Goal: Task Accomplishment & Management: Use online tool/utility

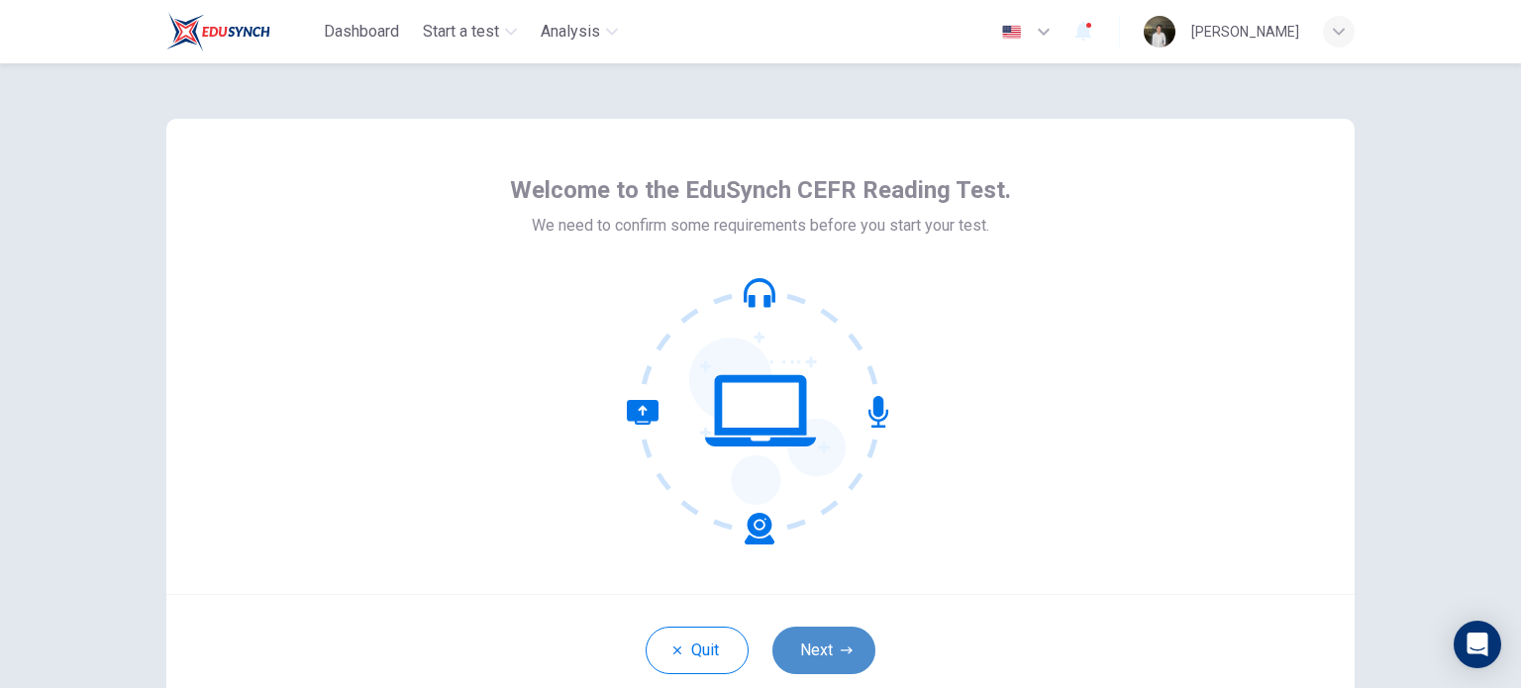
click at [797, 637] on button "Next" at bounding box center [823, 651] width 103 height 48
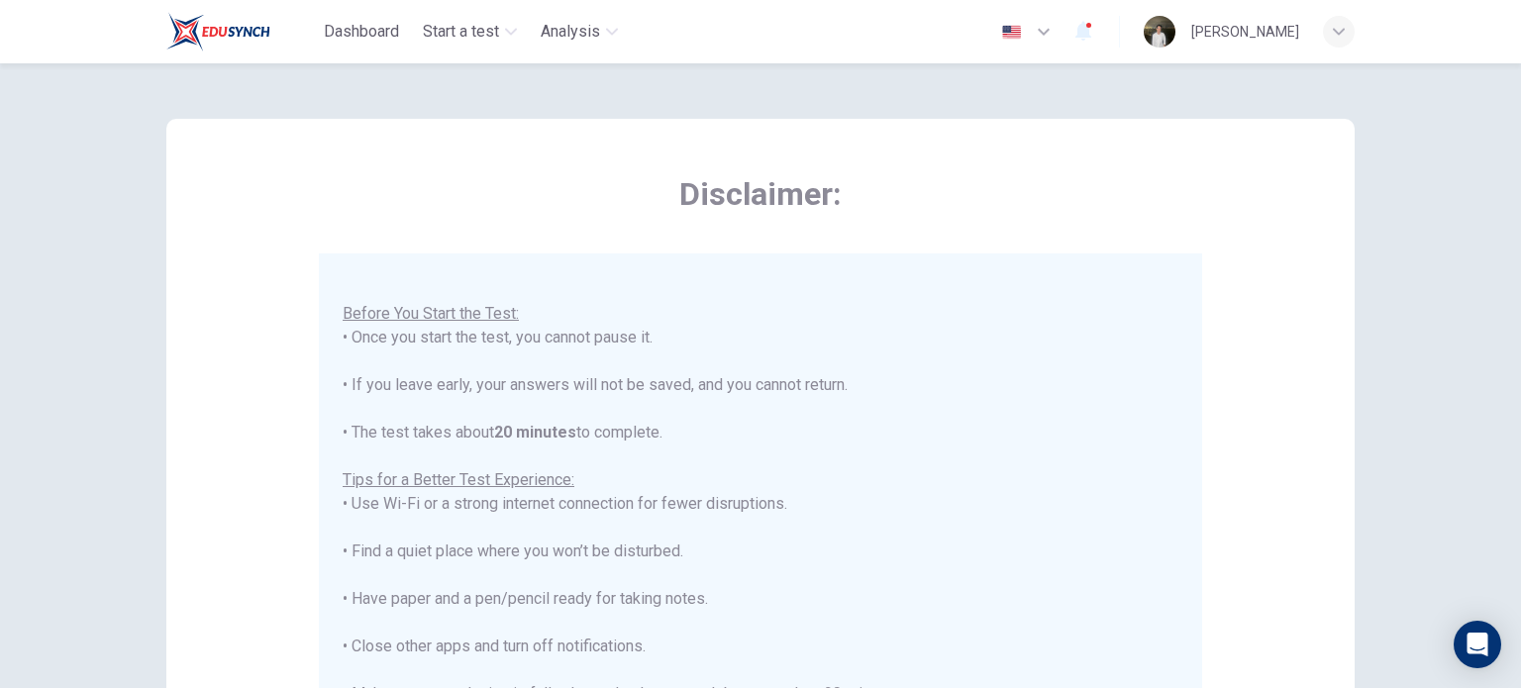
scroll to position [337, 0]
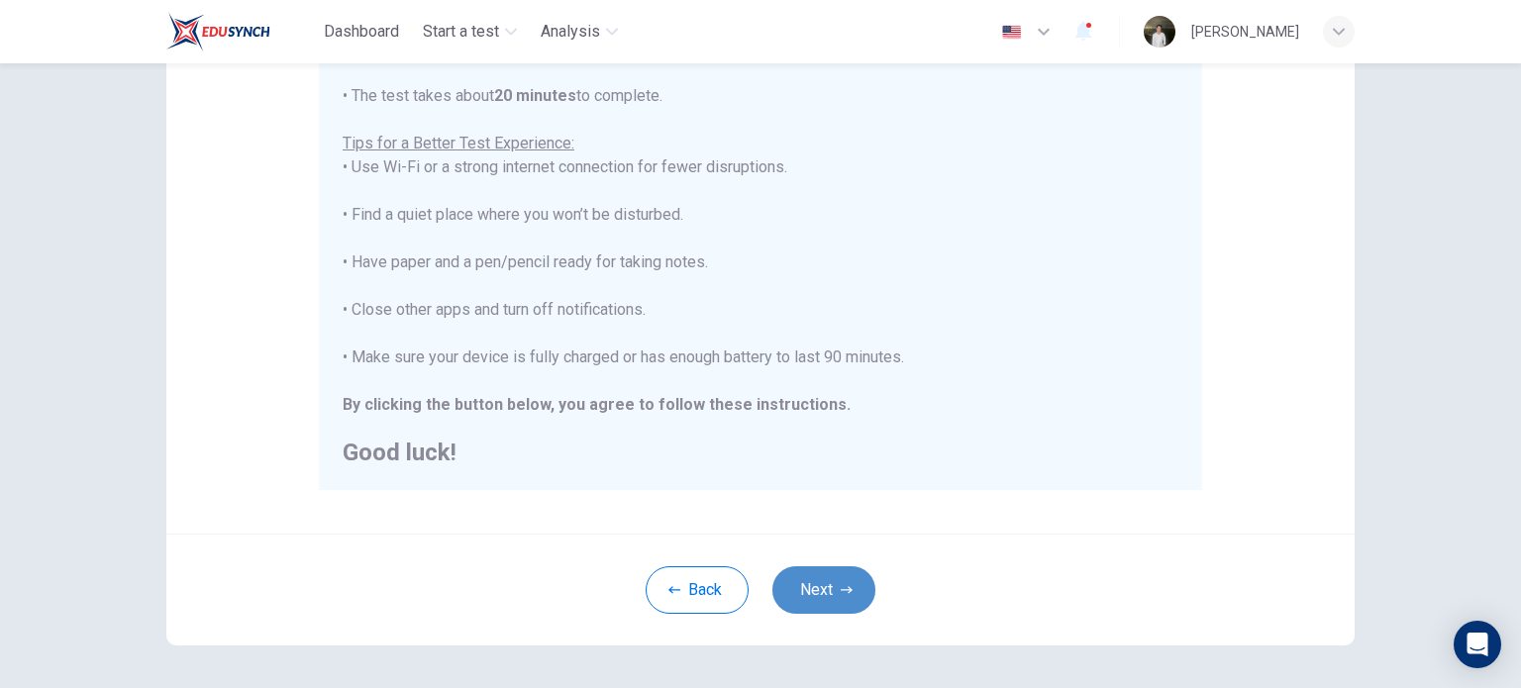
click at [821, 568] on button "Next" at bounding box center [823, 590] width 103 height 48
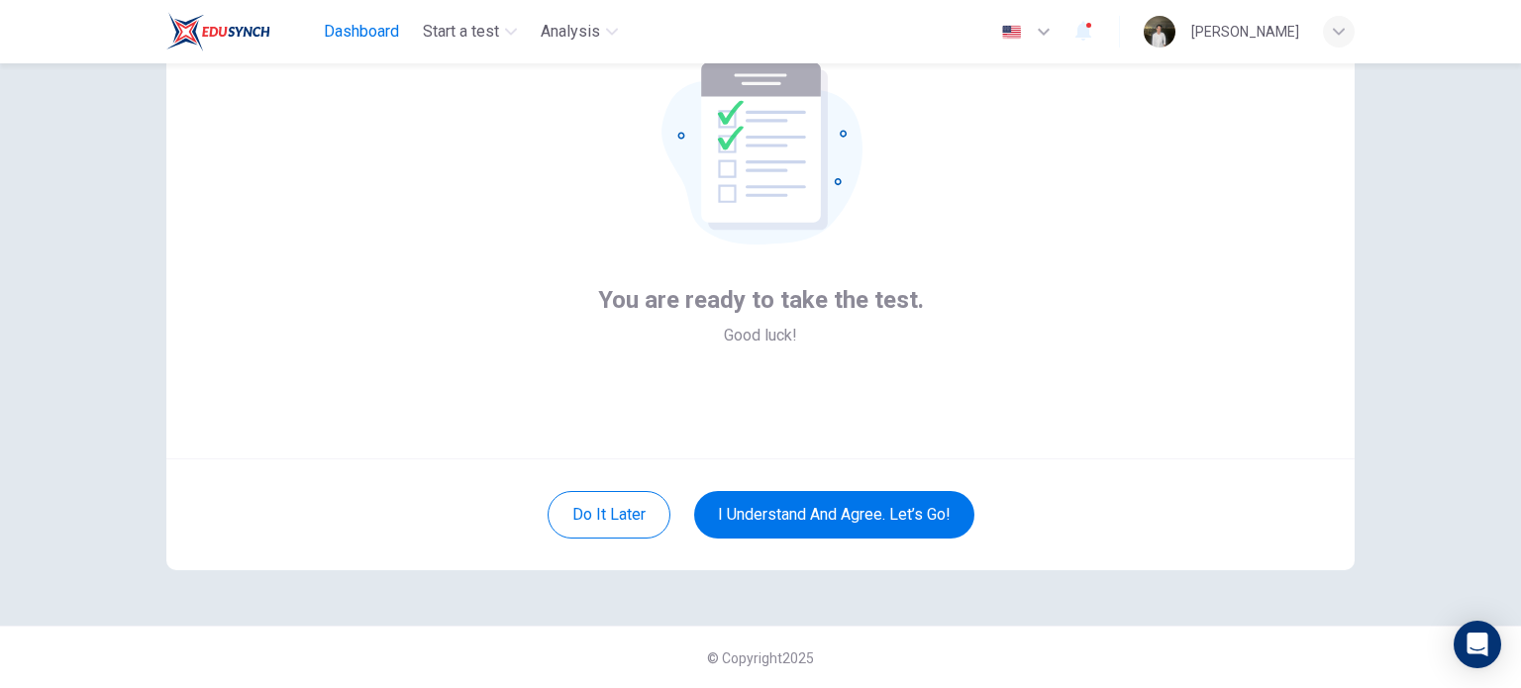
click at [397, 40] on span "Dashboard" at bounding box center [361, 32] width 75 height 24
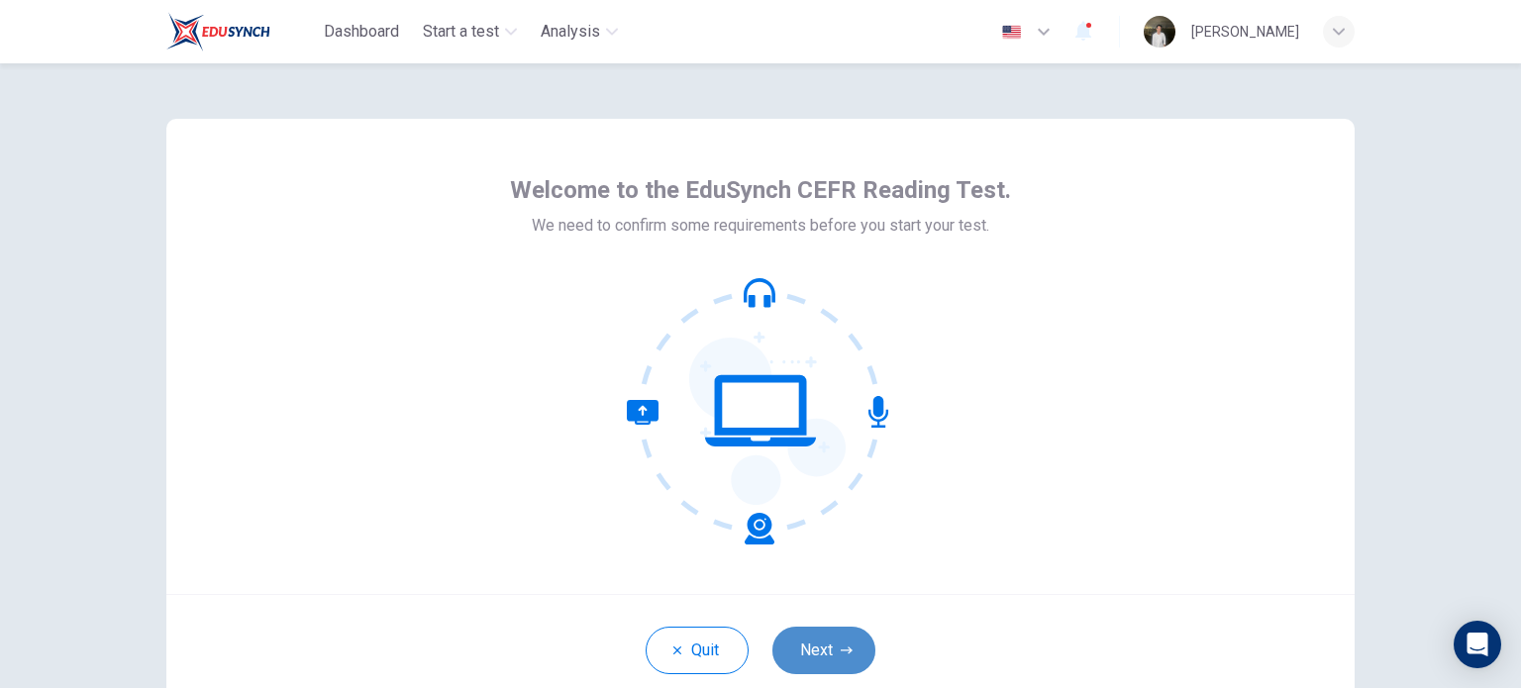
click at [820, 634] on button "Next" at bounding box center [823, 651] width 103 height 48
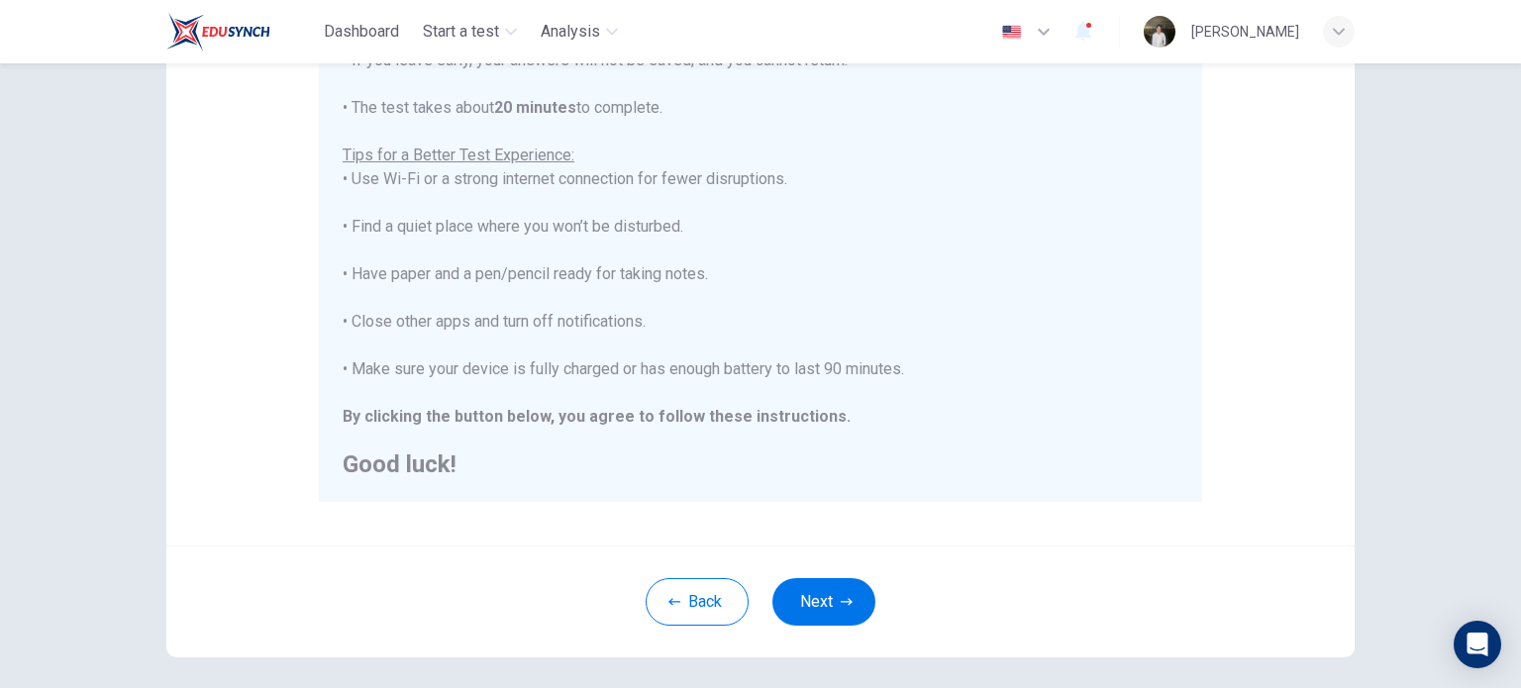
scroll to position [412, 0]
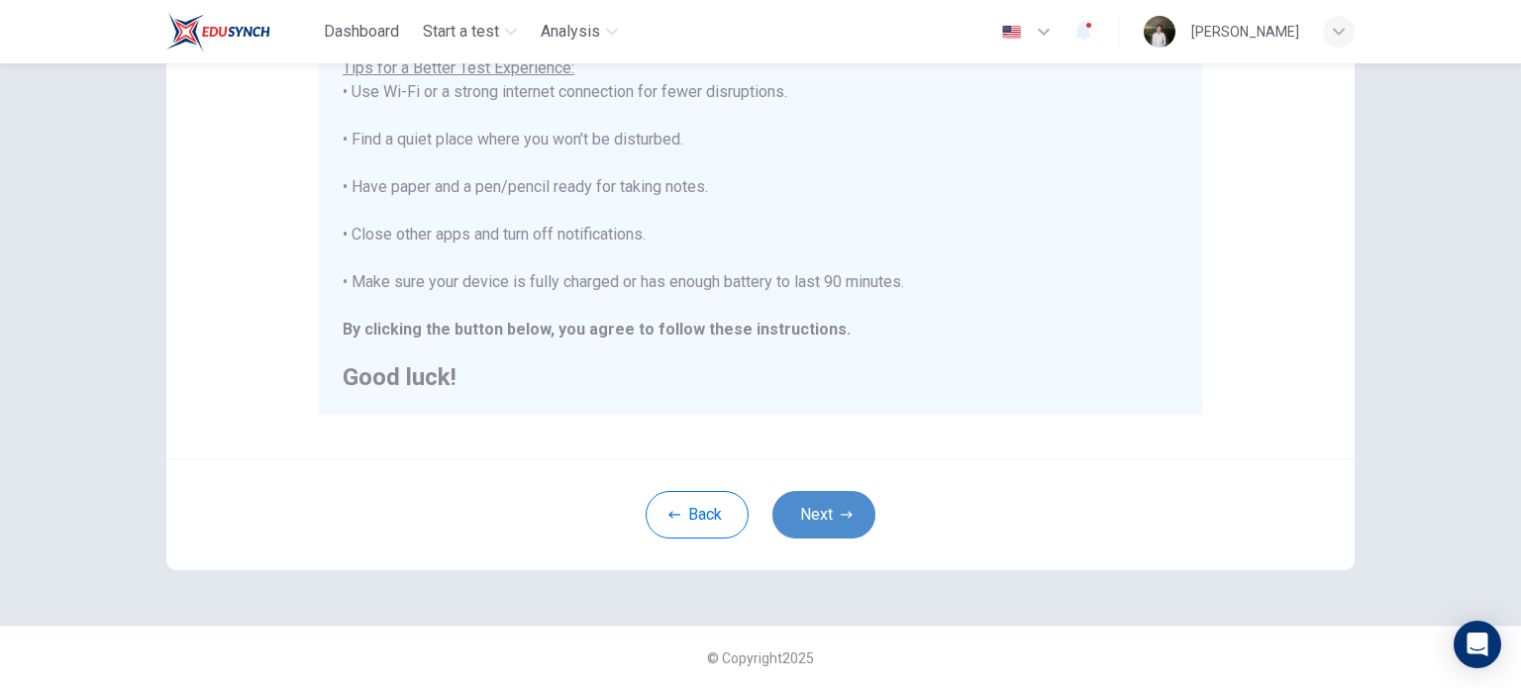
click at [841, 497] on button "Next" at bounding box center [823, 515] width 103 height 48
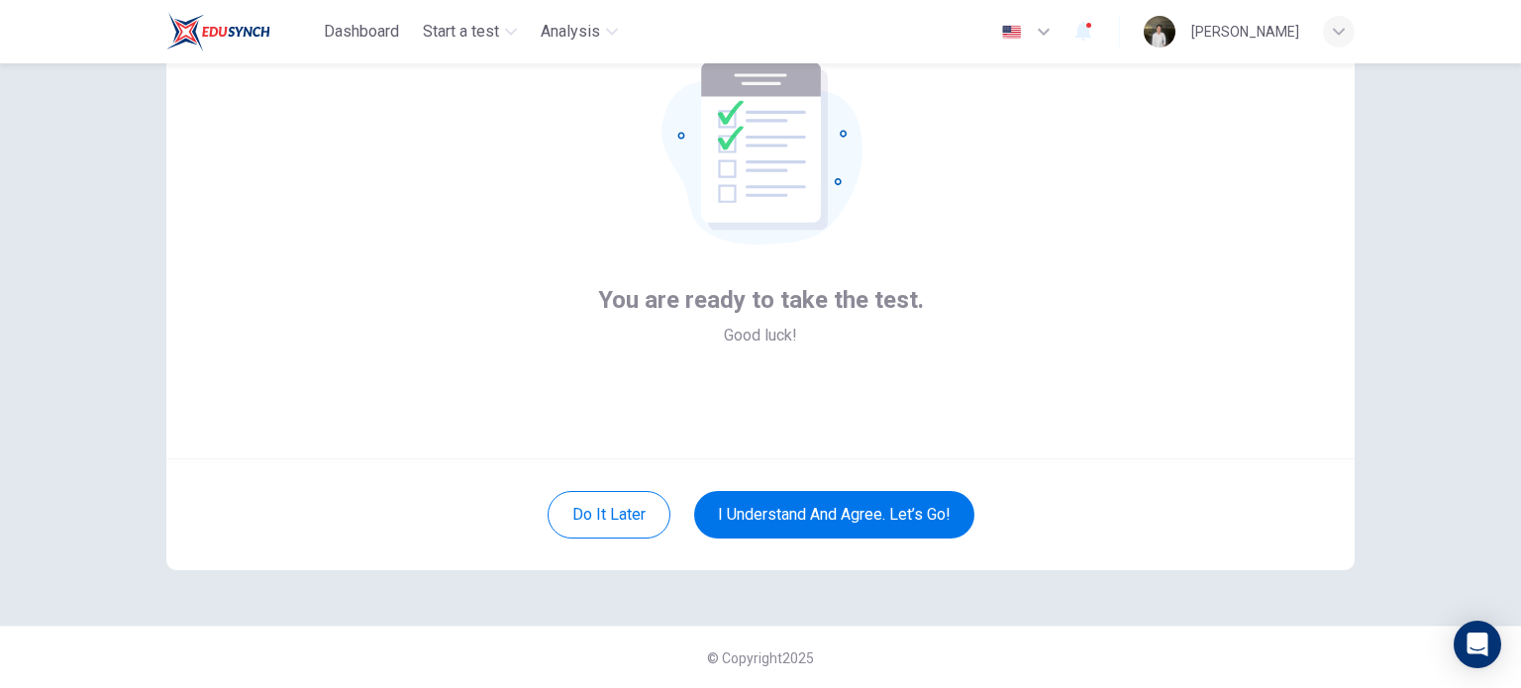
scroll to position [0, 0]
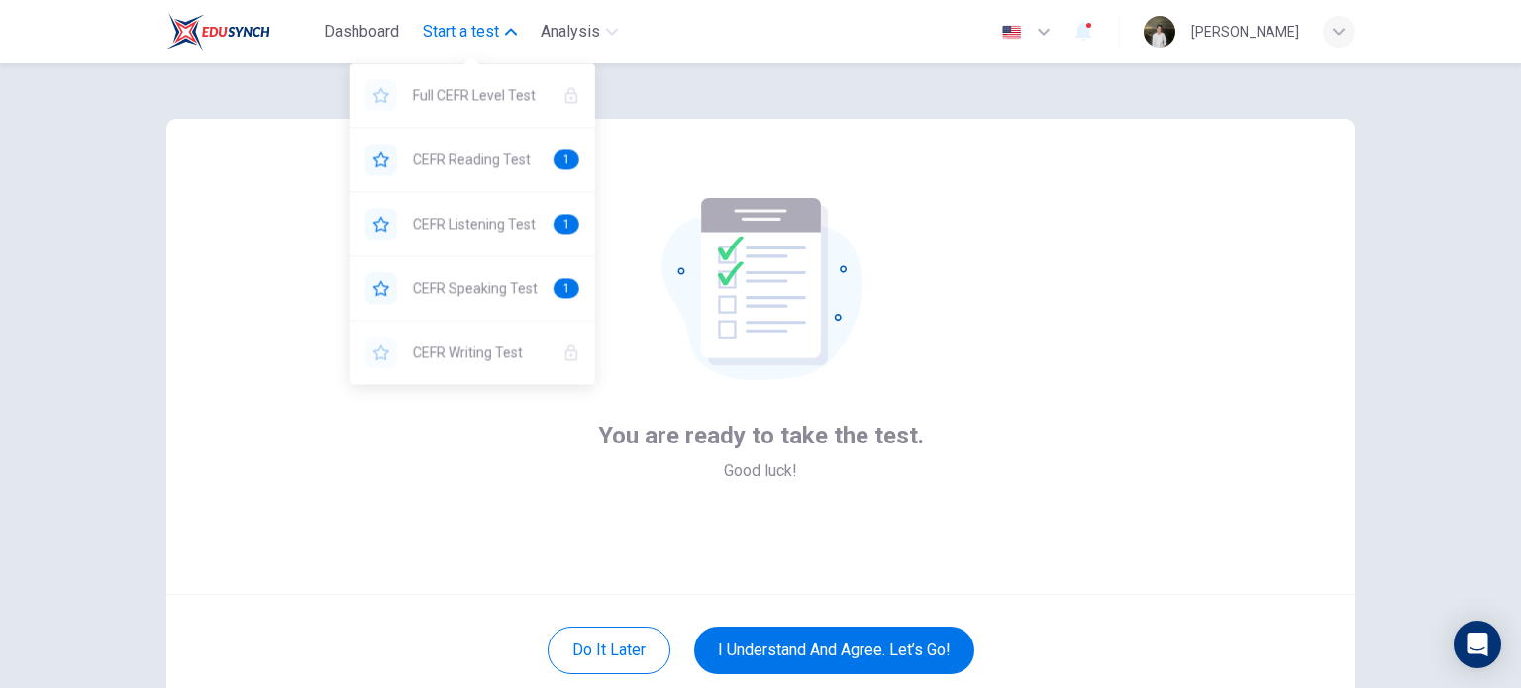
click at [493, 39] on span "Start a test" at bounding box center [461, 32] width 76 height 24
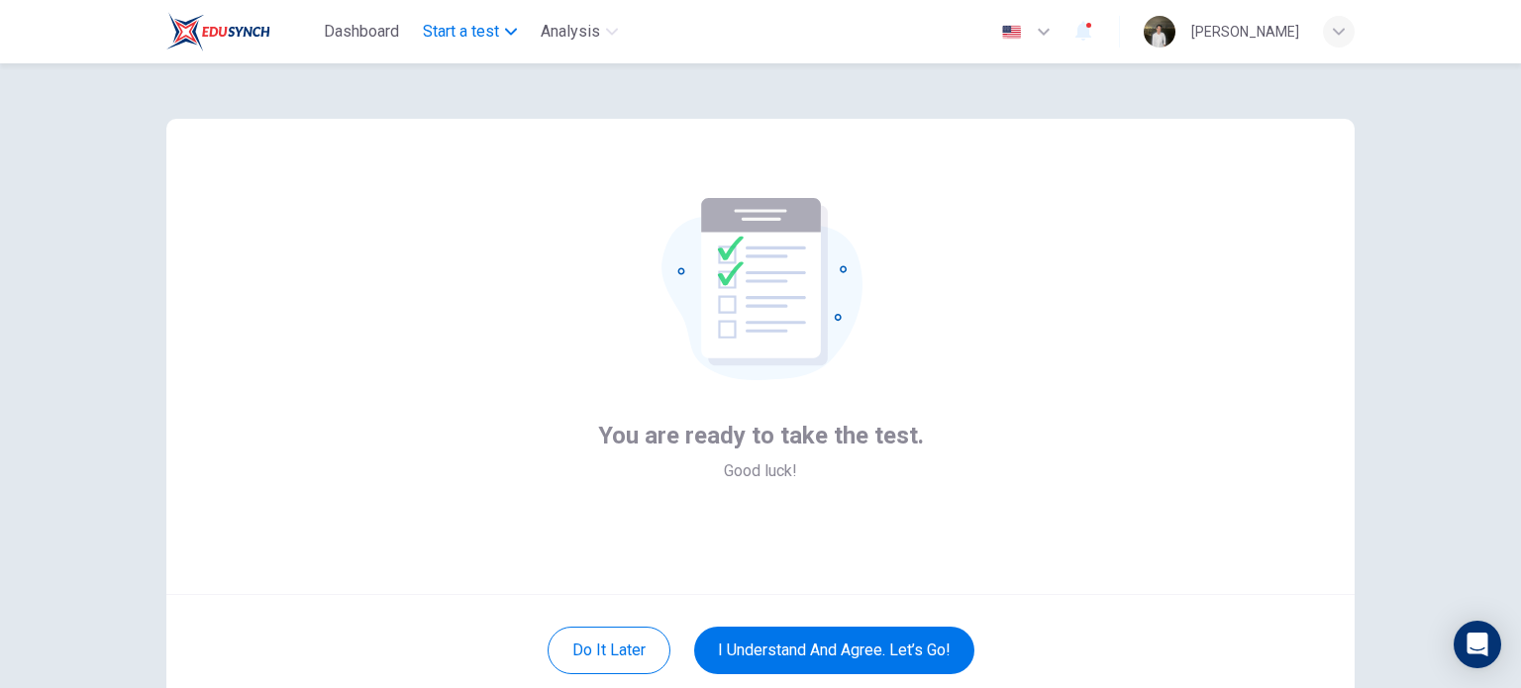
click at [493, 39] on span "Start a test" at bounding box center [461, 32] width 76 height 24
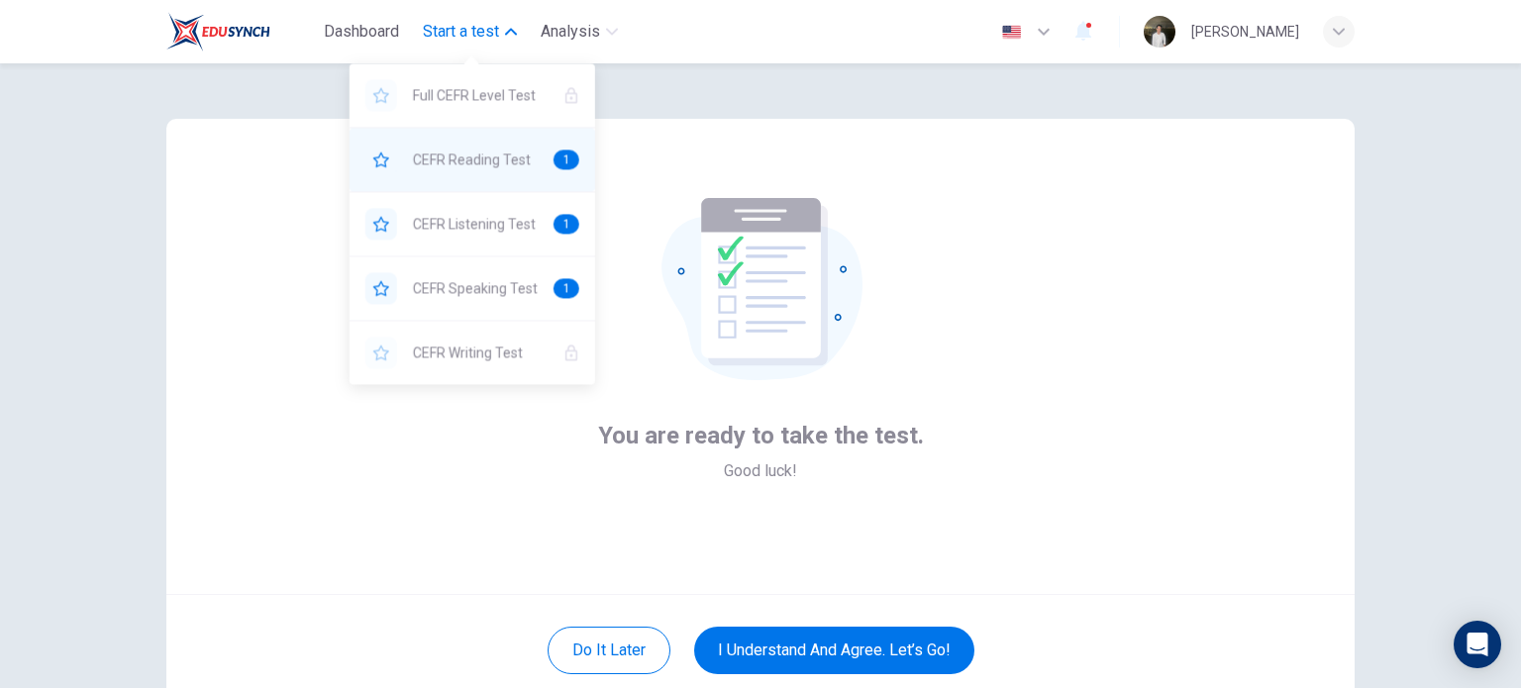
drag, startPoint x: 474, startPoint y: 32, endPoint x: 509, endPoint y: 174, distance: 146.7
click at [509, 174] on body "Dashboard Start a test Analysis English en ​ [PERSON_NAME] You are ready to tak…" at bounding box center [760, 344] width 1521 height 688
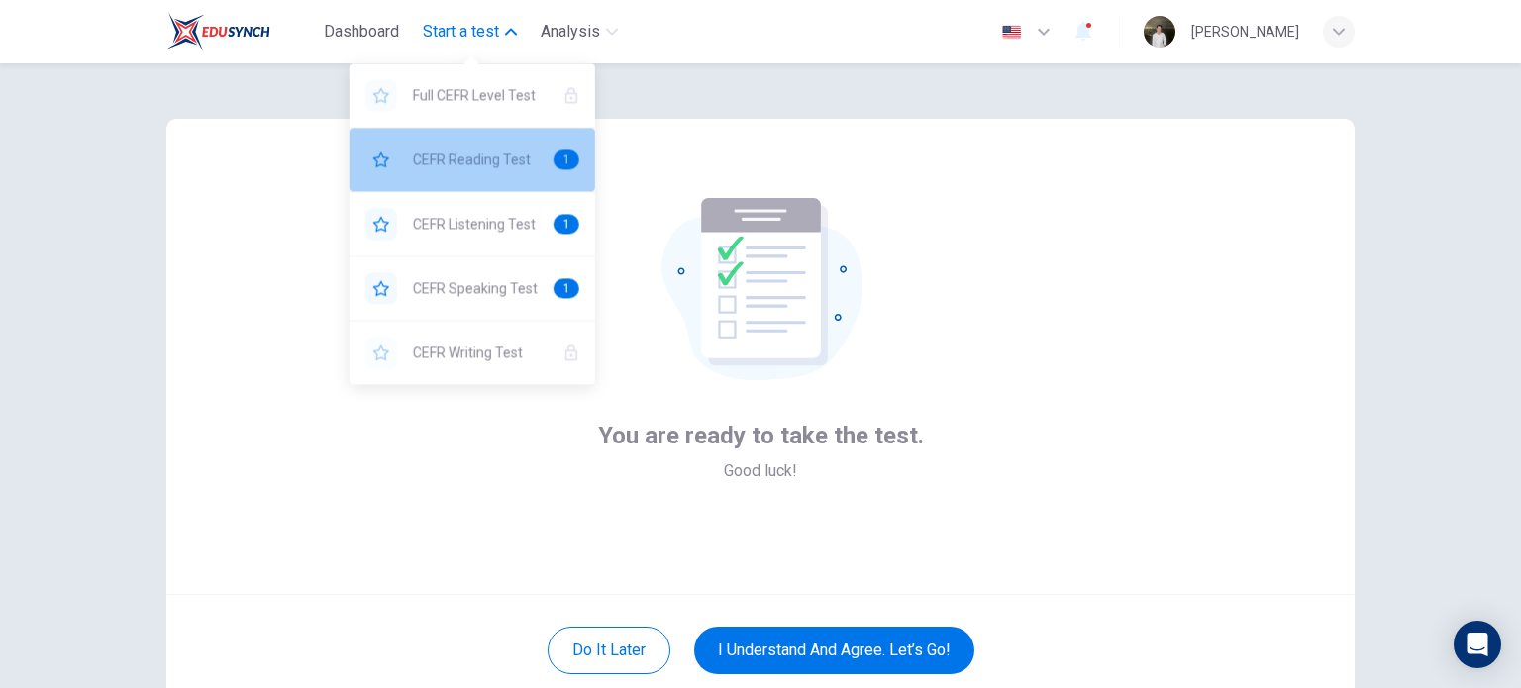
click at [509, 174] on div "CEFR Reading Test 1" at bounding box center [473, 159] width 246 height 63
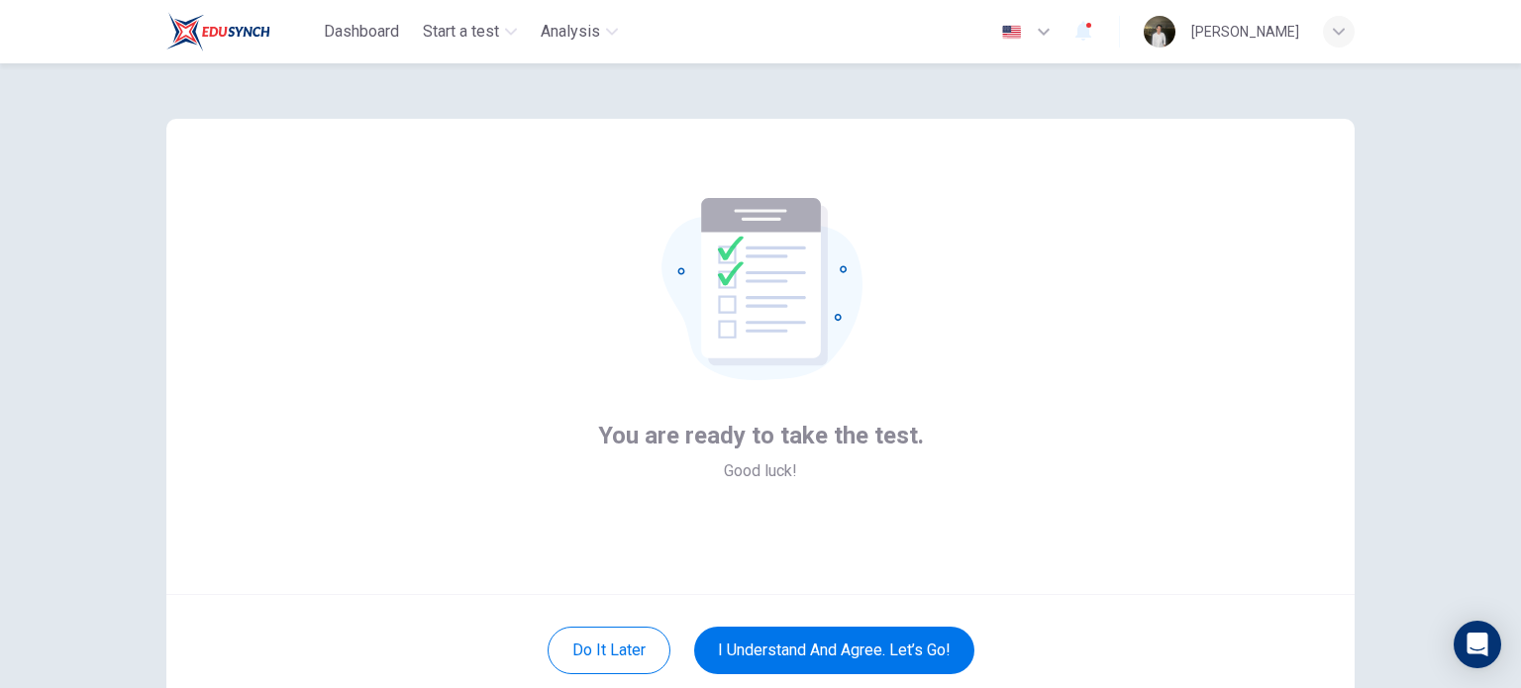
drag, startPoint x: 1362, startPoint y: 3, endPoint x: 1024, endPoint y: 259, distance: 424.8
click at [1024, 259] on div "You are ready to take the test. Good luck!" at bounding box center [760, 356] width 1188 height 475
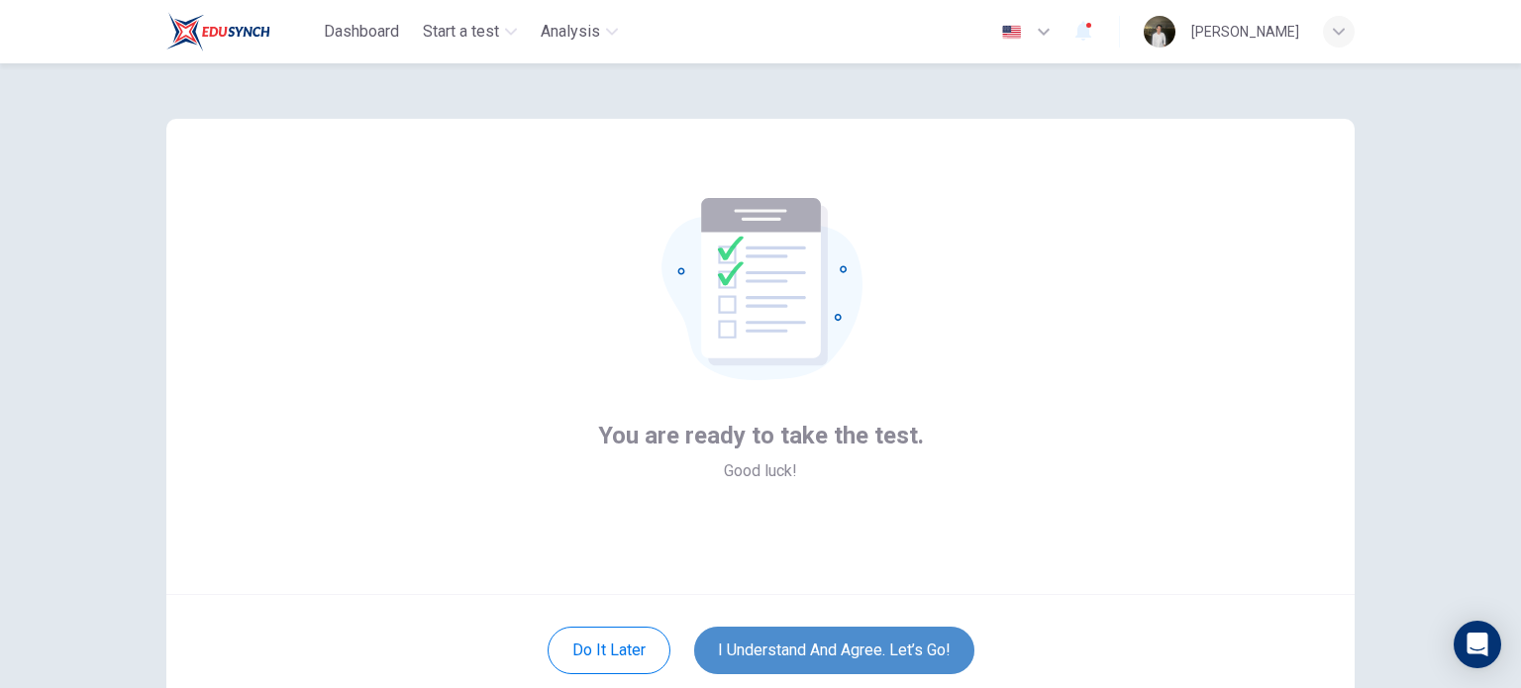
click at [776, 627] on button "I understand and agree. Let’s go!" at bounding box center [834, 651] width 280 height 48
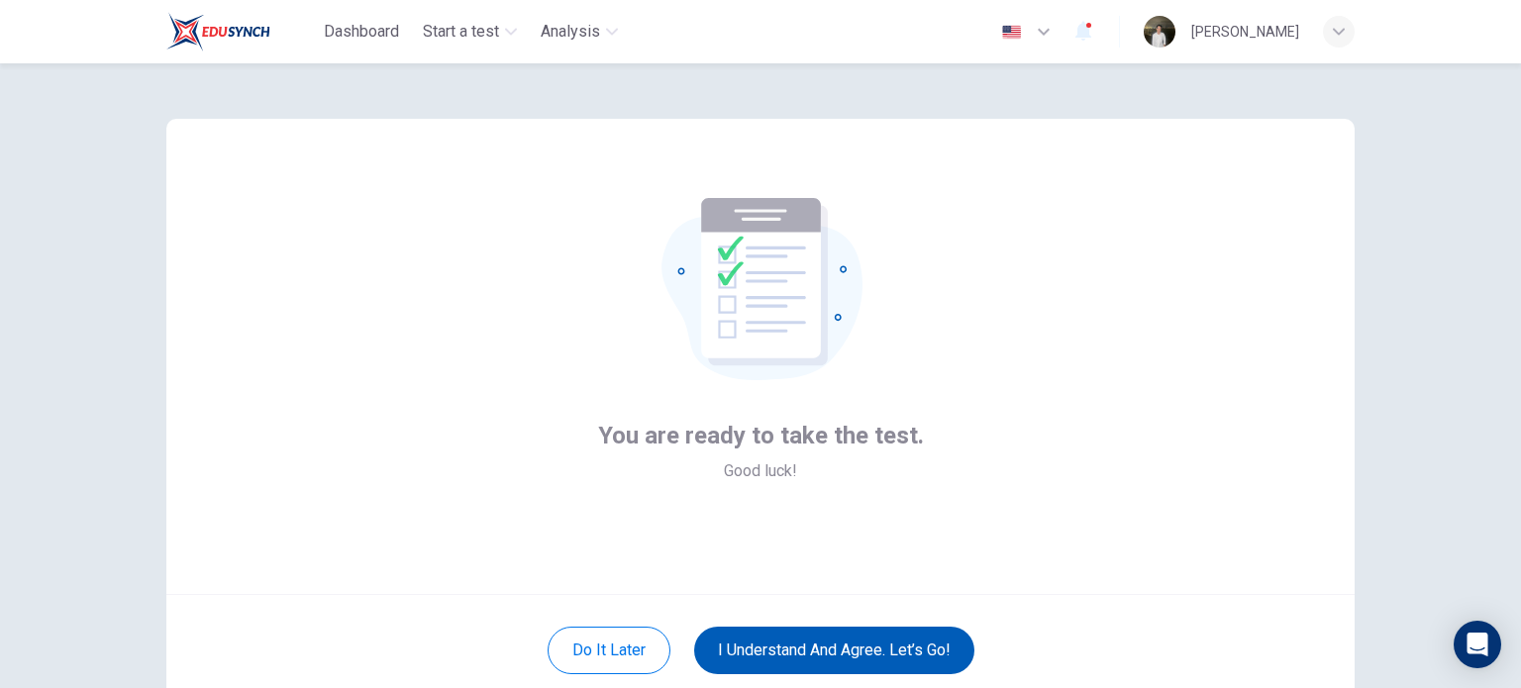
scroll to position [136, 0]
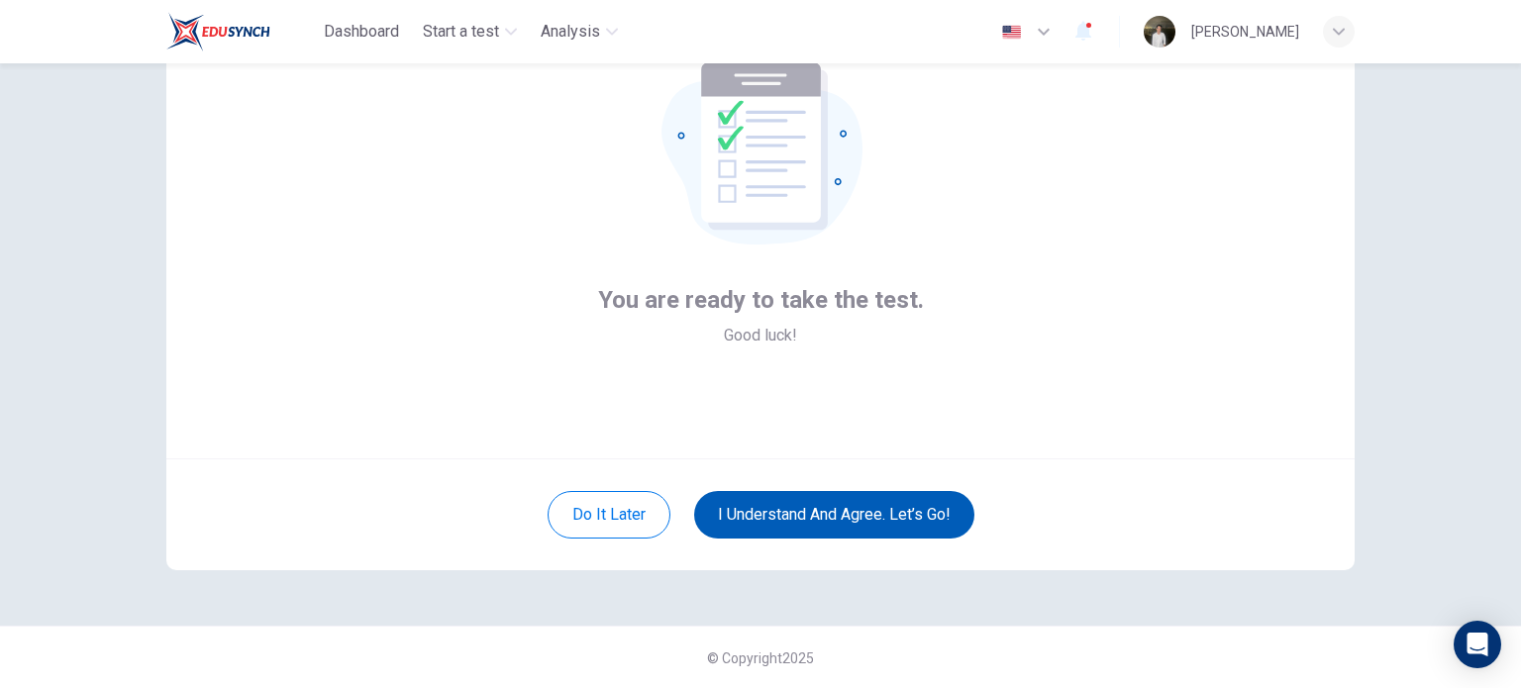
click at [850, 530] on button "I understand and agree. Let’s go!" at bounding box center [834, 515] width 280 height 48
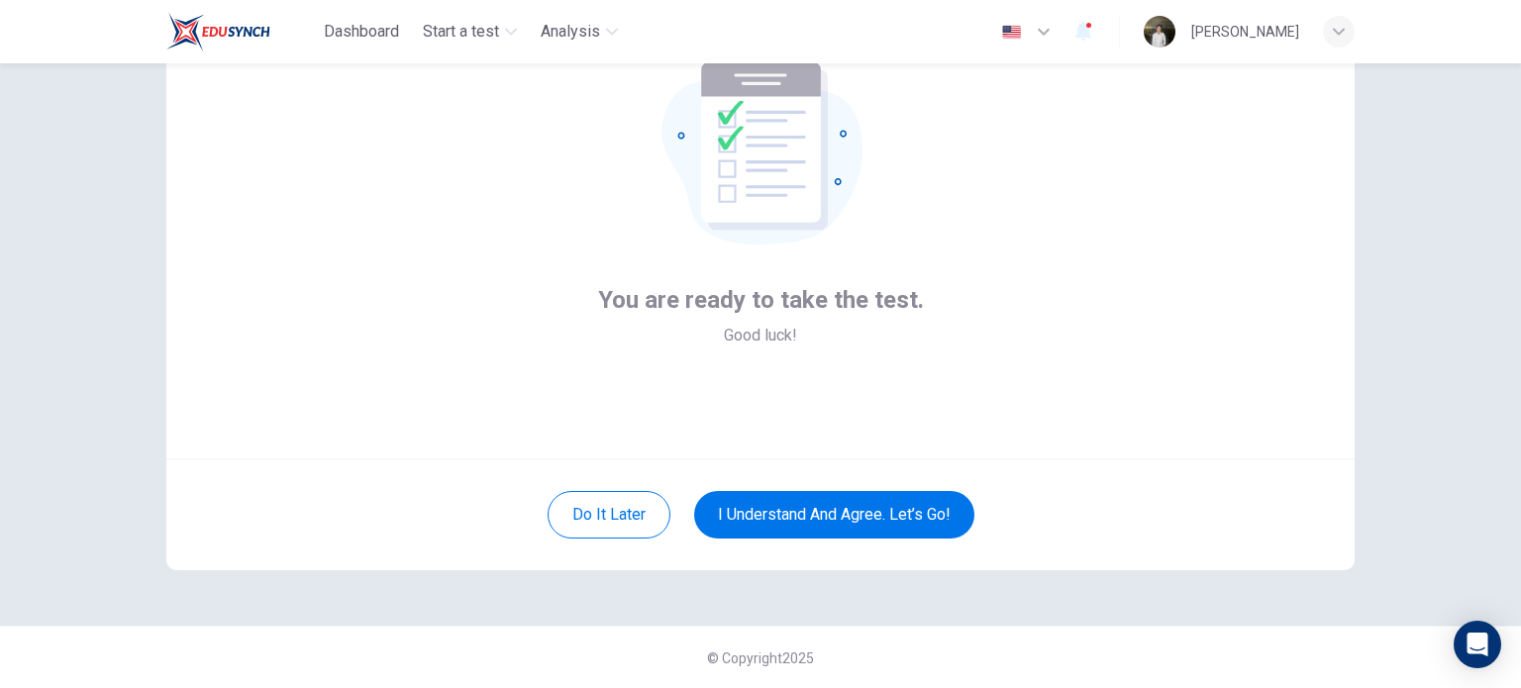
scroll to position [0, 0]
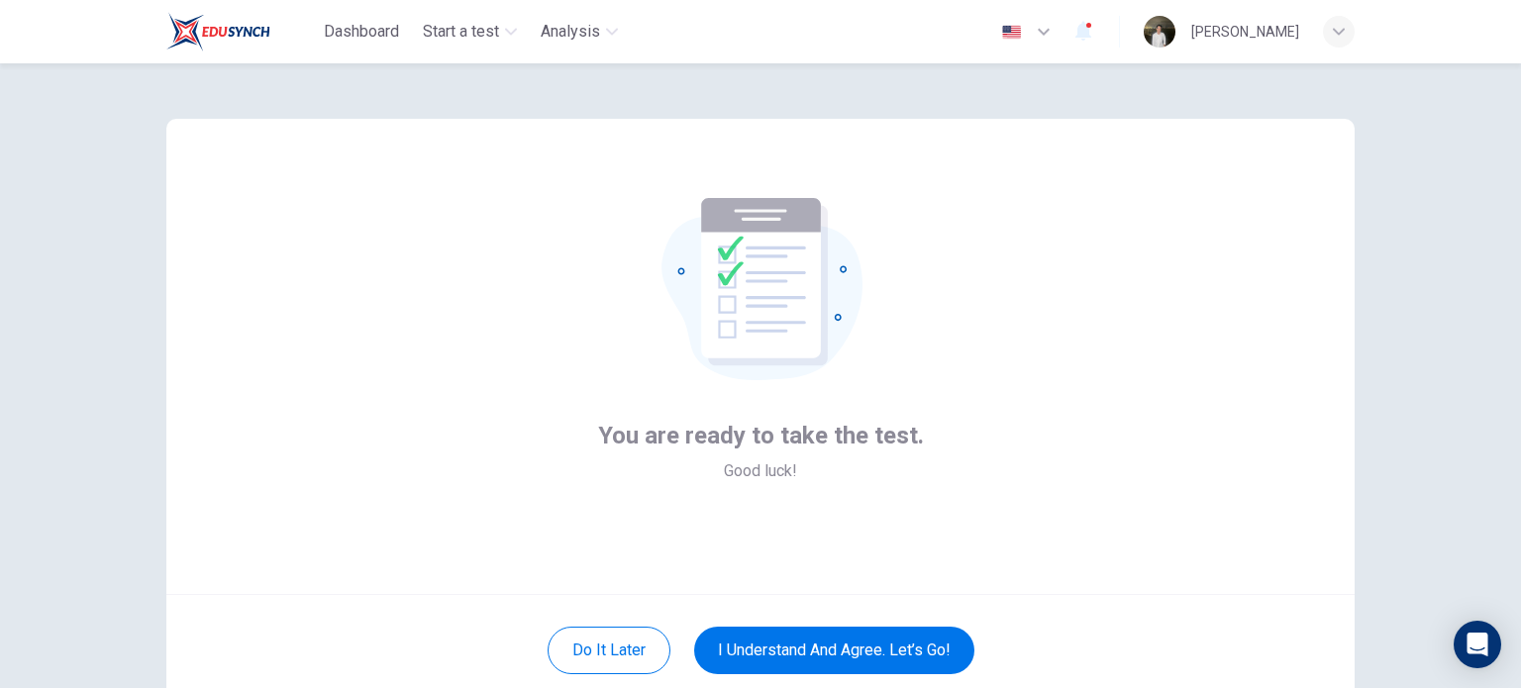
click at [1010, 345] on div "You are ready to take the test. Good luck!" at bounding box center [760, 356] width 1188 height 475
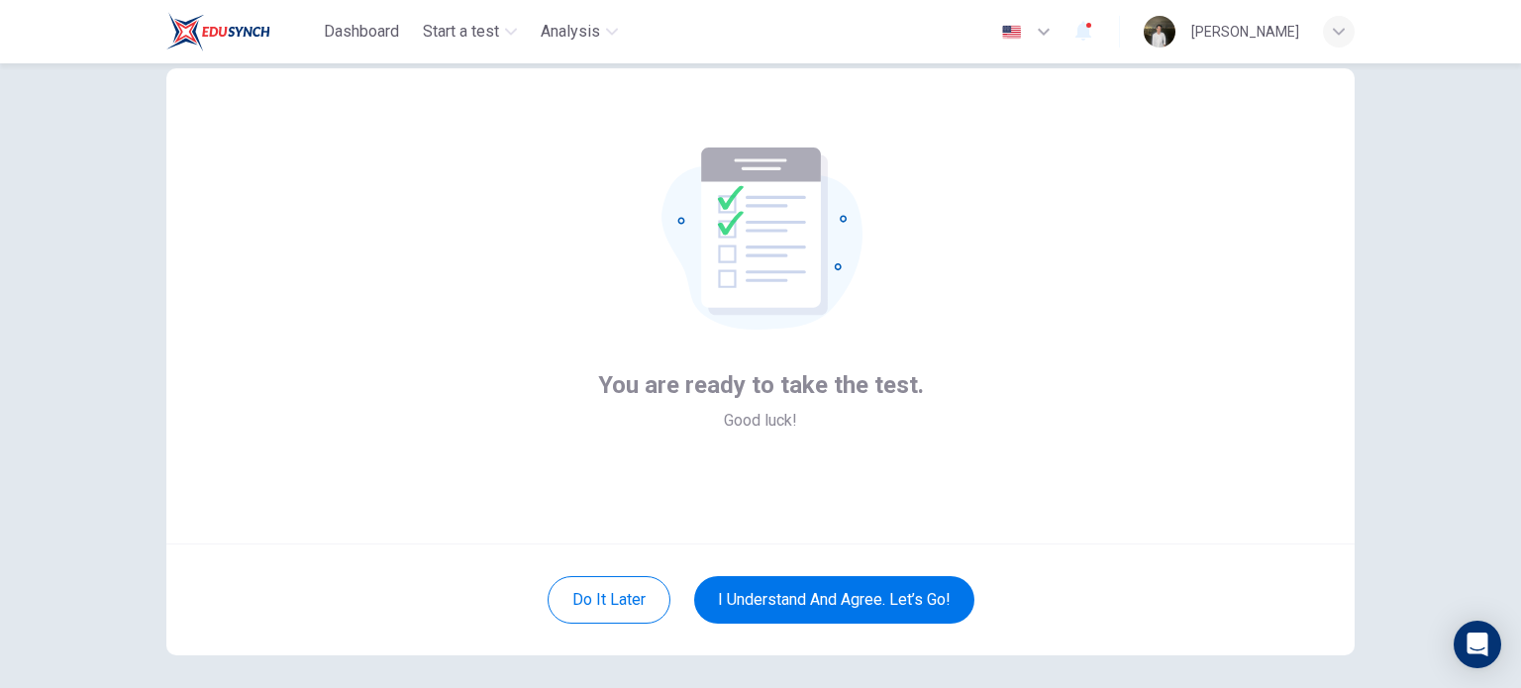
scroll to position [51, 0]
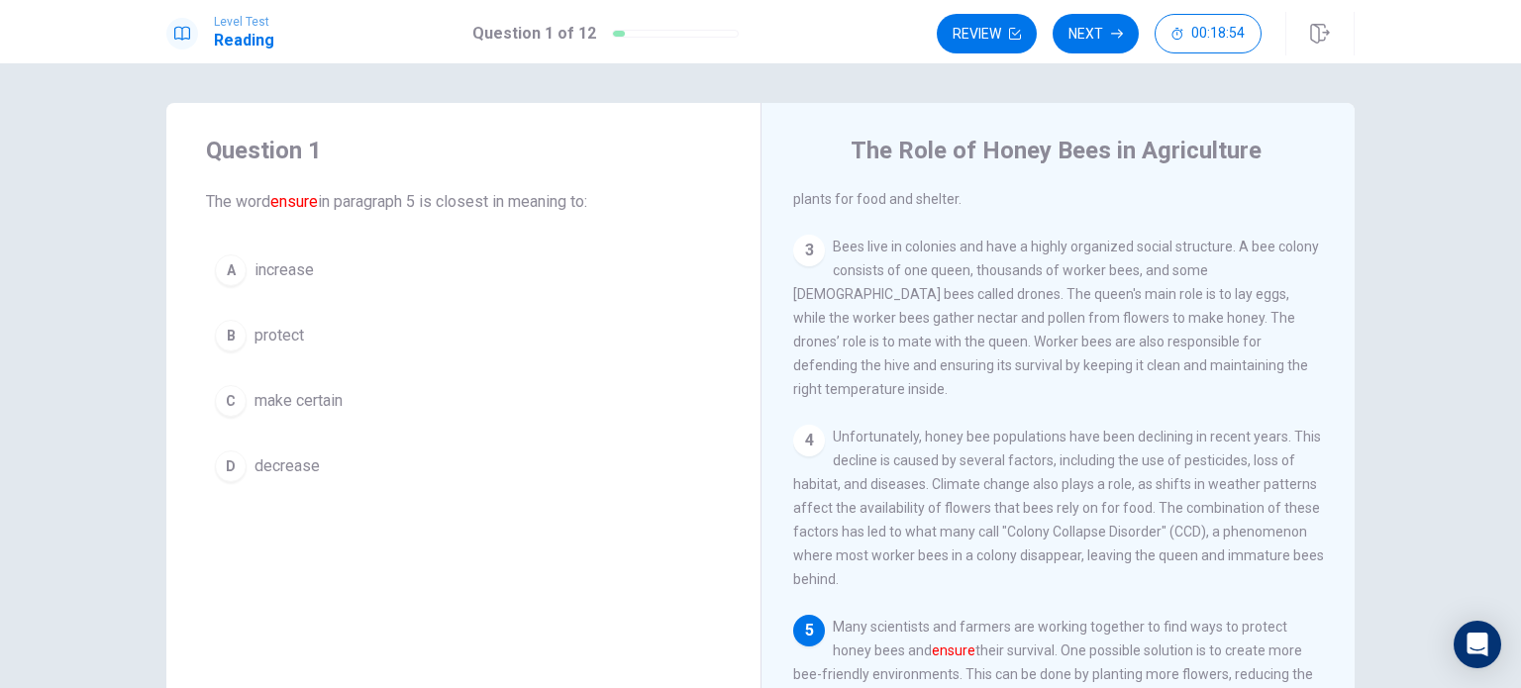
scroll to position [265, 0]
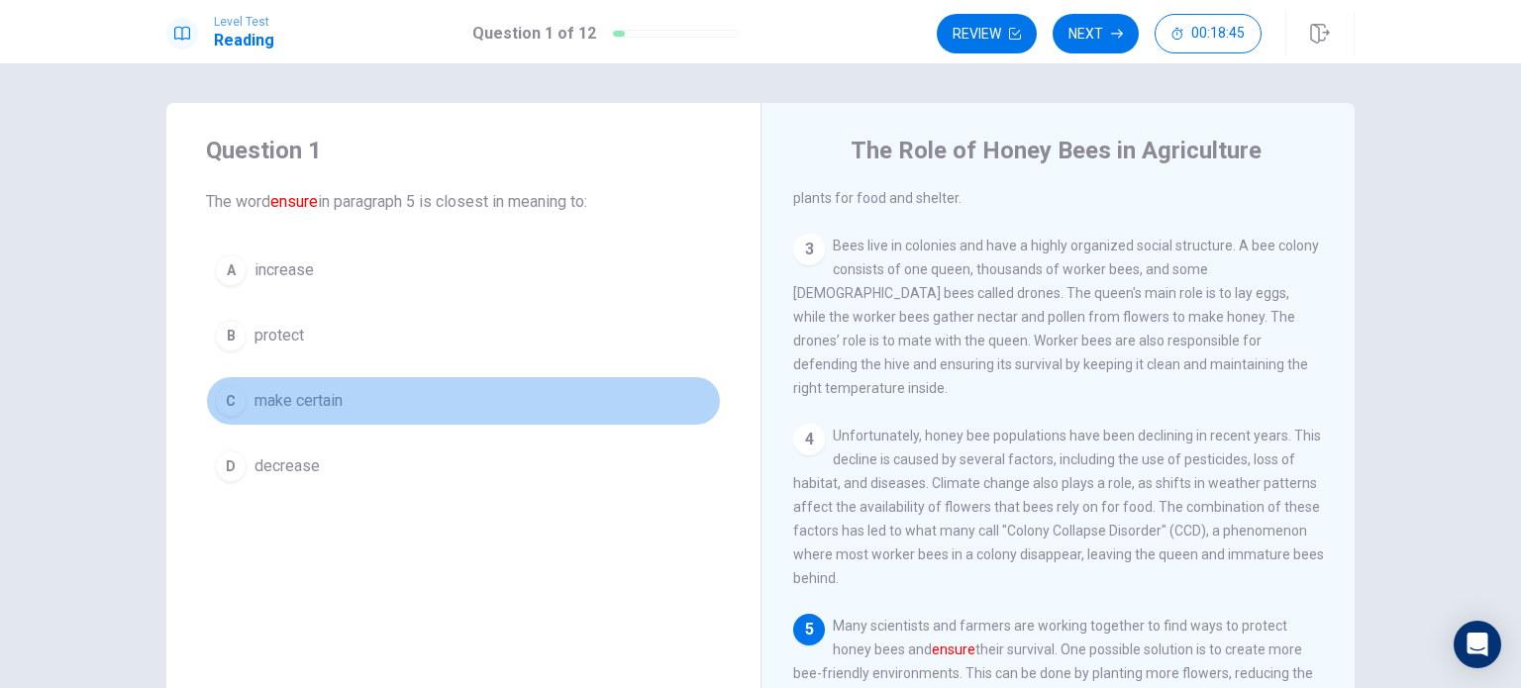
click at [318, 403] on span "make certain" at bounding box center [298, 401] width 88 height 24
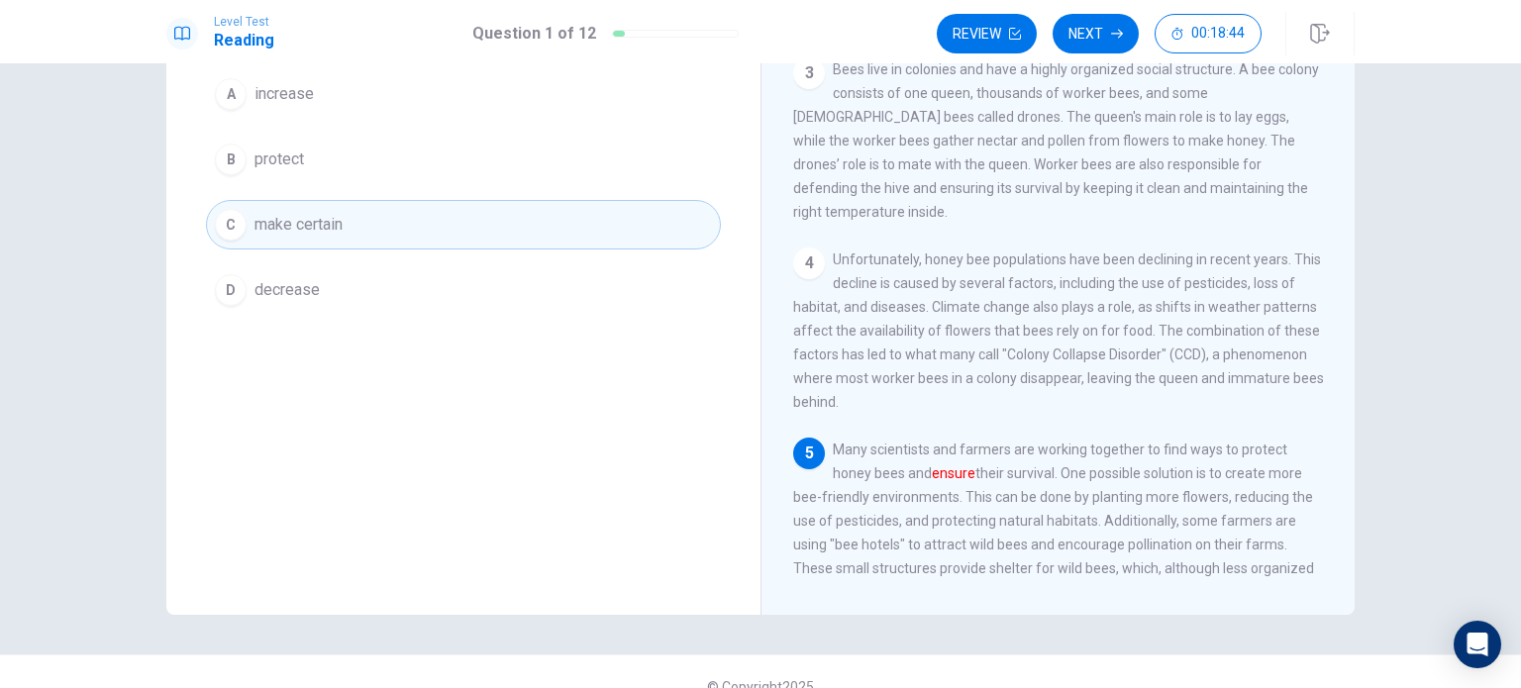
scroll to position [178, 0]
click at [1074, 37] on button "Next" at bounding box center [1095, 34] width 86 height 40
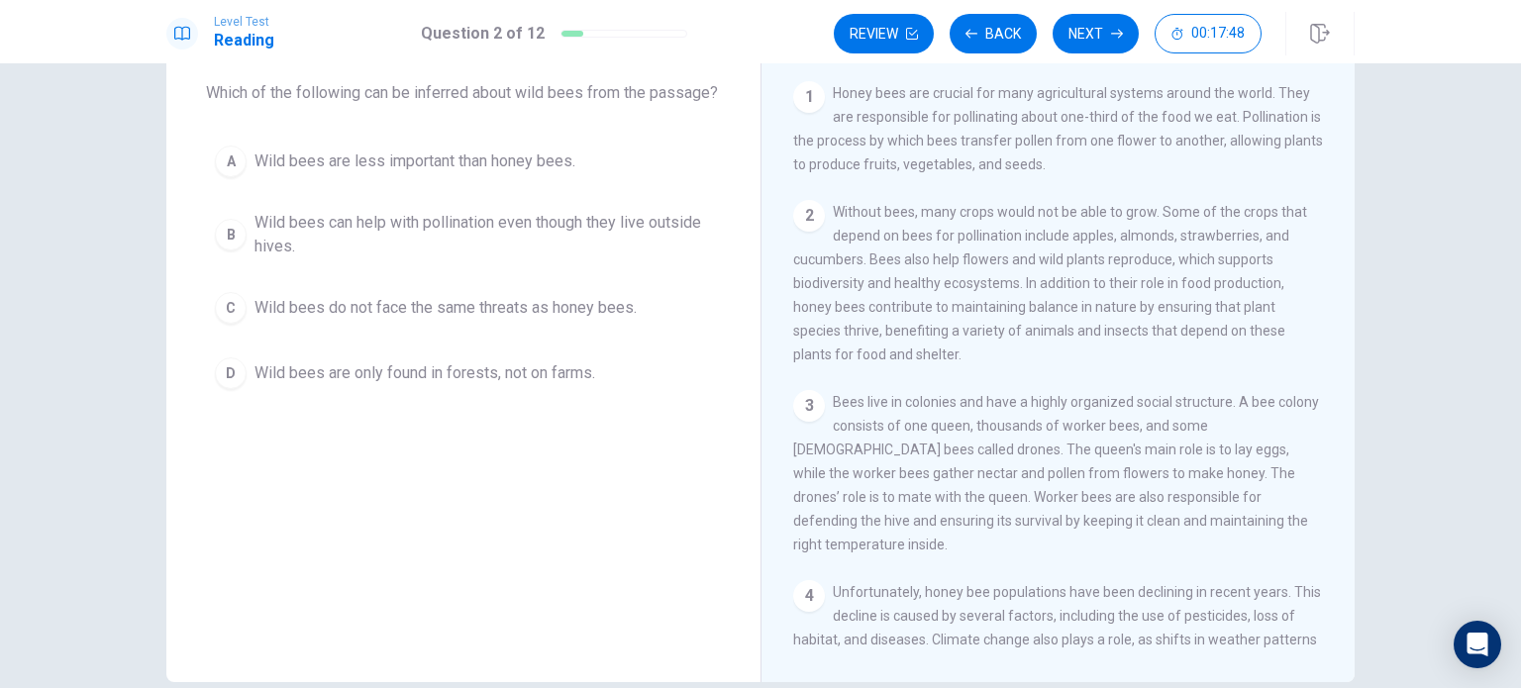
scroll to position [24, 0]
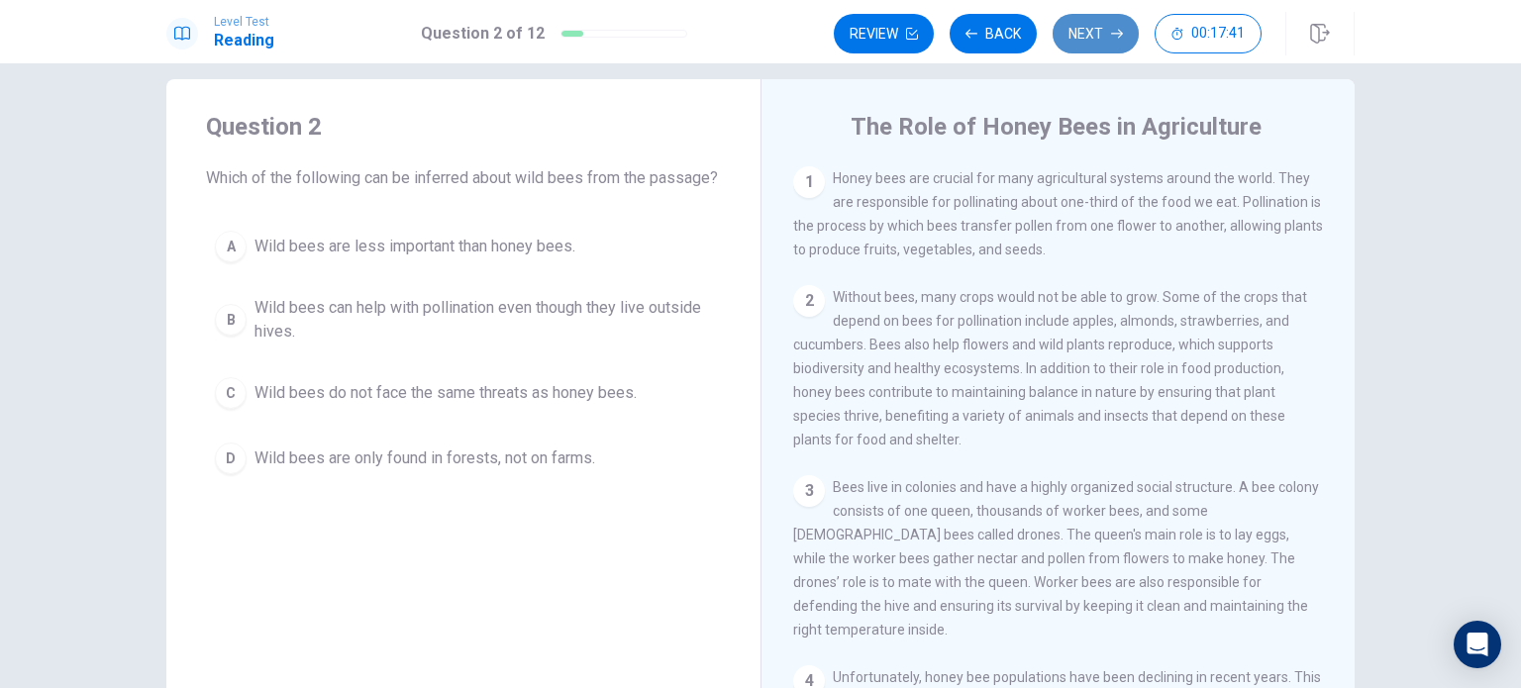
click at [1115, 27] on button "Next" at bounding box center [1095, 34] width 86 height 40
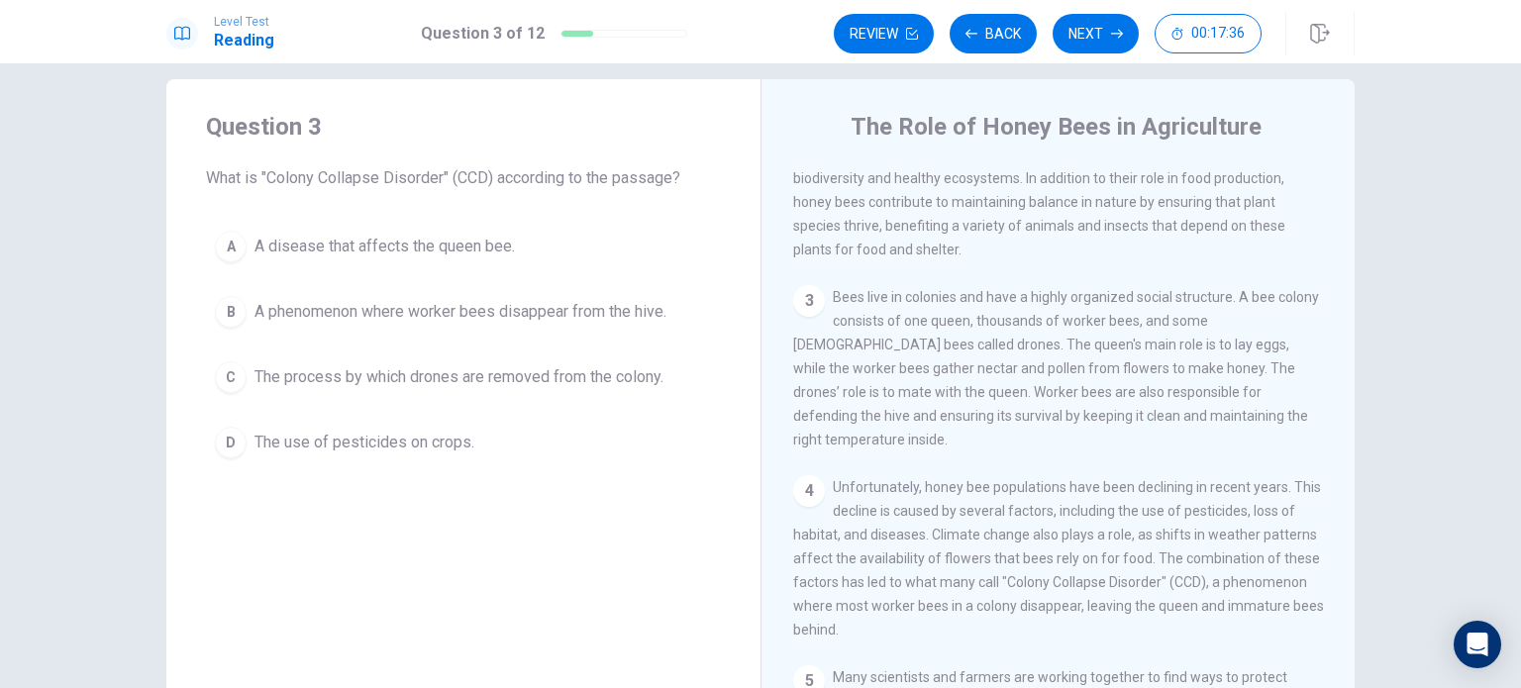
scroll to position [202, 0]
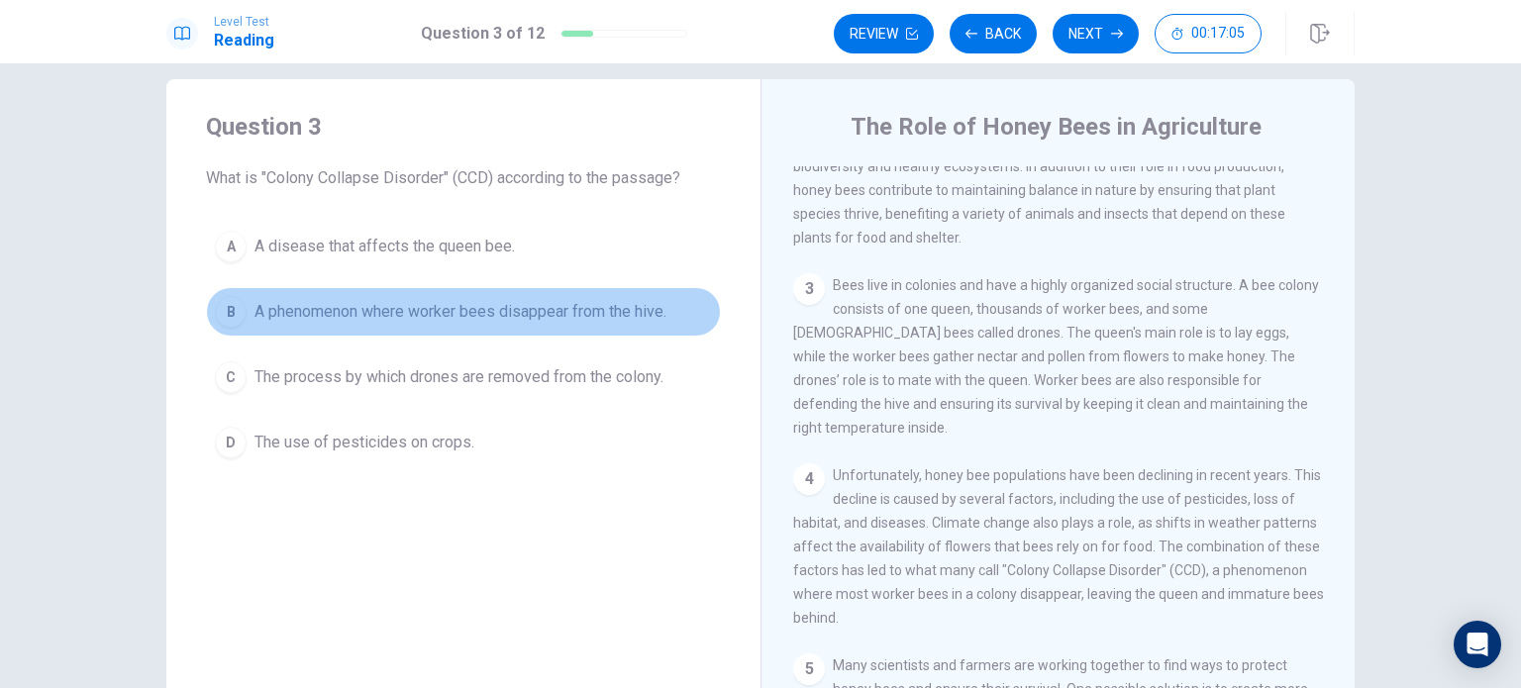
click at [624, 324] on button "B A phenomenon where worker bees disappear from the hive." at bounding box center [463, 312] width 515 height 50
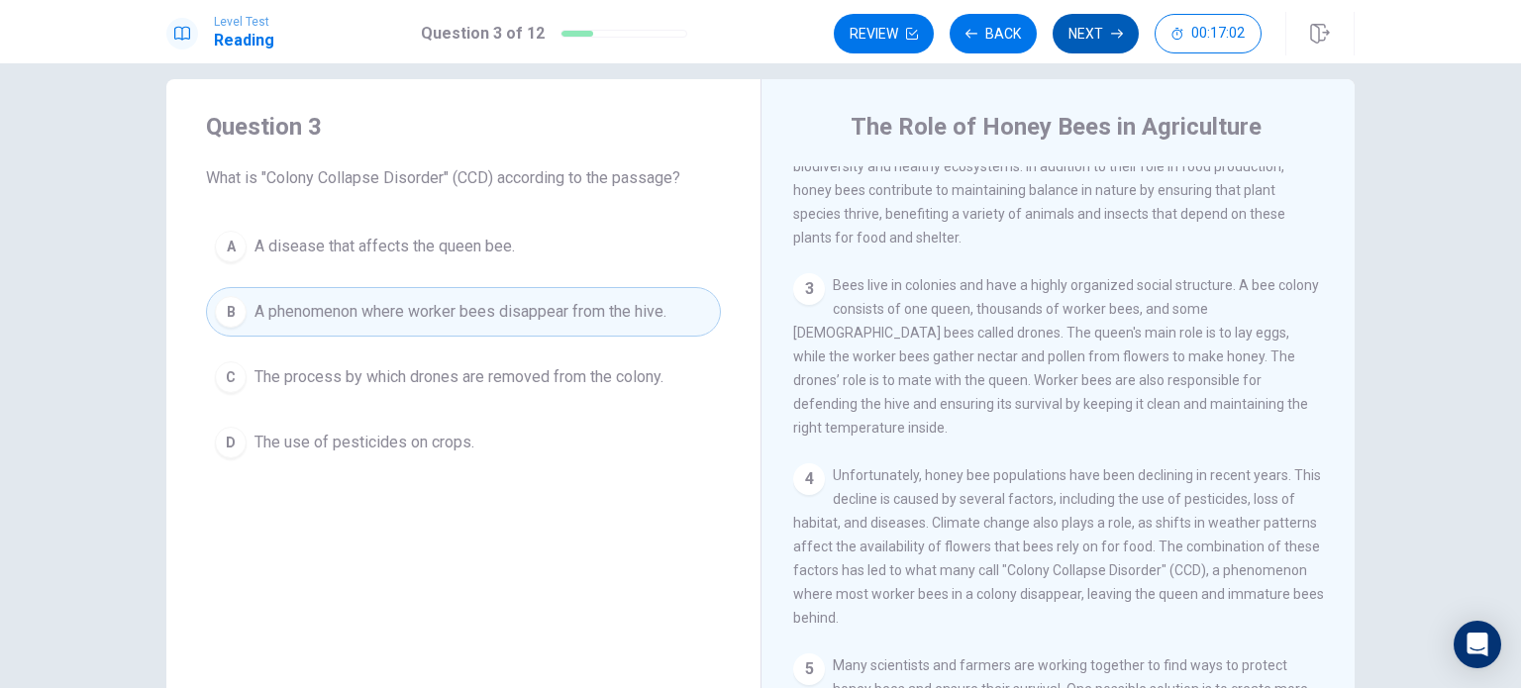
drag, startPoint x: 1073, startPoint y: 9, endPoint x: 1082, endPoint y: 39, distance: 31.0
click at [1082, 39] on div "Level Test Reading Question 3 of 12 Review Back Next 00:17:02" at bounding box center [760, 31] width 1521 height 63
click at [1082, 39] on button "Next" at bounding box center [1095, 34] width 86 height 40
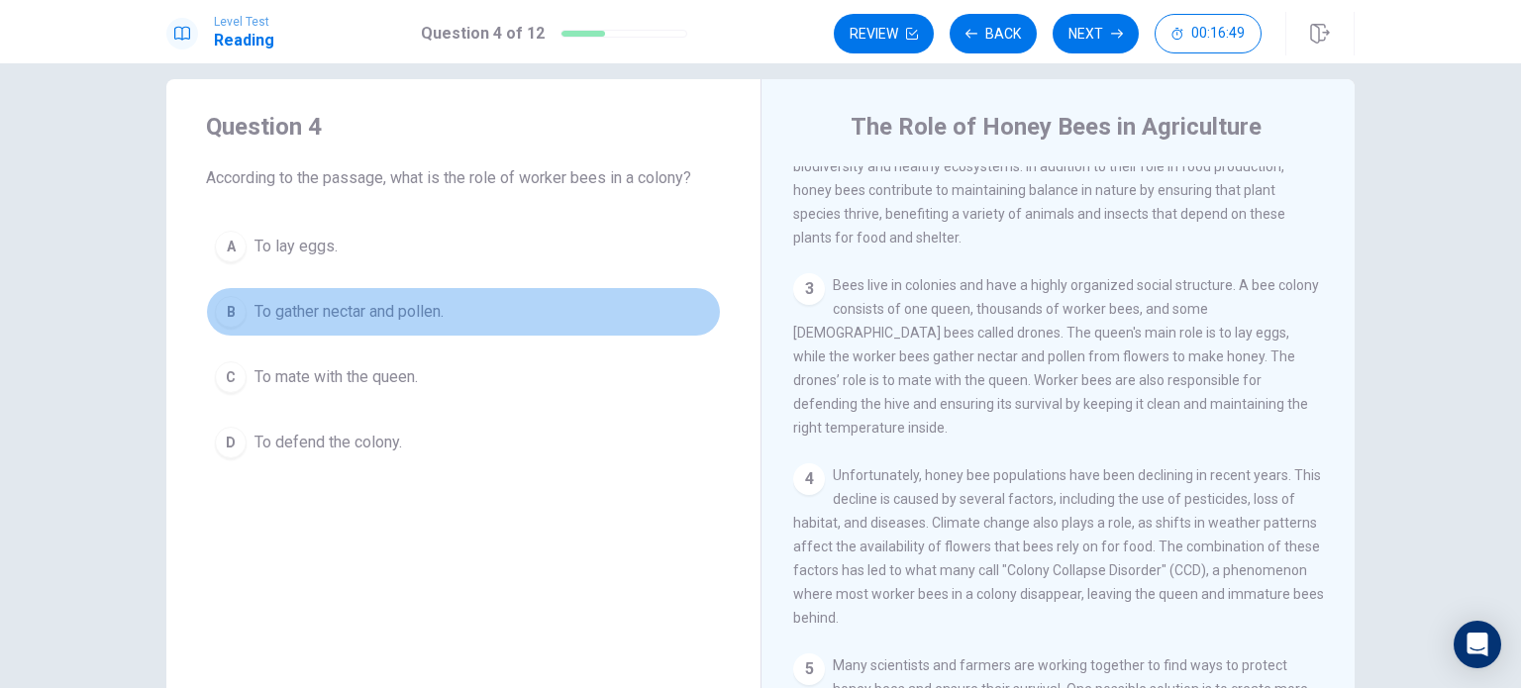
click at [563, 315] on button "B To gather nectar and pollen." at bounding box center [463, 312] width 515 height 50
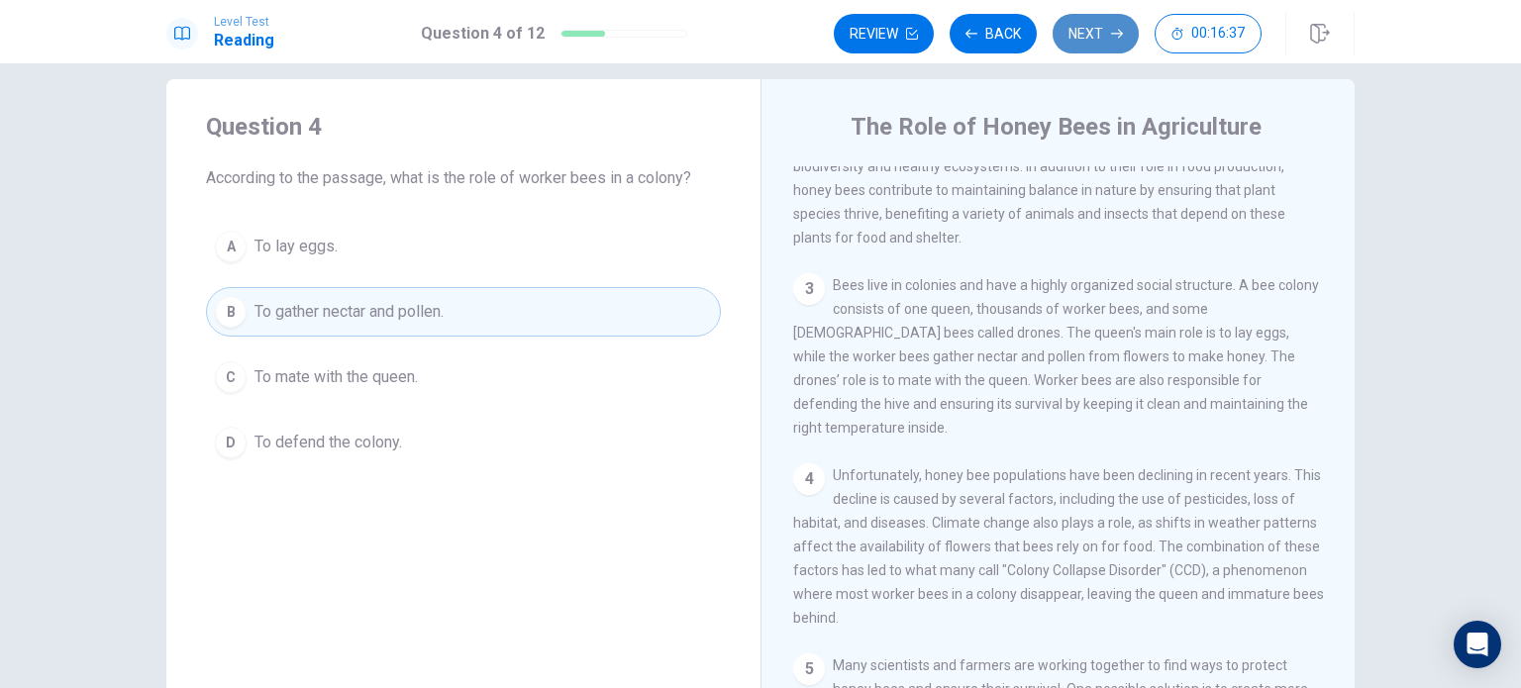
click at [1083, 43] on button "Next" at bounding box center [1095, 34] width 86 height 40
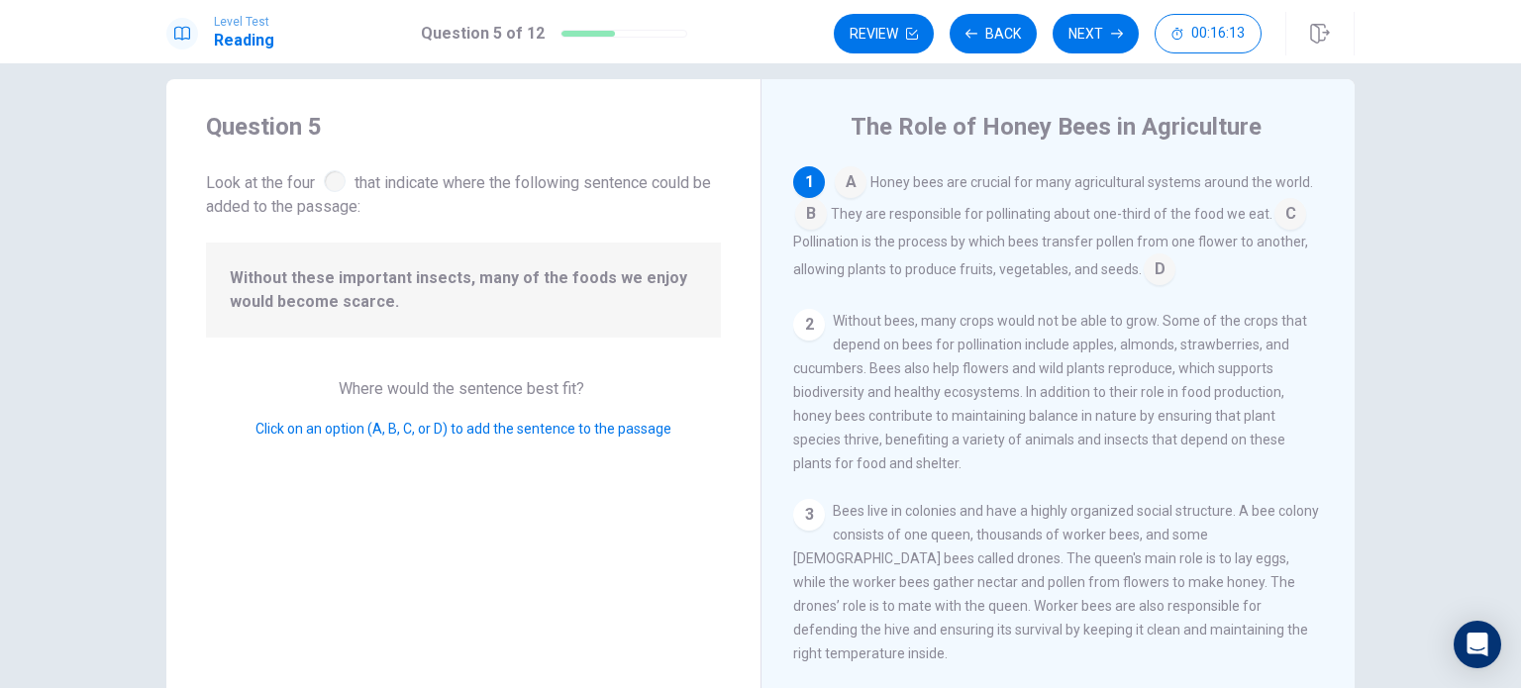
click at [1145, 269] on input at bounding box center [1160, 271] width 32 height 32
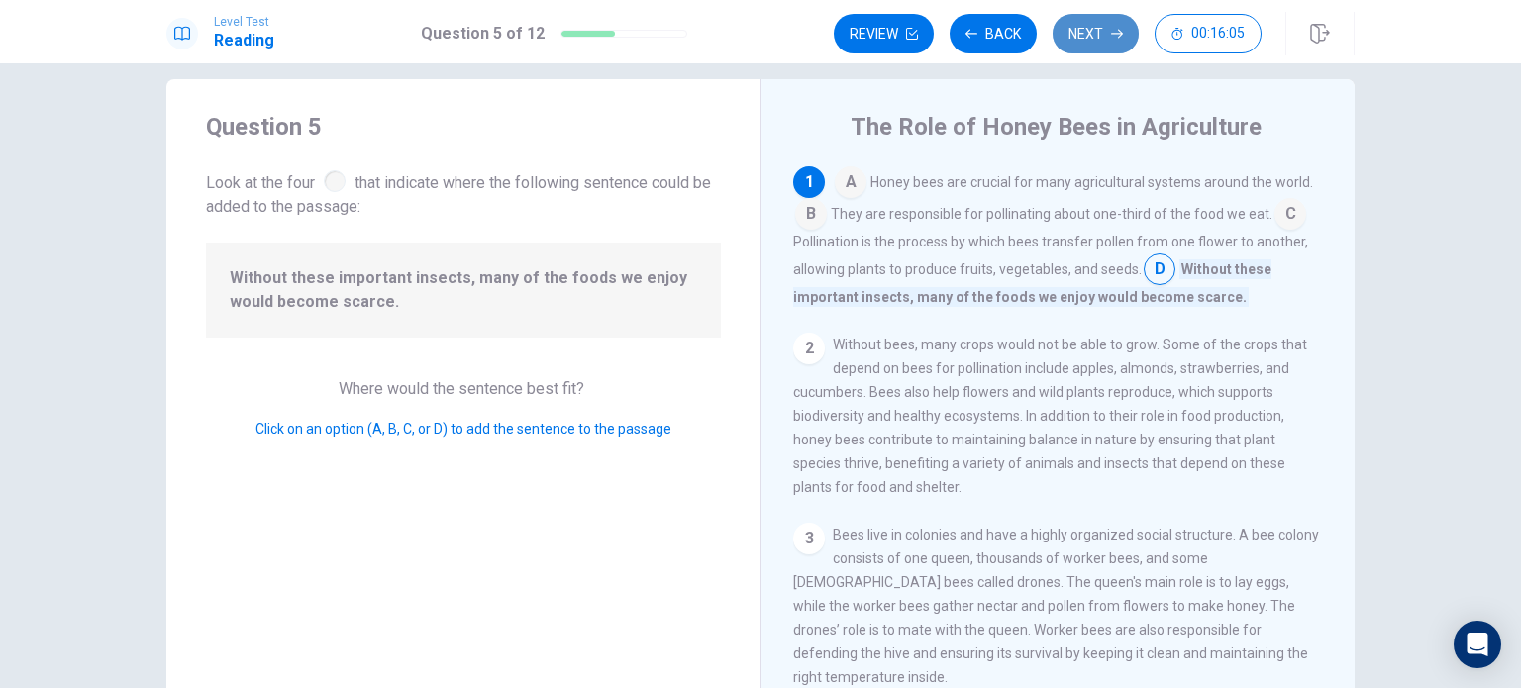
click at [1072, 44] on button "Next" at bounding box center [1095, 34] width 86 height 40
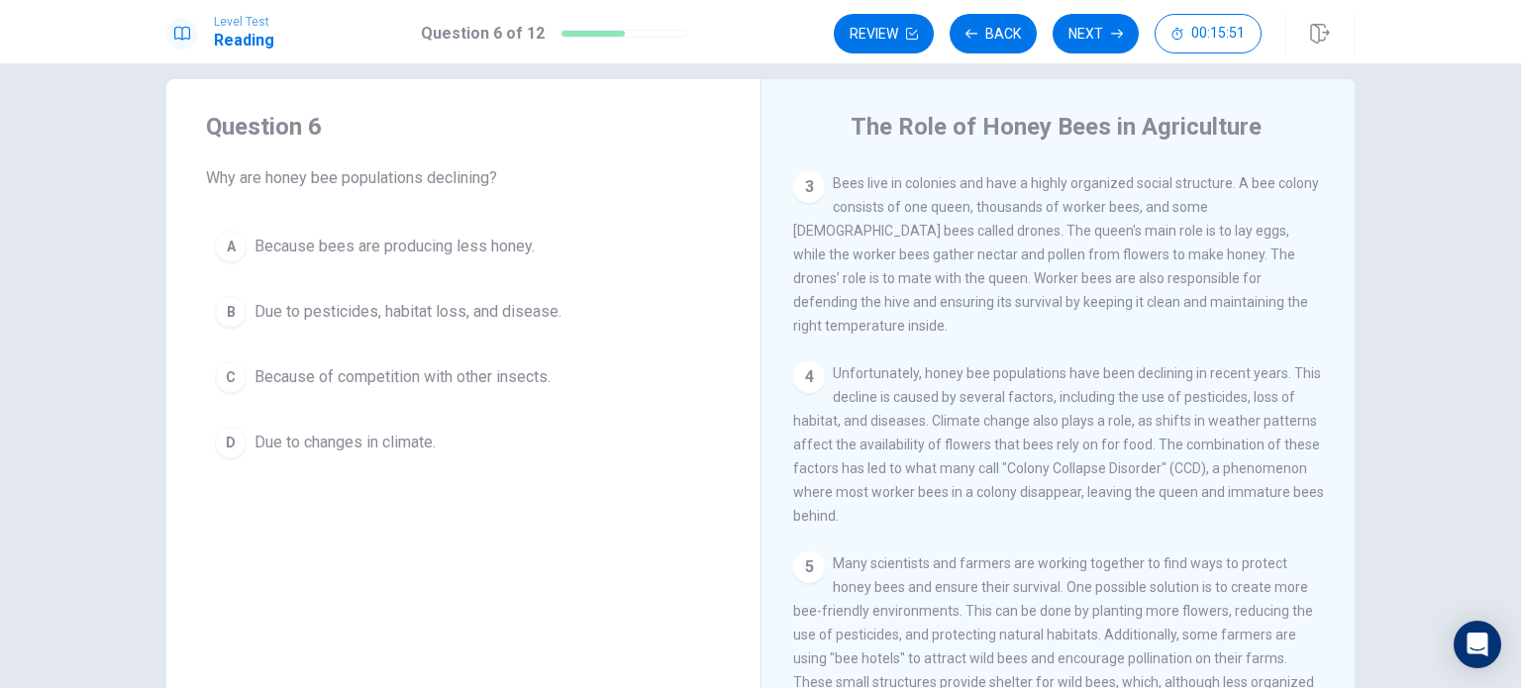
scroll to position [305, 0]
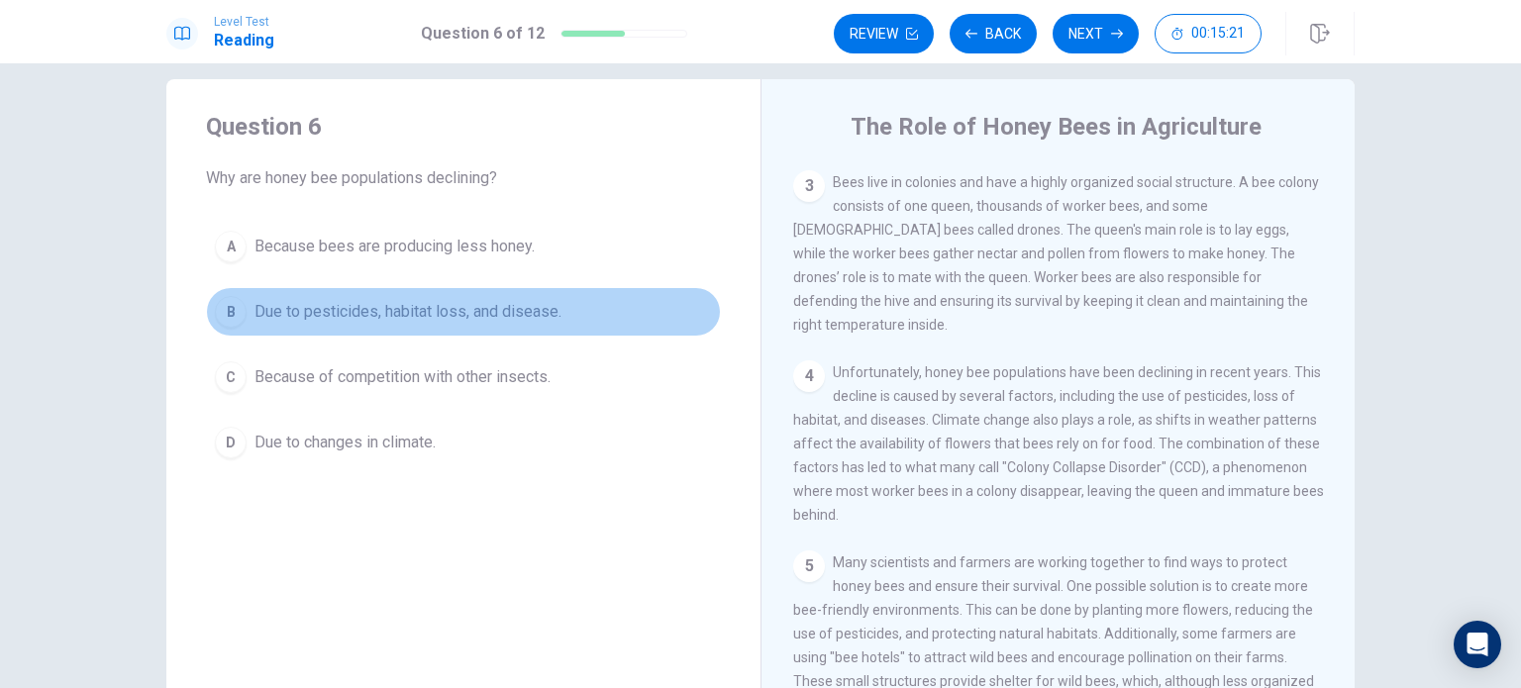
click at [499, 309] on span "Due to pesticides, habitat loss, and disease." at bounding box center [407, 312] width 307 height 24
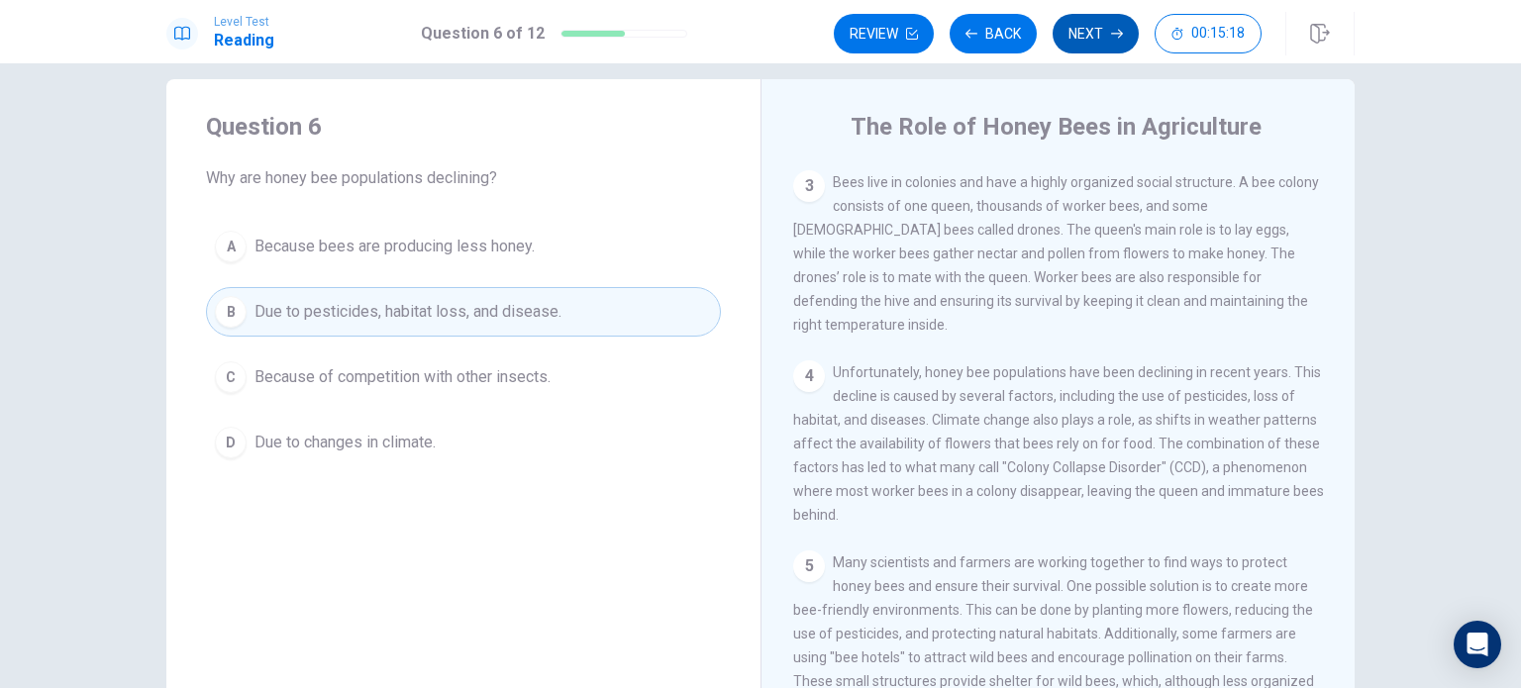
click at [1069, 43] on button "Next" at bounding box center [1095, 34] width 86 height 40
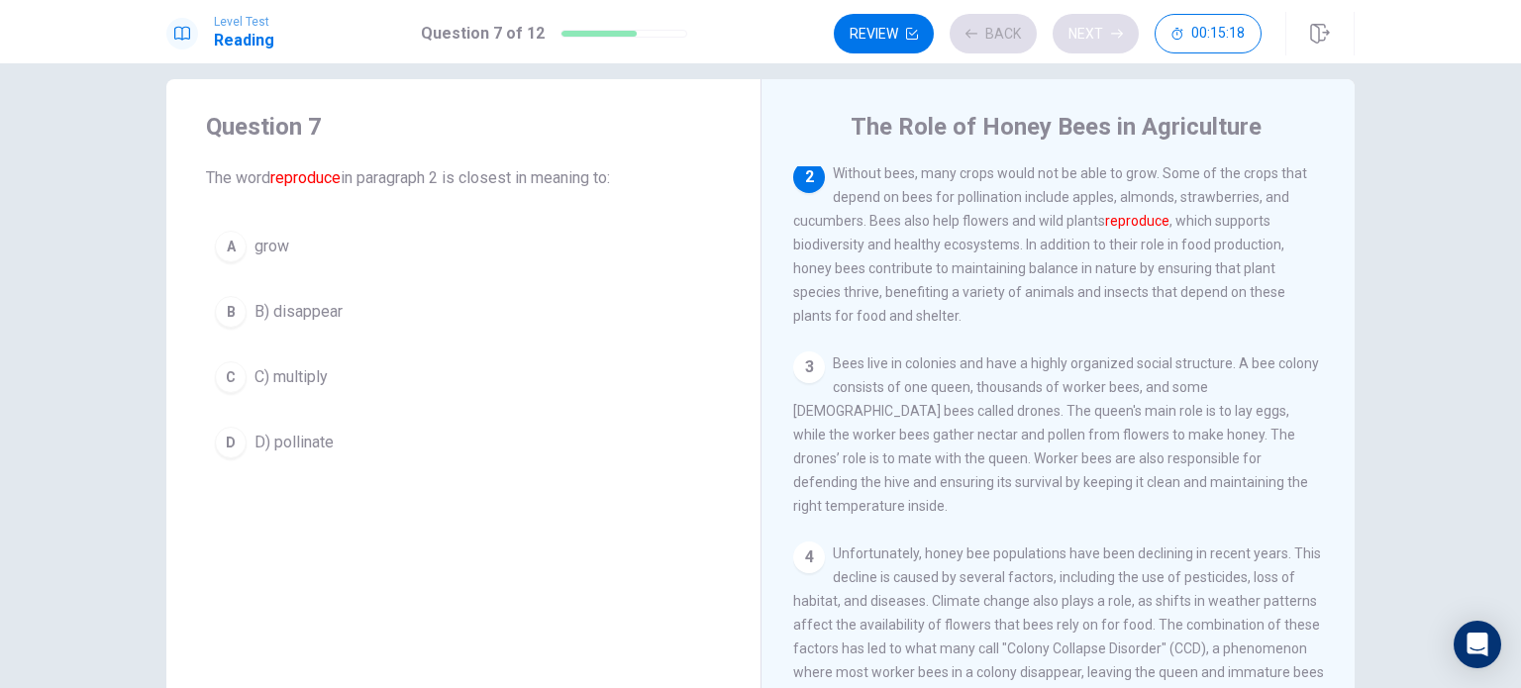
scroll to position [122, 0]
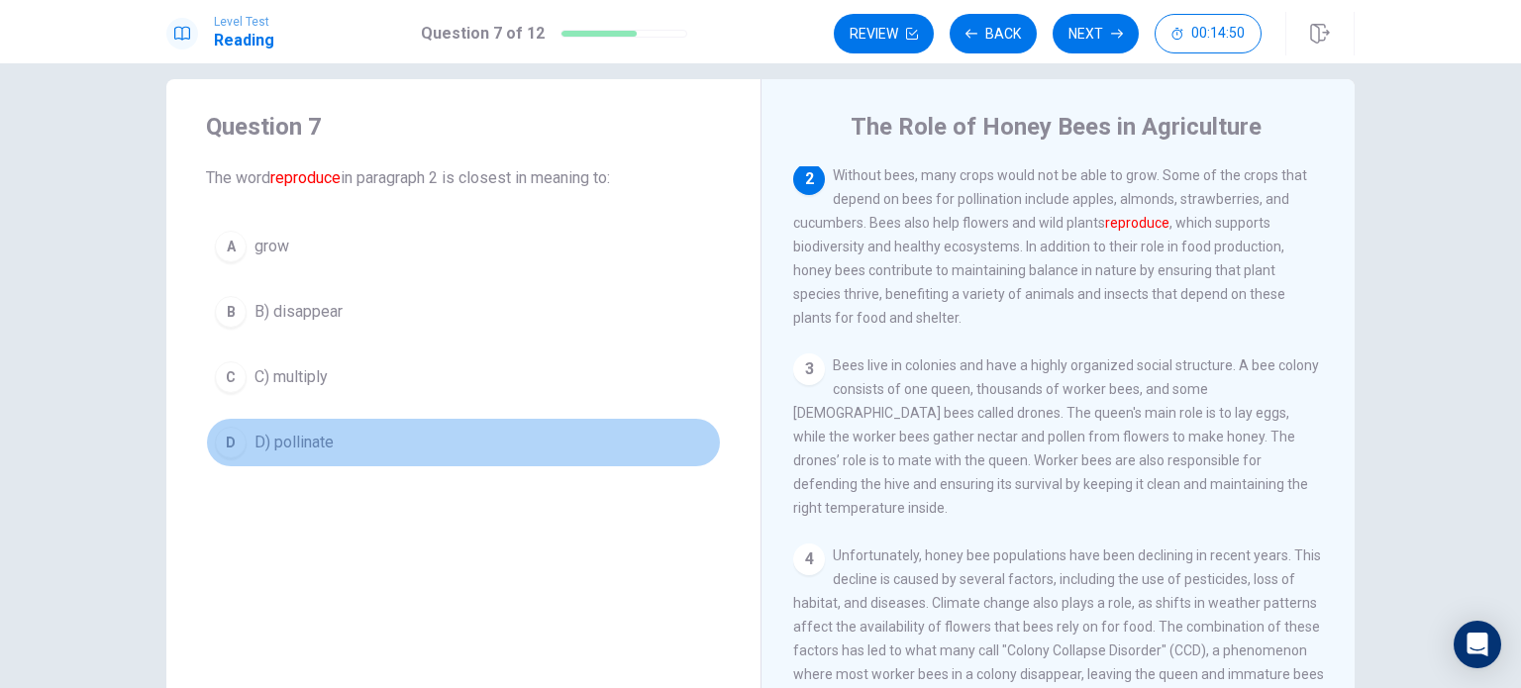
click at [291, 431] on span "D) pollinate" at bounding box center [293, 443] width 79 height 24
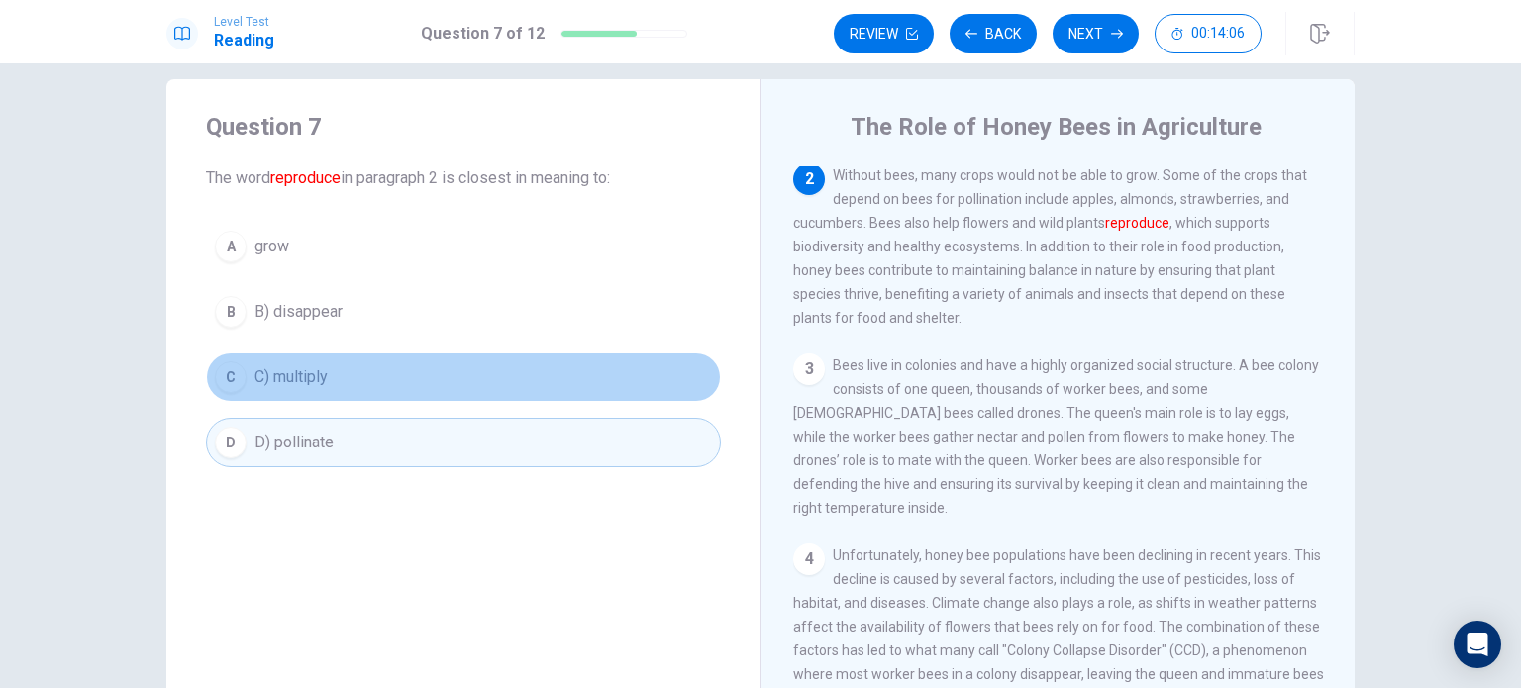
click at [489, 383] on button "C C) multiply" at bounding box center [463, 377] width 515 height 50
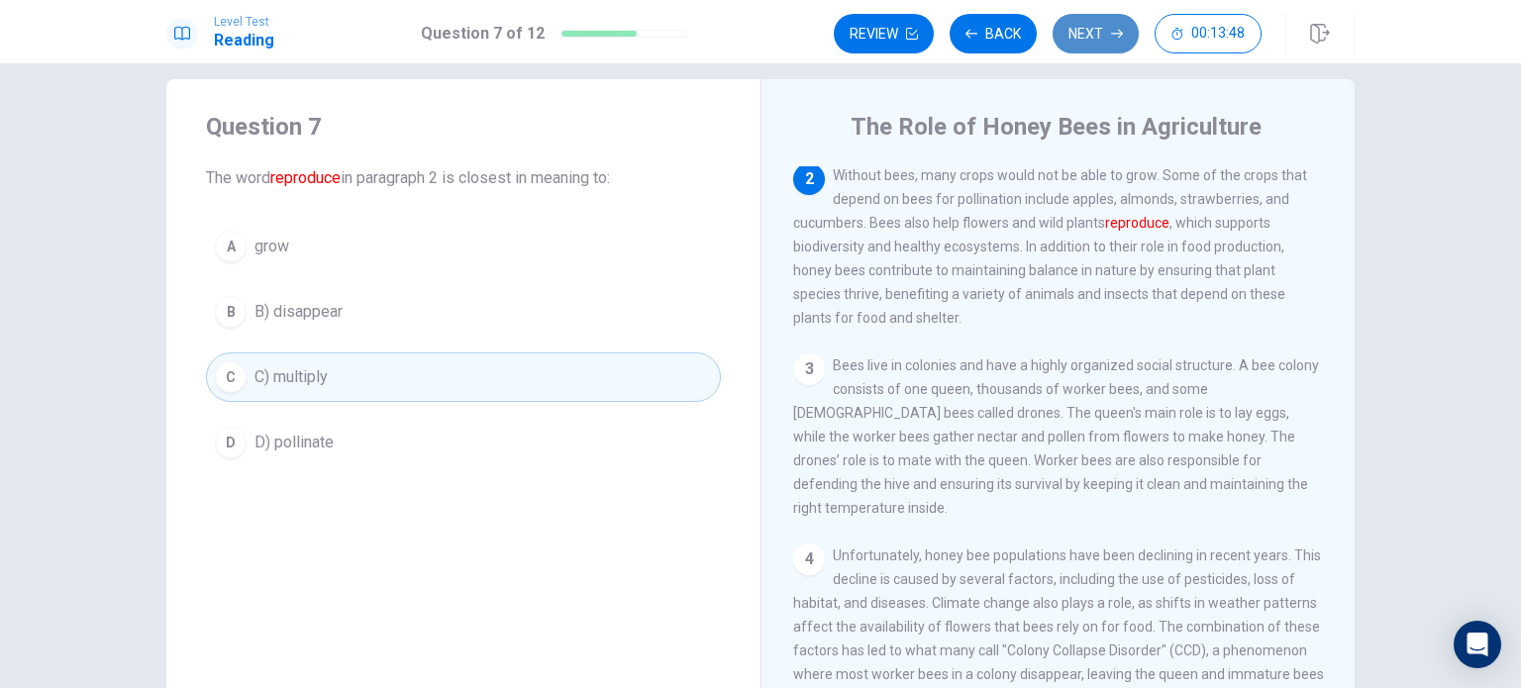
click at [1111, 19] on button "Next" at bounding box center [1095, 34] width 86 height 40
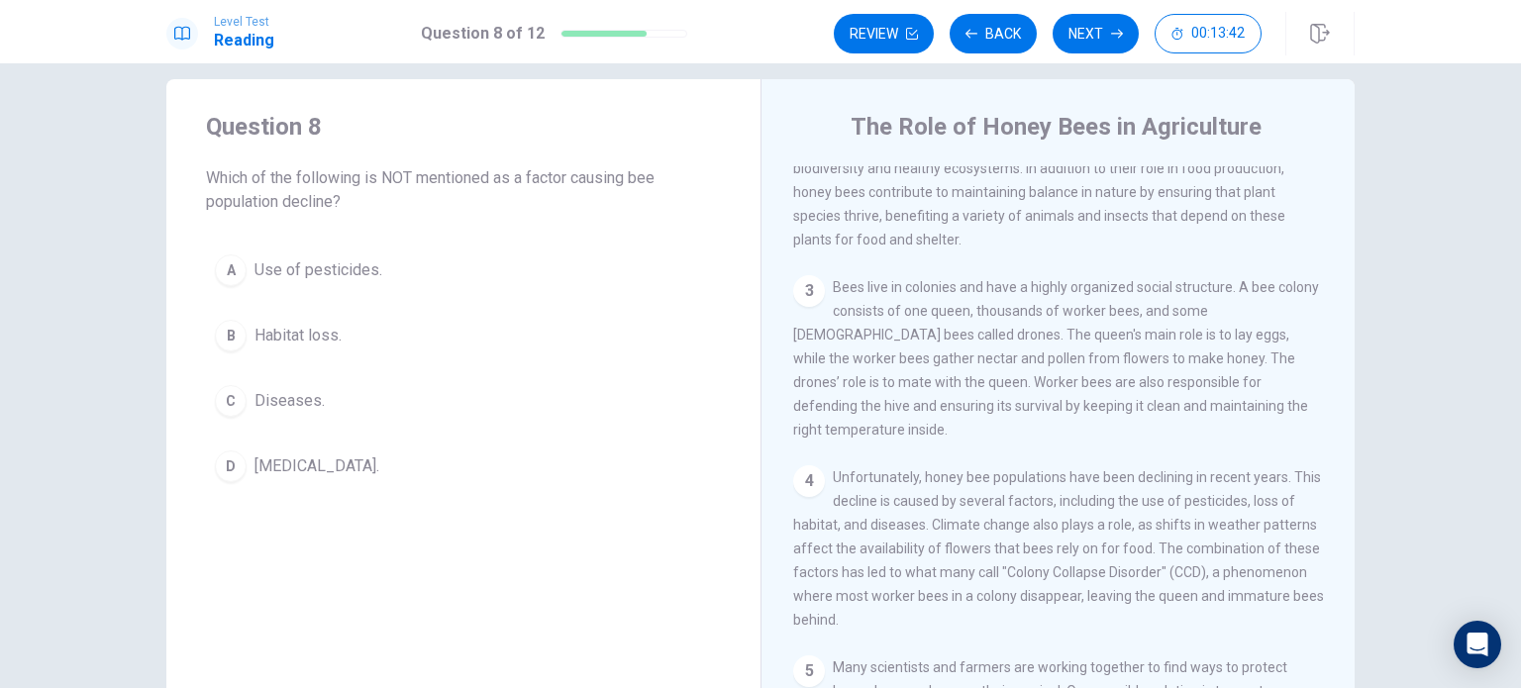
scroll to position [201, 0]
click at [267, 466] on span "[MEDICAL_DATA]." at bounding box center [316, 466] width 125 height 24
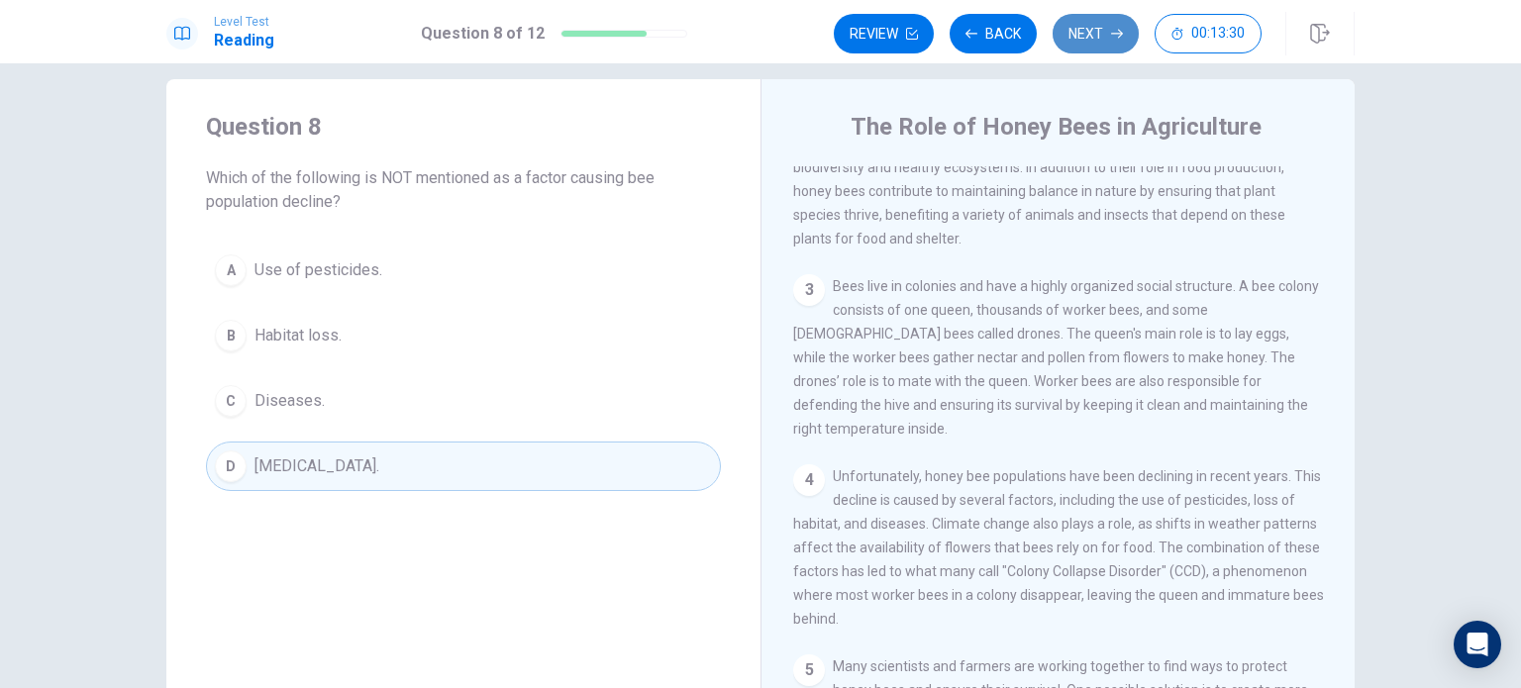
click at [1067, 21] on button "Next" at bounding box center [1095, 34] width 86 height 40
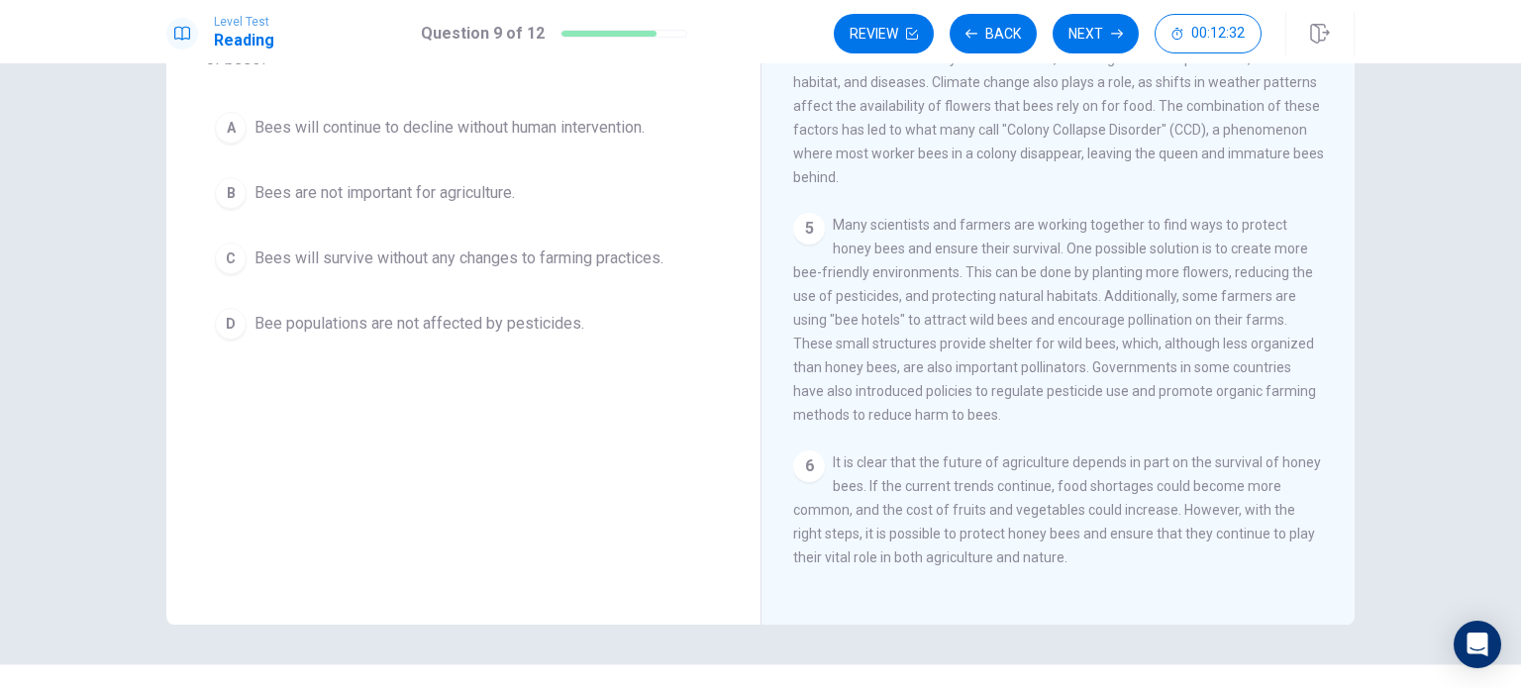
scroll to position [0, 0]
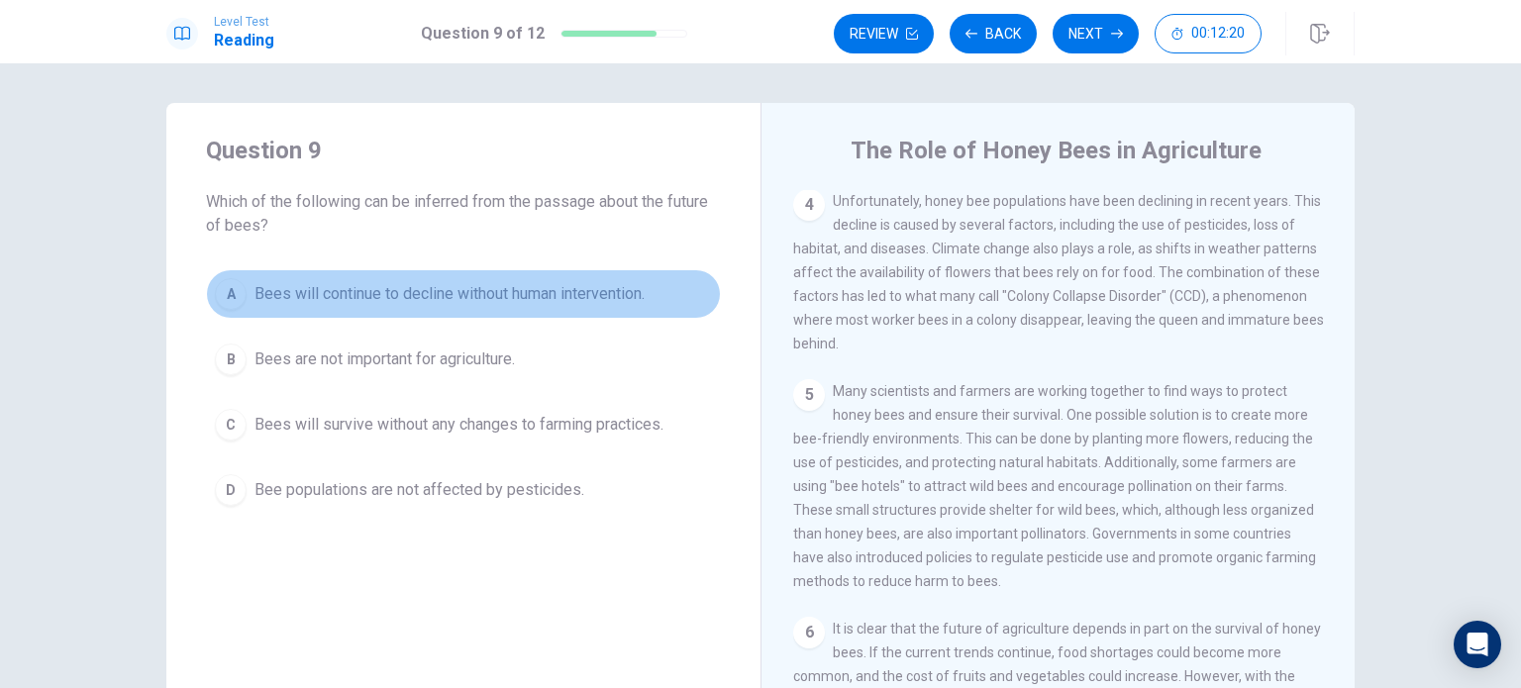
click at [497, 311] on button "A Bees will continue to decline without human intervention." at bounding box center [463, 294] width 515 height 50
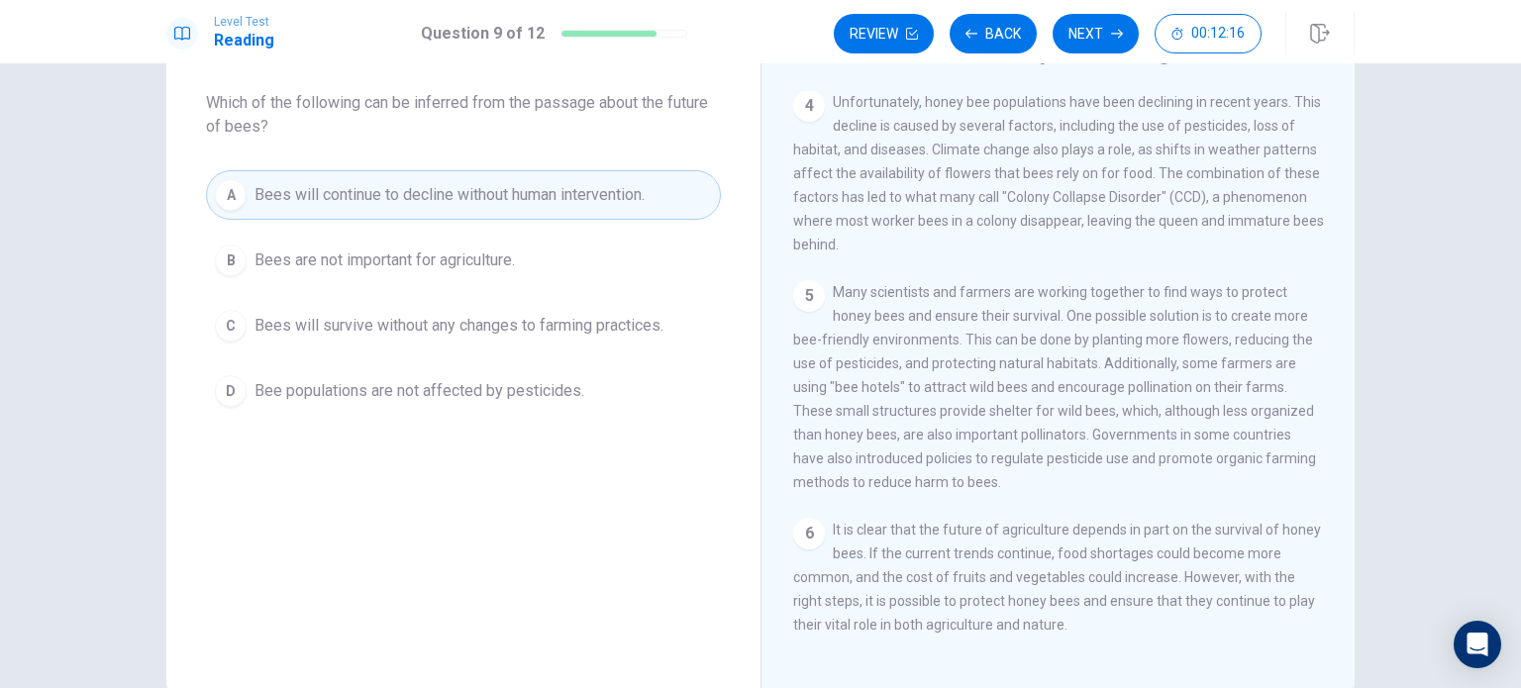
scroll to position [102, 0]
click at [1113, 16] on button "Next" at bounding box center [1095, 34] width 86 height 40
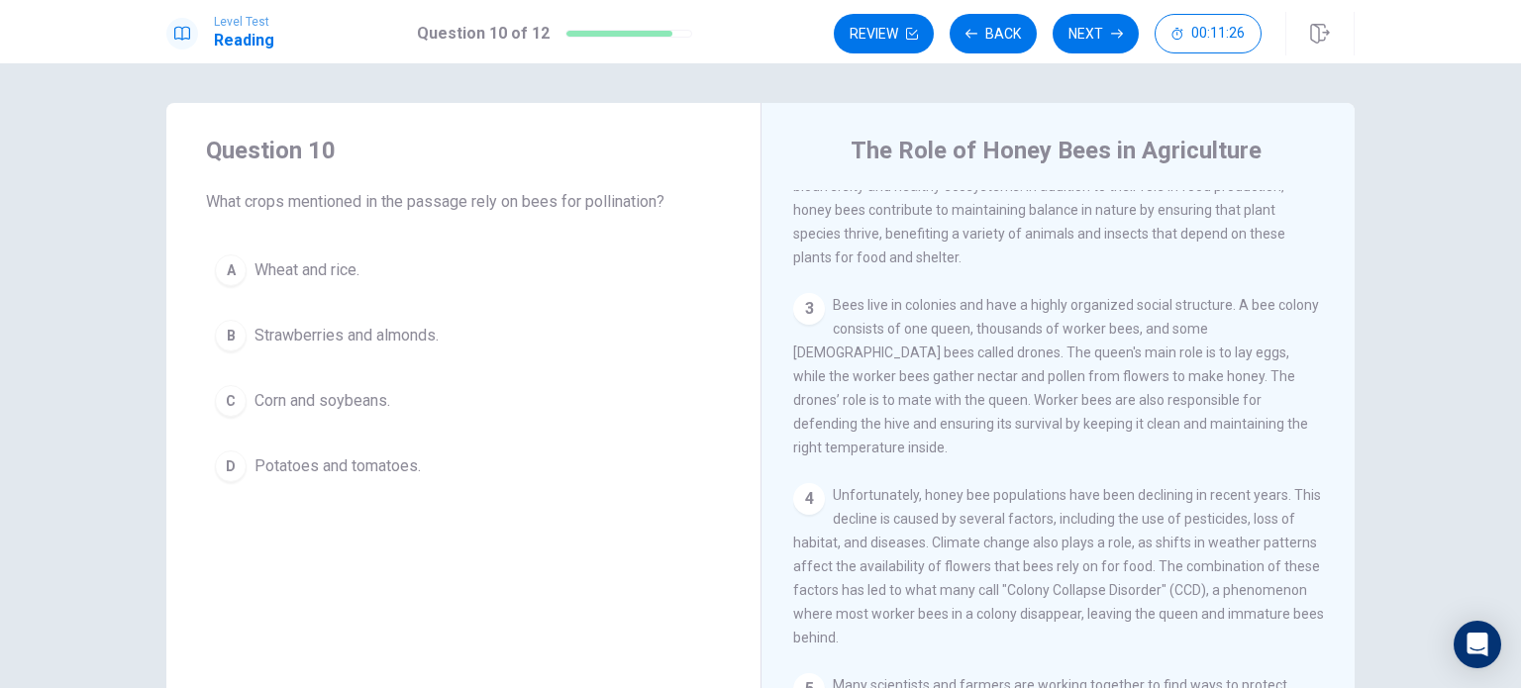
scroll to position [212, 0]
click at [995, 189] on span "Without bees, many crops would not be able to grow. Some of the crops that depe…" at bounding box center [1050, 180] width 514 height 158
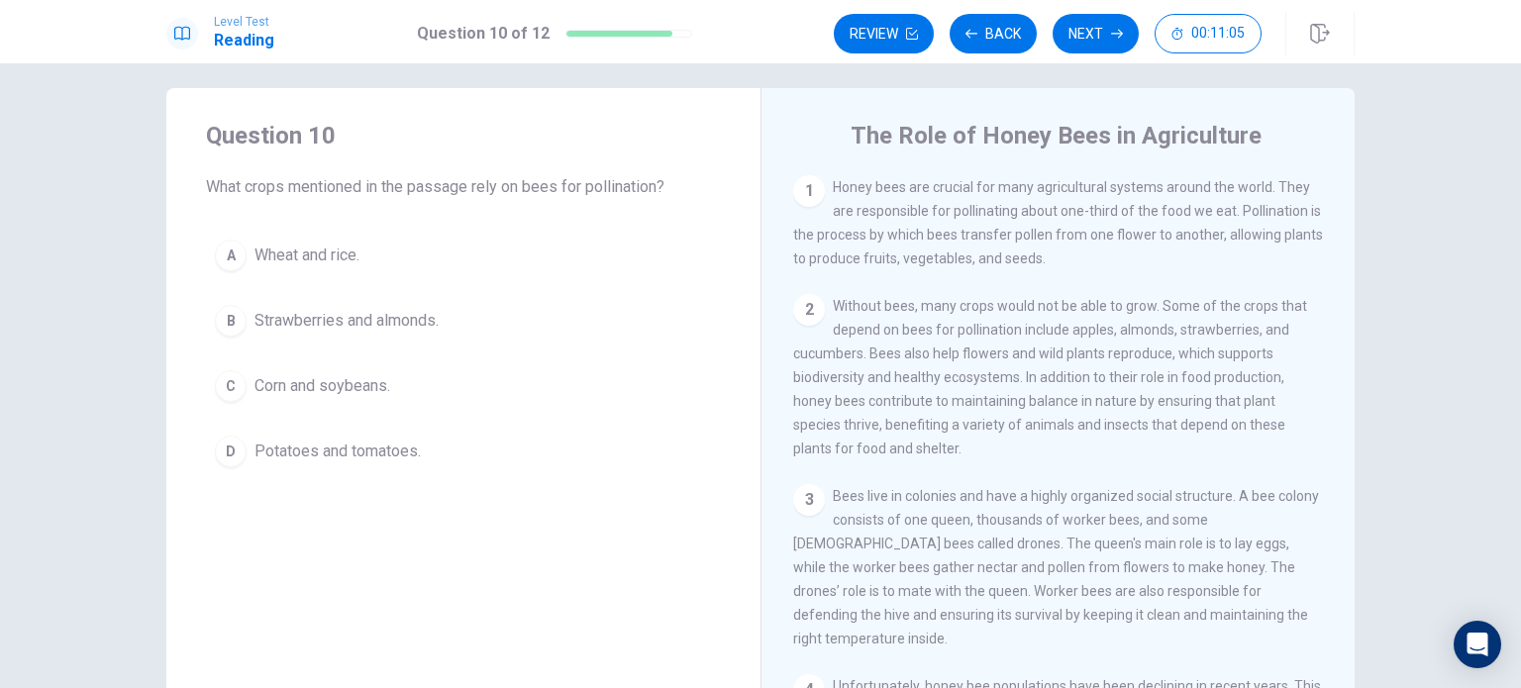
scroll to position [14, 0]
click at [1077, 46] on button "Next" at bounding box center [1095, 34] width 86 height 40
click at [1090, 43] on div "Review Back Next 00:11:02" at bounding box center [1048, 34] width 428 height 40
click at [1090, 34] on div "Review Back Next 00:11:02" at bounding box center [1048, 34] width 428 height 40
click at [982, 48] on div "Review Back Next 00:11:02" at bounding box center [1048, 34] width 428 height 40
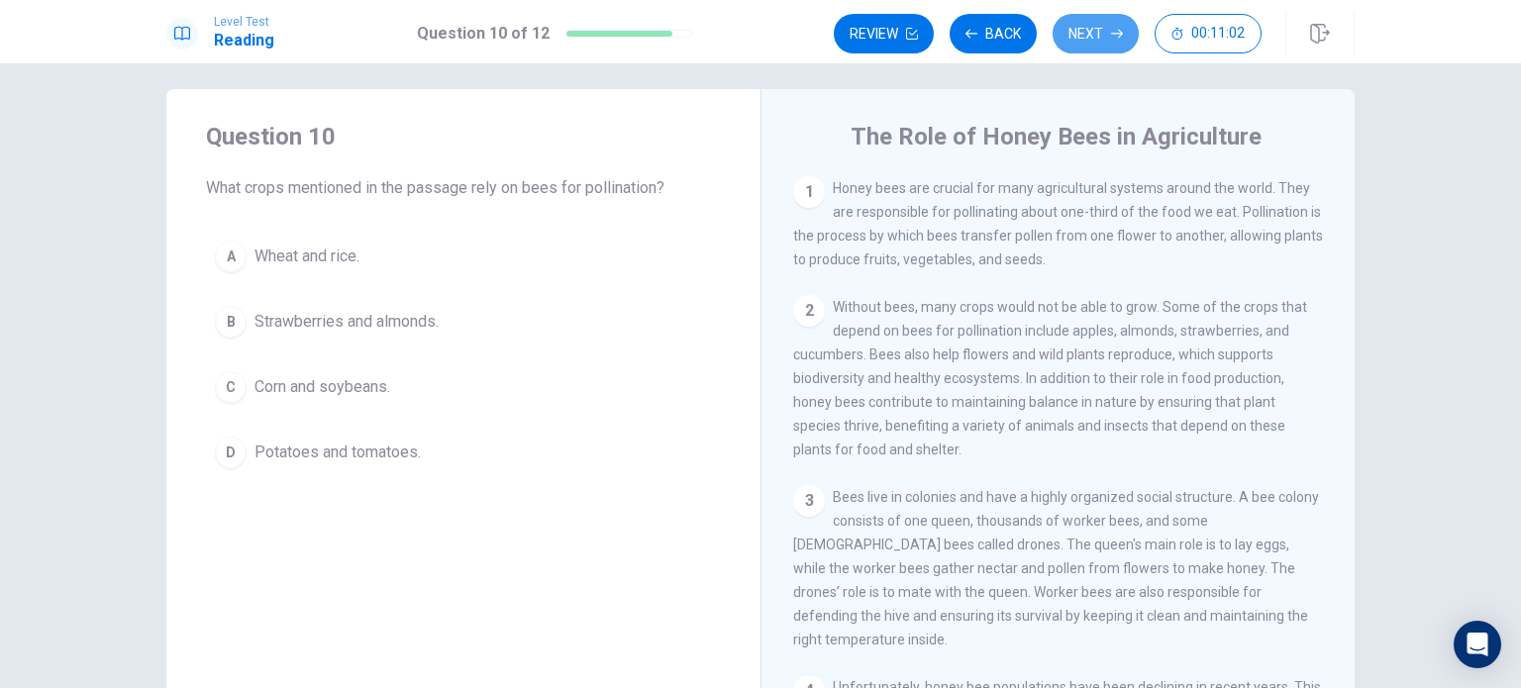
click at [1208, 542] on div "Question 10 What crops mentioned in the passage rely on bees for pollination? A…" at bounding box center [760, 375] width 1521 height 625
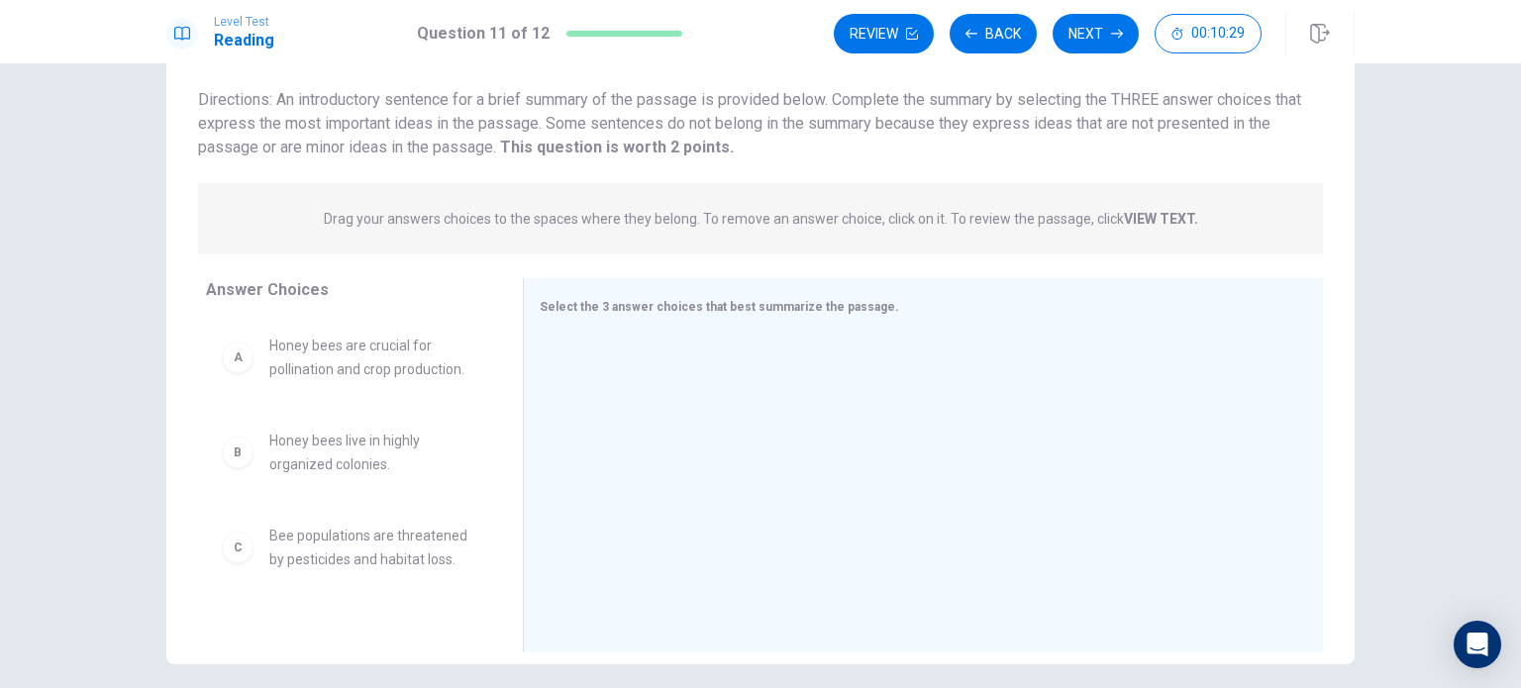
scroll to position [0, 0]
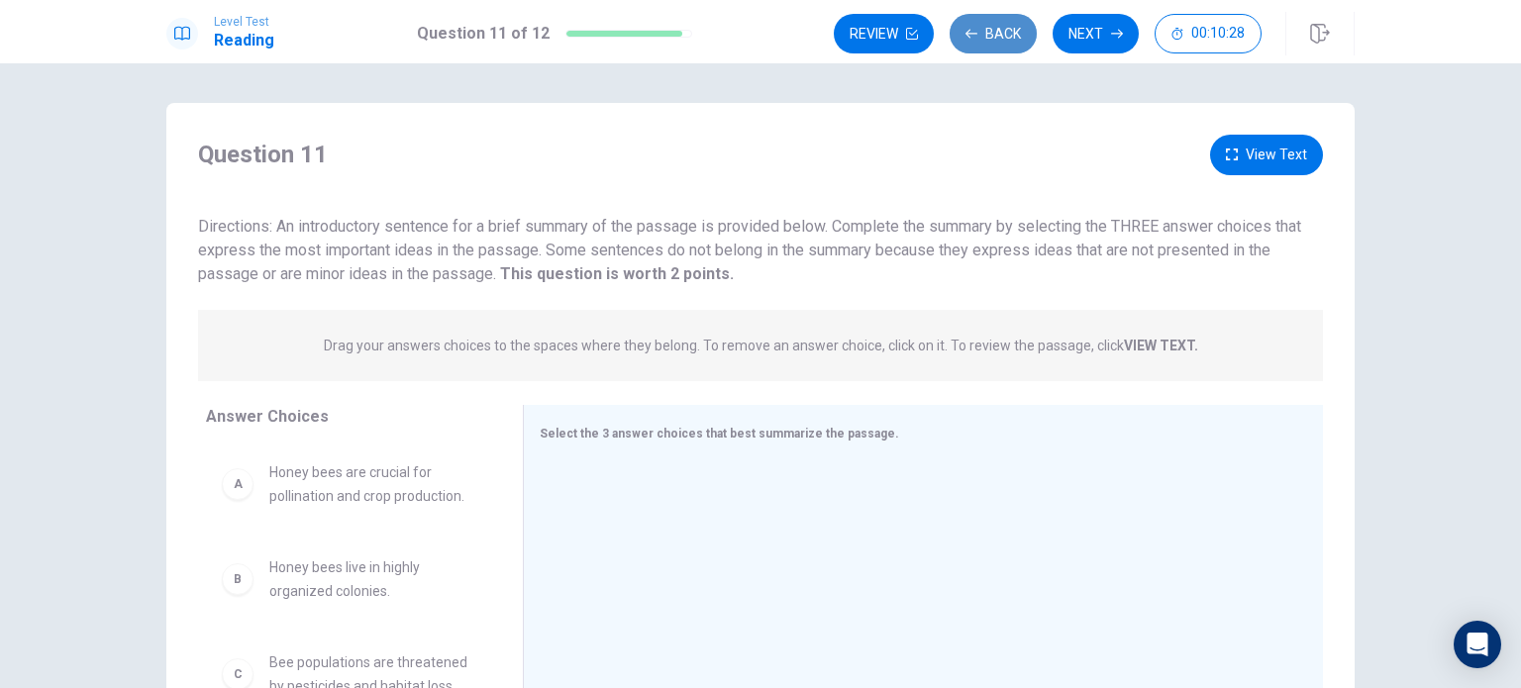
click at [992, 21] on button "Back" at bounding box center [993, 34] width 87 height 40
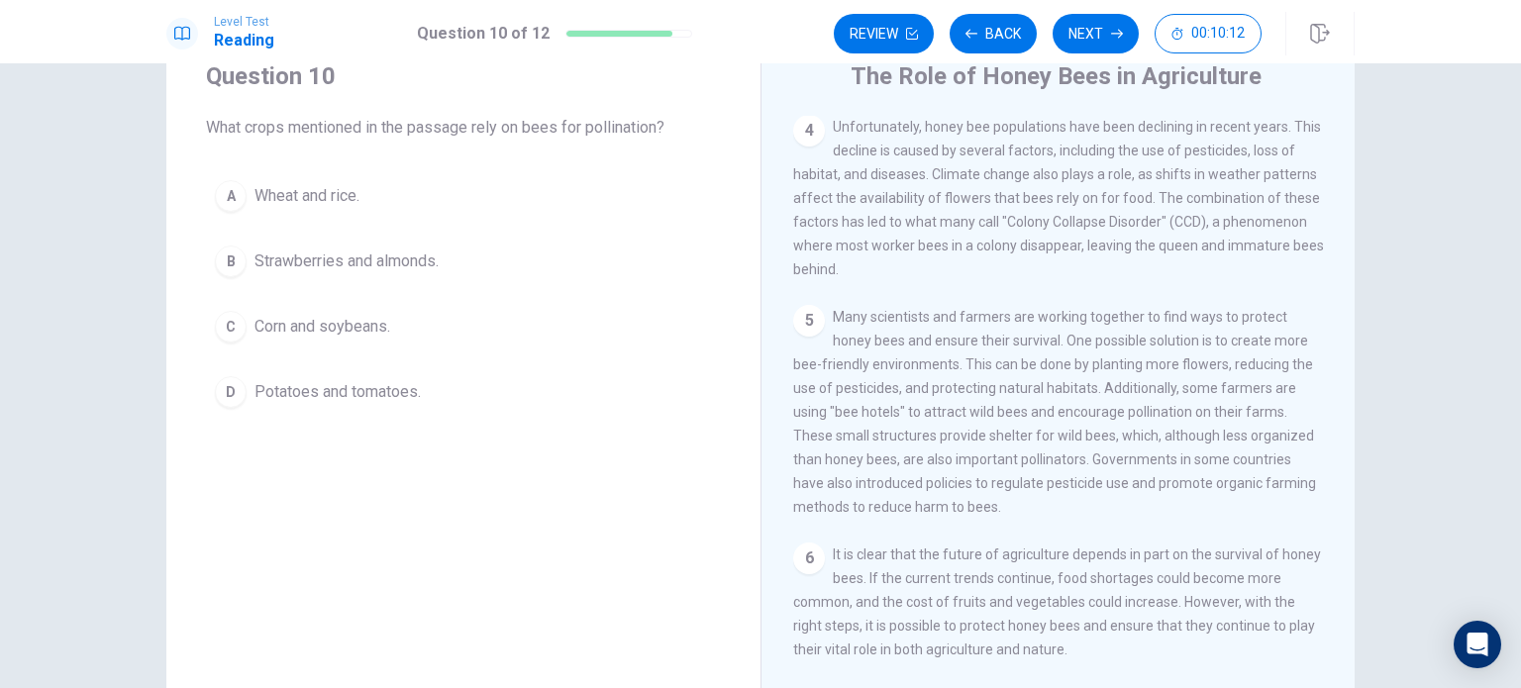
scroll to position [57, 0]
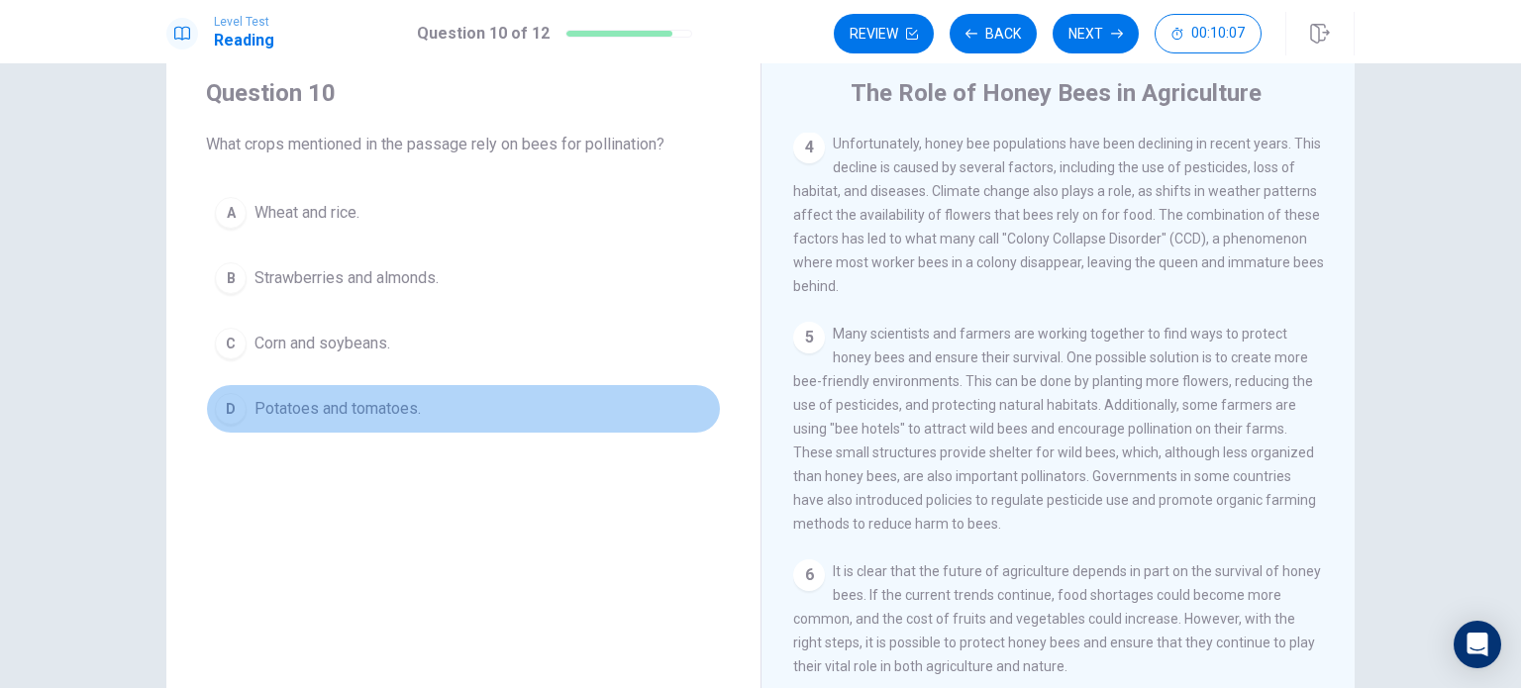
click at [464, 409] on button "D Potatoes and tomatoes." at bounding box center [463, 409] width 515 height 50
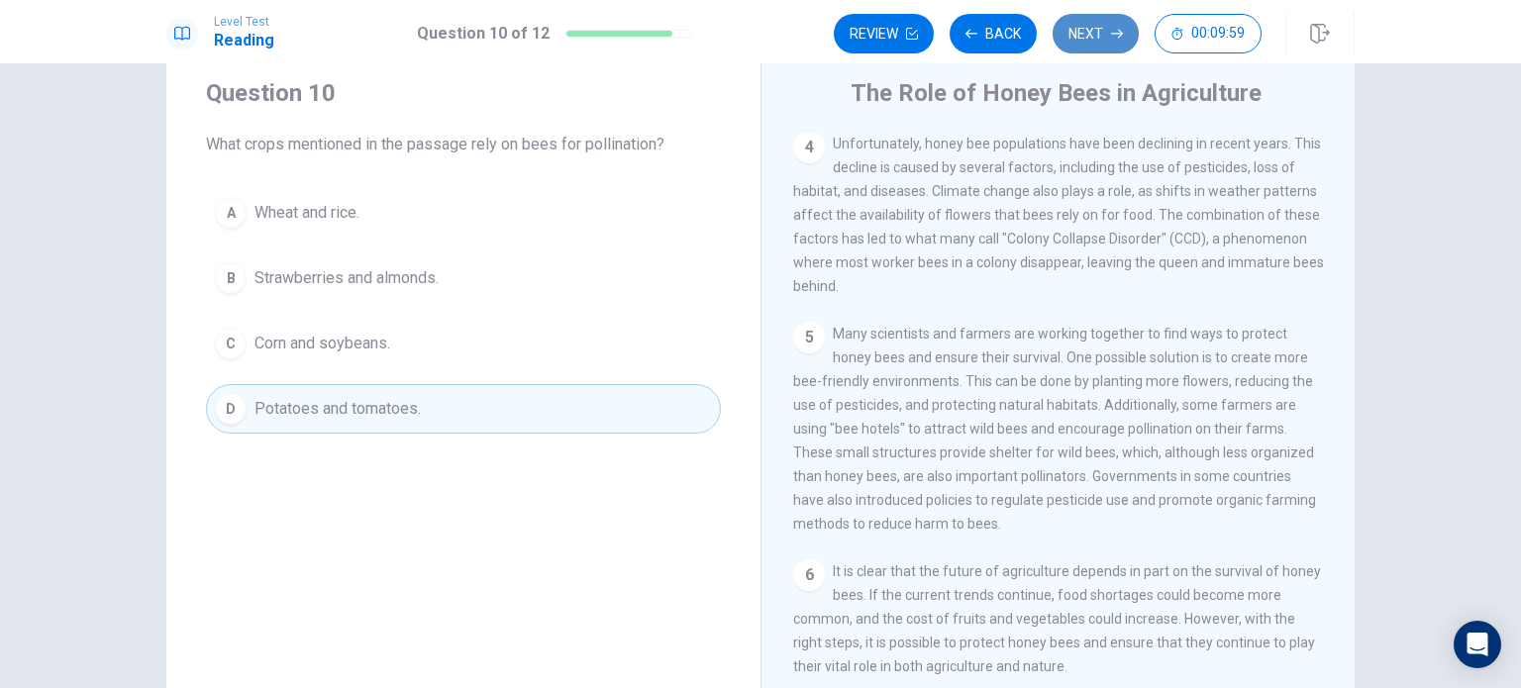
click at [1114, 24] on button "Next" at bounding box center [1095, 34] width 86 height 40
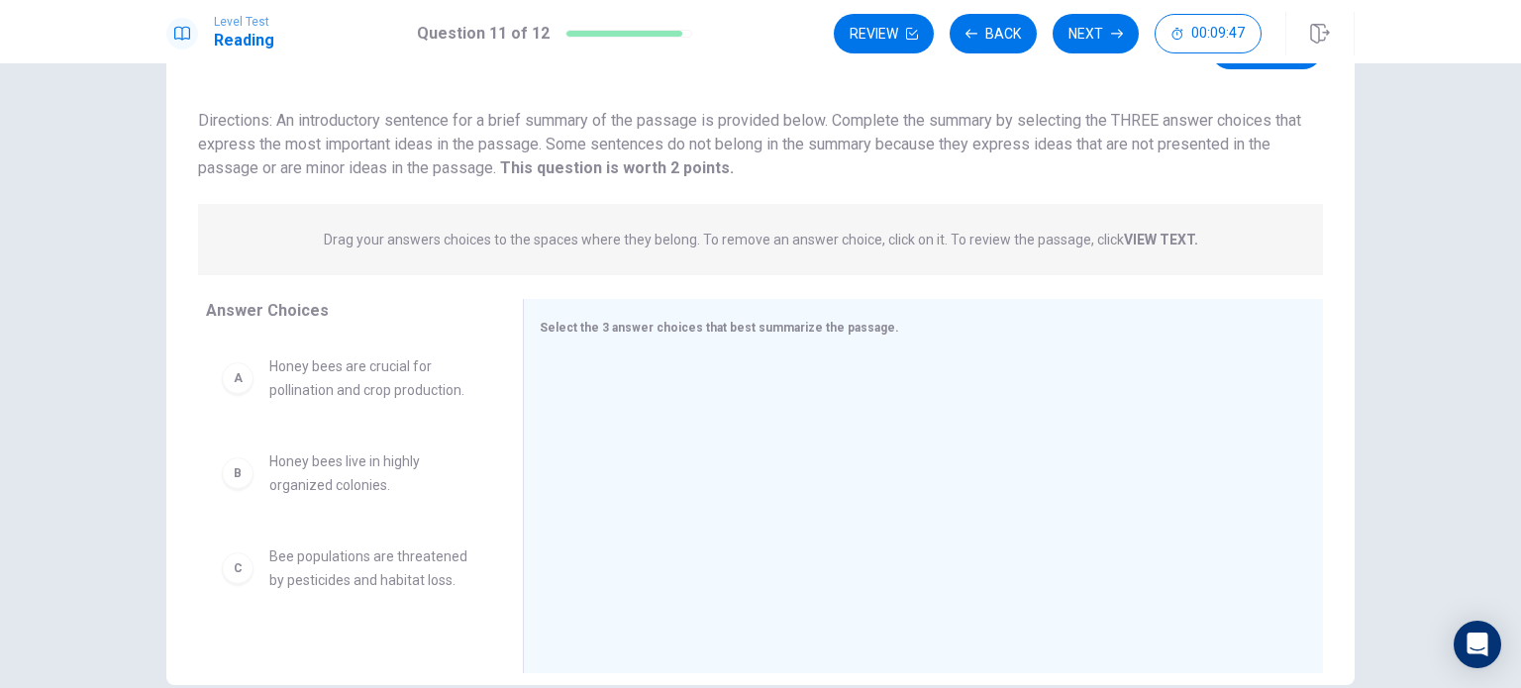
scroll to position [154, 0]
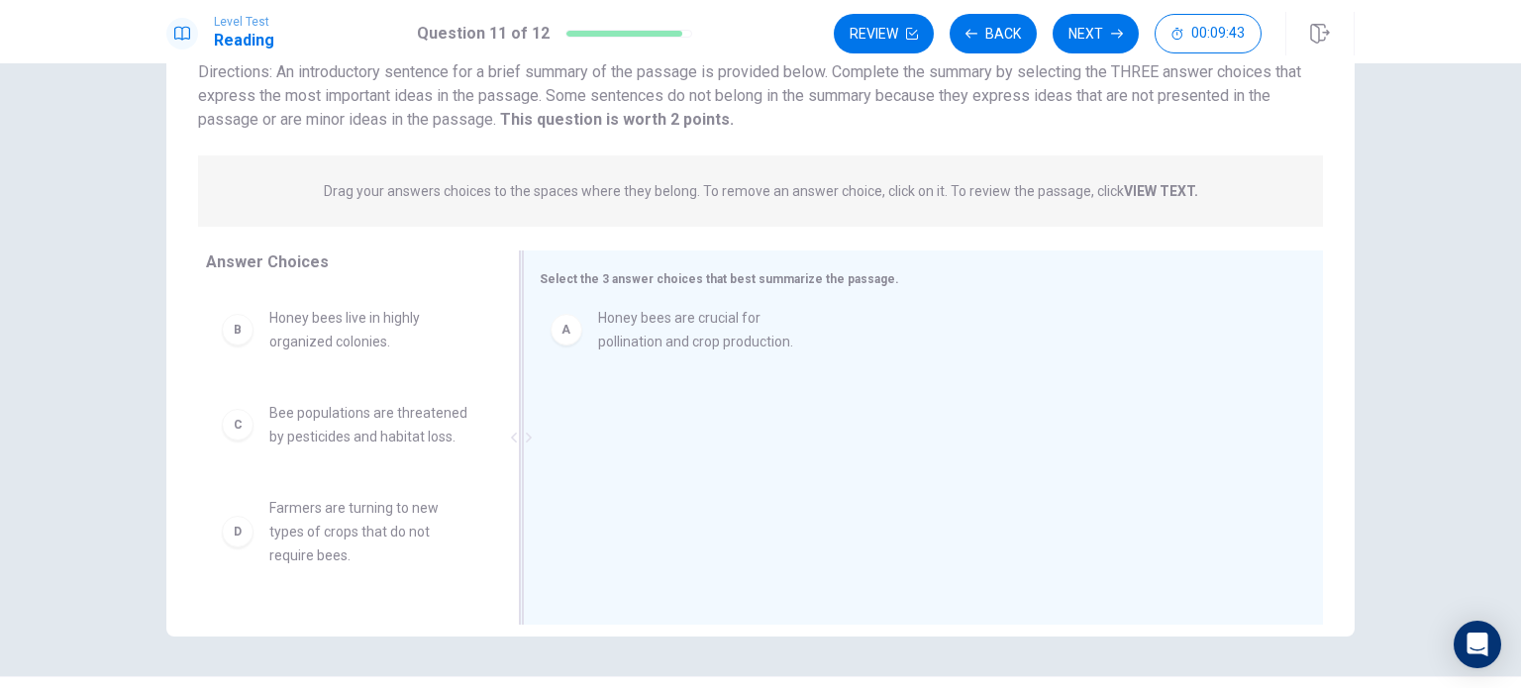
drag, startPoint x: 353, startPoint y: 348, endPoint x: 699, endPoint y: 348, distance: 345.5
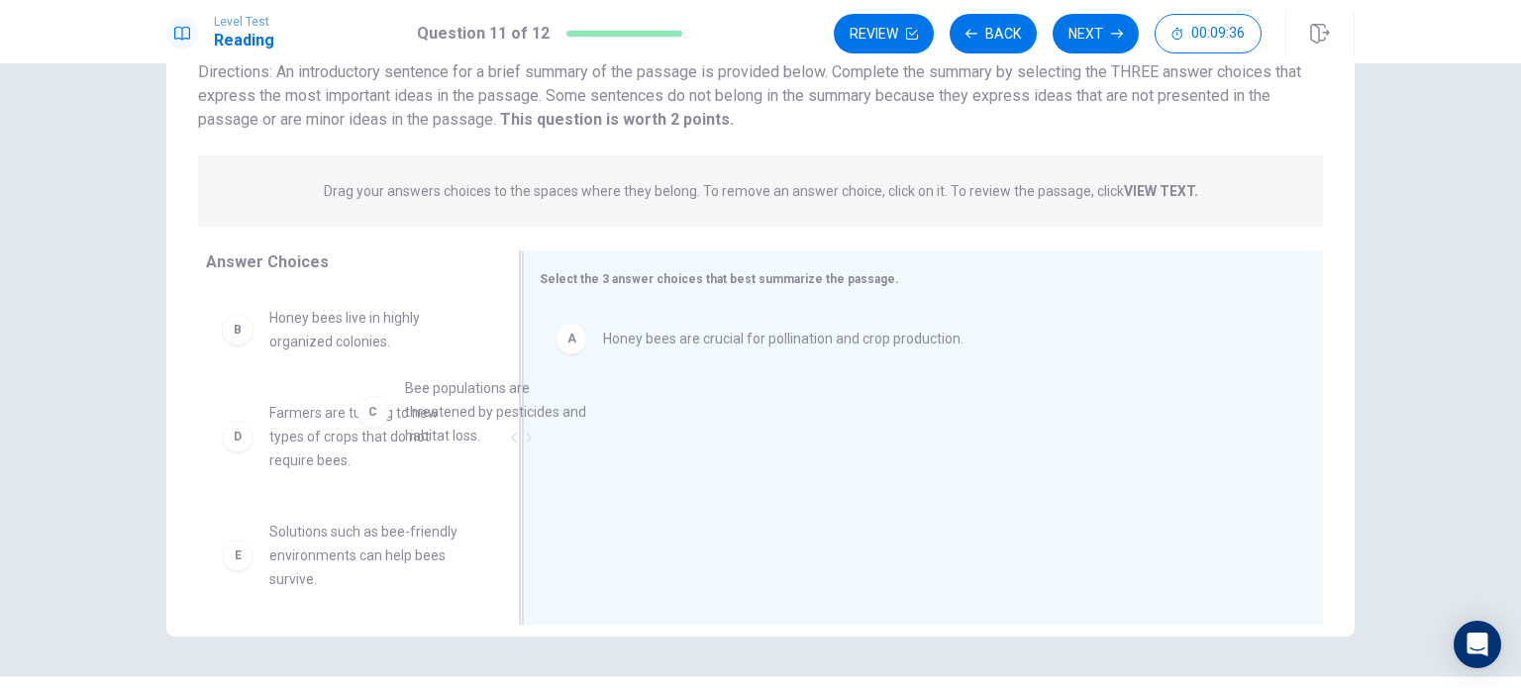
drag, startPoint x: 393, startPoint y: 450, endPoint x: 721, endPoint y: 395, distance: 332.2
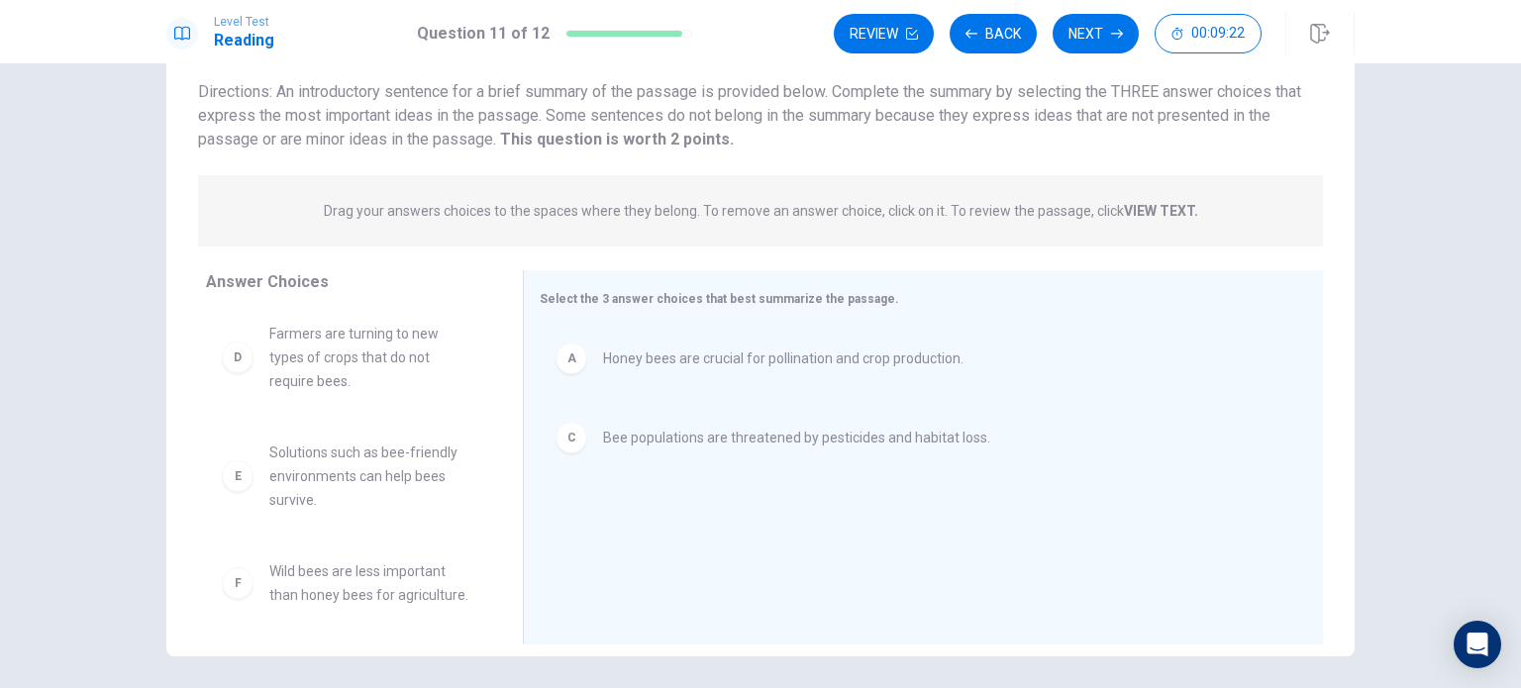
scroll to position [107, 0]
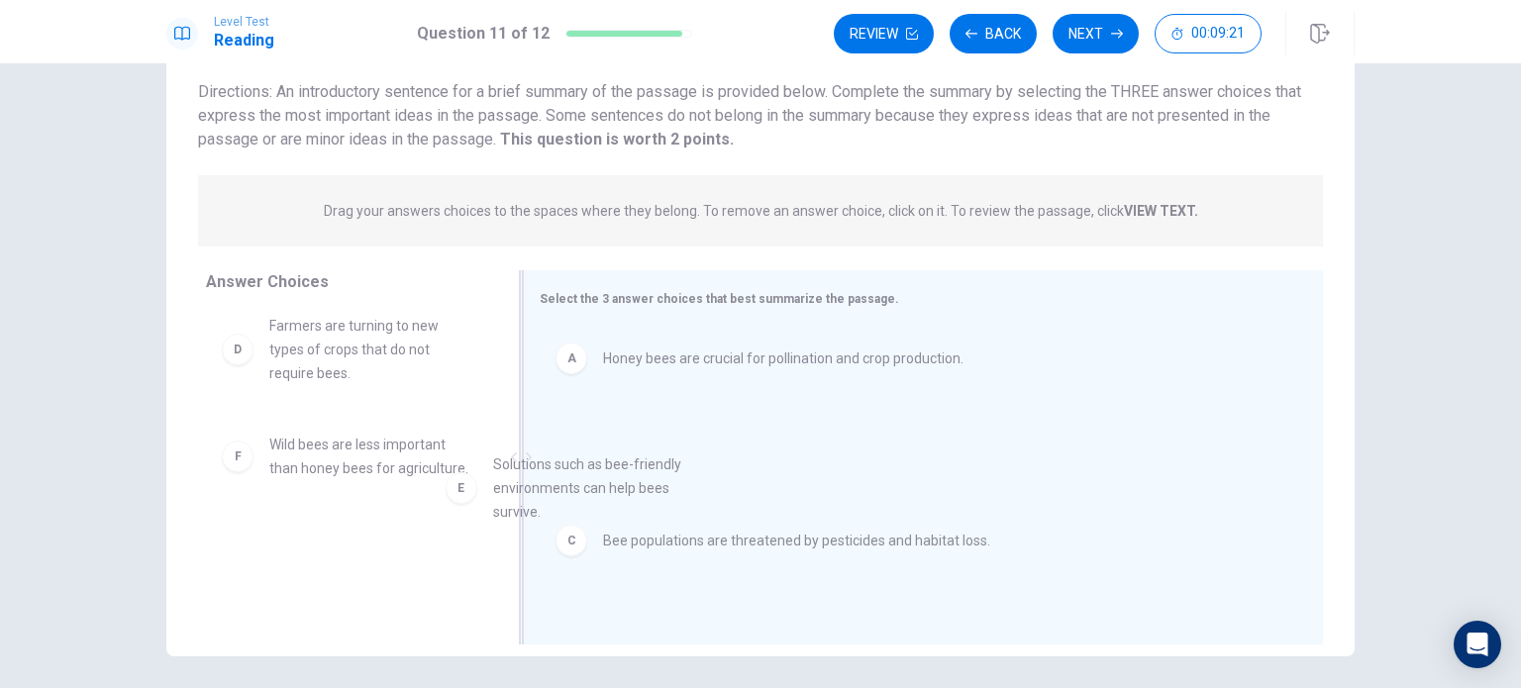
drag, startPoint x: 350, startPoint y: 485, endPoint x: 677, endPoint y: 508, distance: 328.5
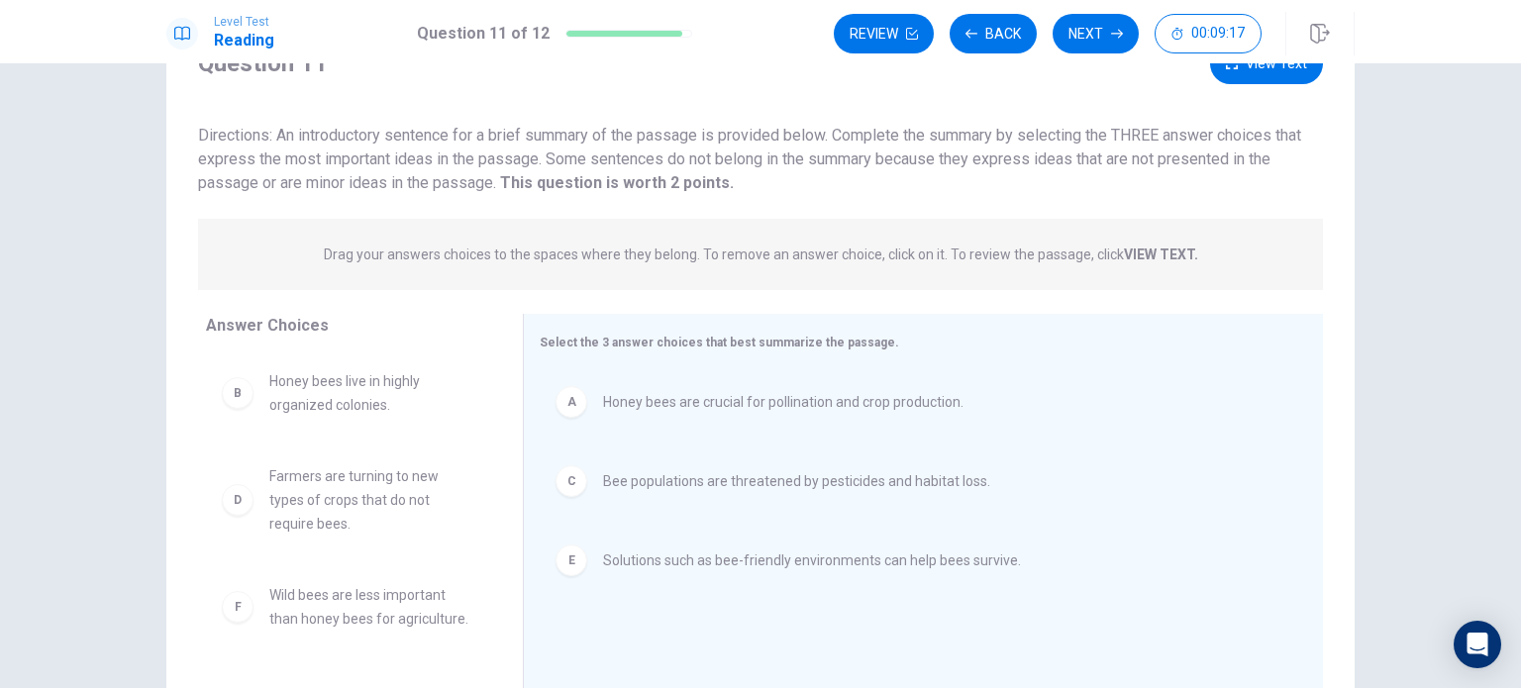
scroll to position [0, 0]
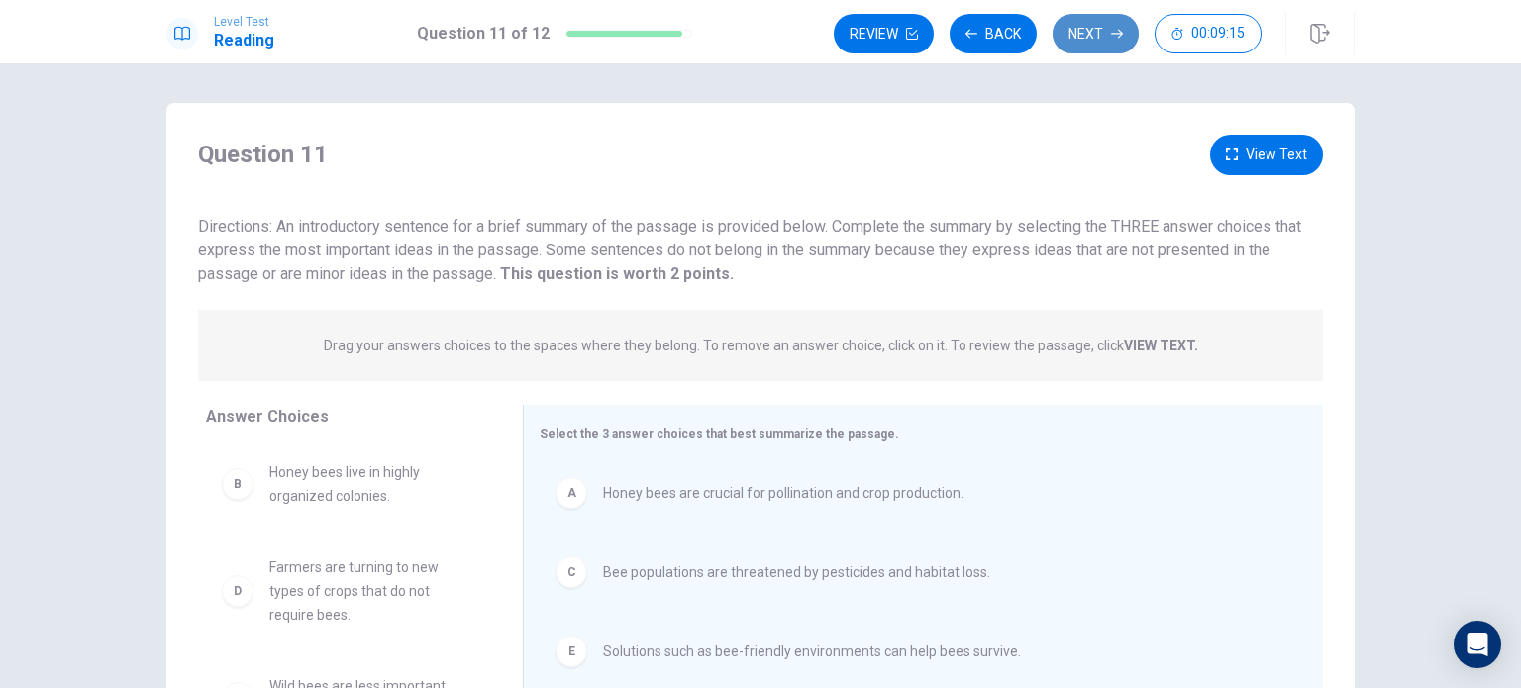
click at [1088, 19] on button "Next" at bounding box center [1095, 34] width 86 height 40
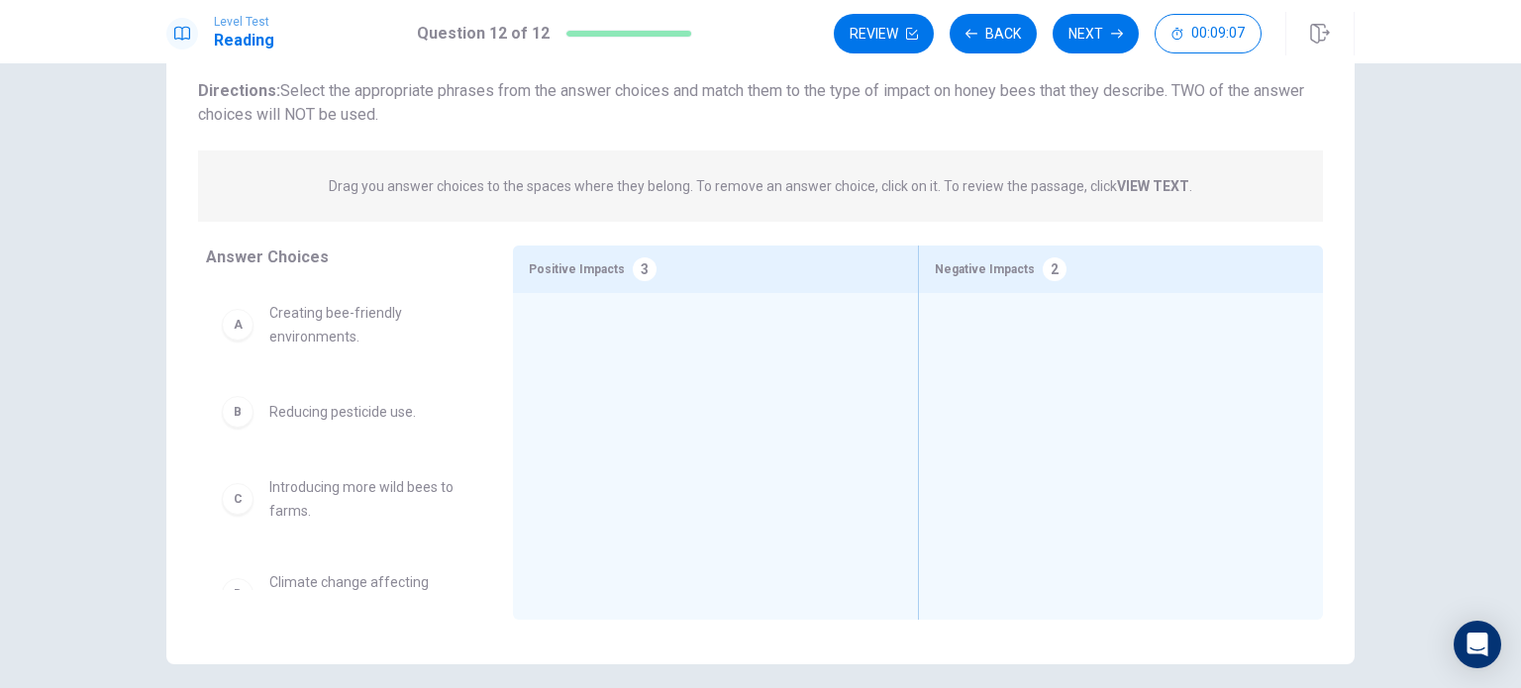
scroll to position [129, 0]
drag, startPoint x: 380, startPoint y: 331, endPoint x: 614, endPoint y: 336, distance: 233.7
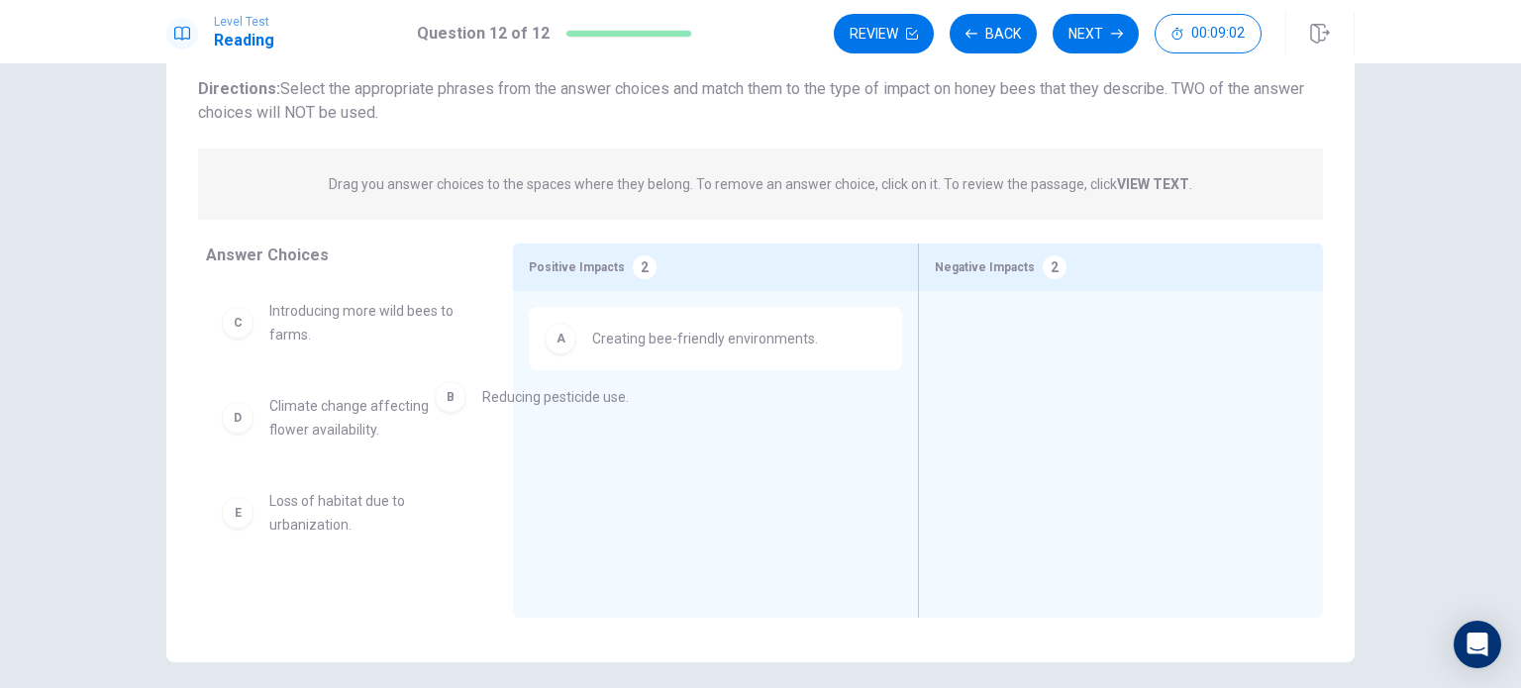
drag, startPoint x: 448, startPoint y: 324, endPoint x: 687, endPoint y: 413, distance: 255.6
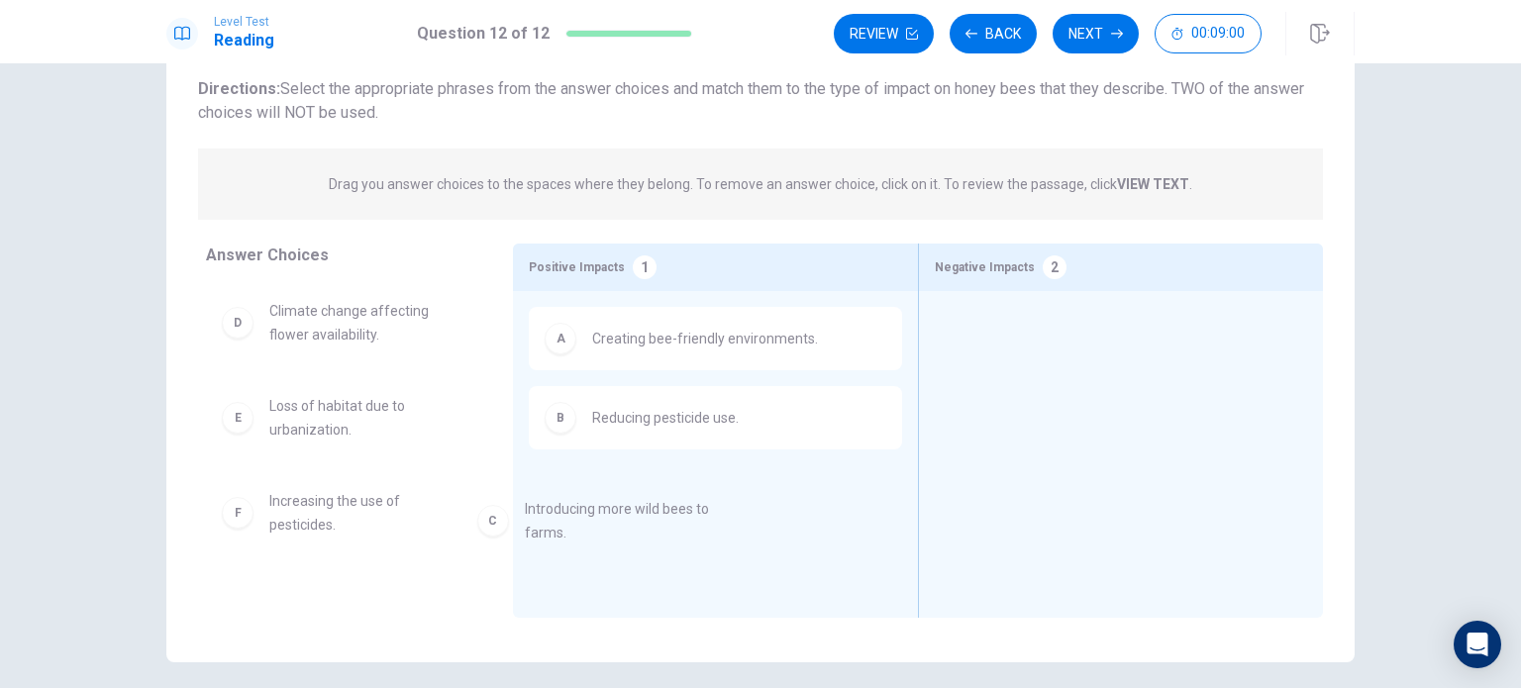
drag, startPoint x: 412, startPoint y: 349, endPoint x: 697, endPoint y: 577, distance: 365.5
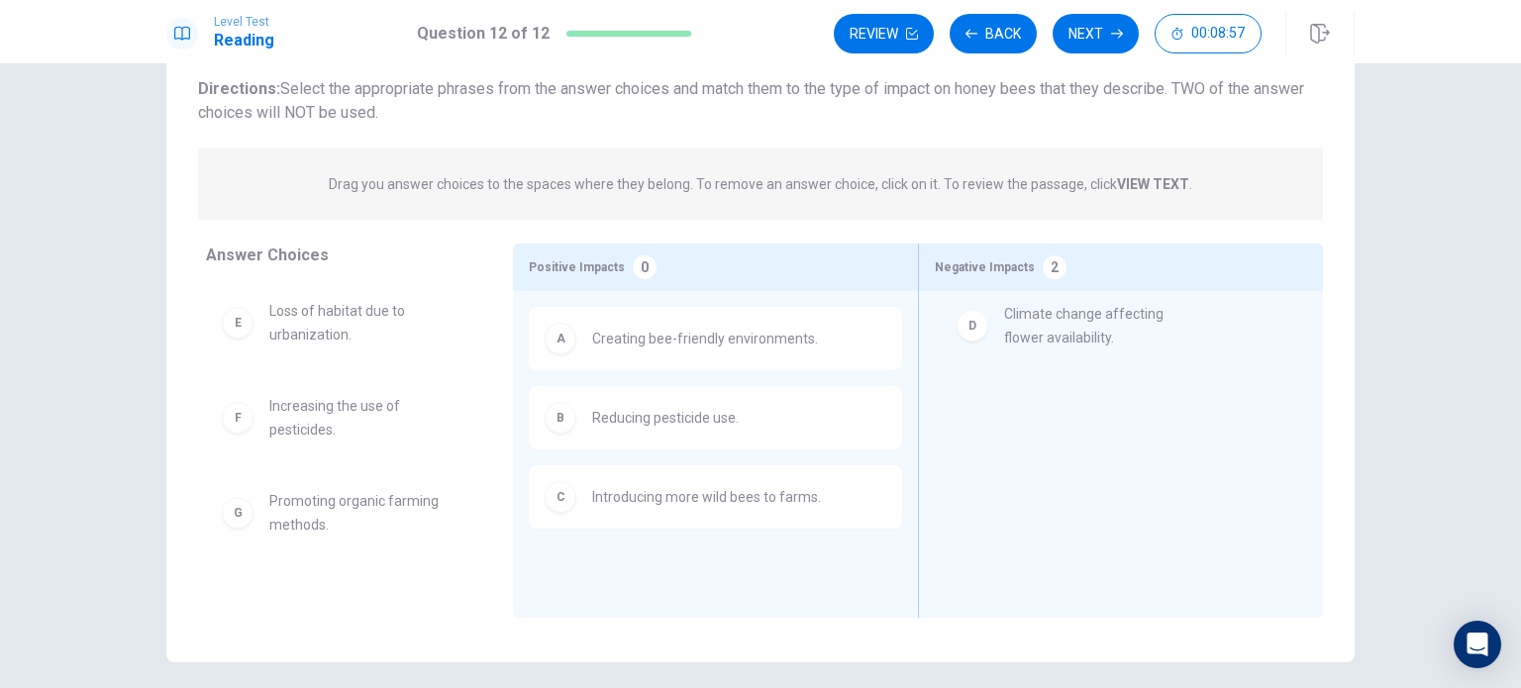
drag, startPoint x: 384, startPoint y: 324, endPoint x: 1150, endPoint y: 329, distance: 765.4
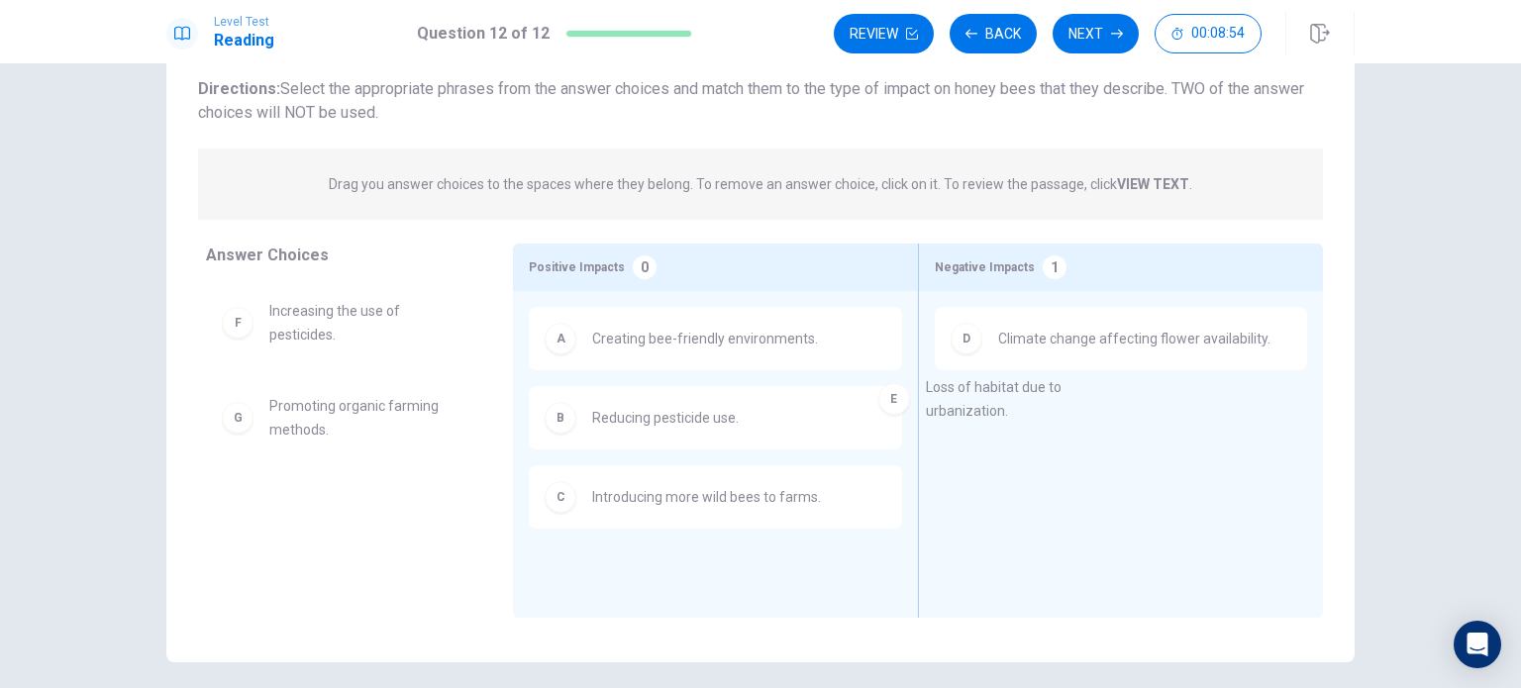
drag, startPoint x: 347, startPoint y: 332, endPoint x: 1050, endPoint y: 408, distance: 707.1
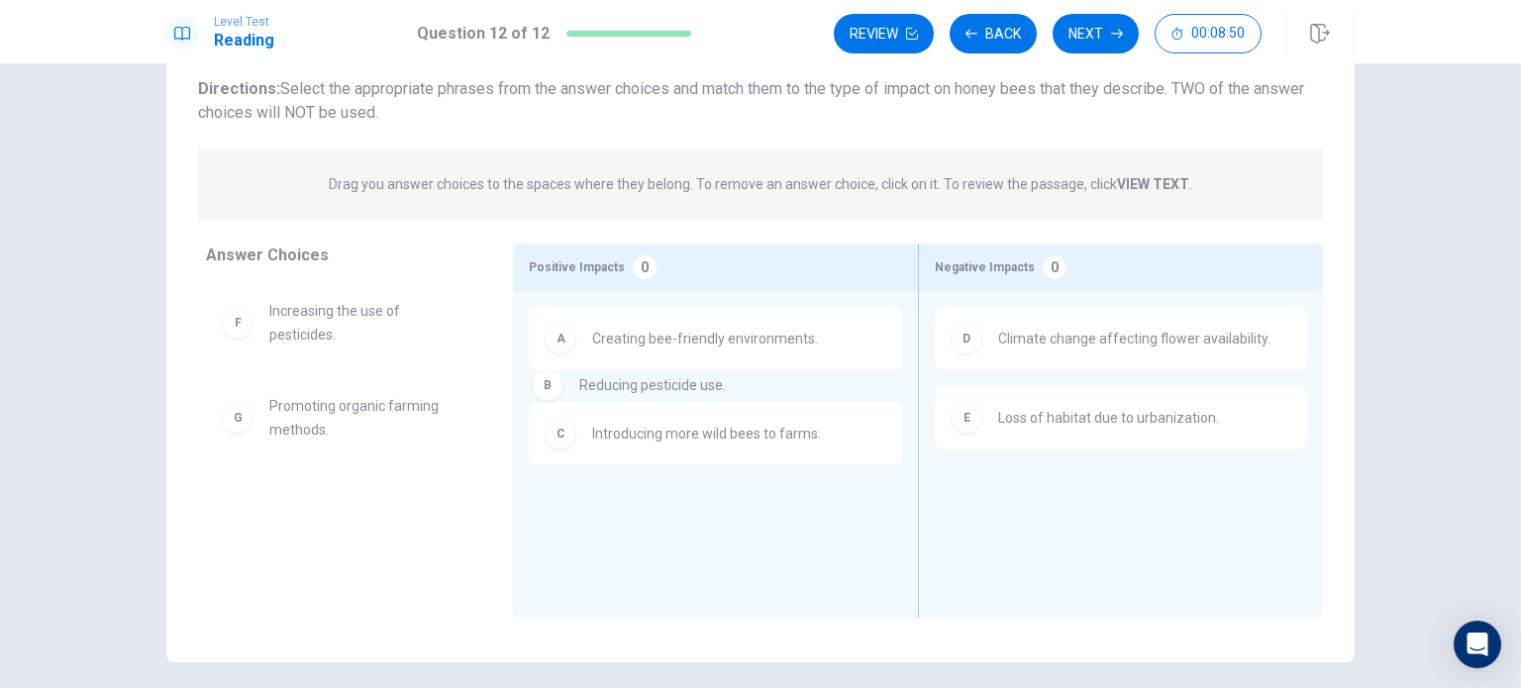
drag, startPoint x: 681, startPoint y: 427, endPoint x: 695, endPoint y: 392, distance: 37.3
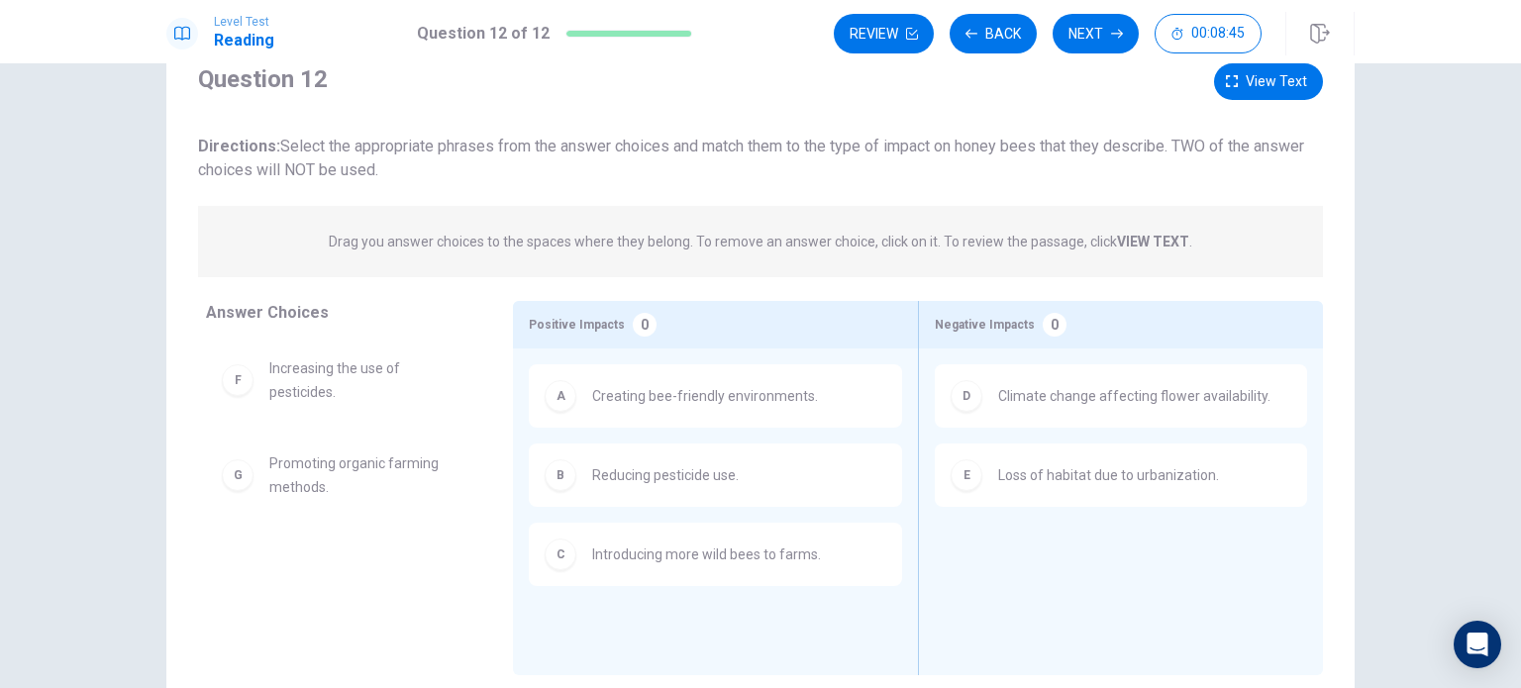
scroll to position [70, 0]
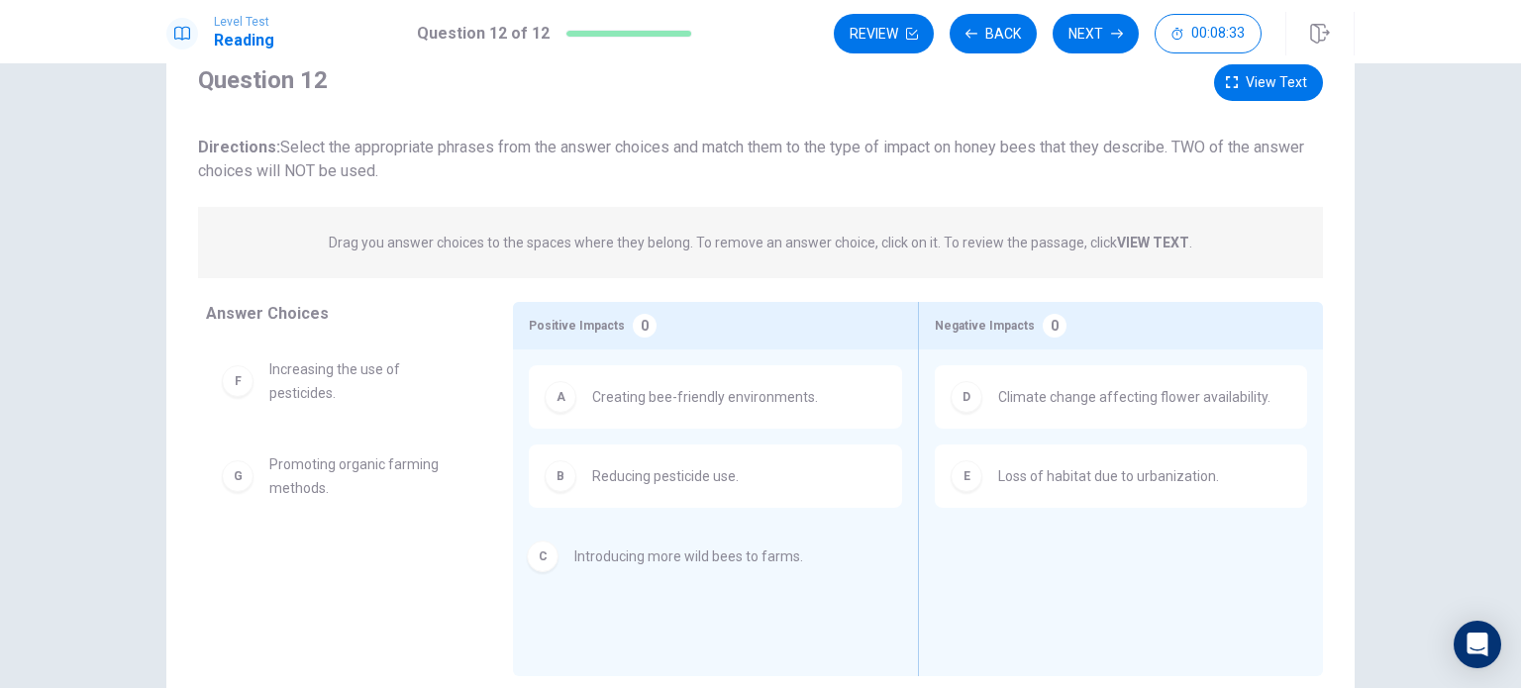
drag, startPoint x: 768, startPoint y: 573, endPoint x: 748, endPoint y: 575, distance: 20.9
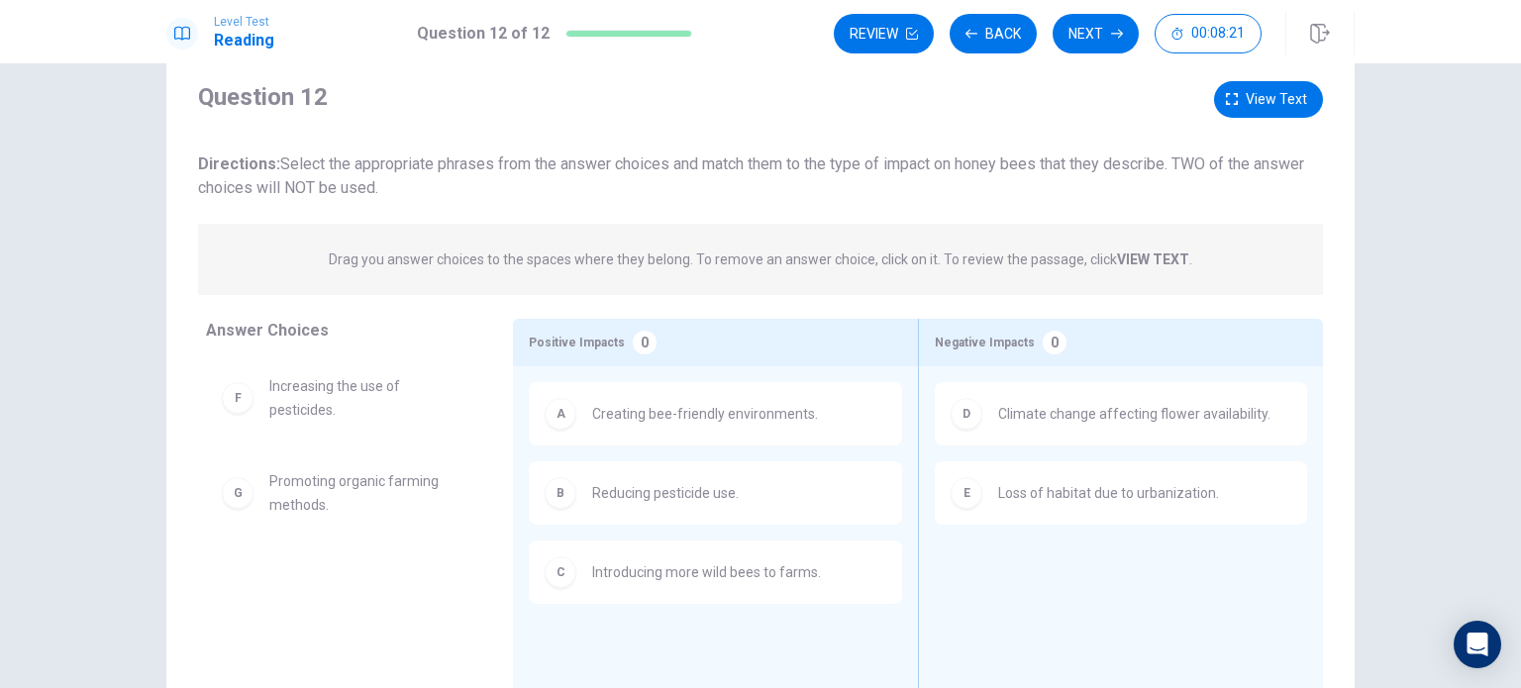
scroll to position [55, 0]
drag, startPoint x: 384, startPoint y: 408, endPoint x: 1148, endPoint y: 584, distance: 783.5
drag, startPoint x: 354, startPoint y: 440, endPoint x: 294, endPoint y: 401, distance: 71.7
click at [294, 401] on div "F Increasing the use of pesticides. G Promoting organic farming methods." at bounding box center [343, 508] width 275 height 305
drag, startPoint x: 294, startPoint y: 401, endPoint x: 1125, endPoint y: 621, distance: 859.3
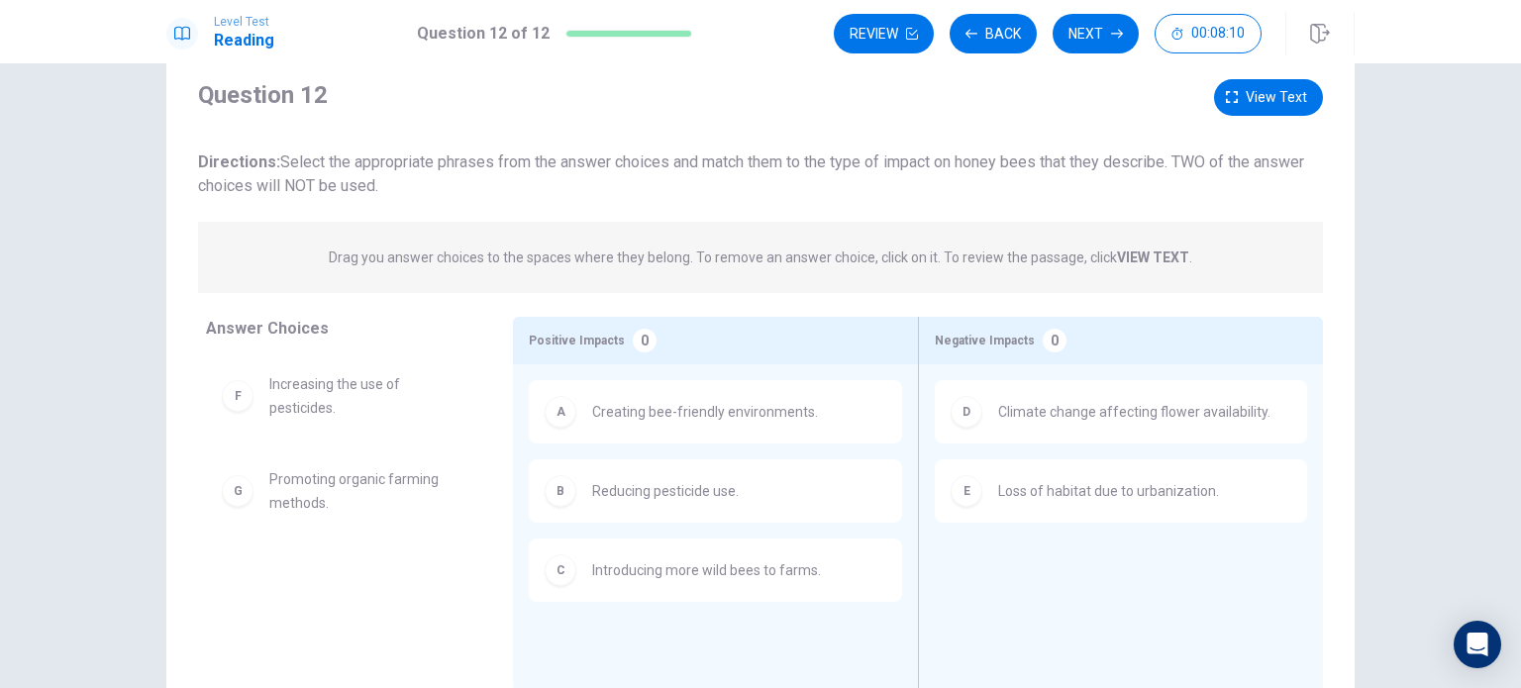
click at [1142, 430] on div "D Climate change affecting flower availability." at bounding box center [1121, 411] width 372 height 63
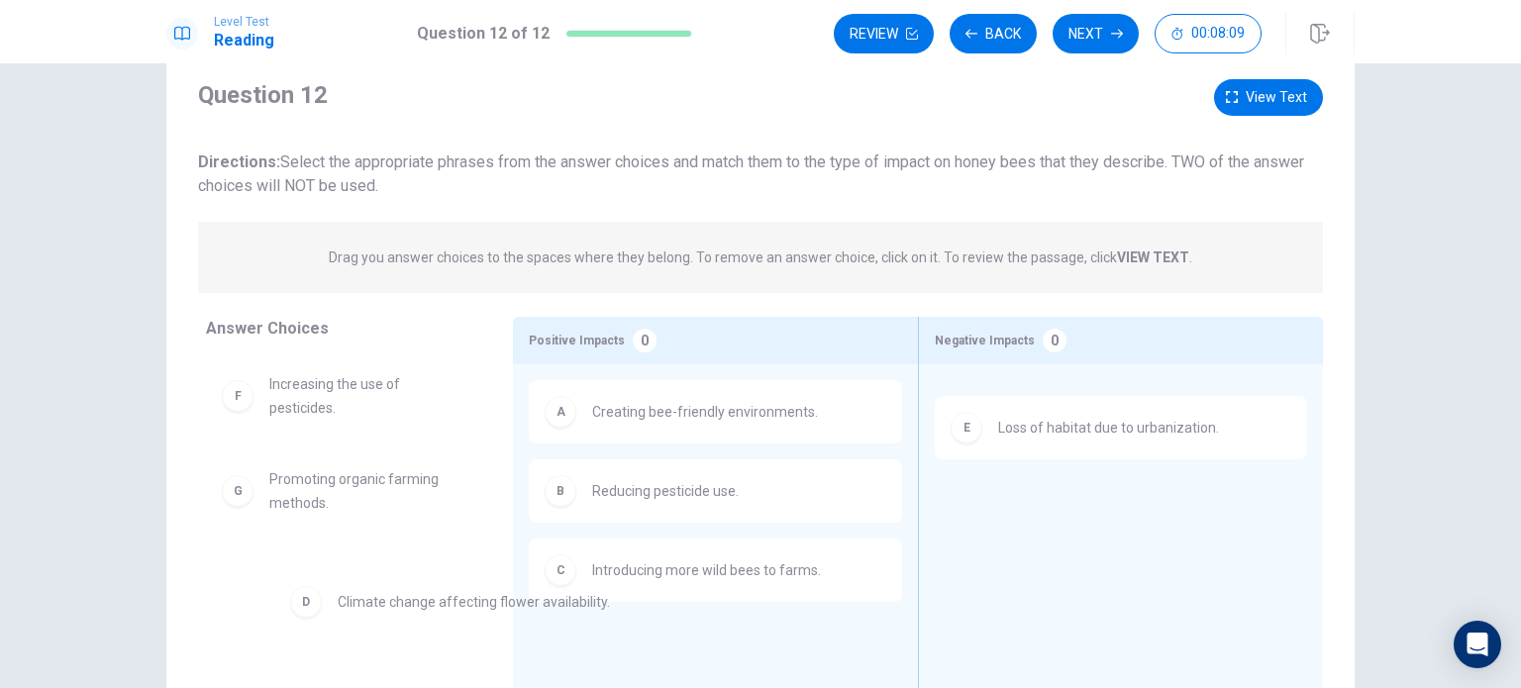
drag, startPoint x: 1077, startPoint y: 406, endPoint x: 370, endPoint y: 540, distance: 719.5
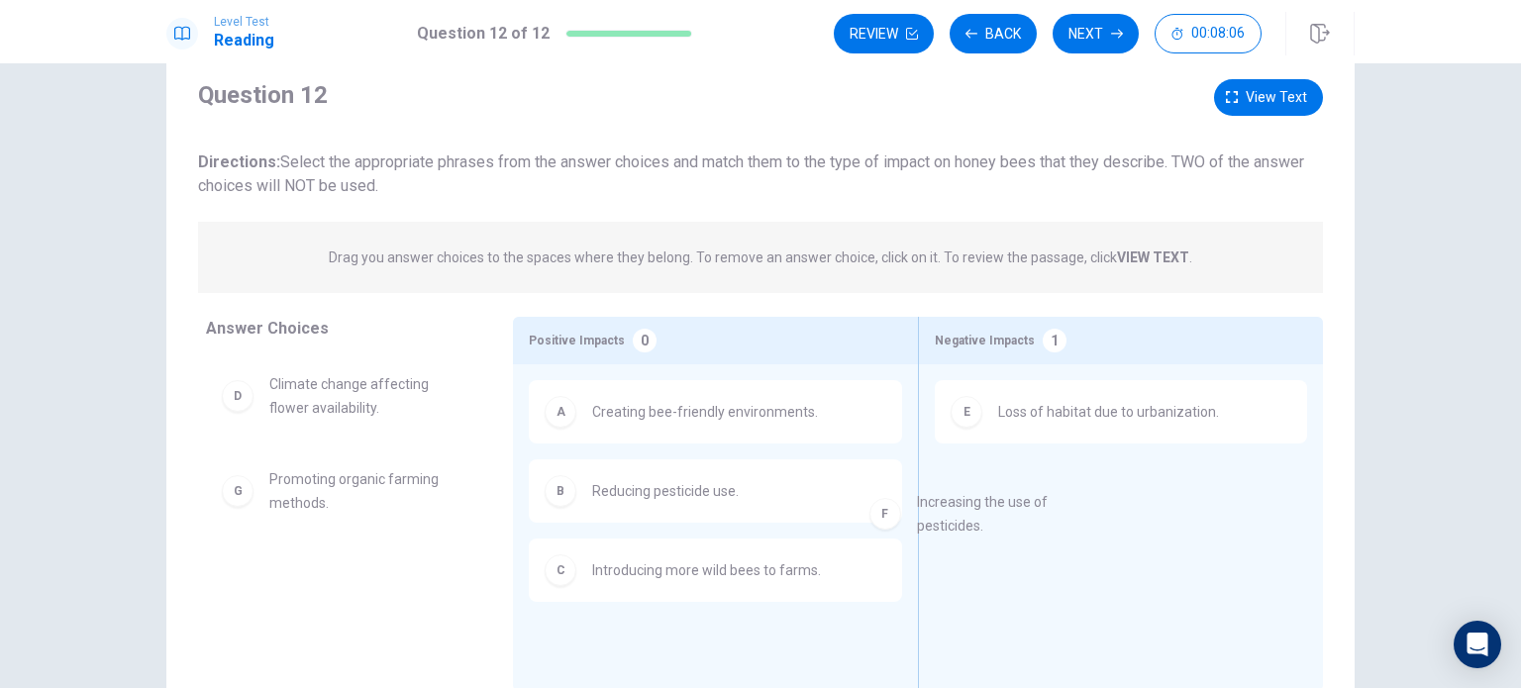
drag, startPoint x: 289, startPoint y: 510, endPoint x: 993, endPoint y: 531, distance: 704.3
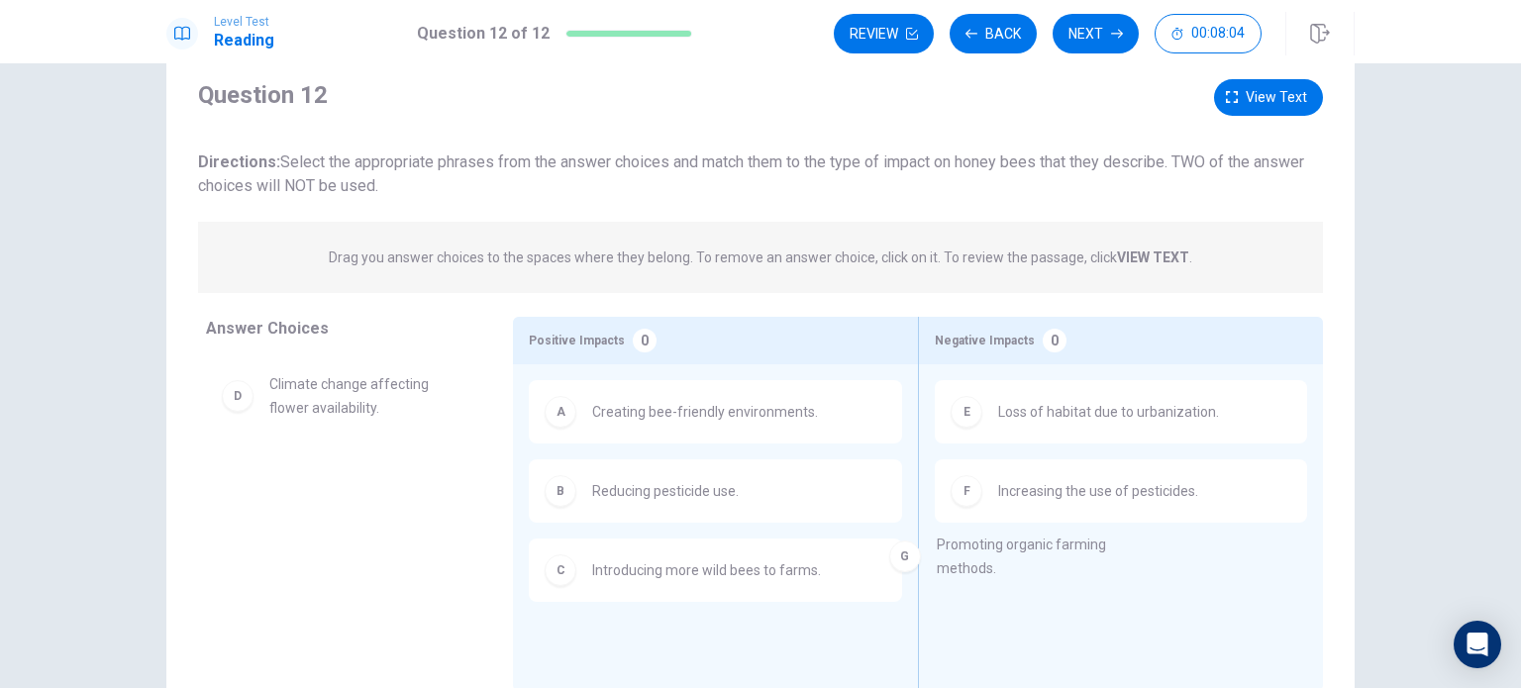
drag, startPoint x: 308, startPoint y: 502, endPoint x: 1002, endPoint y: 569, distance: 697.3
drag, startPoint x: 314, startPoint y: 502, endPoint x: 725, endPoint y: 638, distance: 432.7
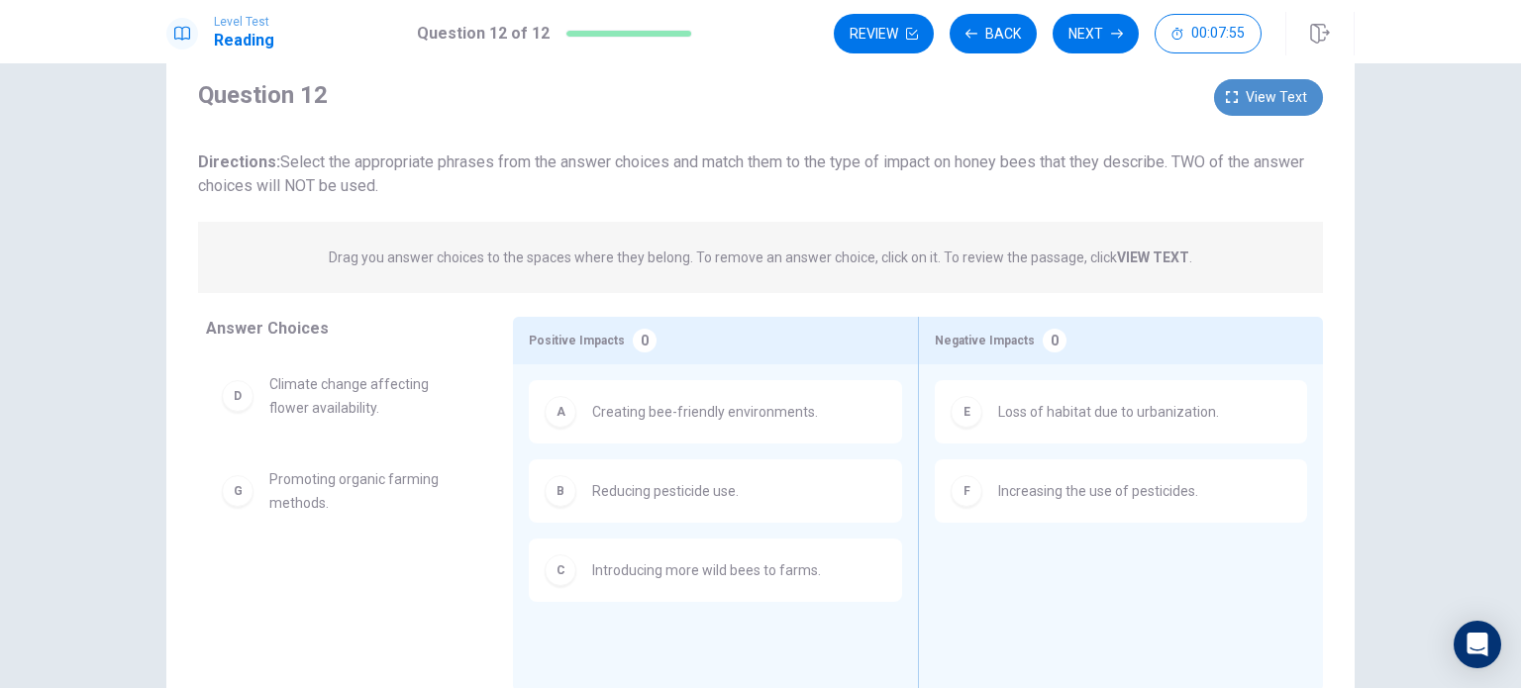
click at [1270, 95] on span "View text" at bounding box center [1276, 97] width 61 height 25
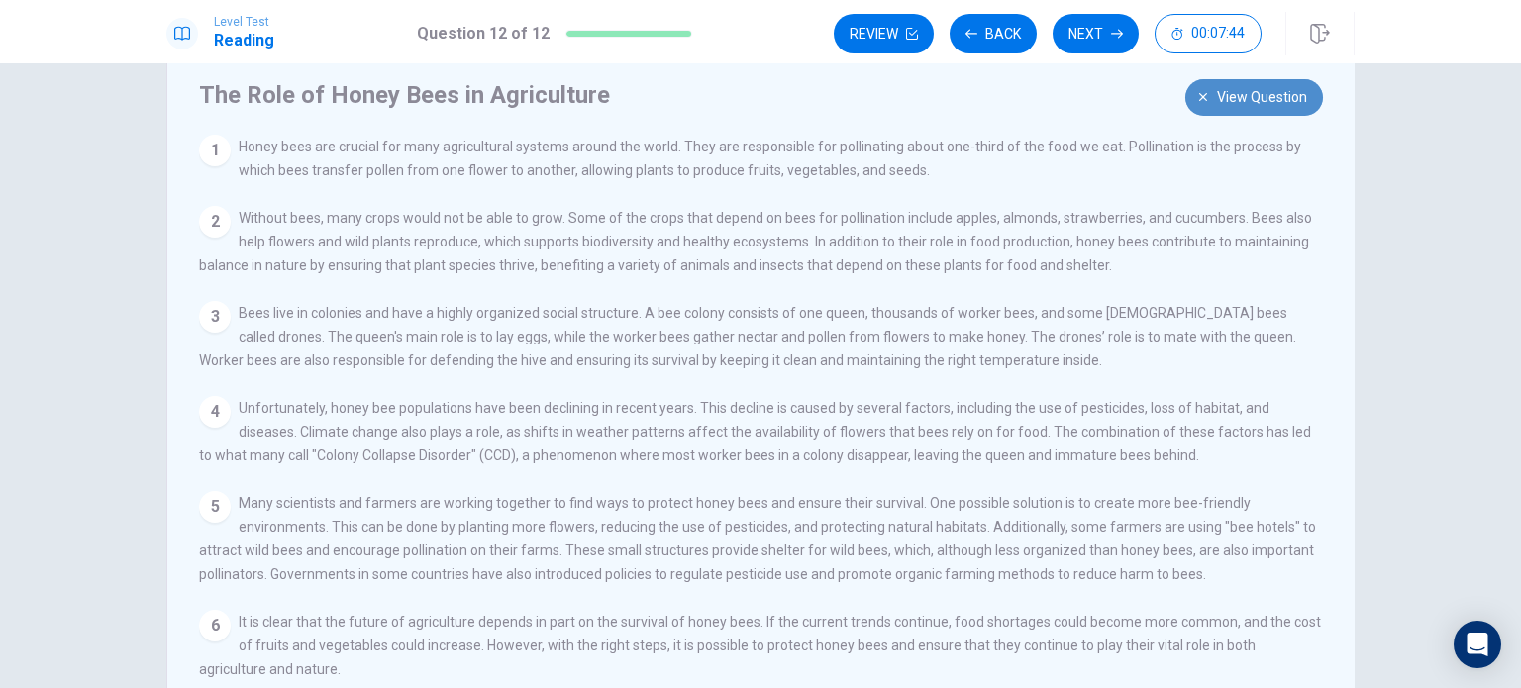
click at [1223, 102] on span "View question" at bounding box center [1262, 97] width 90 height 25
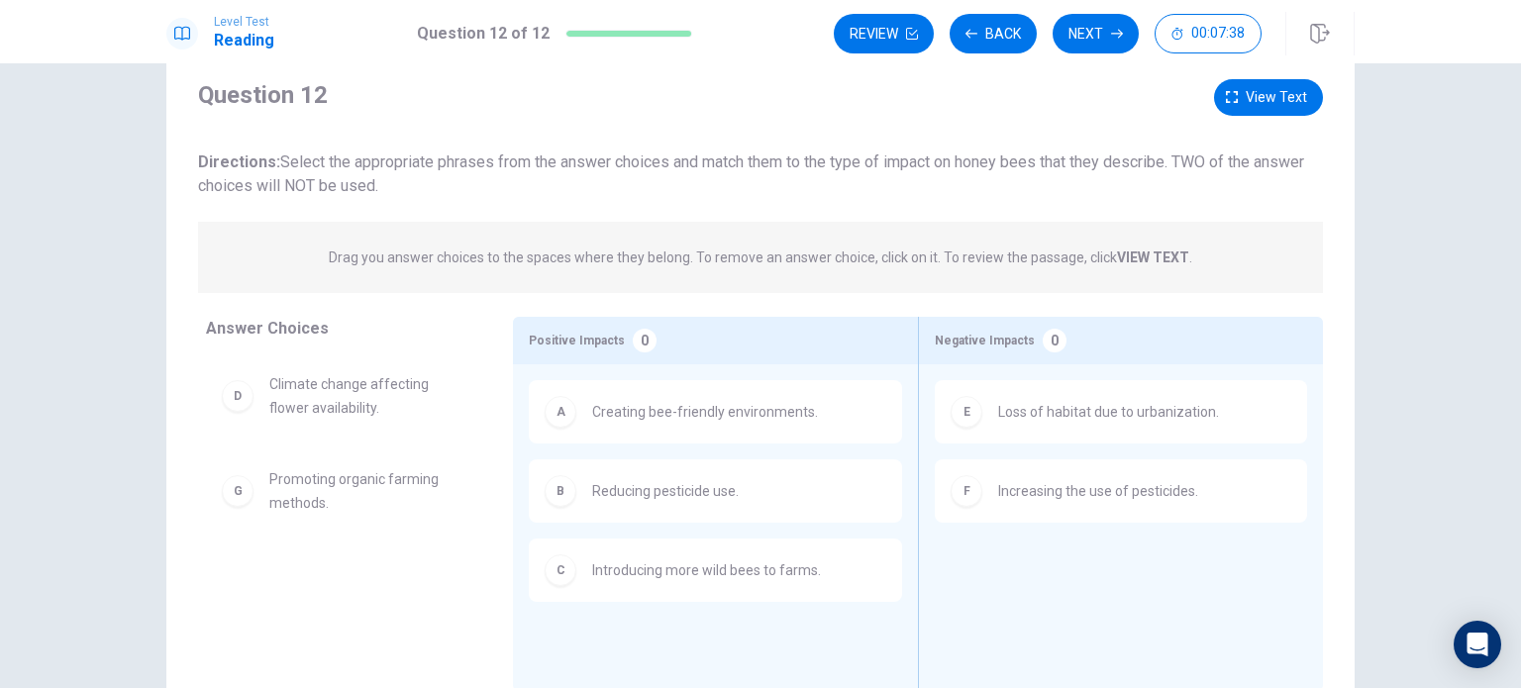
click at [1064, 419] on span "Loss of habitat due to urbanization." at bounding box center [1108, 412] width 221 height 24
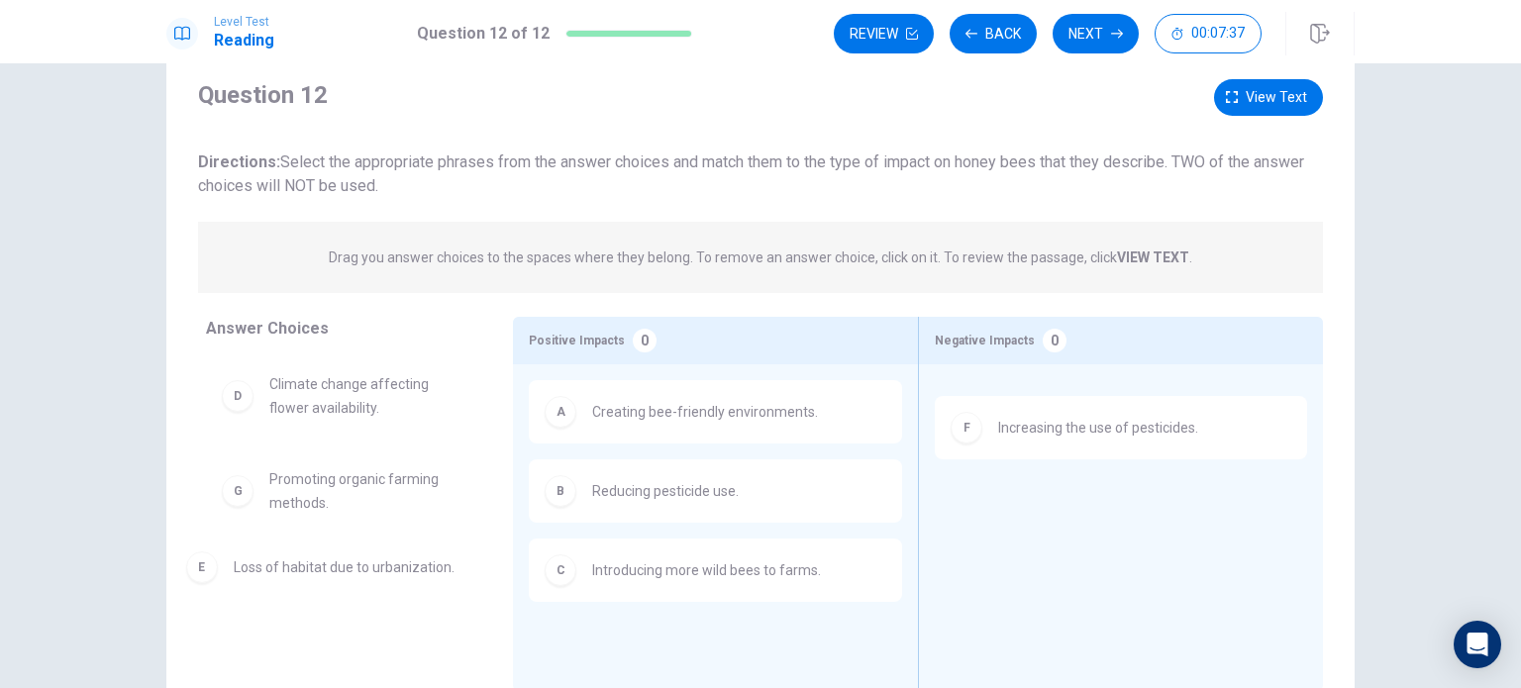
drag, startPoint x: 1064, startPoint y: 419, endPoint x: 274, endPoint y: 568, distance: 804.1
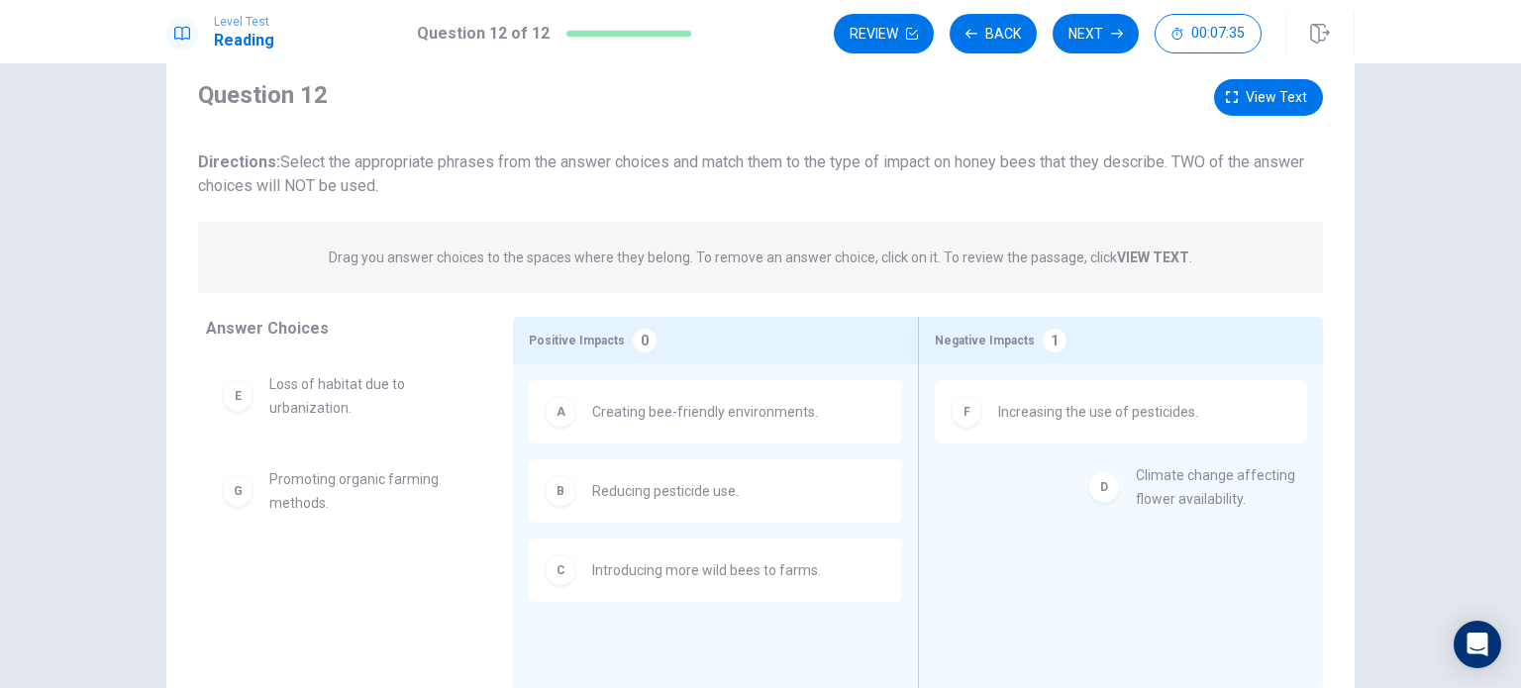
drag, startPoint x: 274, startPoint y: 384, endPoint x: 1172, endPoint y: 482, distance: 903.4
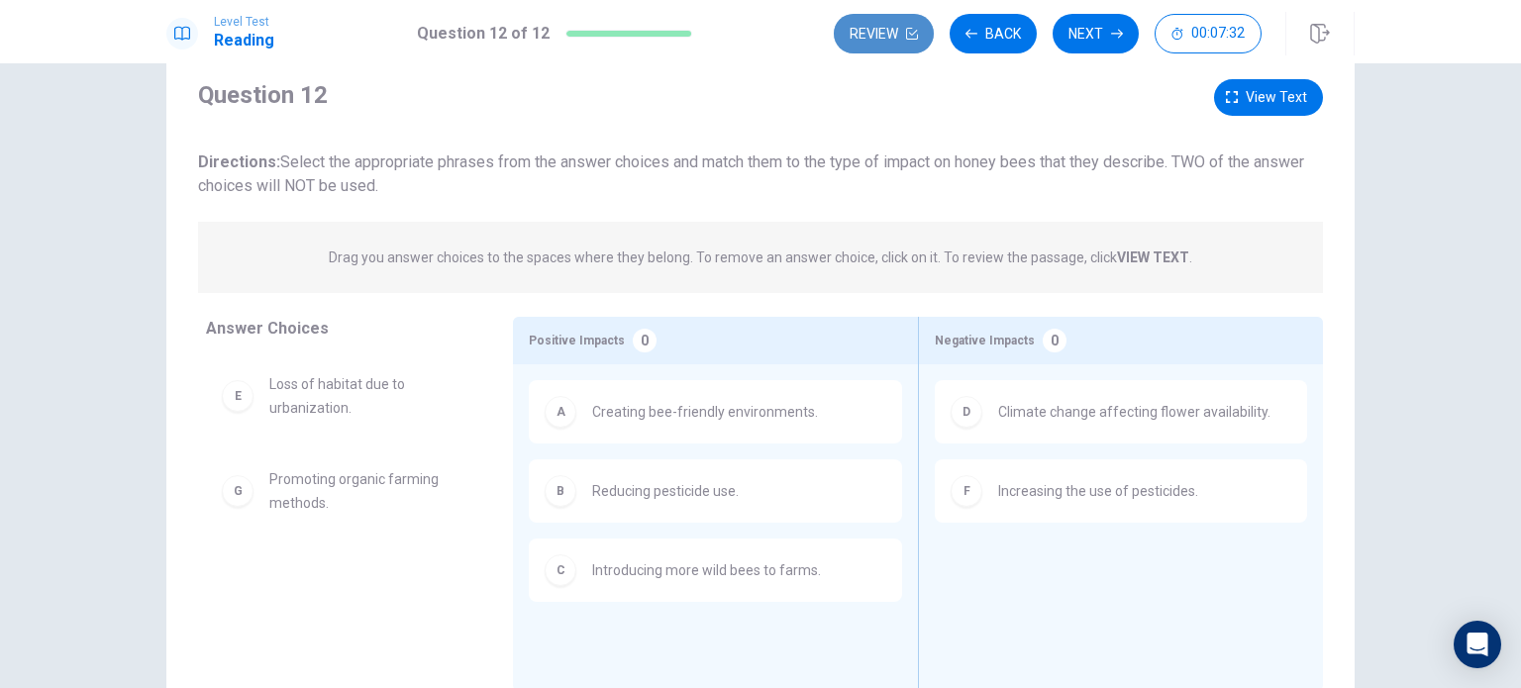
click at [863, 36] on button "Review" at bounding box center [884, 34] width 100 height 40
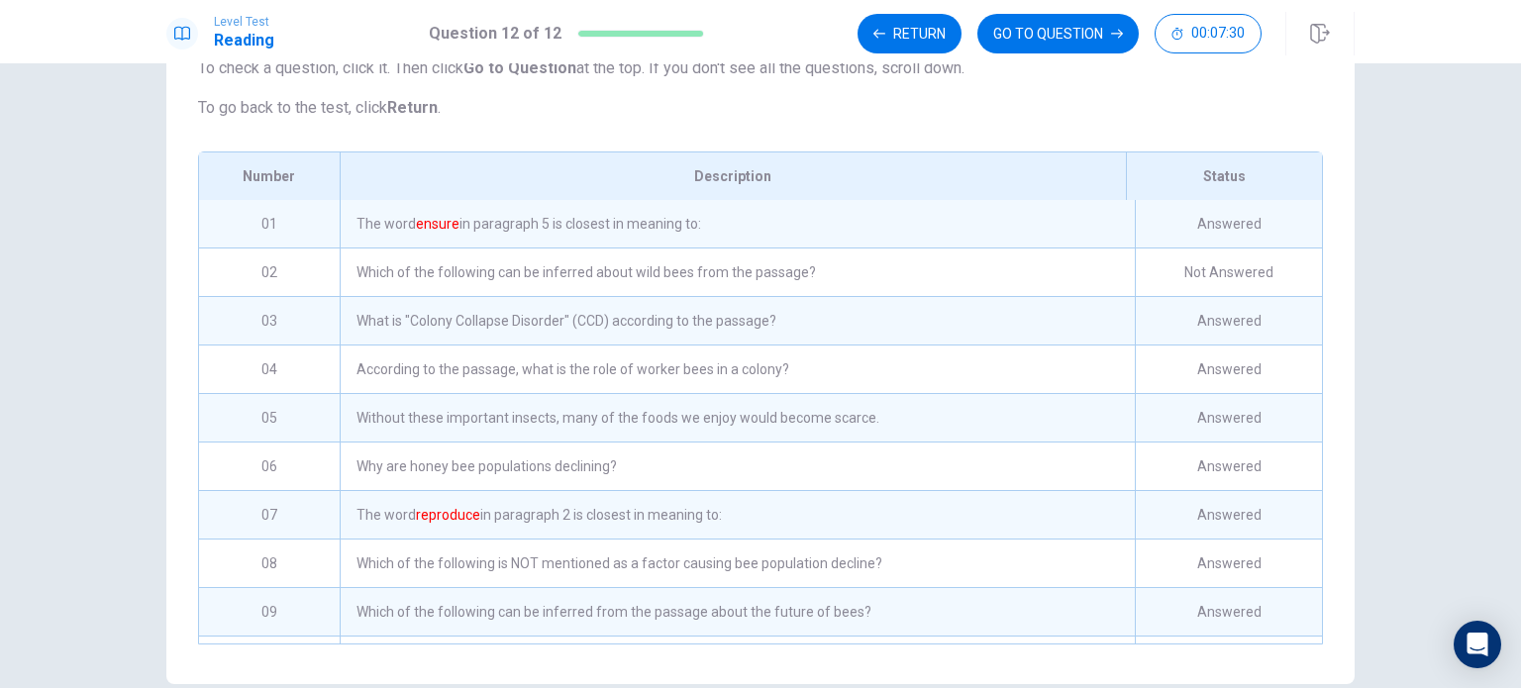
scroll to position [187, 0]
click at [597, 284] on div "Which of the following can be inferred about wild bees from the passage?" at bounding box center [737, 274] width 795 height 48
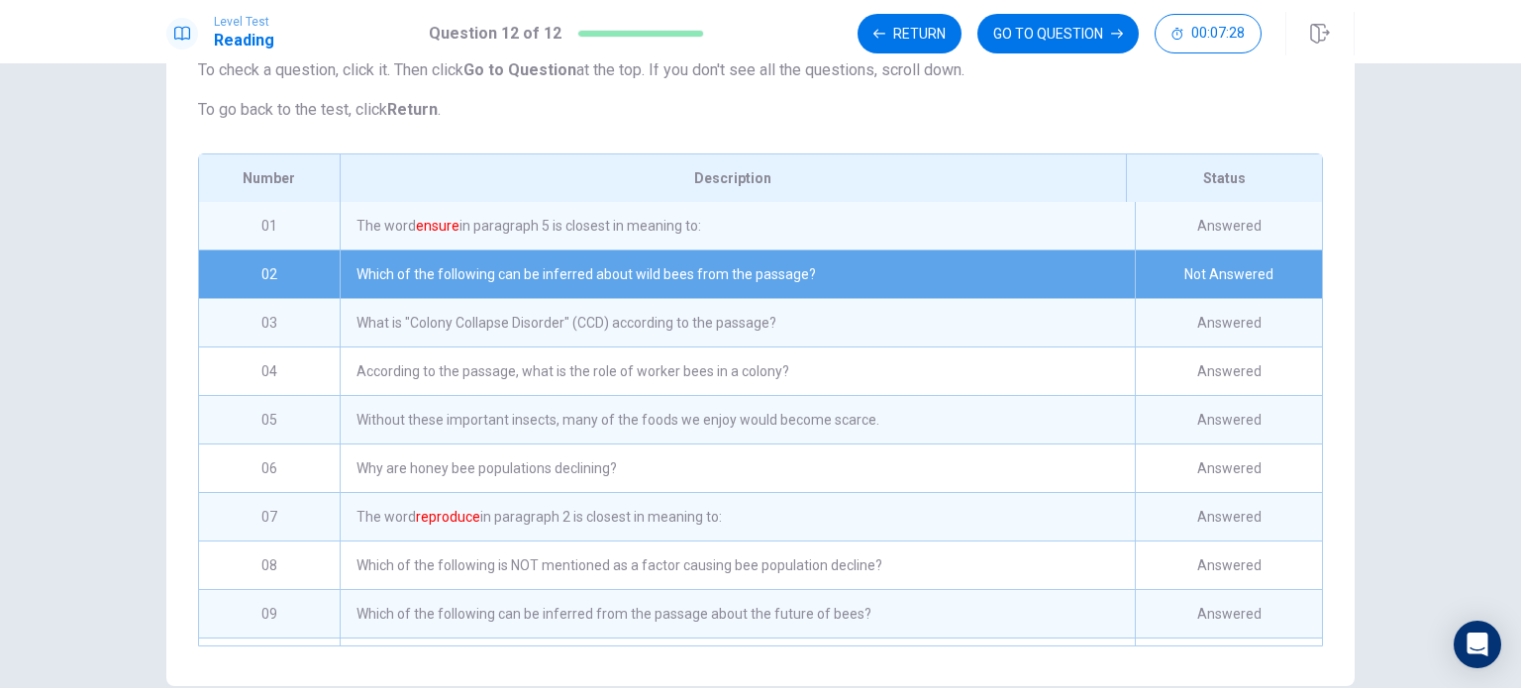
click at [597, 284] on div "Which of the following can be inferred about wild bees from the passage?" at bounding box center [737, 274] width 795 height 48
click at [851, 298] on div "Which of the following can be inferred about wild bees from the passage?" at bounding box center [737, 274] width 795 height 48
click at [911, 17] on button "Return" at bounding box center [909, 34] width 104 height 40
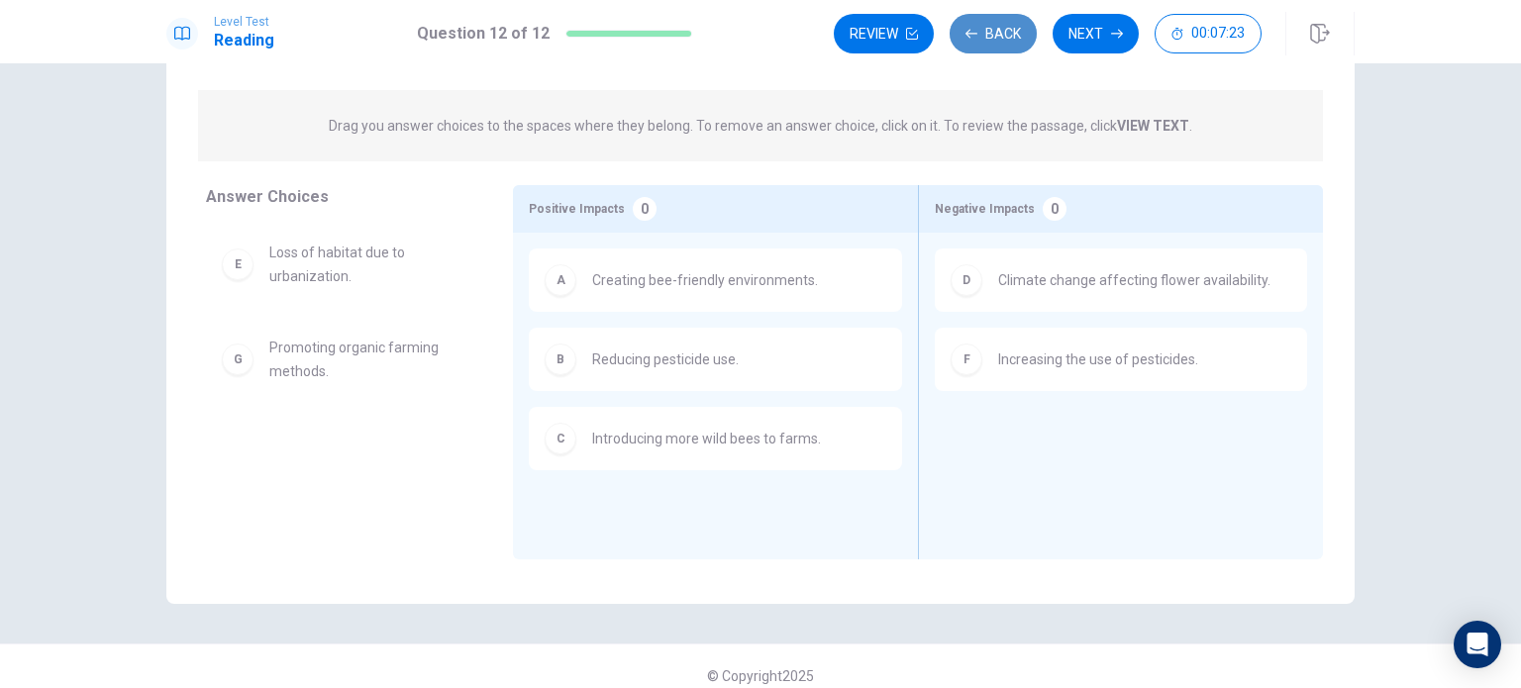
click at [994, 23] on button "Back" at bounding box center [993, 34] width 87 height 40
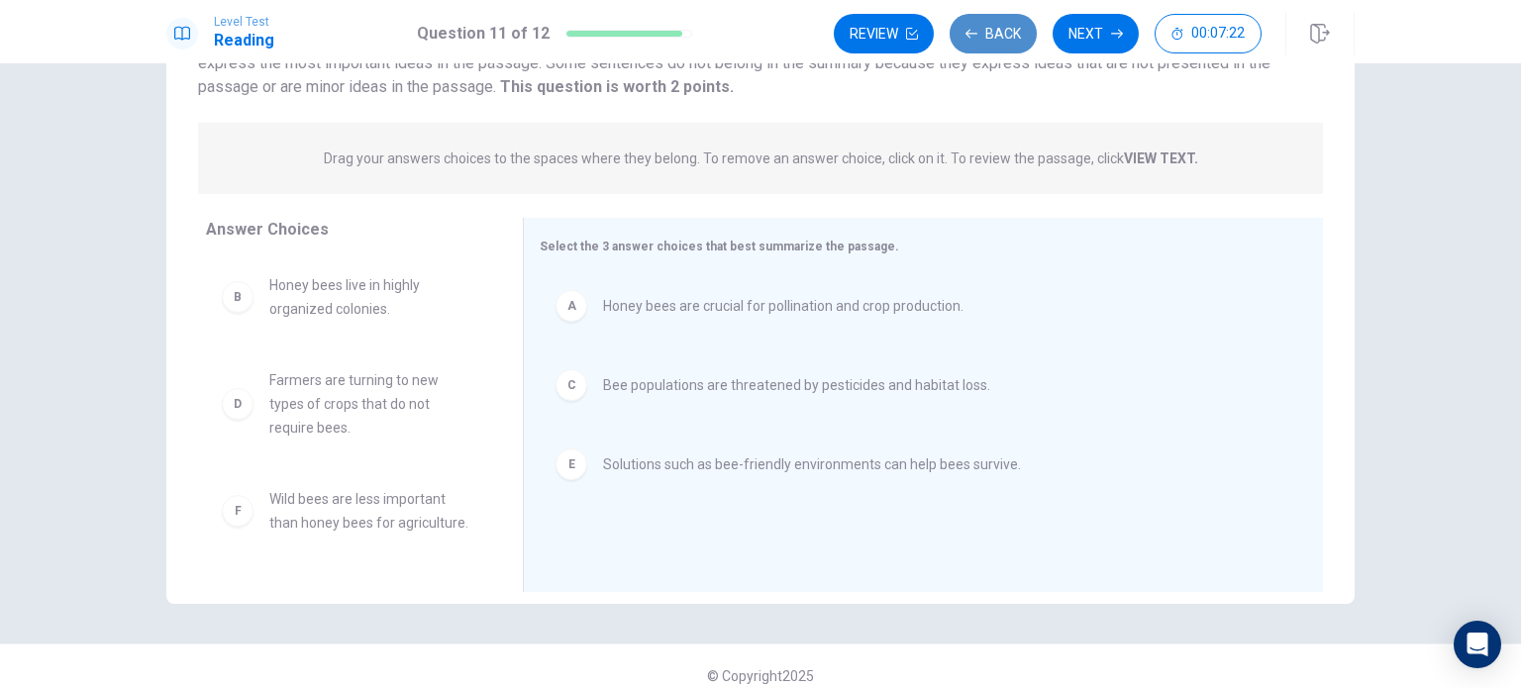
click at [994, 23] on button "Back" at bounding box center [993, 34] width 87 height 40
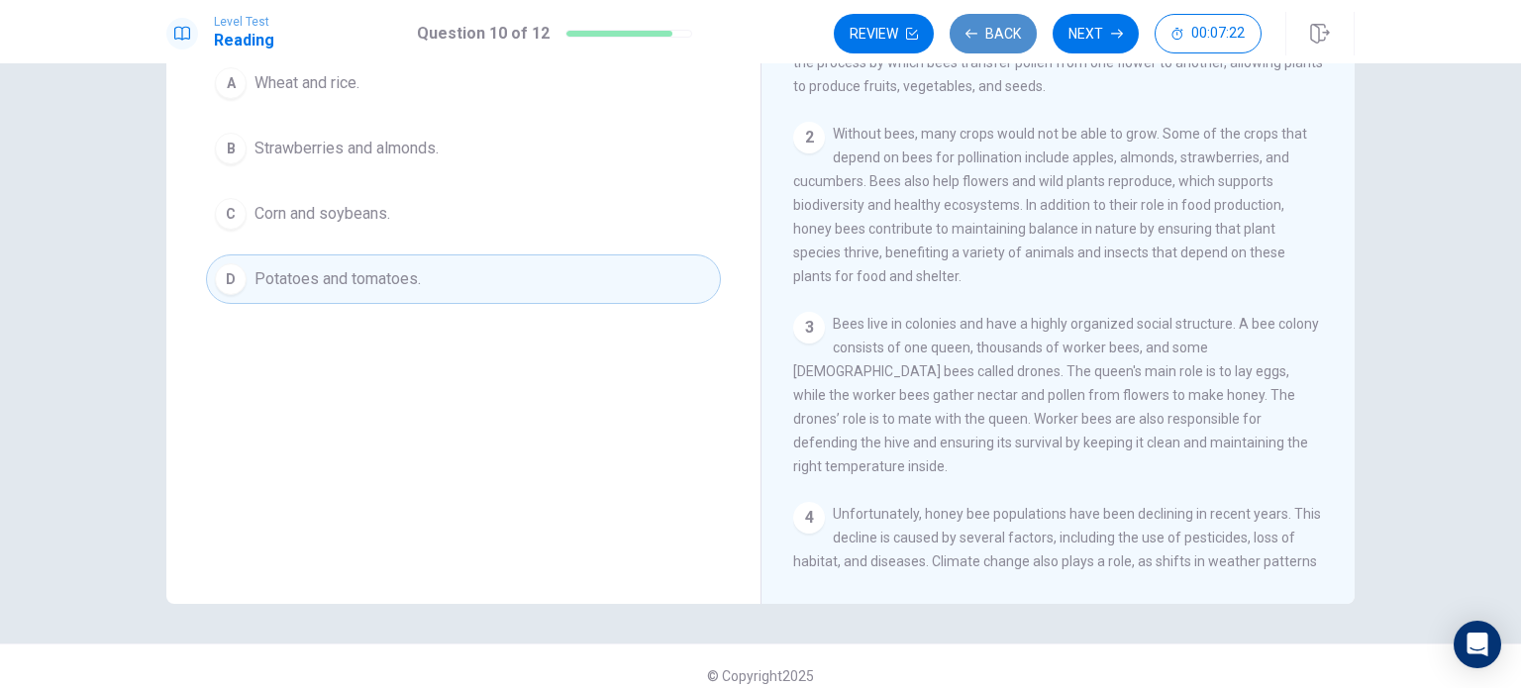
click at [994, 23] on button "Back" at bounding box center [993, 34] width 87 height 40
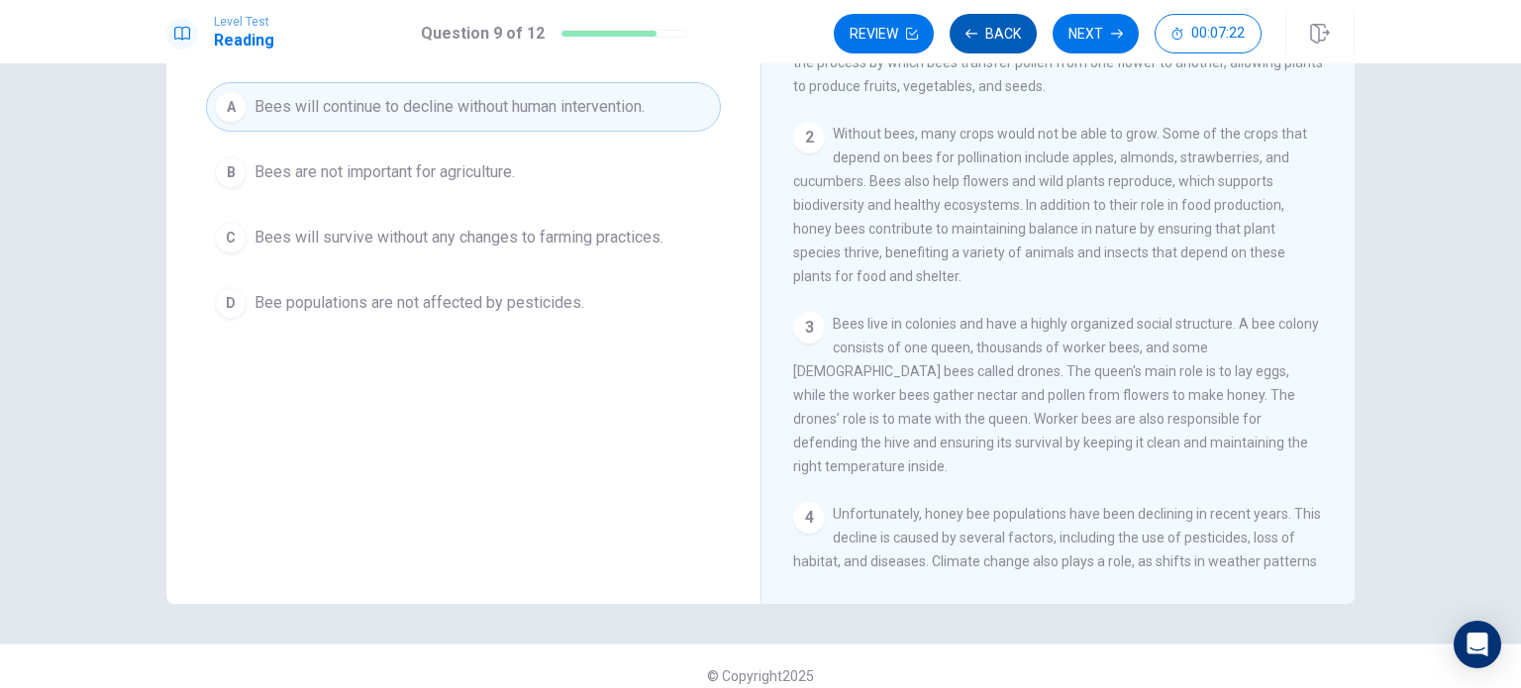
click at [994, 23] on button "Back" at bounding box center [993, 34] width 87 height 40
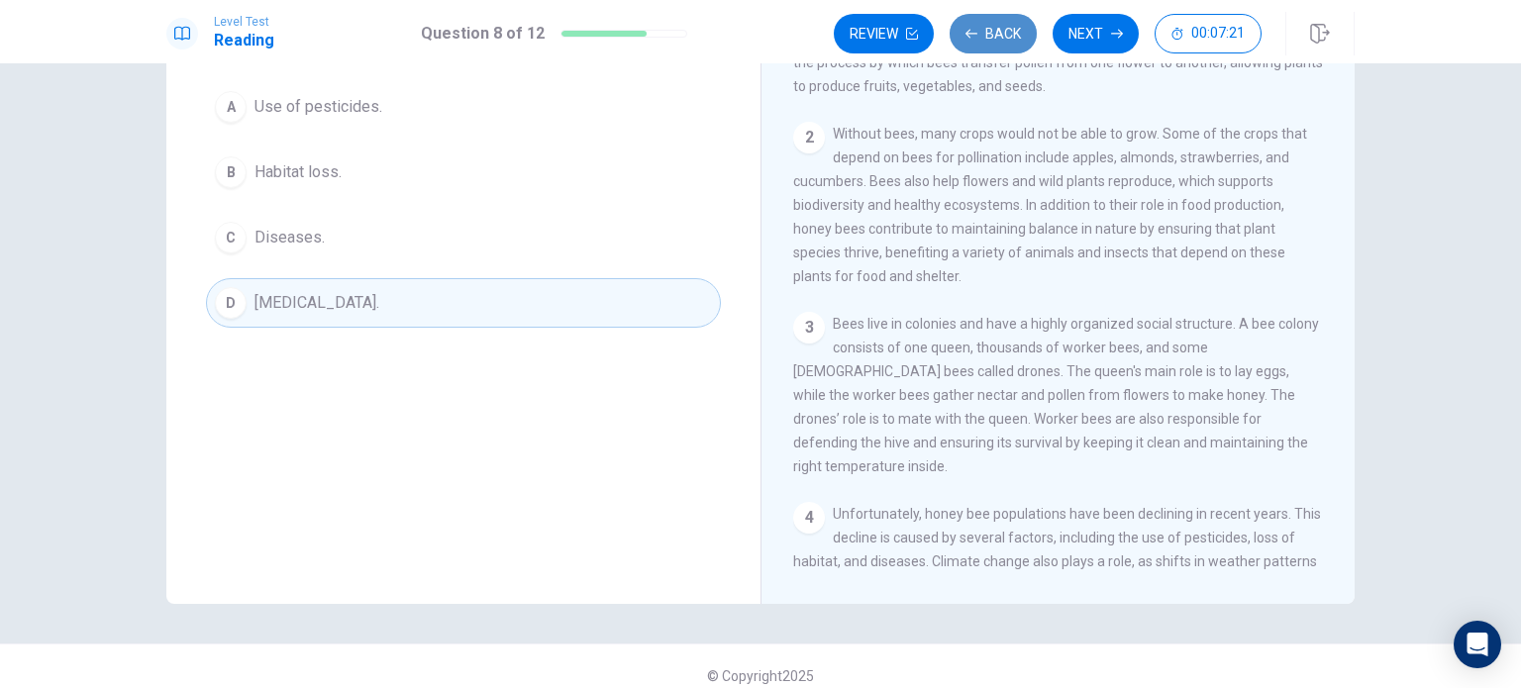
click at [994, 23] on button "Back" at bounding box center [993, 34] width 87 height 40
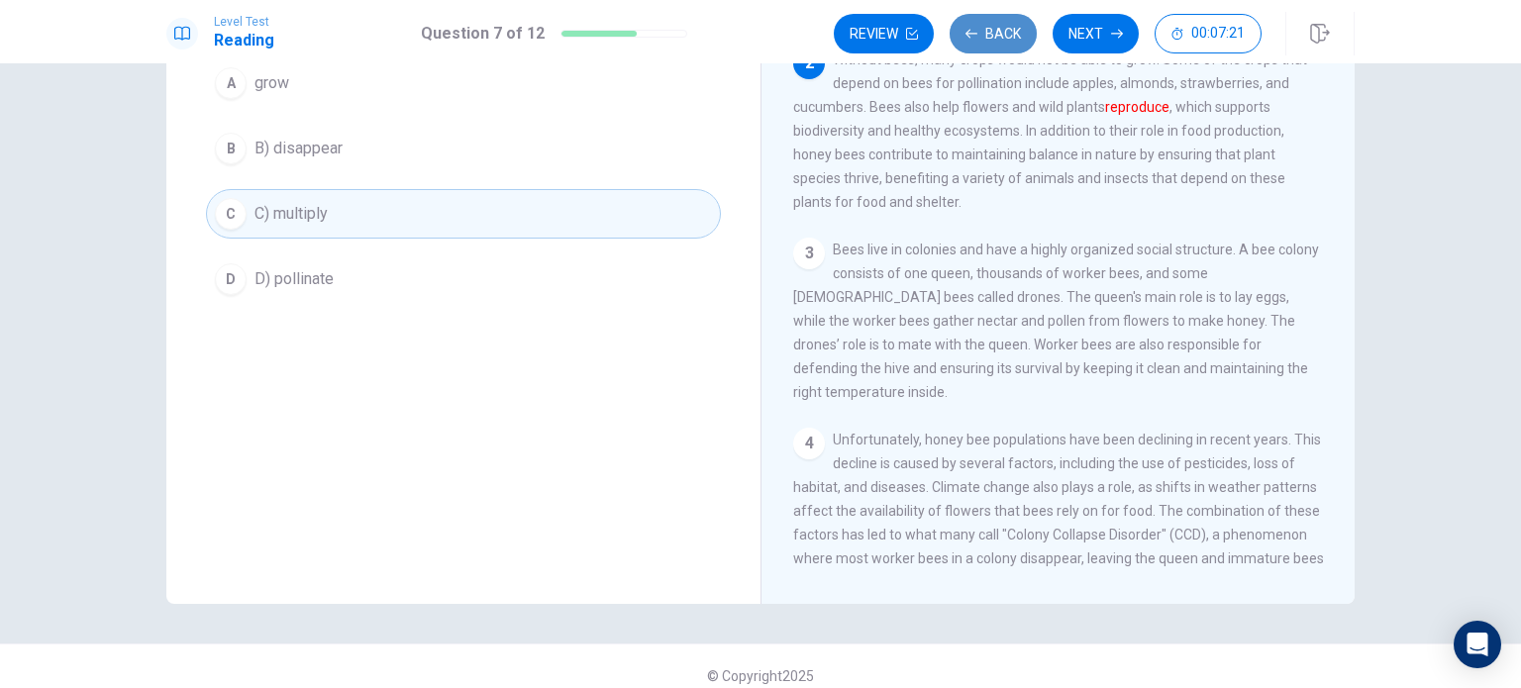
click at [994, 23] on button "Back" at bounding box center [993, 34] width 87 height 40
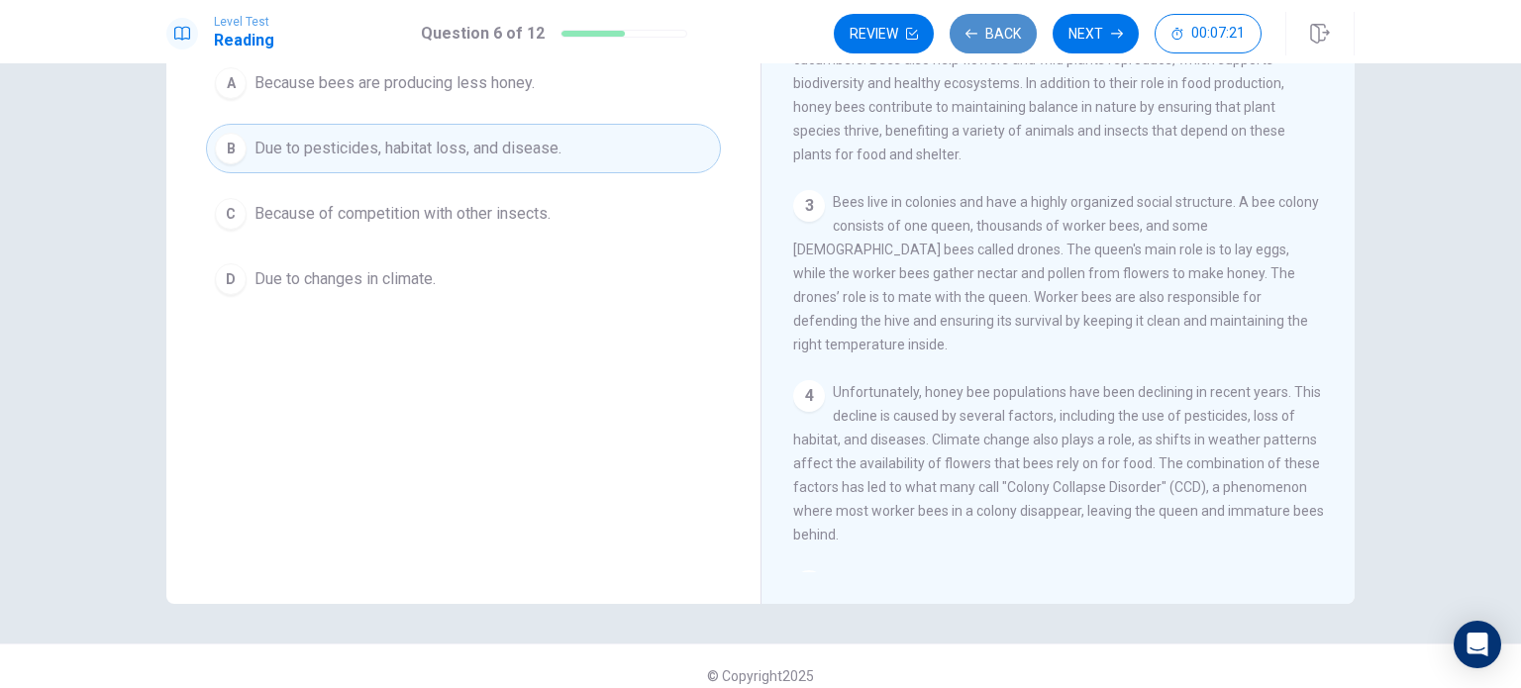
click at [994, 23] on button "Back" at bounding box center [993, 34] width 87 height 40
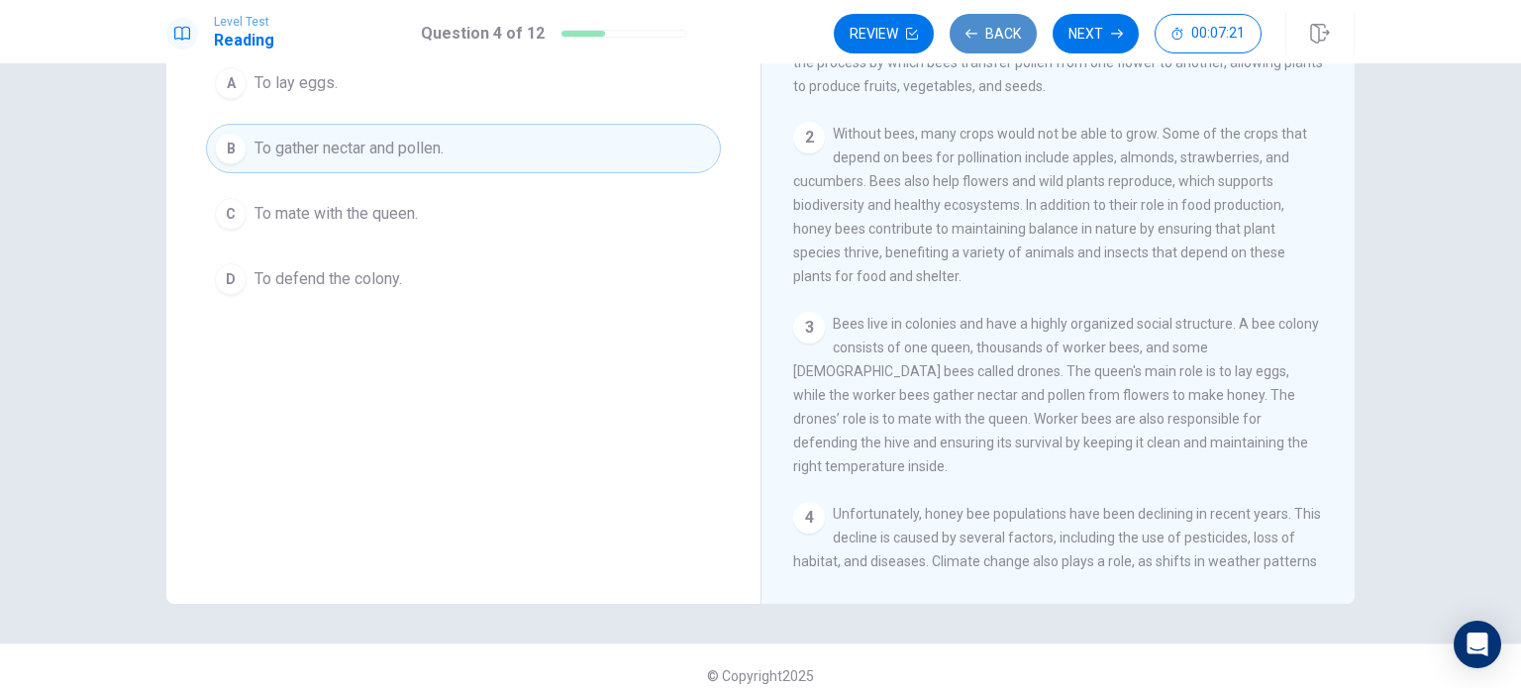
click at [994, 23] on button "Back" at bounding box center [993, 34] width 87 height 40
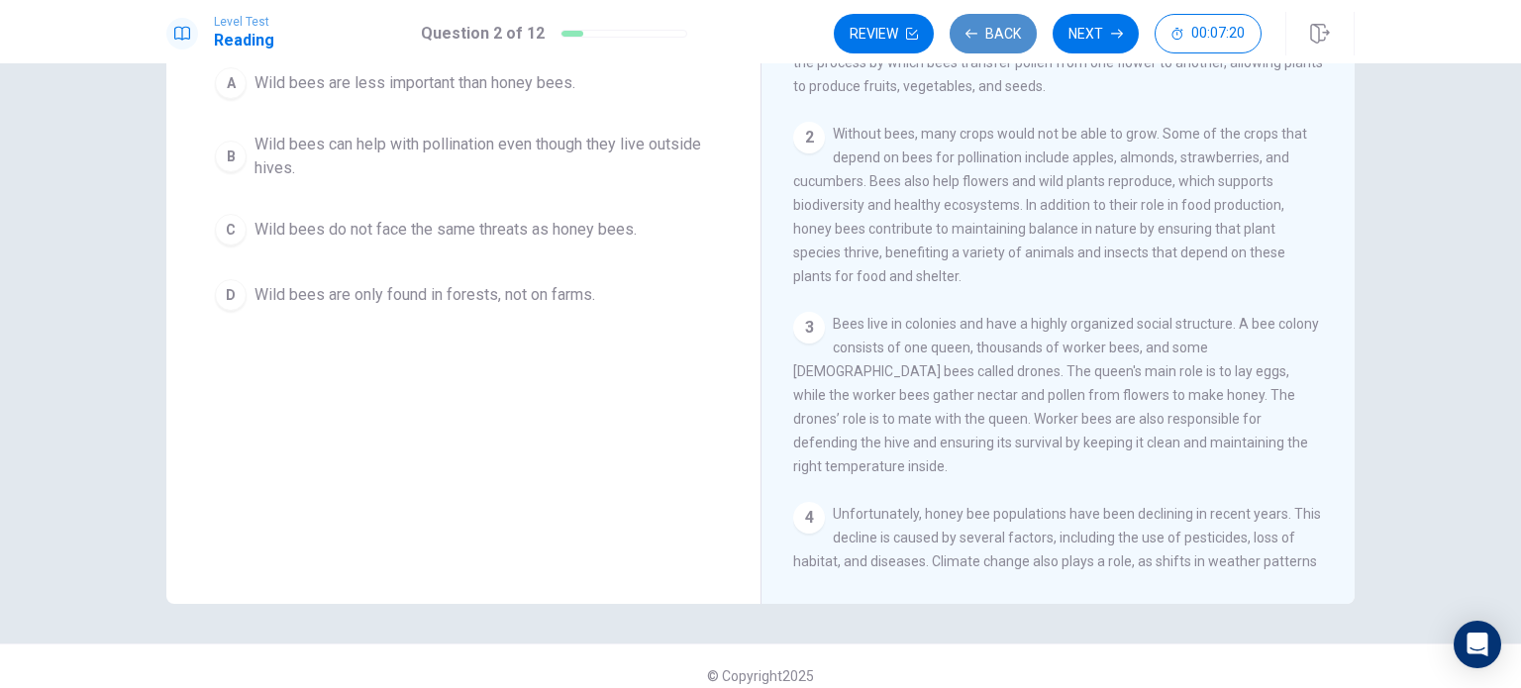
click at [994, 23] on button "Back" at bounding box center [993, 34] width 87 height 40
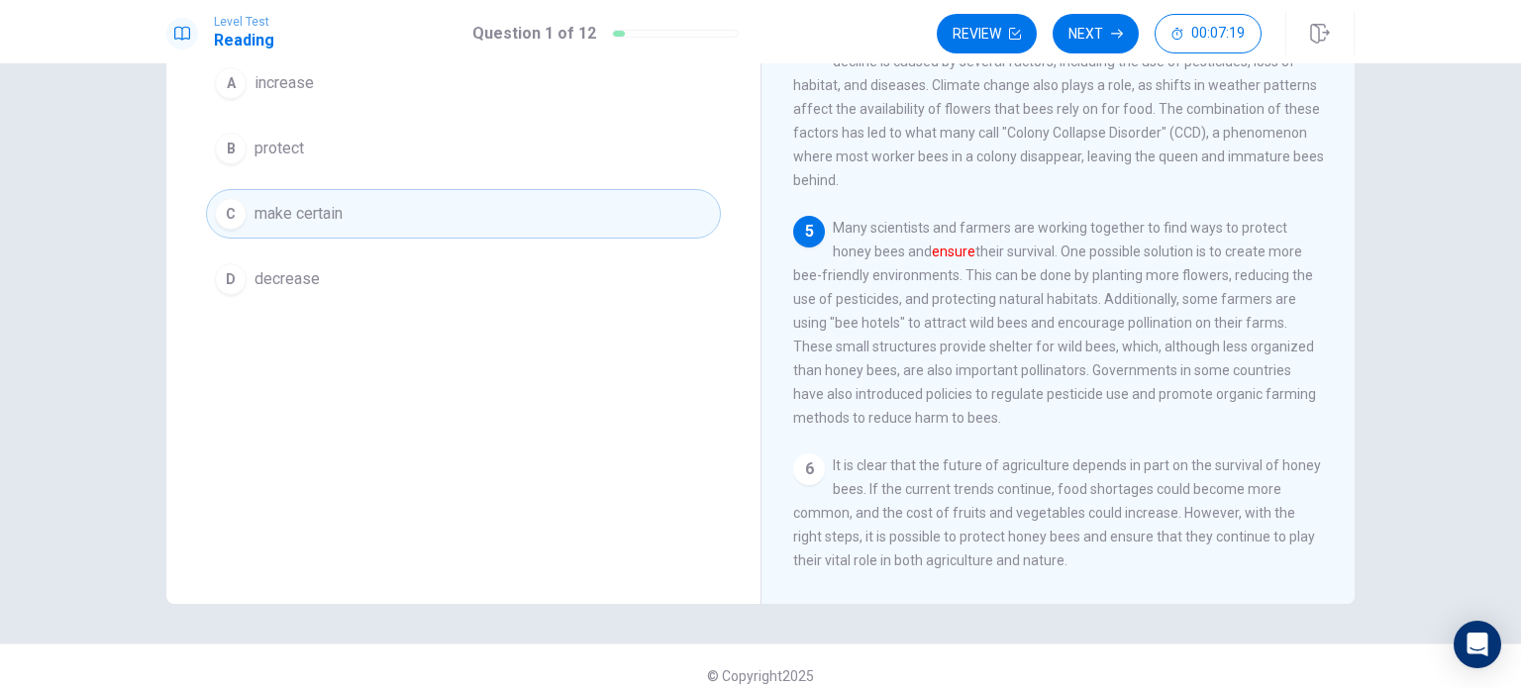
scroll to position [506, 0]
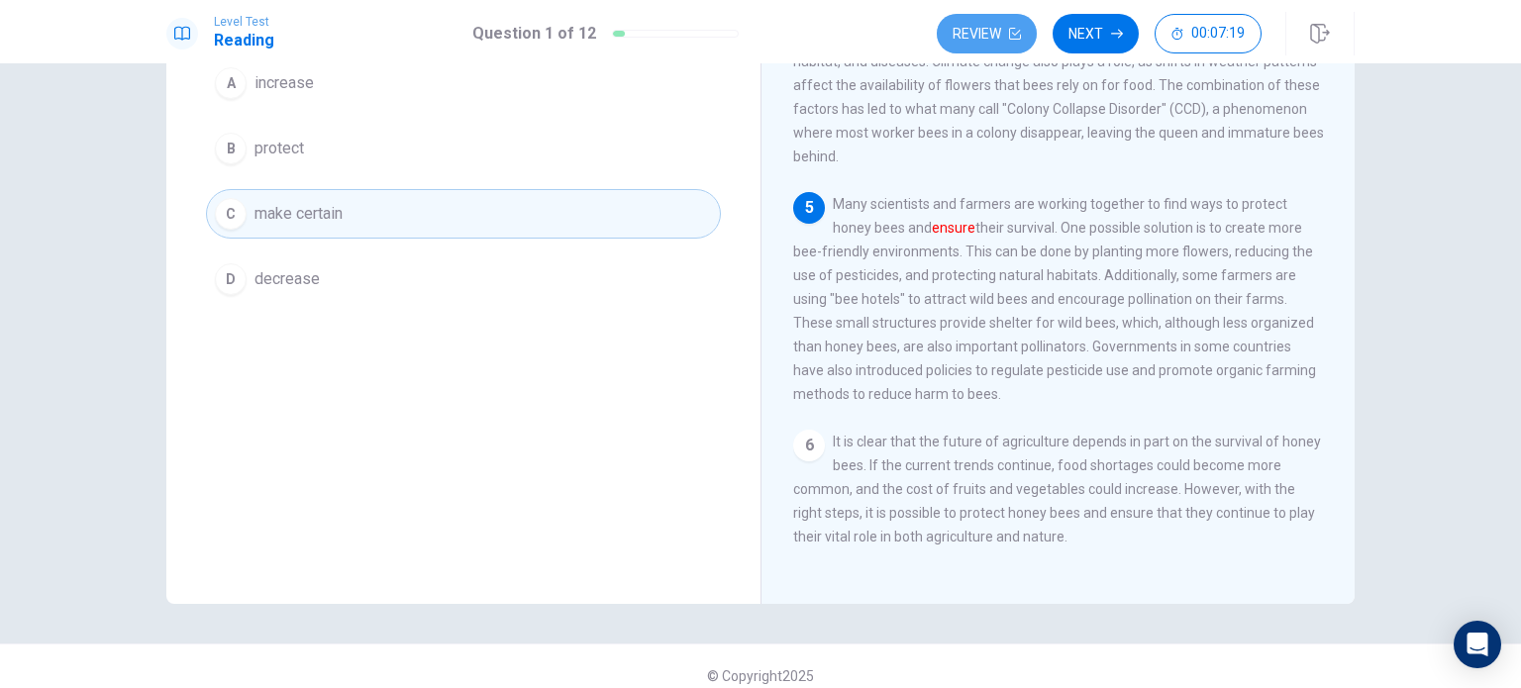
click at [994, 23] on button "Review" at bounding box center [987, 34] width 100 height 40
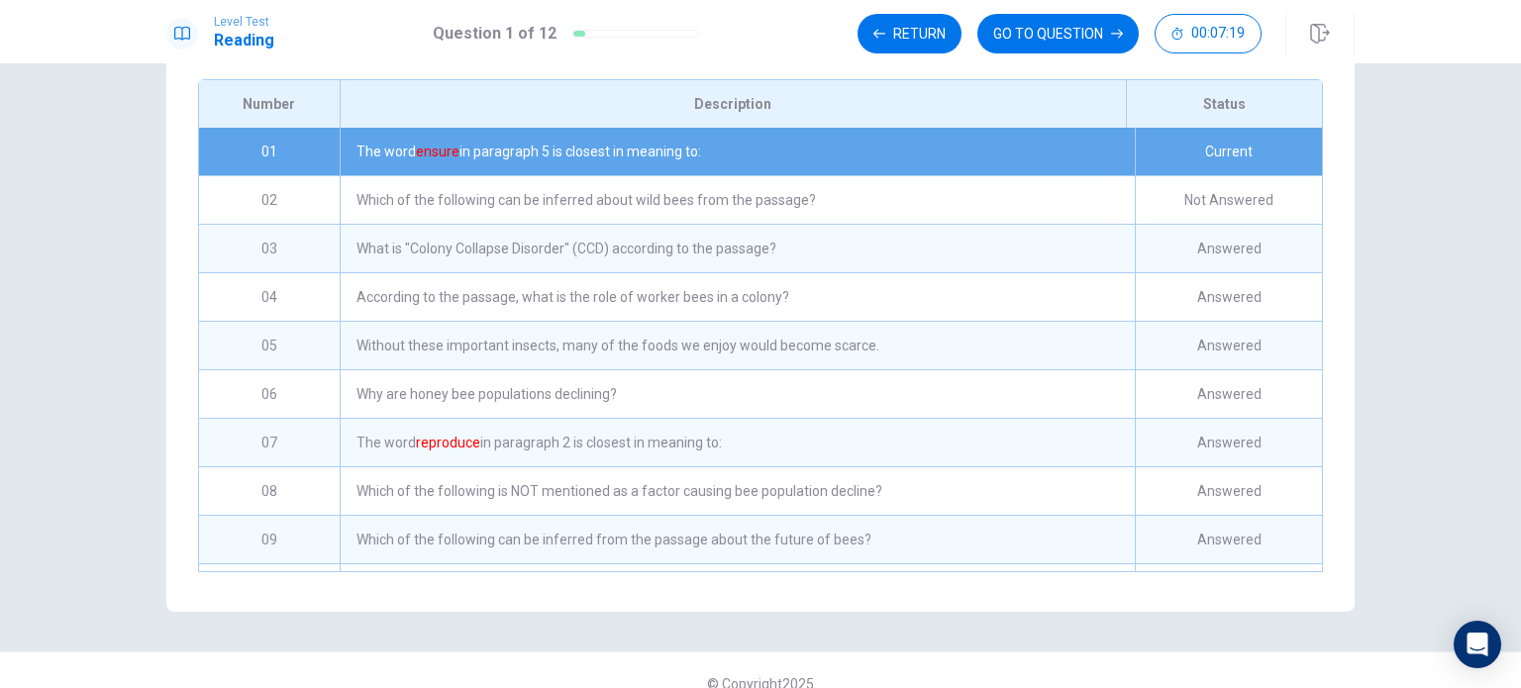
scroll to position [311, 0]
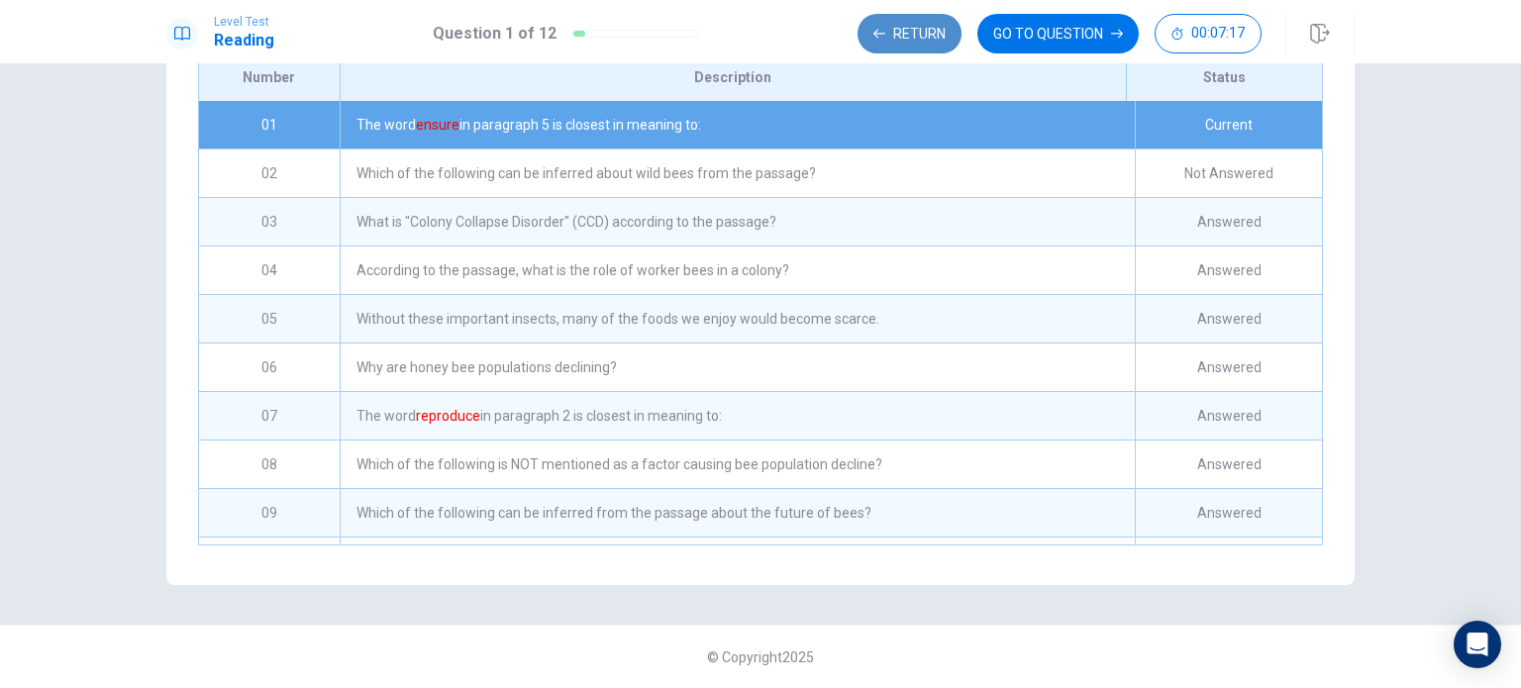
click at [924, 30] on button "Return" at bounding box center [909, 34] width 104 height 40
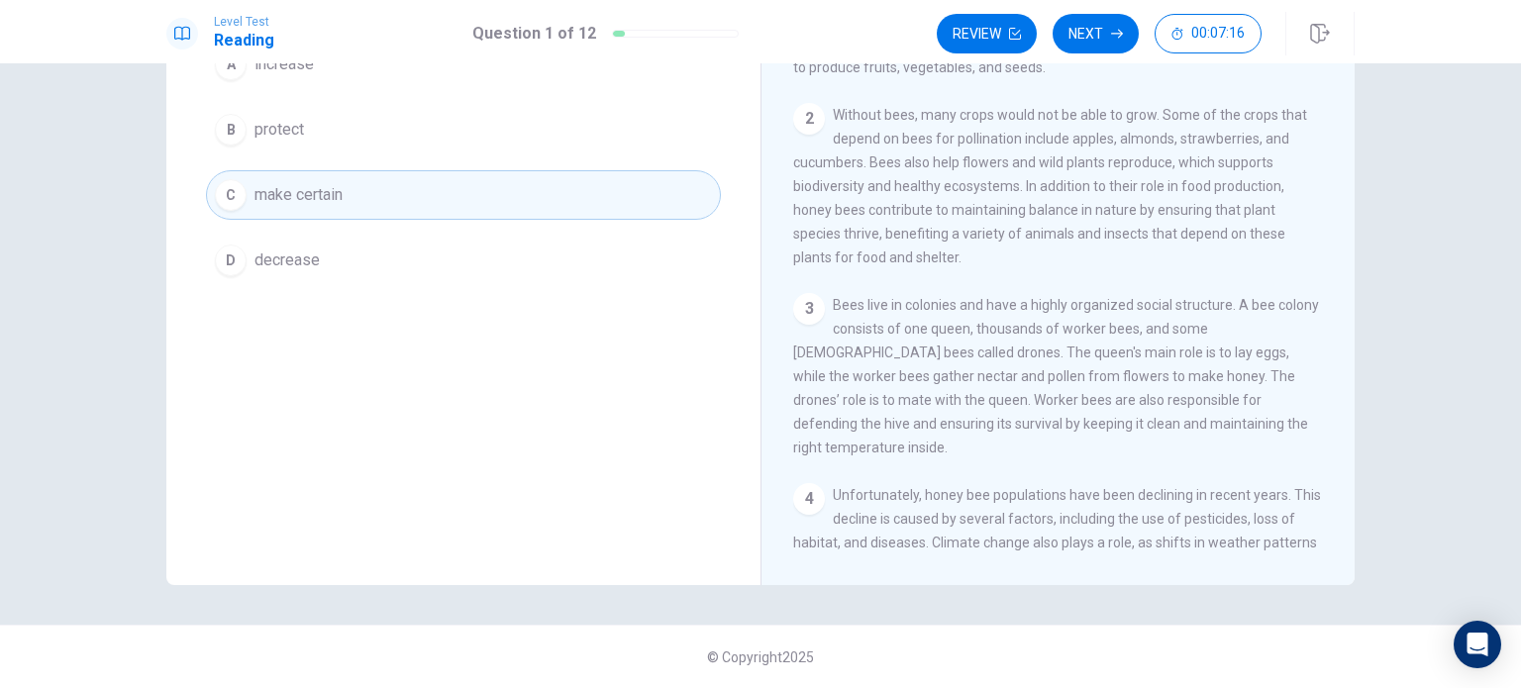
scroll to position [0, 0]
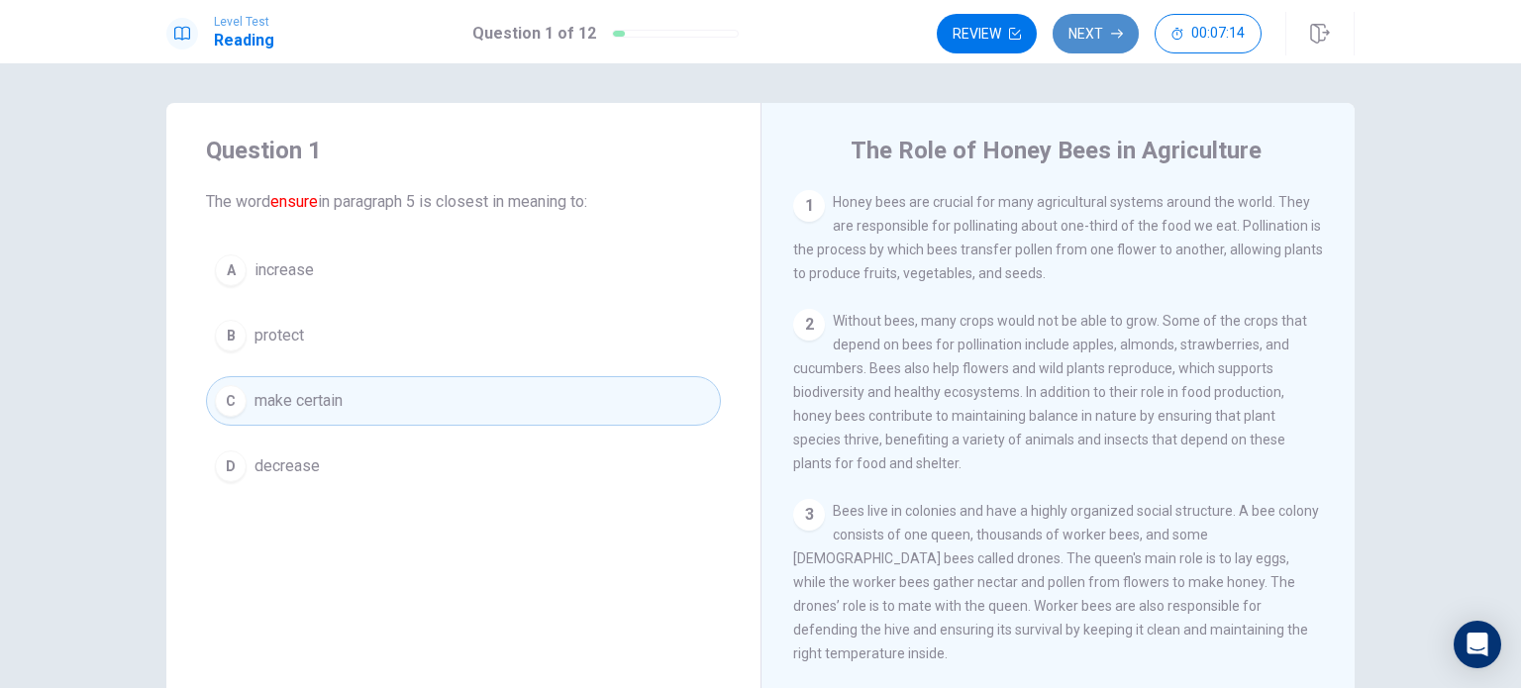
click at [1113, 36] on icon "button" at bounding box center [1117, 34] width 12 height 12
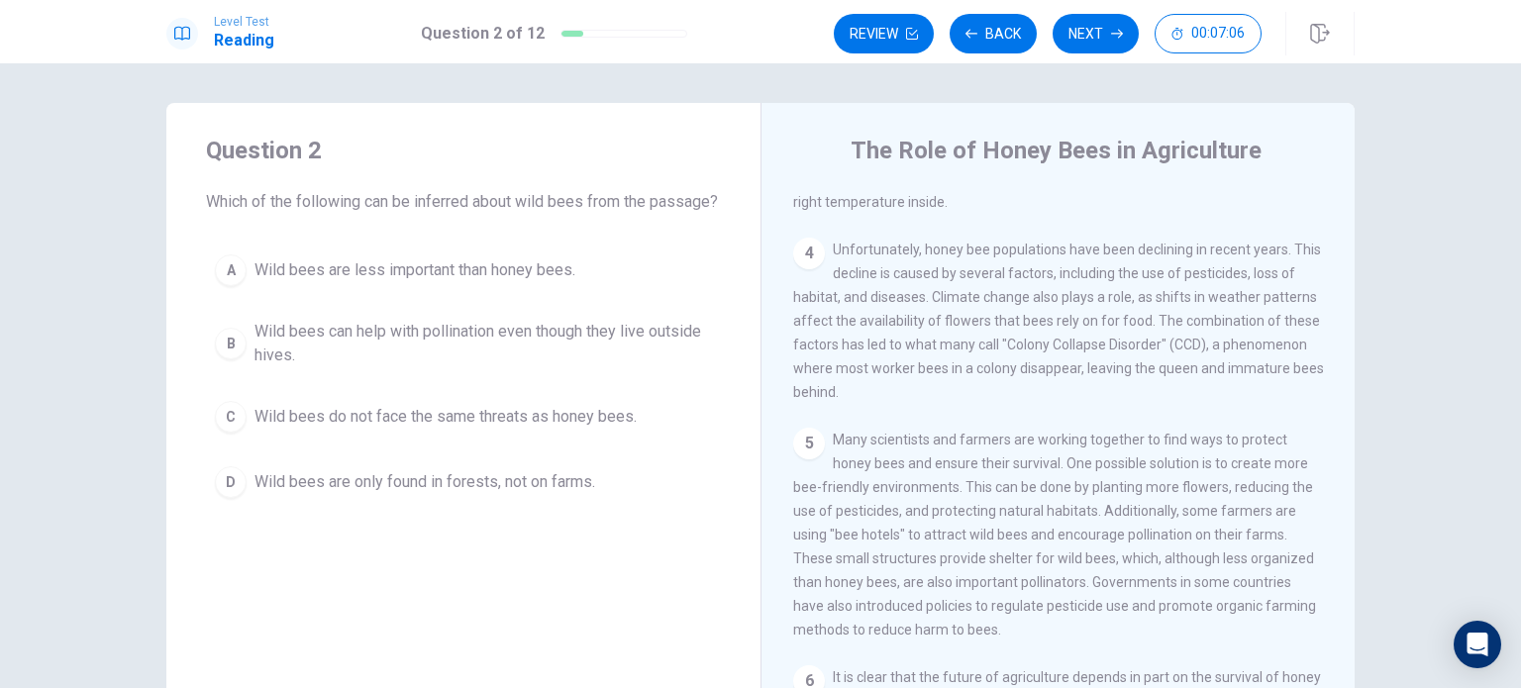
scroll to position [454, 0]
click at [622, 367] on span "Wild bees can help with pollination even though they live outside hives." at bounding box center [482, 344] width 457 height 48
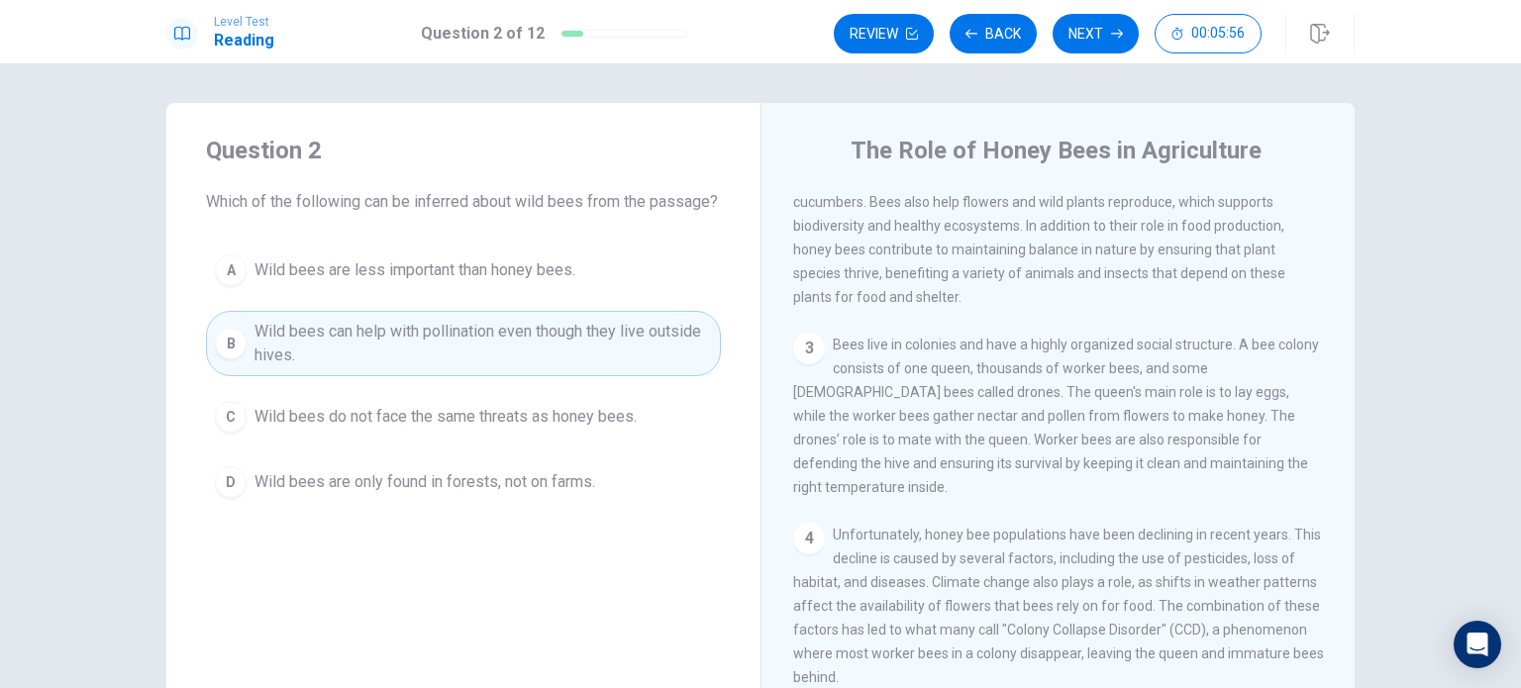
scroll to position [111, 0]
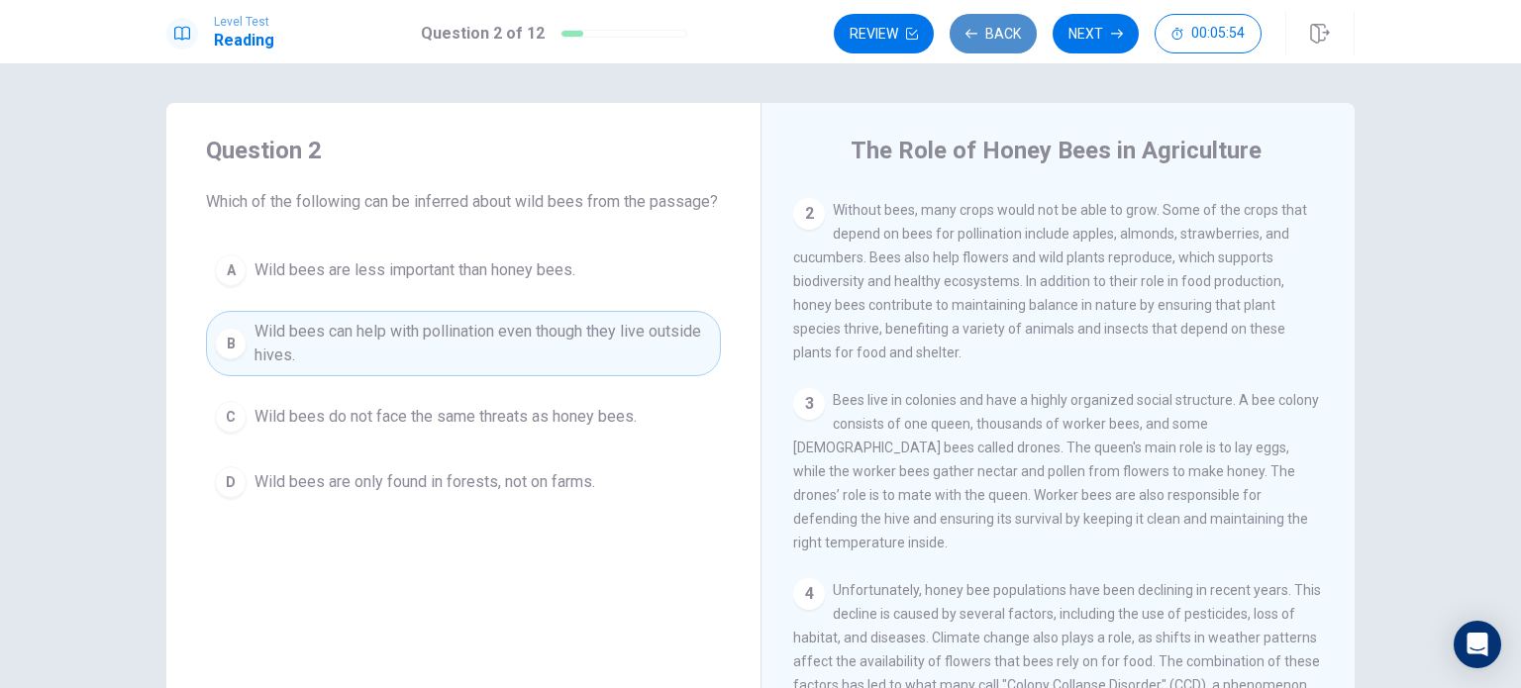
click at [958, 22] on button "Back" at bounding box center [993, 34] width 87 height 40
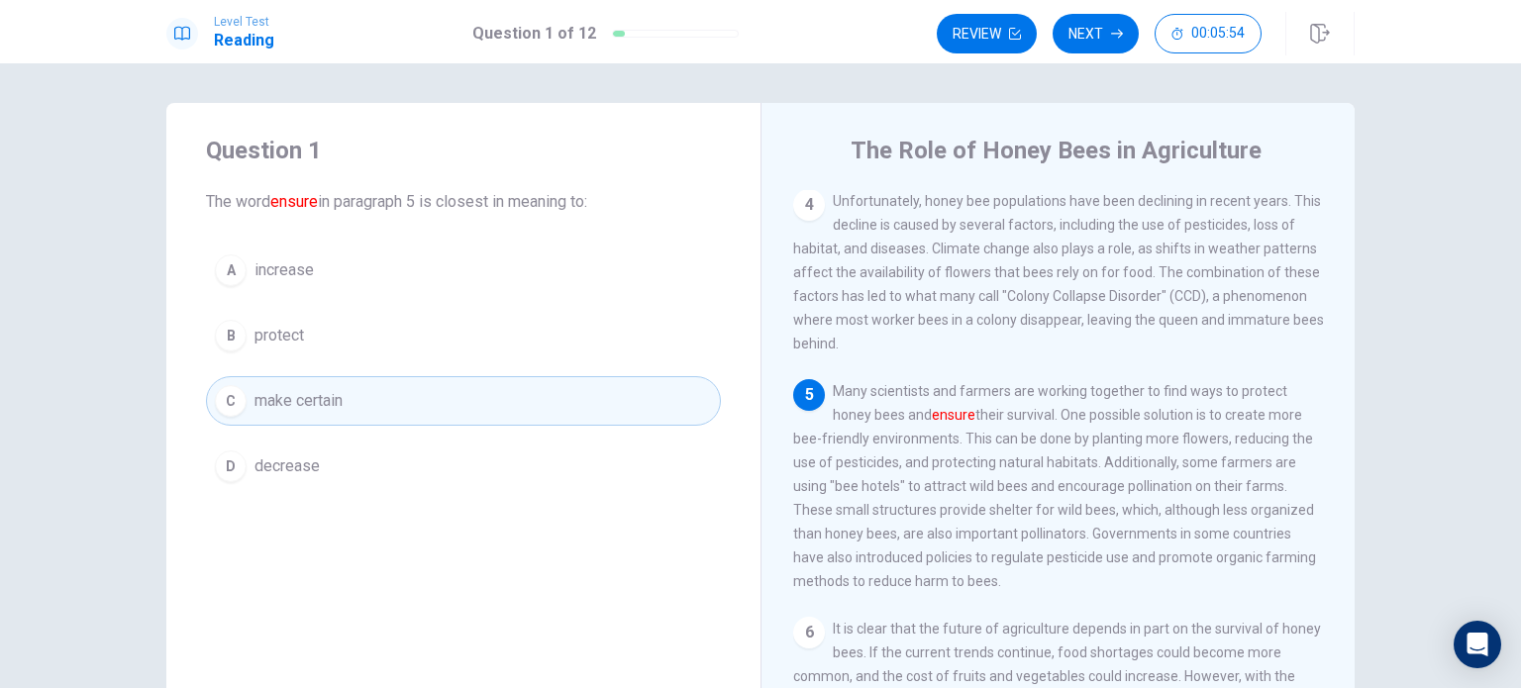
scroll to position [506, 0]
click at [1097, 18] on button "Next" at bounding box center [1095, 34] width 86 height 40
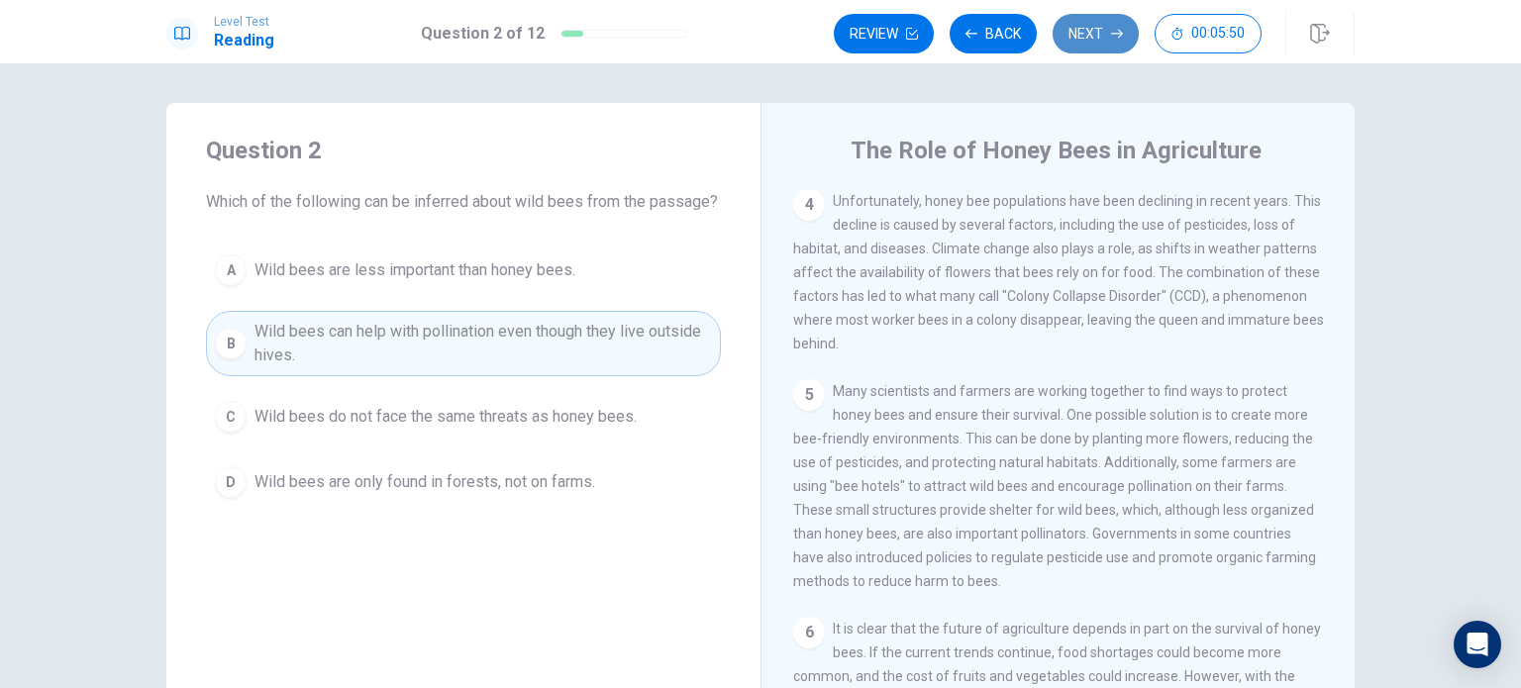
click at [1097, 18] on button "Next" at bounding box center [1095, 34] width 86 height 40
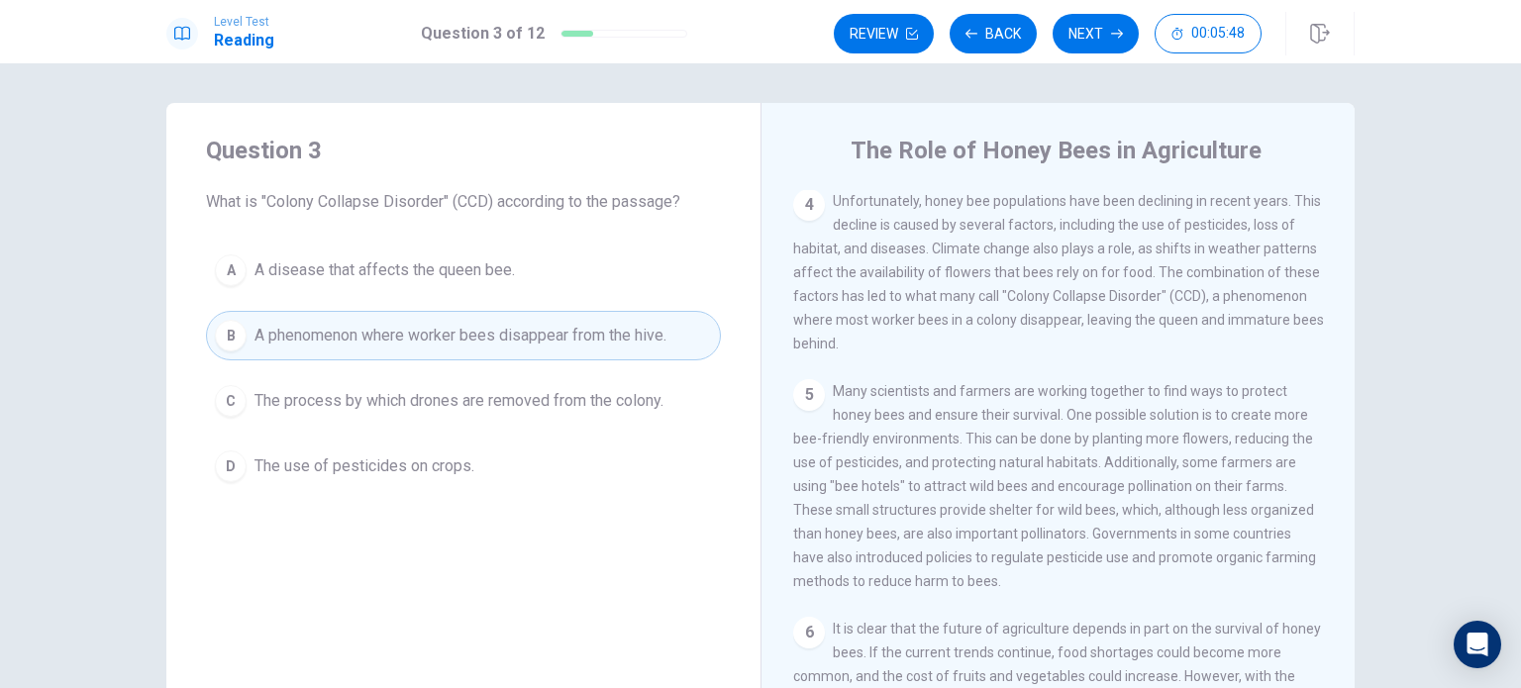
scroll to position [53, 0]
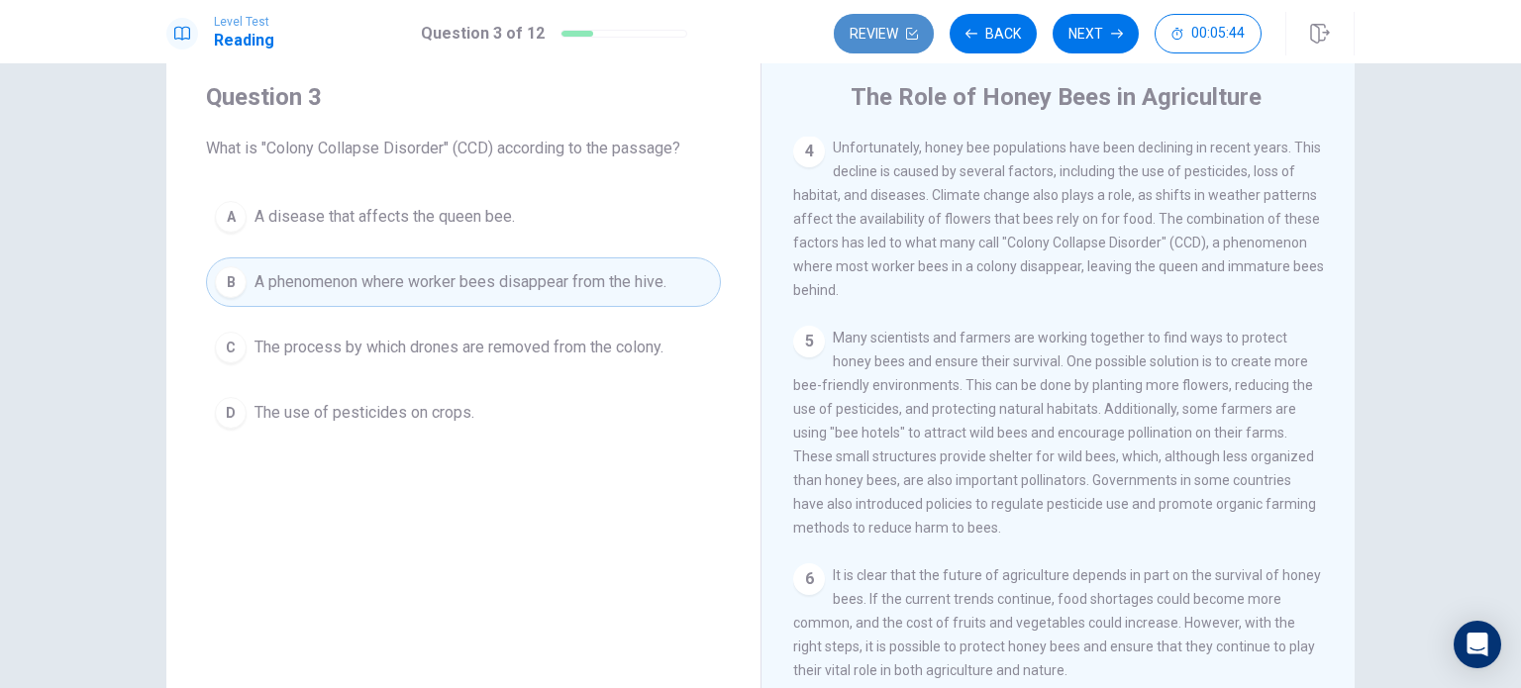
click at [917, 35] on icon "button" at bounding box center [912, 34] width 12 height 12
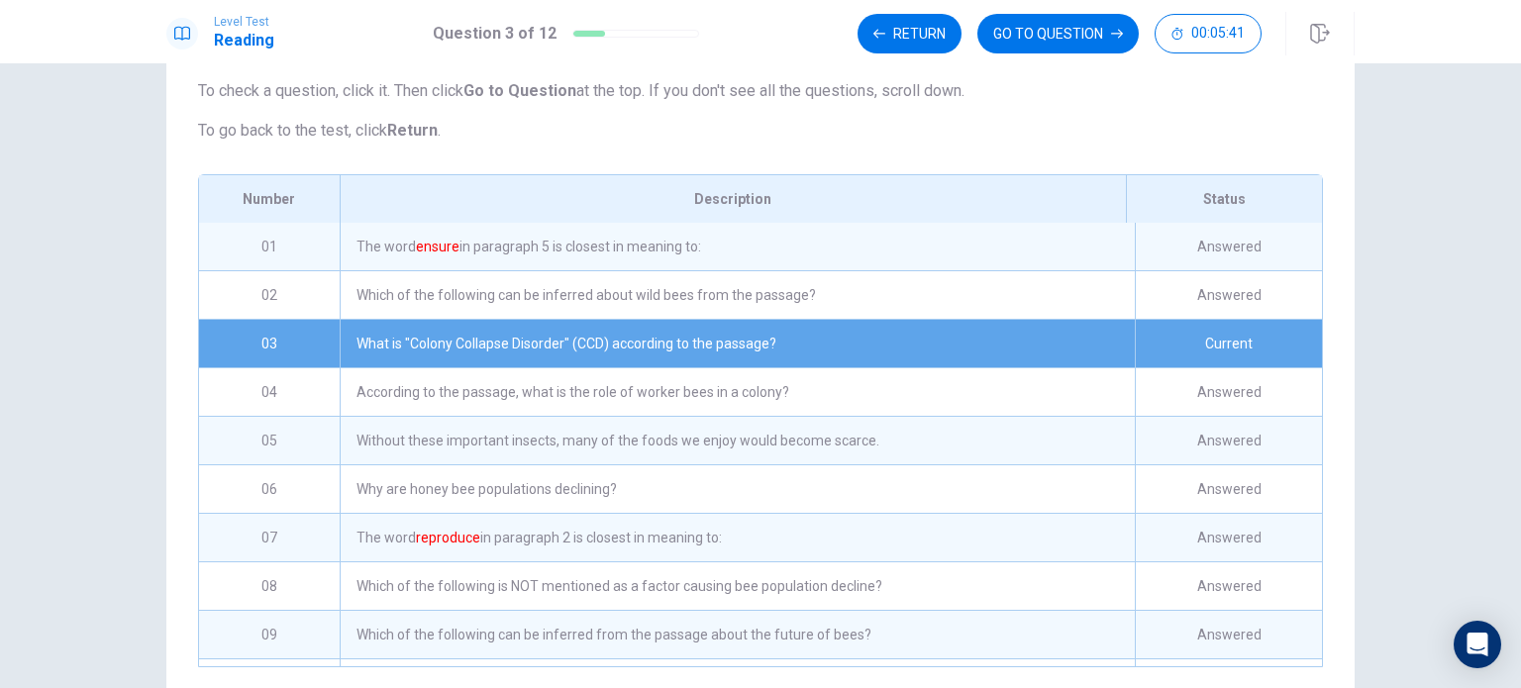
scroll to position [142, 0]
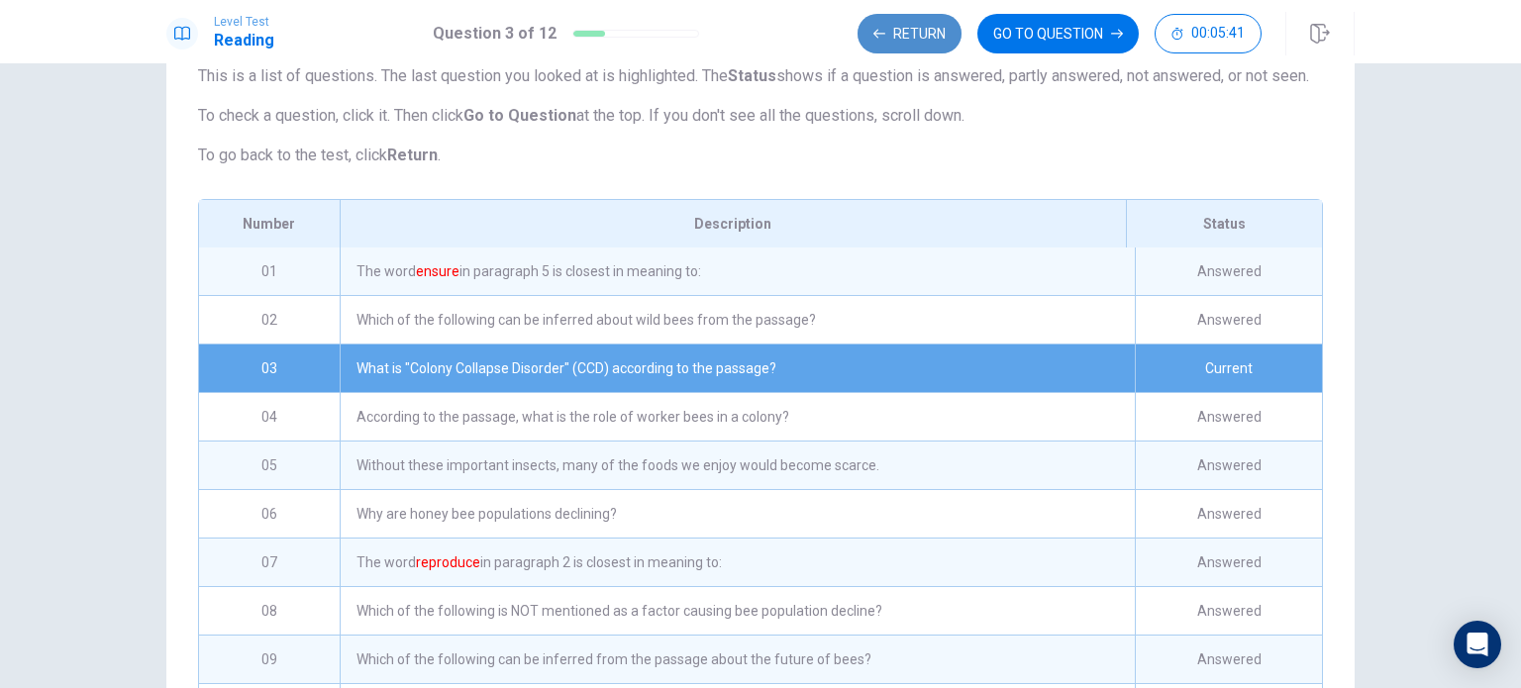
click at [915, 22] on button "Return" at bounding box center [909, 34] width 104 height 40
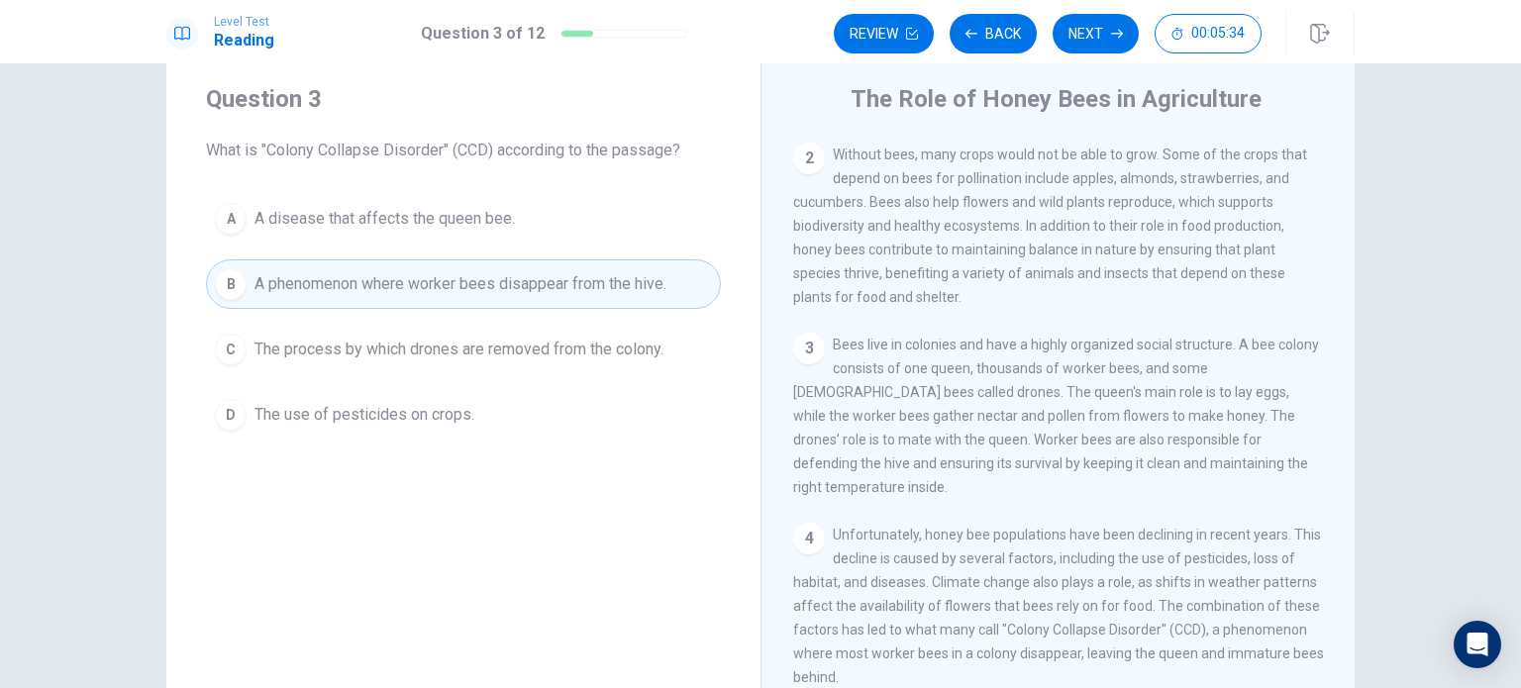
scroll to position [119, 0]
click at [1085, 40] on button "Next" at bounding box center [1095, 34] width 86 height 40
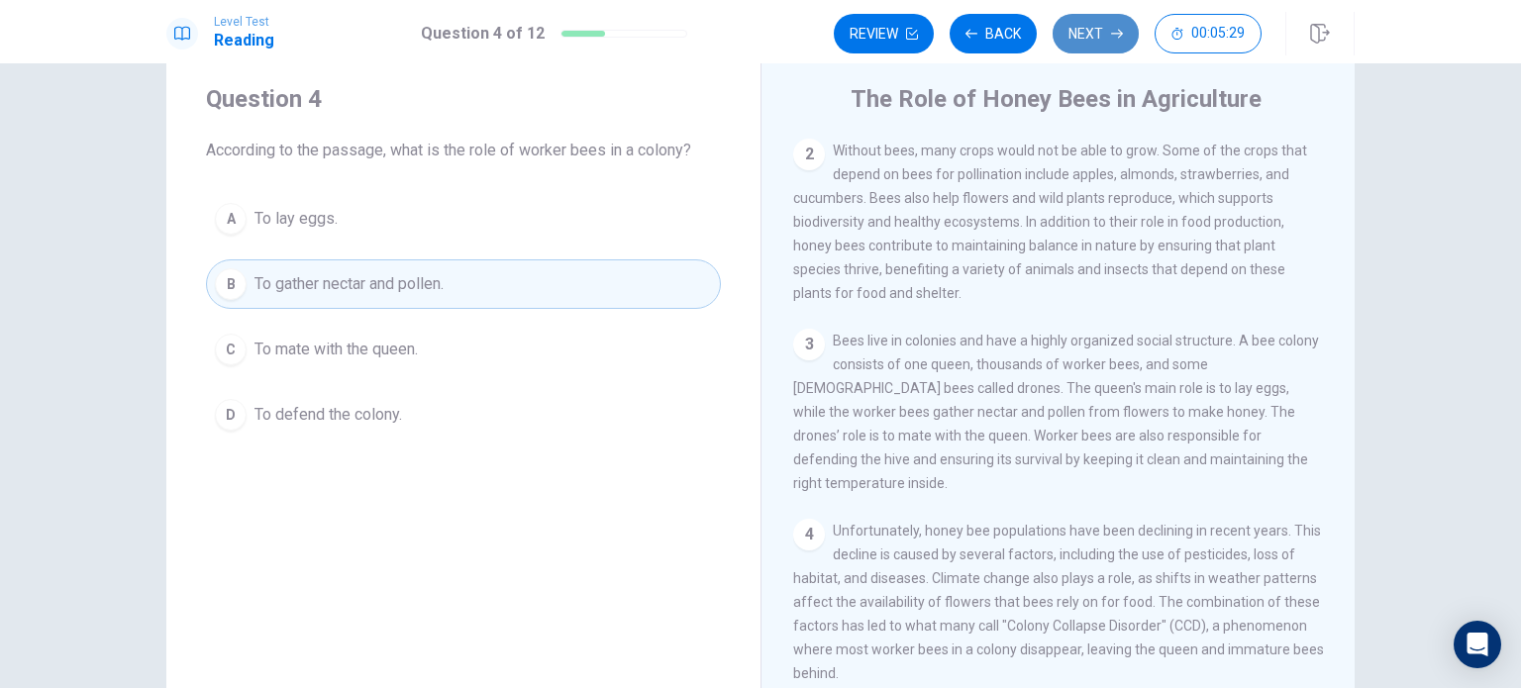
click at [1093, 39] on button "Next" at bounding box center [1095, 34] width 86 height 40
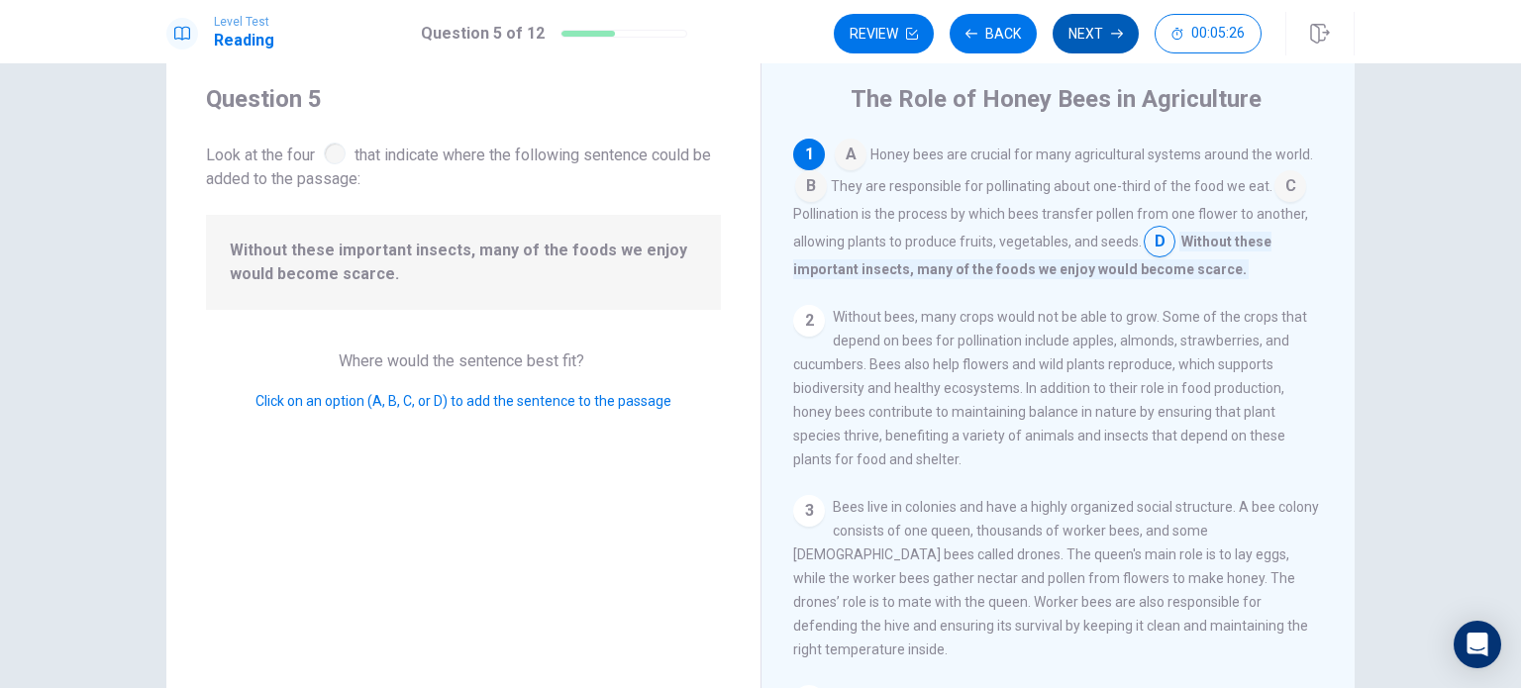
click at [1093, 39] on button "Next" at bounding box center [1095, 34] width 86 height 40
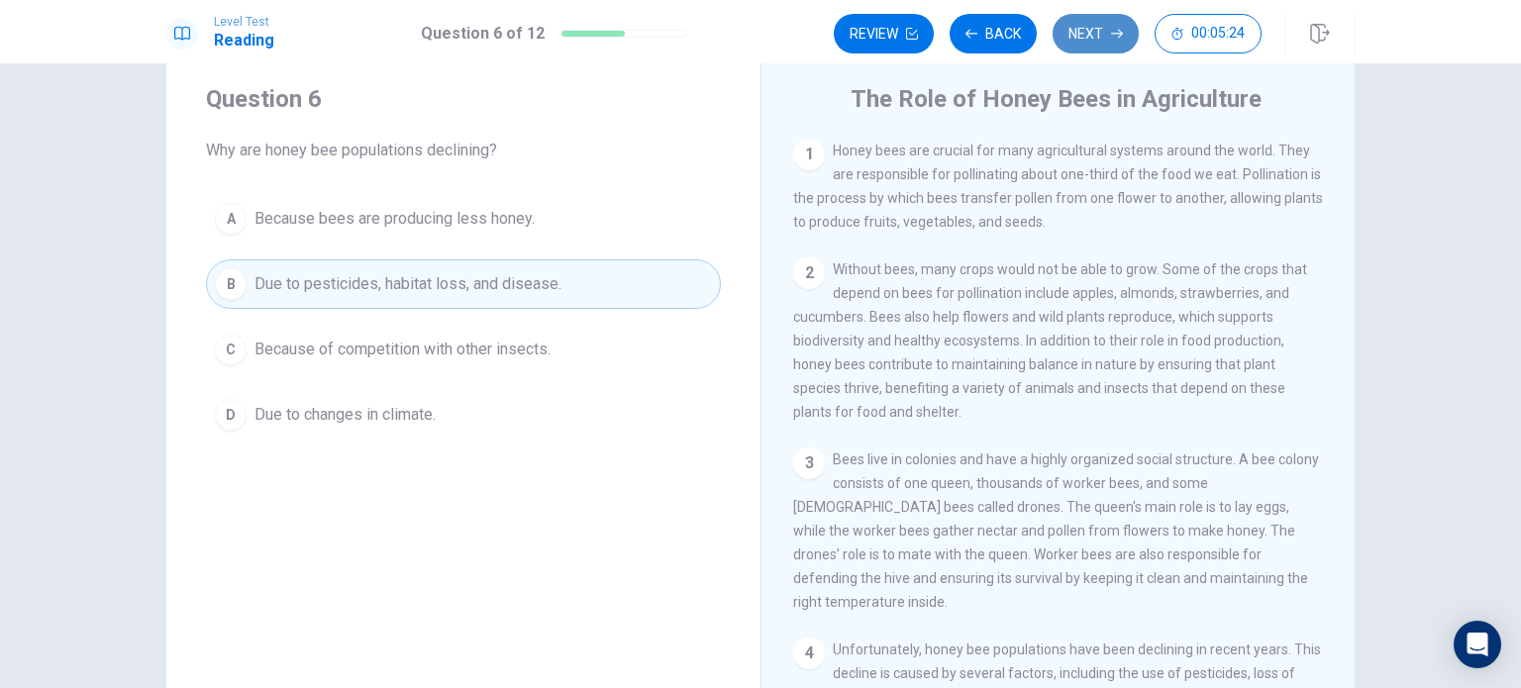
click at [1093, 39] on button "Next" at bounding box center [1095, 34] width 86 height 40
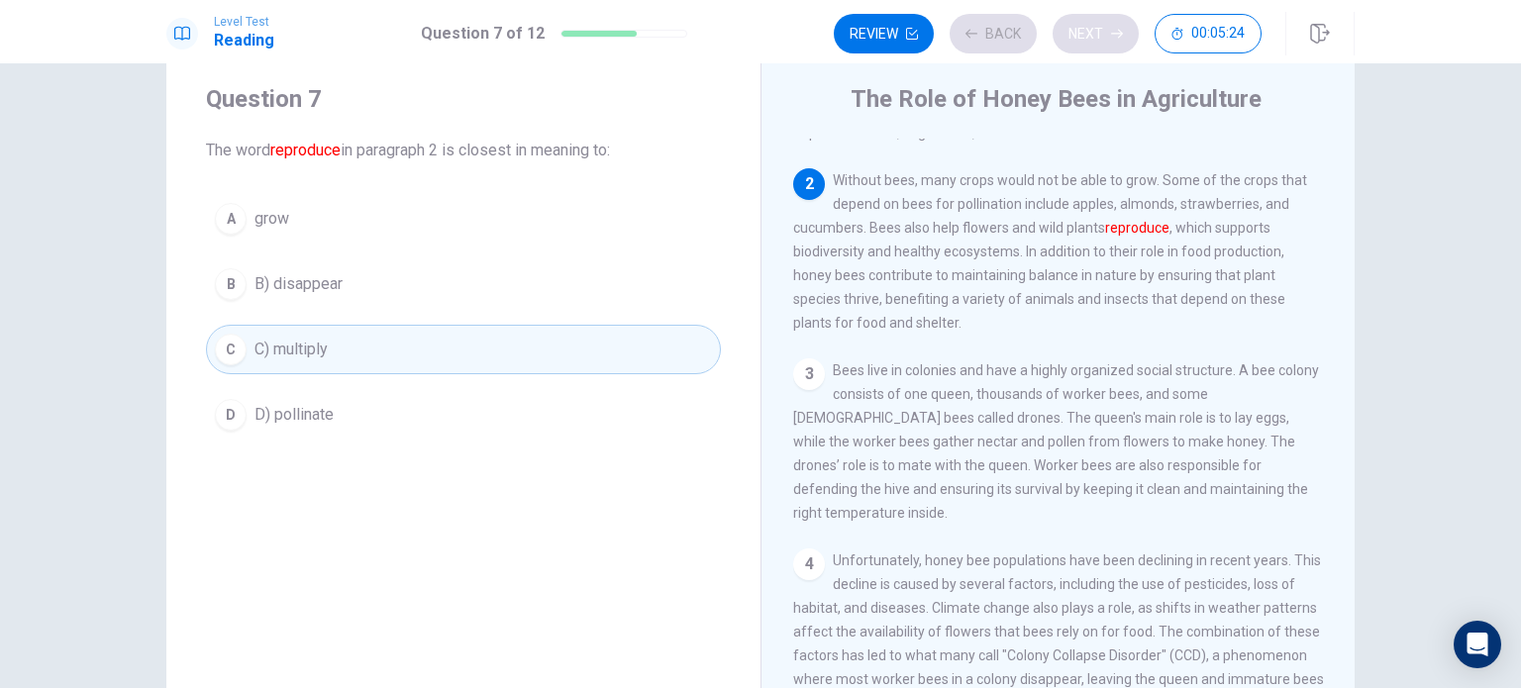
scroll to position [122, 0]
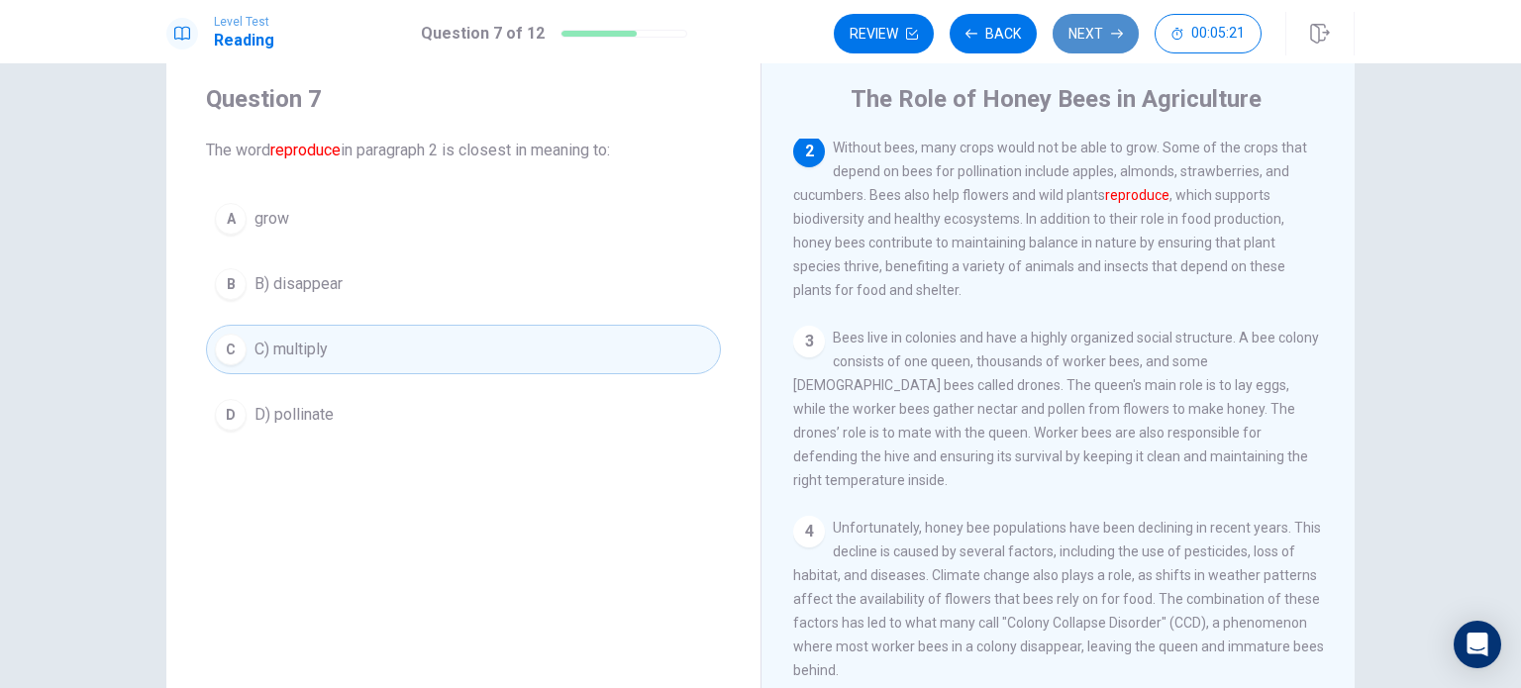
click at [1093, 39] on button "Next" at bounding box center [1095, 34] width 86 height 40
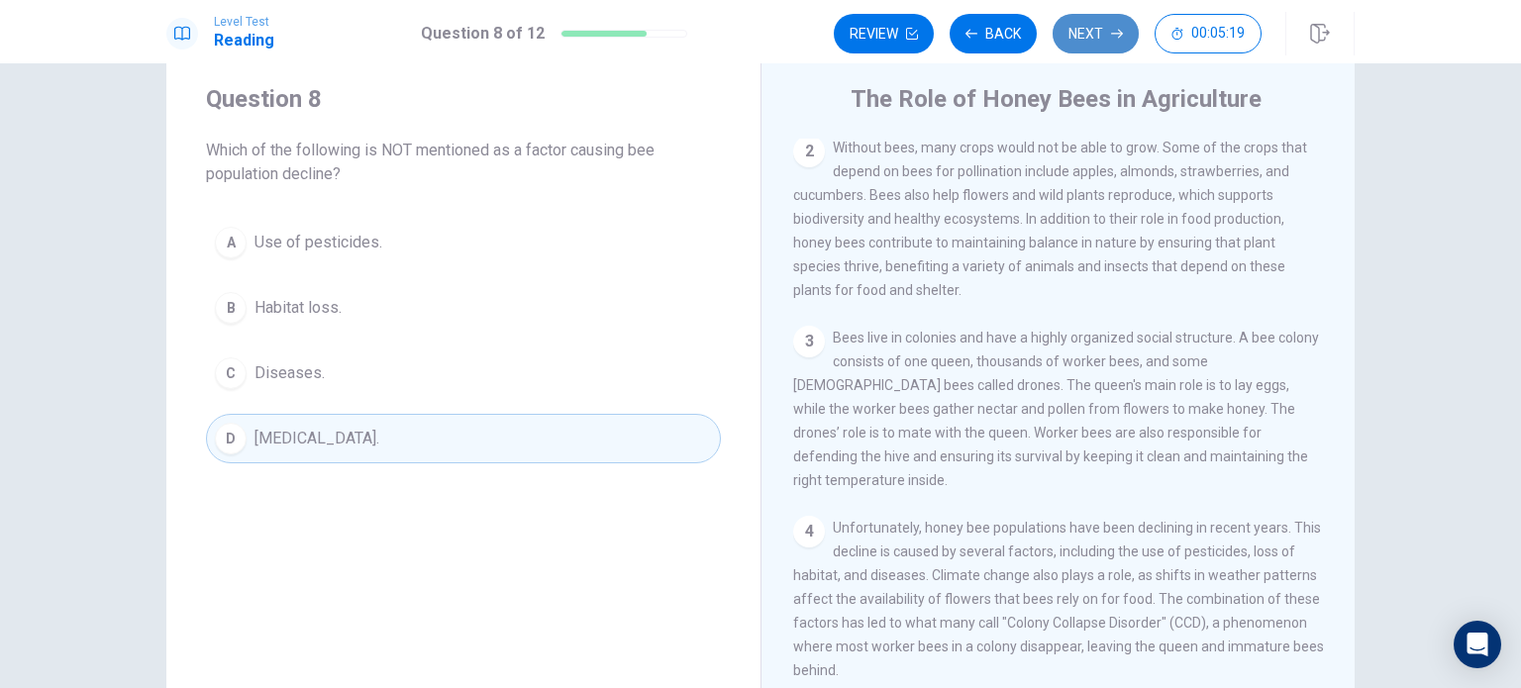
click at [1093, 39] on button "Next" at bounding box center [1095, 34] width 86 height 40
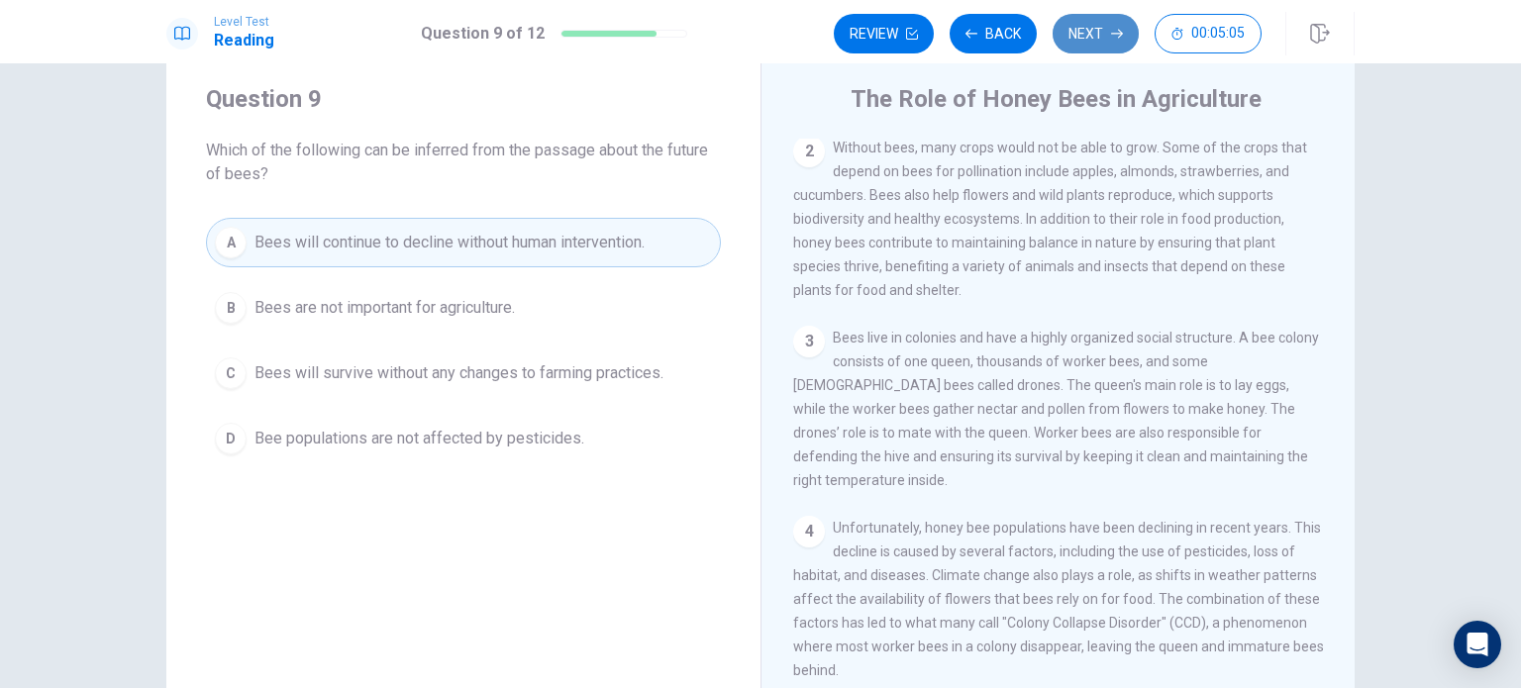
click at [1079, 23] on button "Next" at bounding box center [1095, 34] width 86 height 40
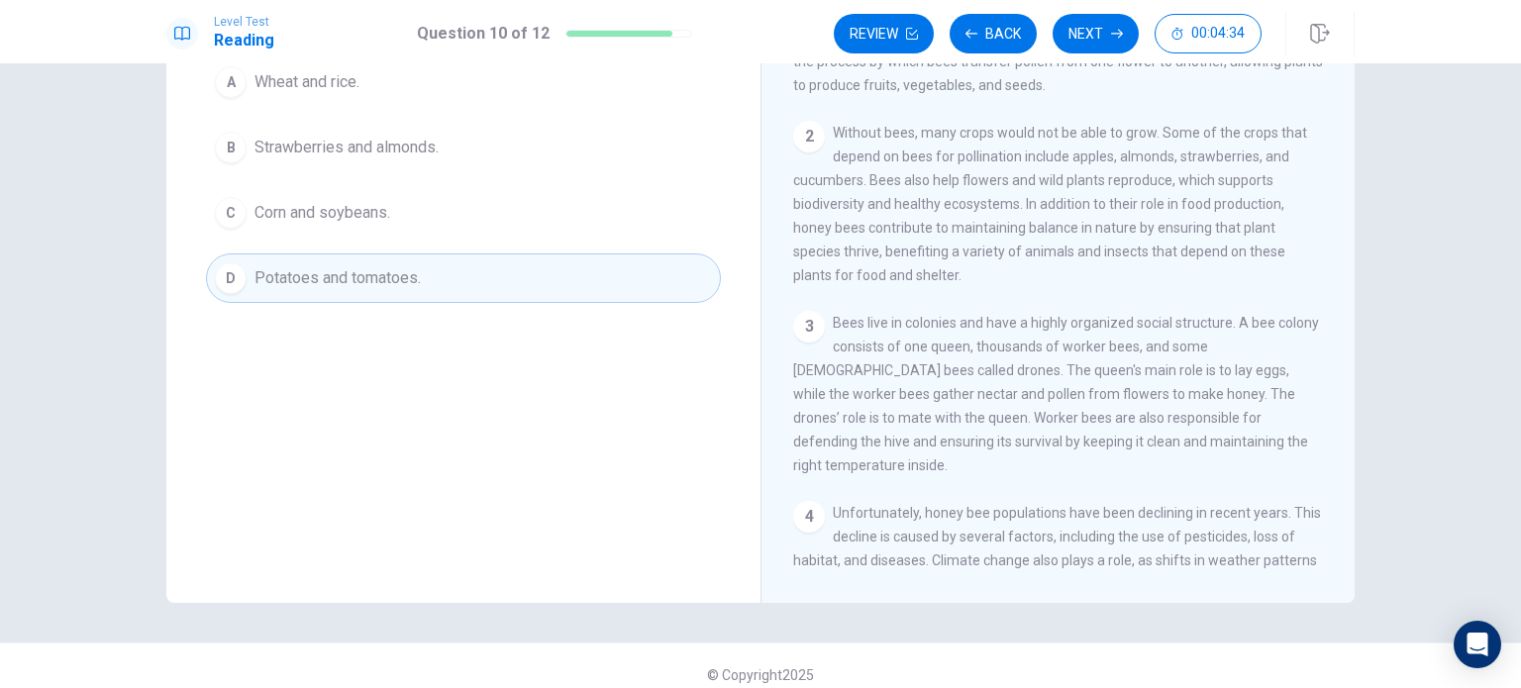
scroll to position [0, 0]
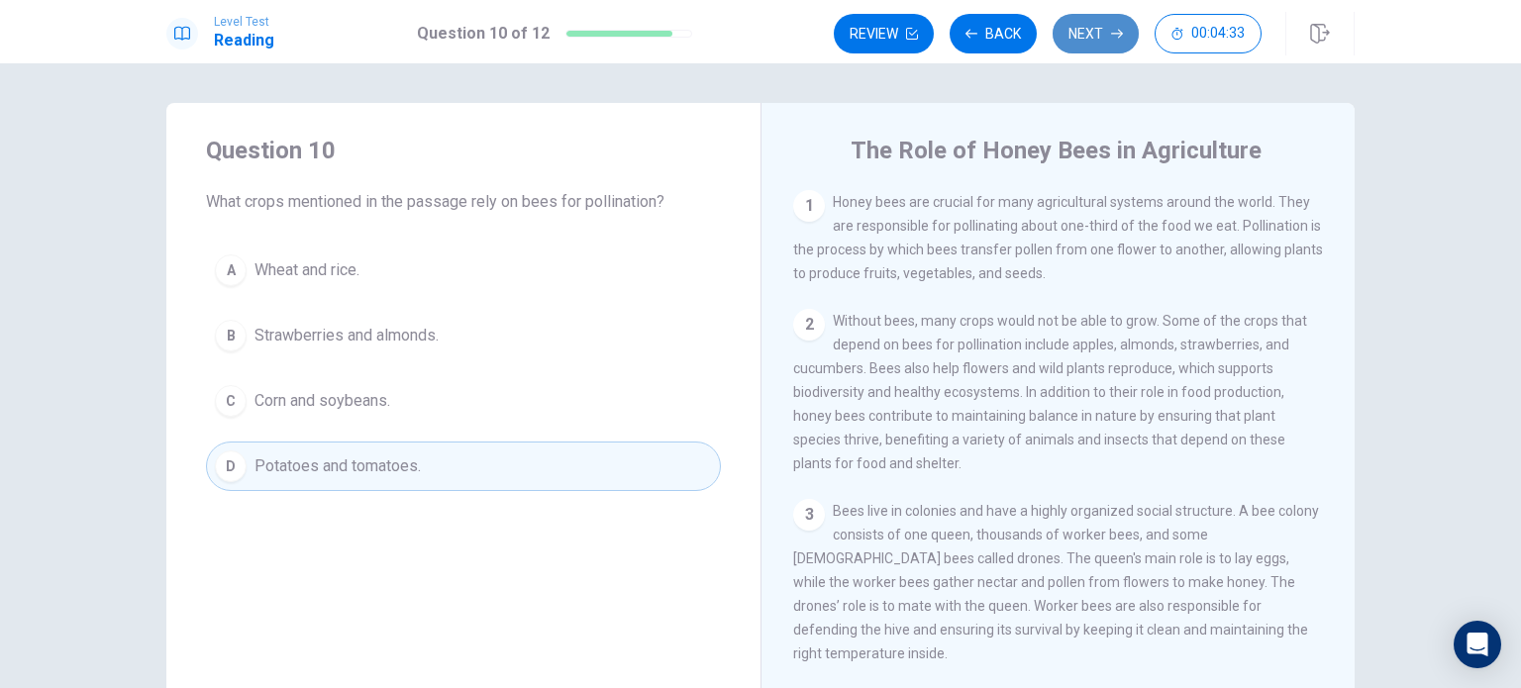
click at [1067, 40] on button "Next" at bounding box center [1095, 34] width 86 height 40
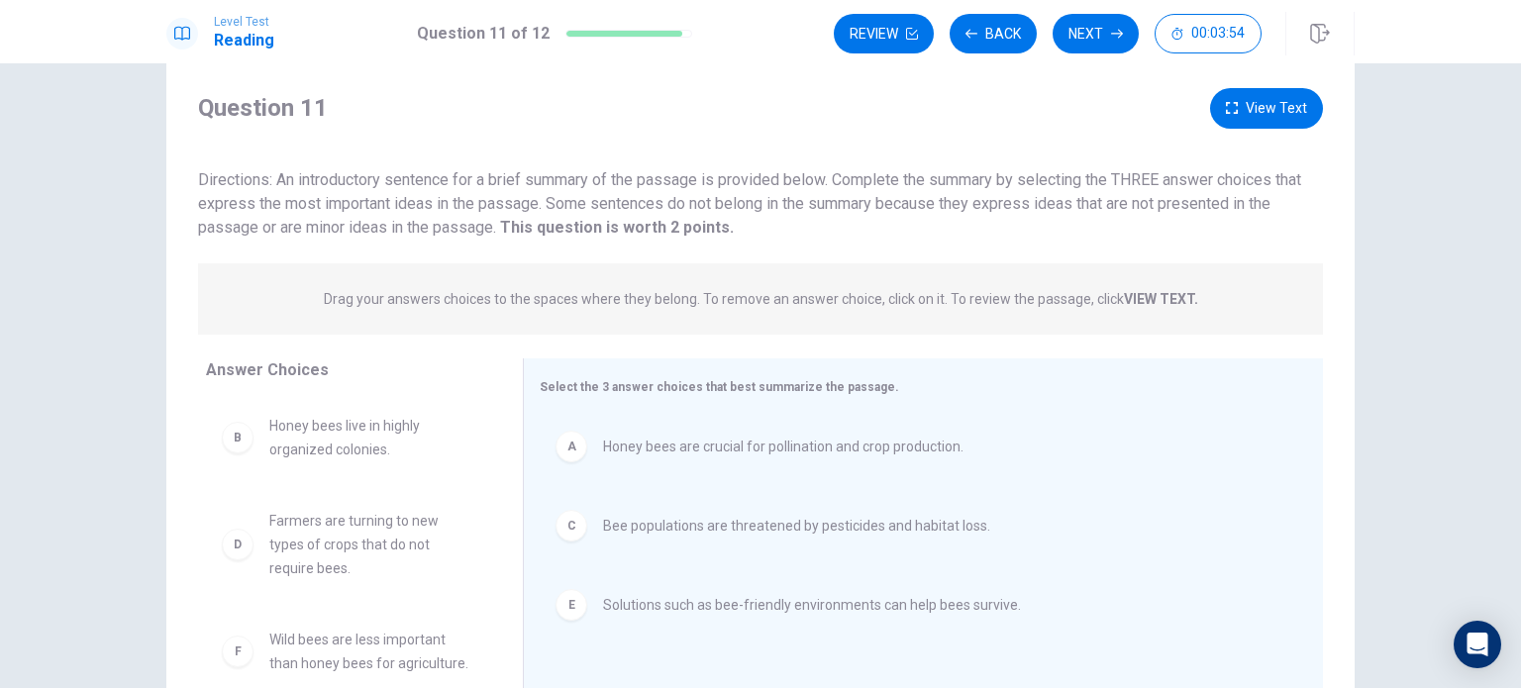
scroll to position [42, 0]
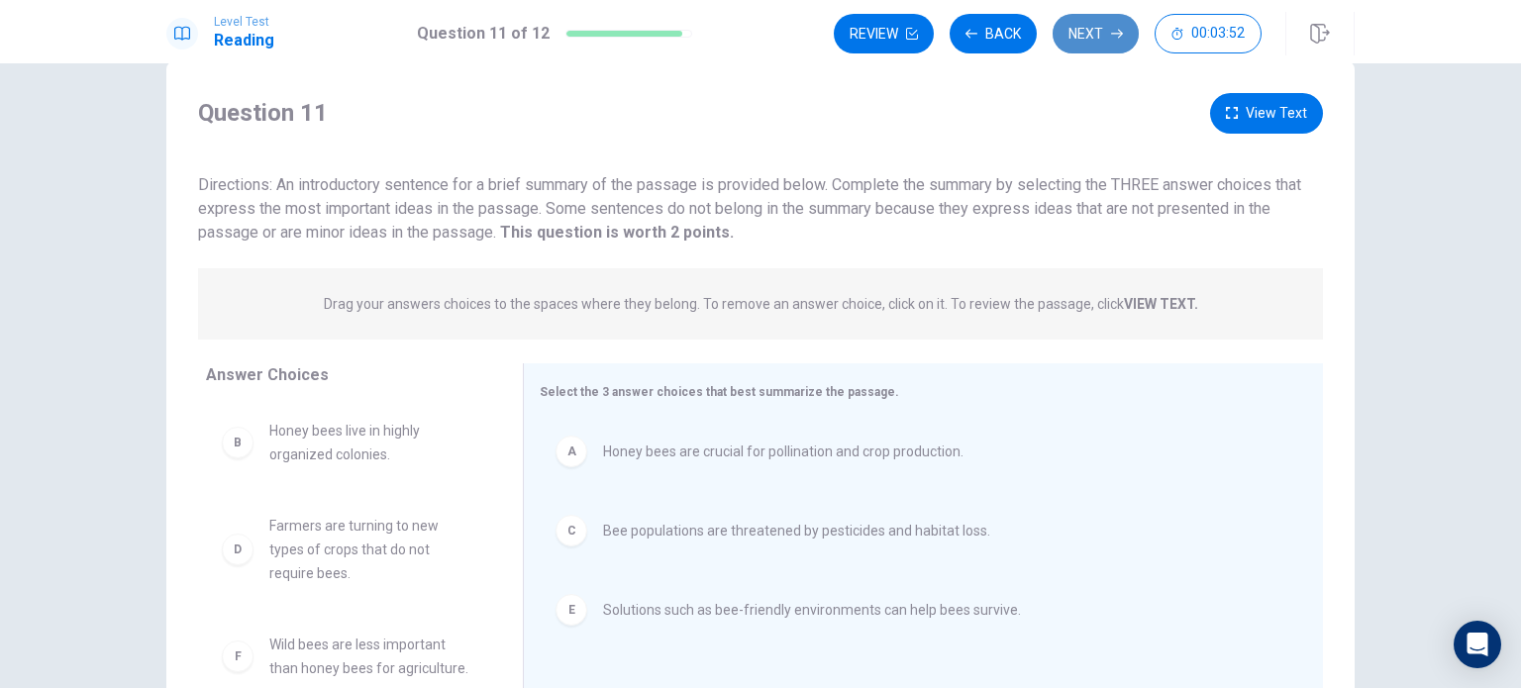
click at [1074, 30] on button "Next" at bounding box center [1095, 34] width 86 height 40
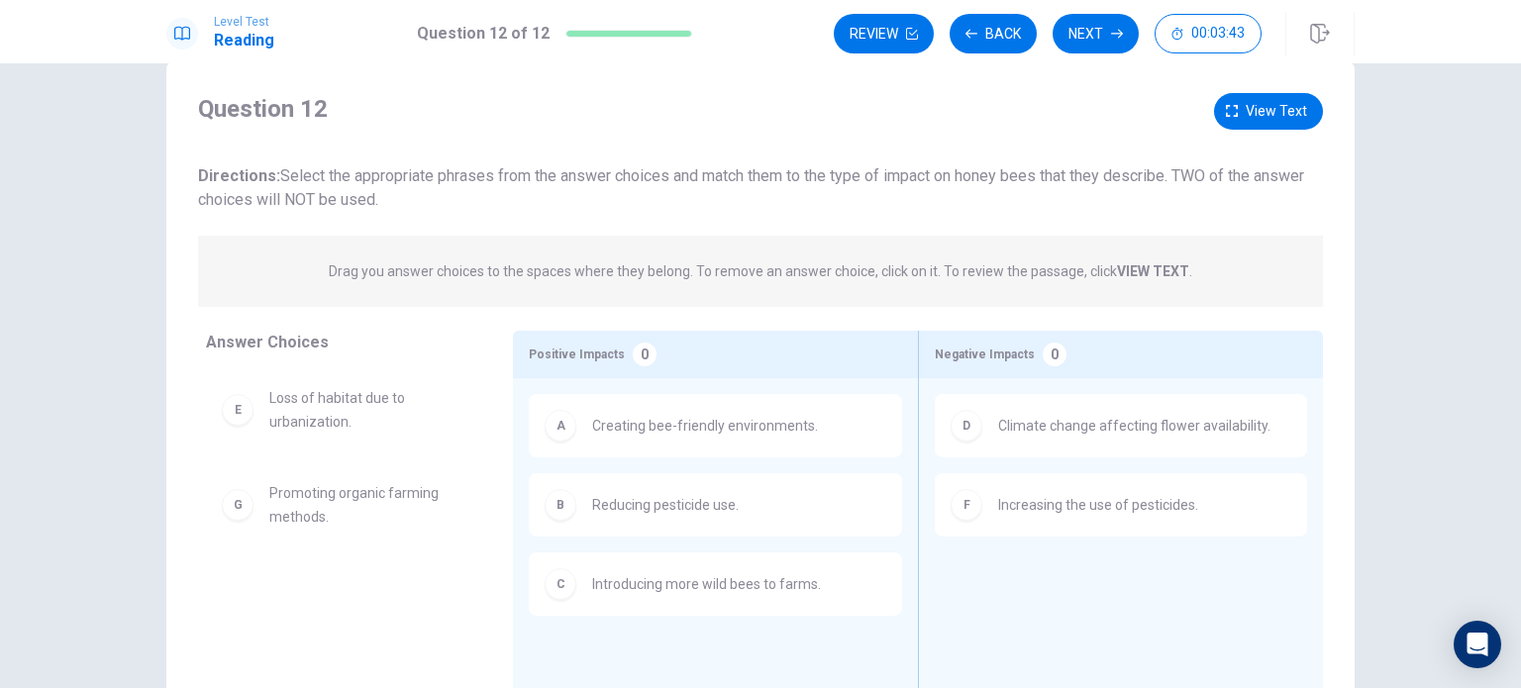
click at [737, 583] on span "Introducing more wild bees to farms." at bounding box center [706, 584] width 229 height 24
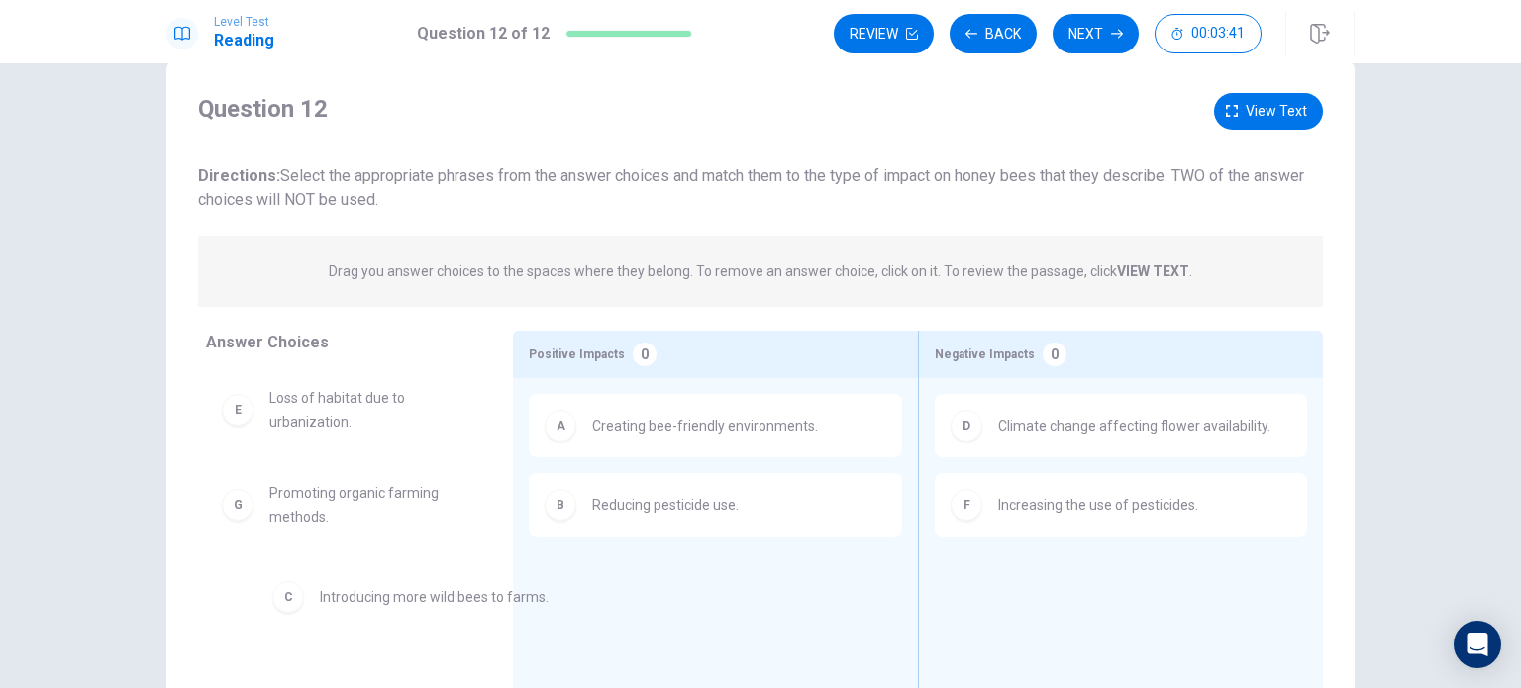
drag, startPoint x: 574, startPoint y: 568, endPoint x: 256, endPoint y: 556, distance: 318.0
drag, startPoint x: 303, startPoint y: 498, endPoint x: 687, endPoint y: 568, distance: 390.5
drag, startPoint x: 683, startPoint y: 597, endPoint x: 331, endPoint y: 569, distance: 353.6
drag, startPoint x: 340, startPoint y: 587, endPoint x: 721, endPoint y: 558, distance: 382.3
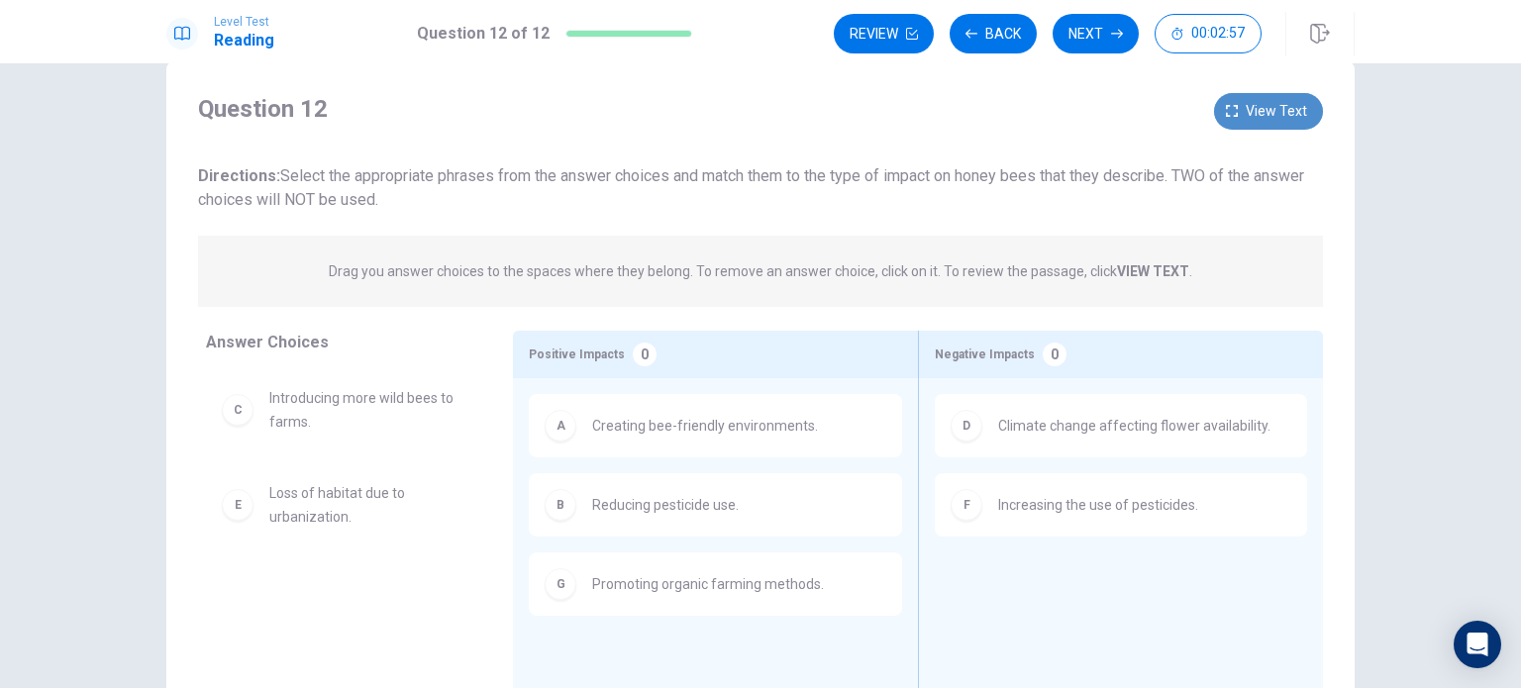
click at [1237, 117] on button "View text" at bounding box center [1268, 111] width 109 height 37
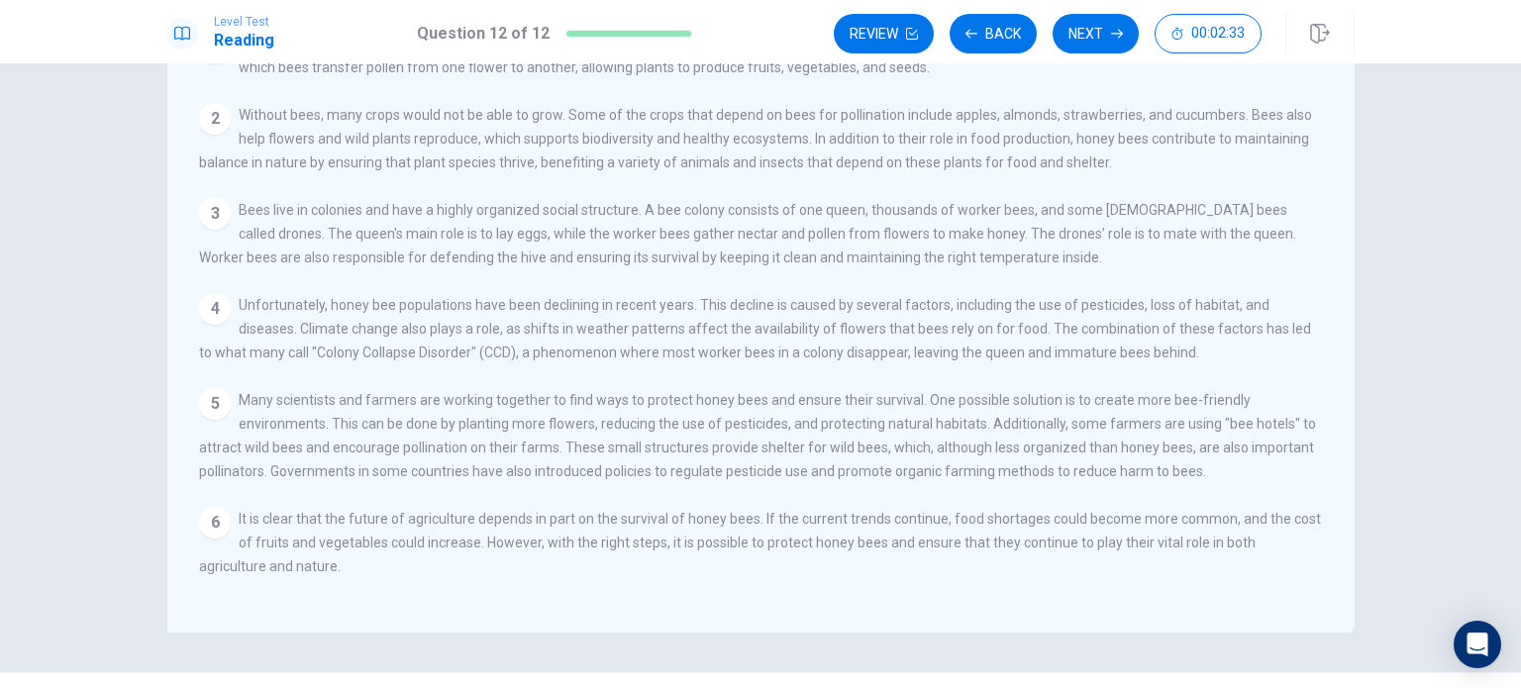
scroll to position [158, 0]
click at [990, 26] on button "Back" at bounding box center [993, 34] width 87 height 40
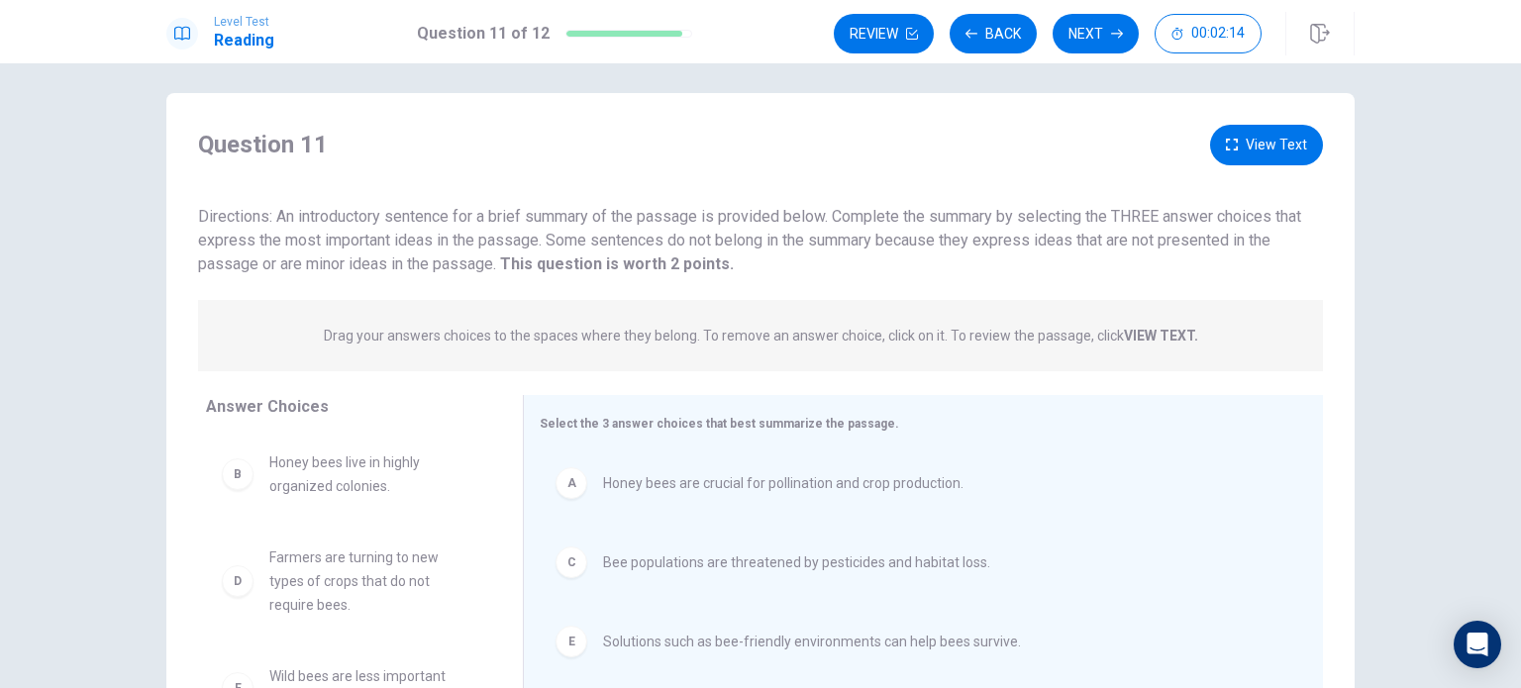
scroll to position [4, 0]
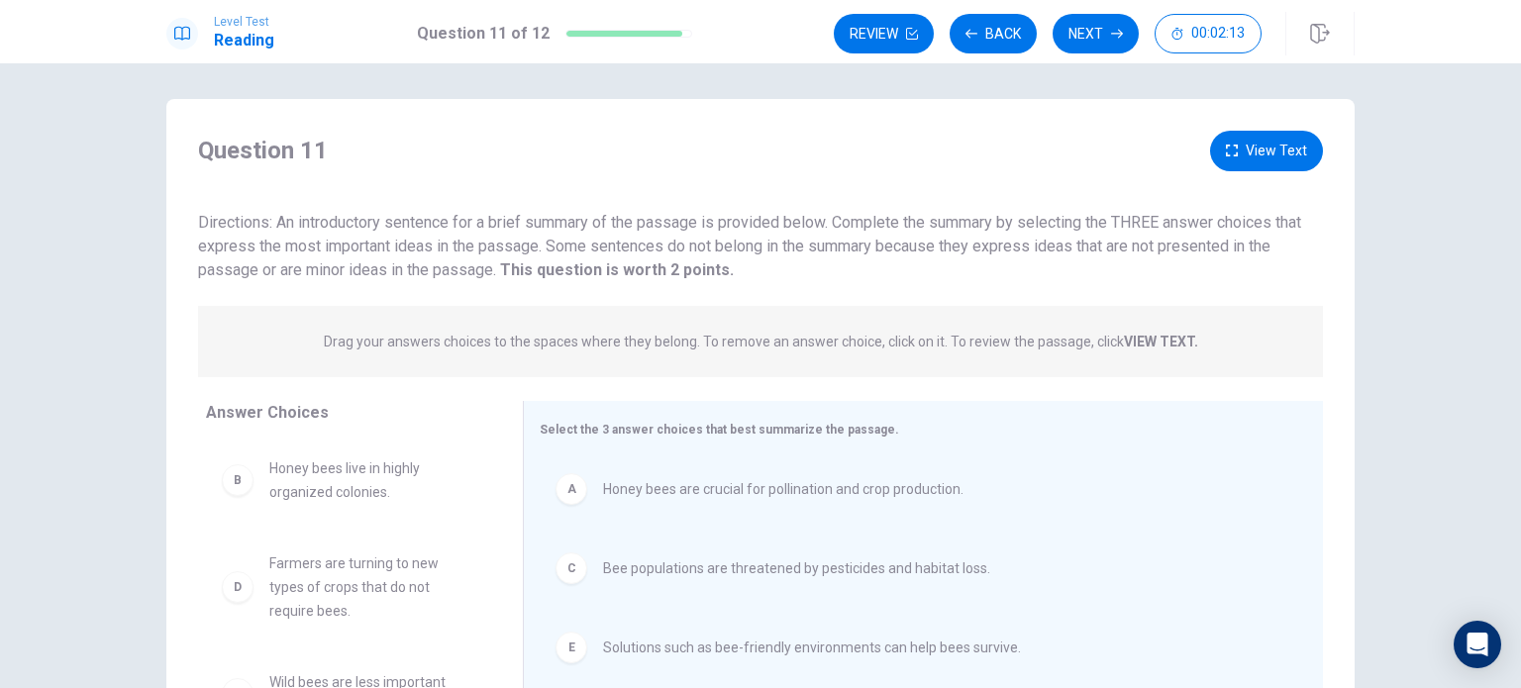
click at [1133, 330] on span "Drag your answers choices to the spaces where they belong. To remove an answer …" at bounding box center [761, 342] width 874 height 24
click at [1142, 337] on strong "VIEW TEXT." at bounding box center [1161, 342] width 74 height 16
click at [627, 335] on p "Drag your answers choices to the spaces where they belong. To remove an answer …" at bounding box center [761, 342] width 874 height 16
click at [1188, 339] on strong "VIEW TEXT." at bounding box center [1161, 342] width 74 height 16
click at [1180, 352] on div "Drag your answers choices to the spaces where they belong. To remove an answer …" at bounding box center [760, 341] width 1125 height 71
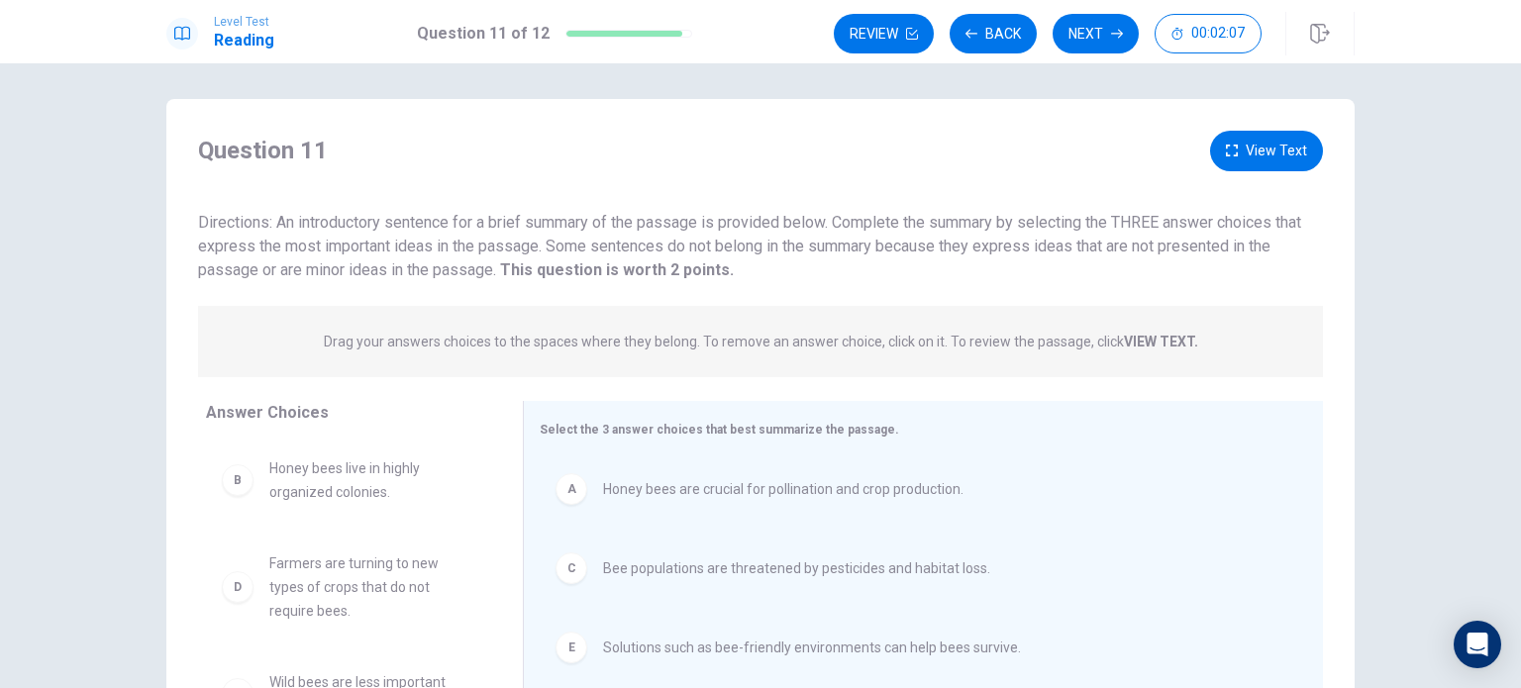
click at [1164, 343] on strong "VIEW TEXT." at bounding box center [1161, 342] width 74 height 16
click at [1260, 160] on button "View Text" at bounding box center [1266, 155] width 113 height 41
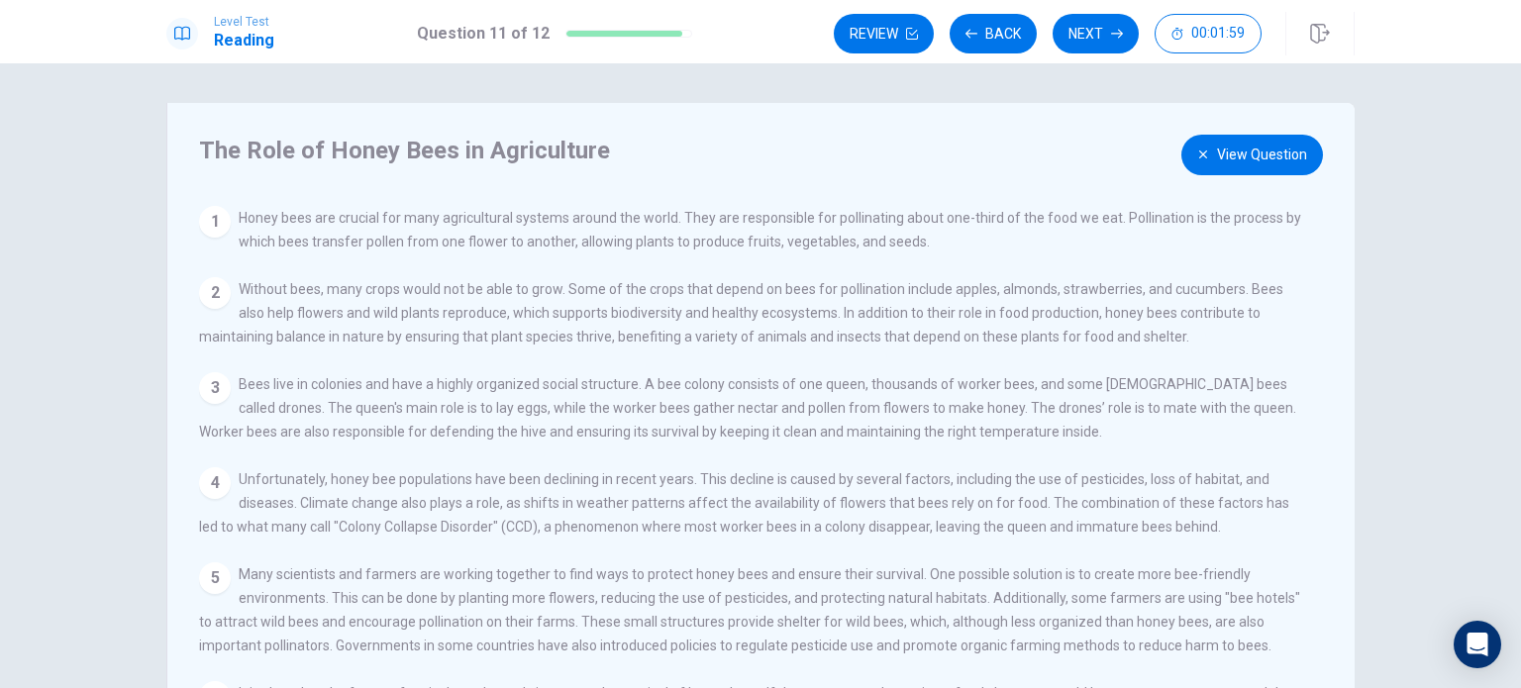
drag, startPoint x: 994, startPoint y: 409, endPoint x: 997, endPoint y: 319, distance: 90.1
click at [997, 319] on div "View Question 1 Honey bees are crucial for many agricultural systems around the…" at bounding box center [766, 490] width 1135 height 569
click at [982, 39] on button "Back" at bounding box center [993, 34] width 87 height 40
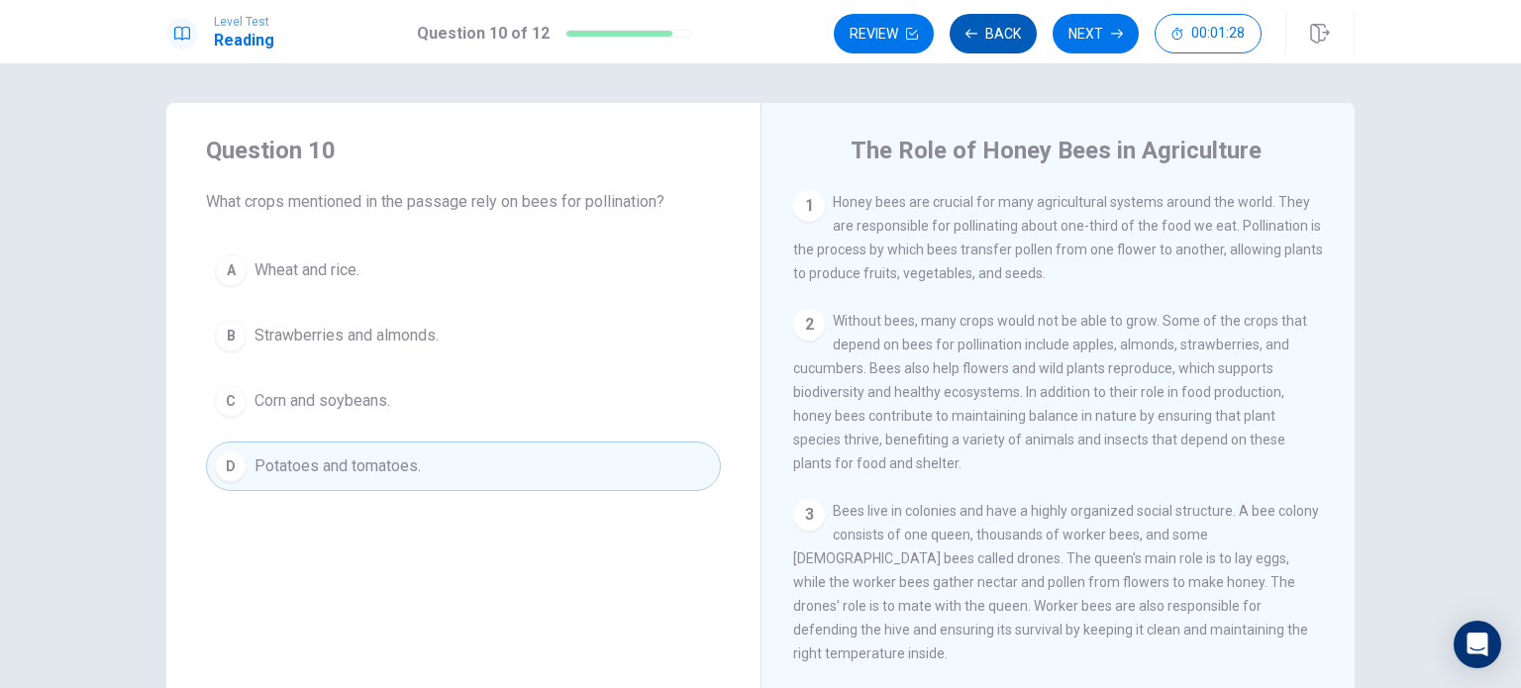
click at [982, 39] on button "Back" at bounding box center [993, 34] width 87 height 40
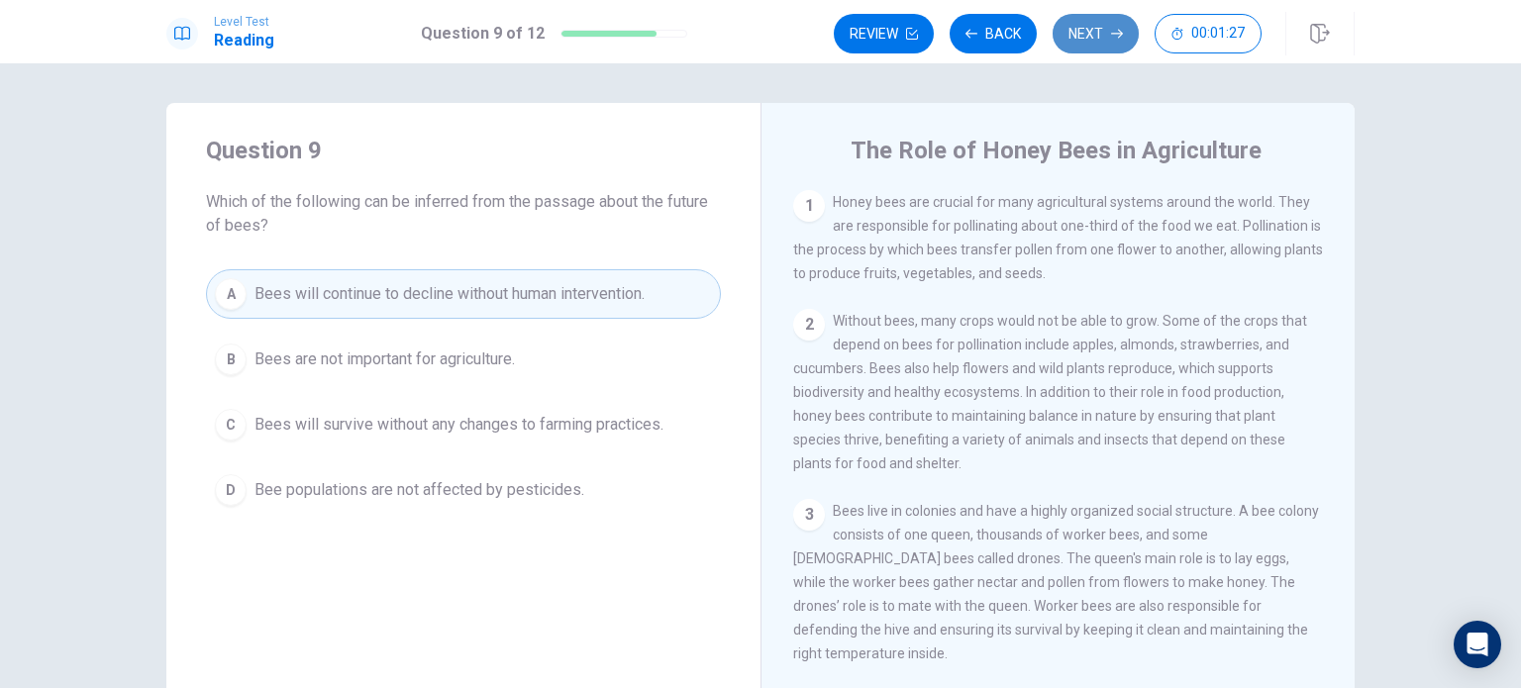
click at [1065, 26] on button "Next" at bounding box center [1095, 34] width 86 height 40
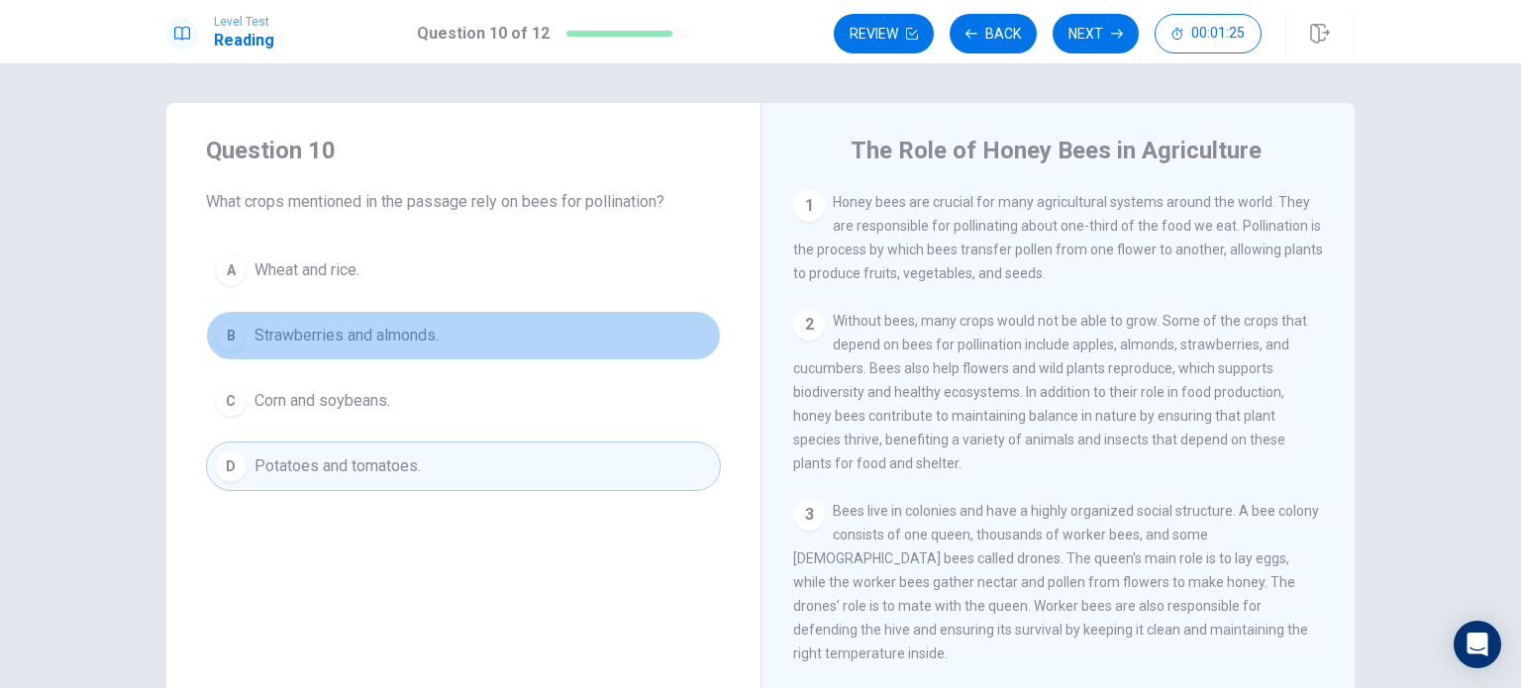
click at [541, 312] on button "B Strawberries and almonds." at bounding box center [463, 336] width 515 height 50
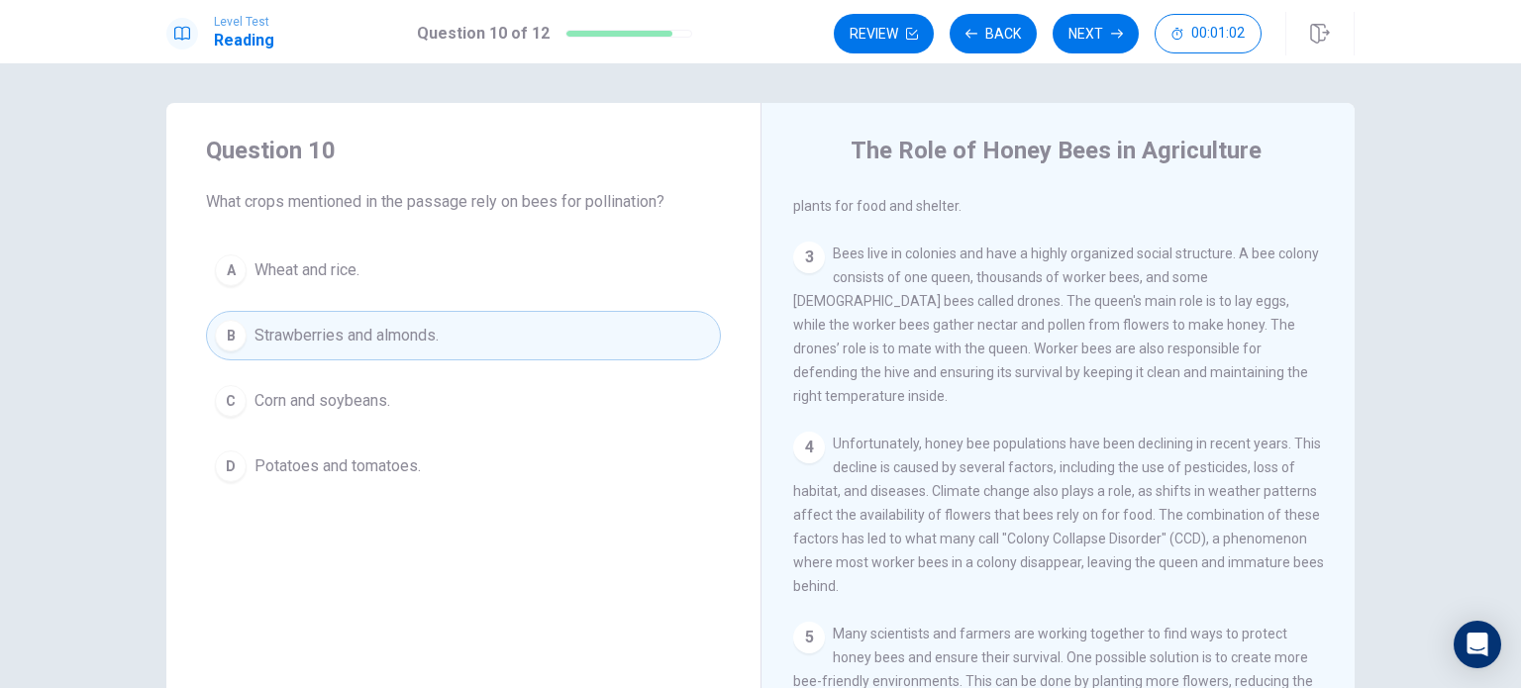
scroll to position [269, 0]
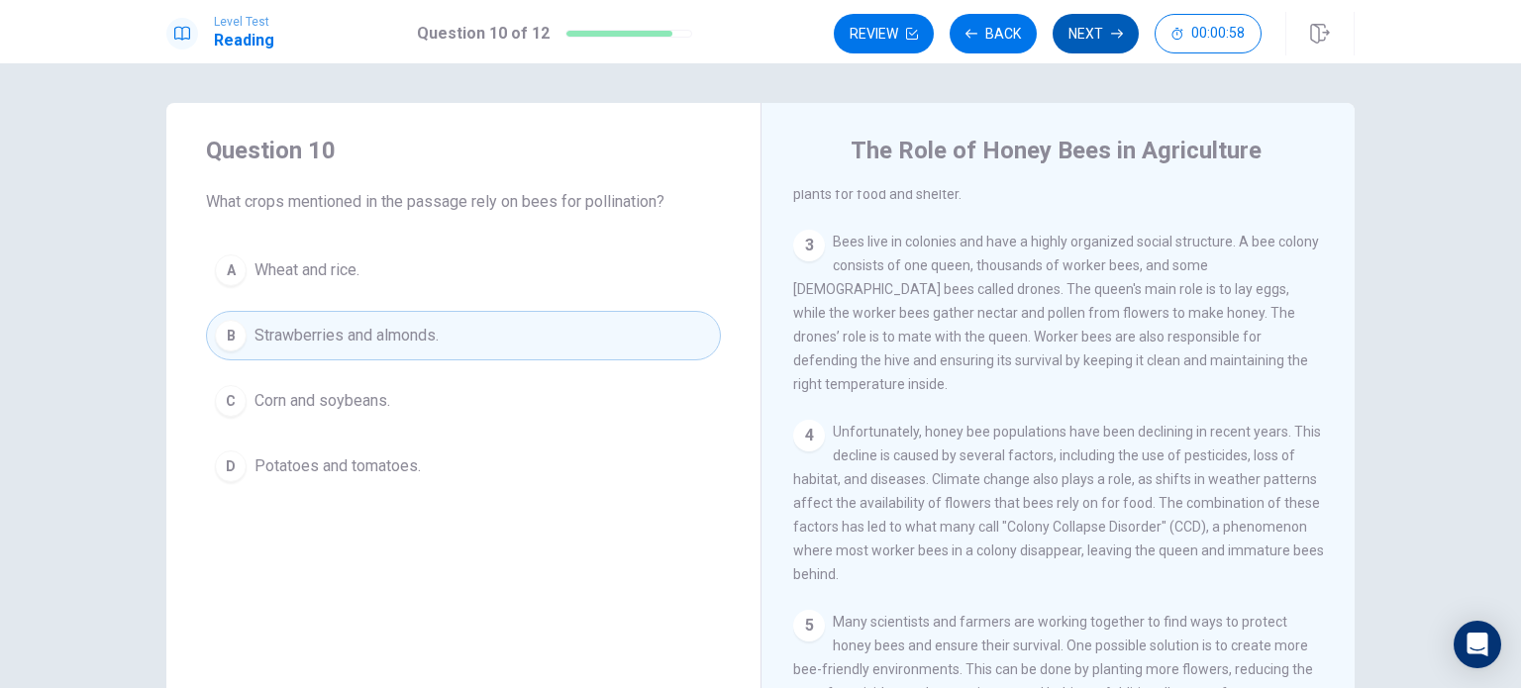
click at [1089, 50] on button "Next" at bounding box center [1095, 34] width 86 height 40
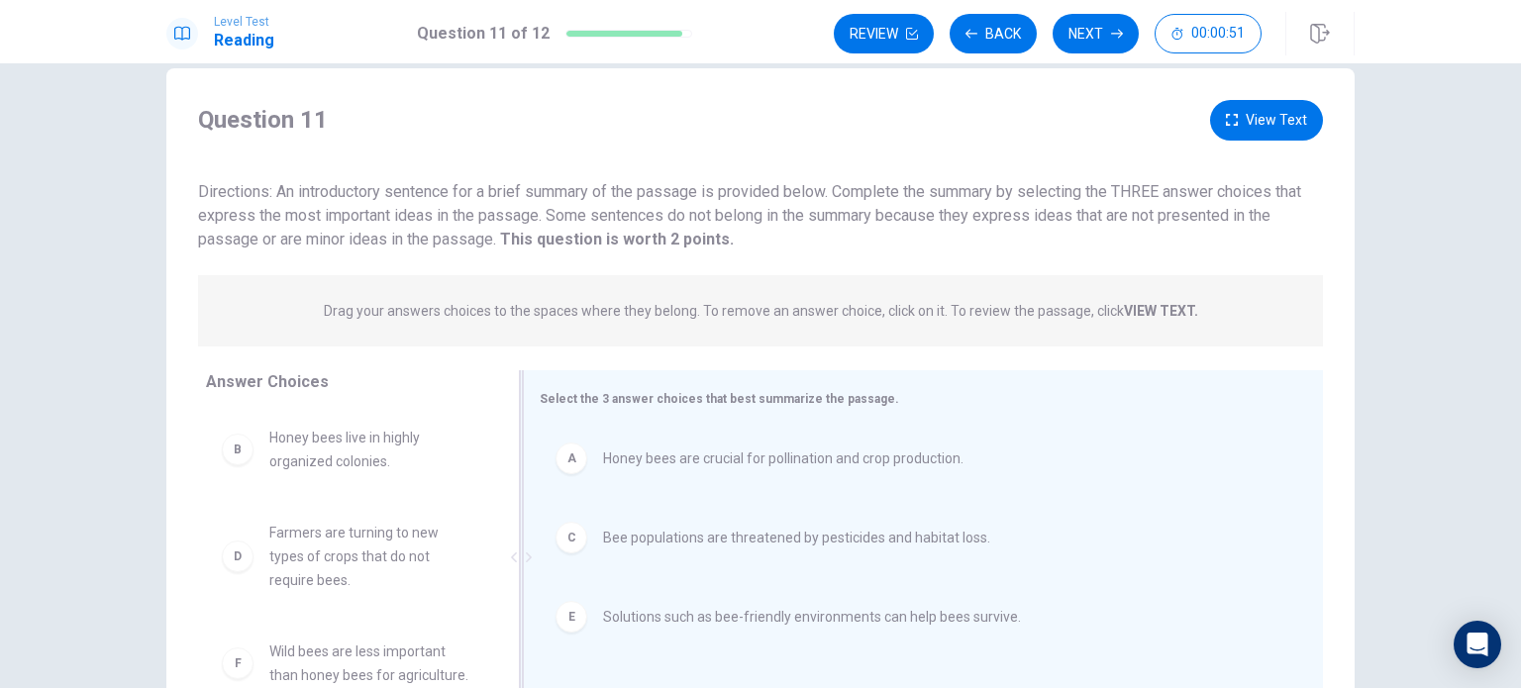
scroll to position [32, 0]
click at [980, 35] on button "Back" at bounding box center [993, 34] width 87 height 40
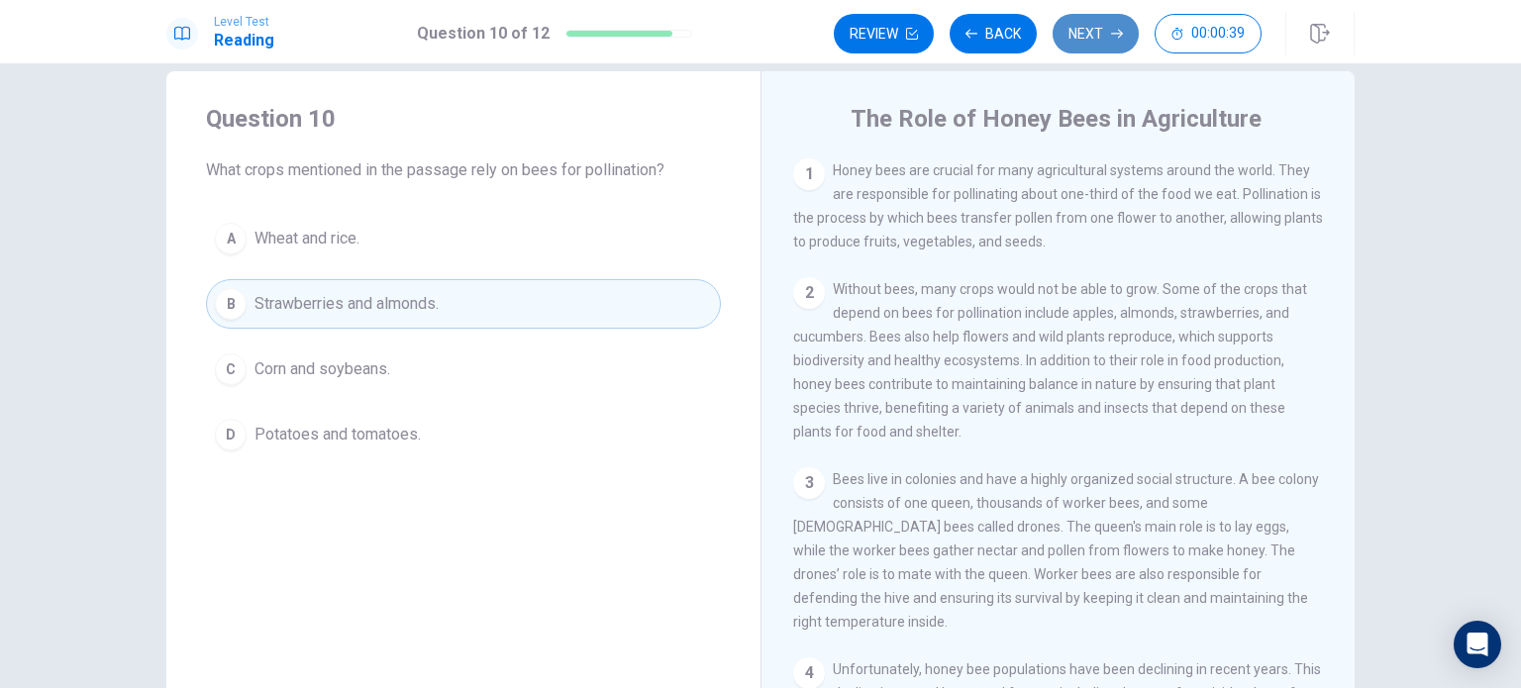
click at [1085, 29] on button "Next" at bounding box center [1095, 34] width 86 height 40
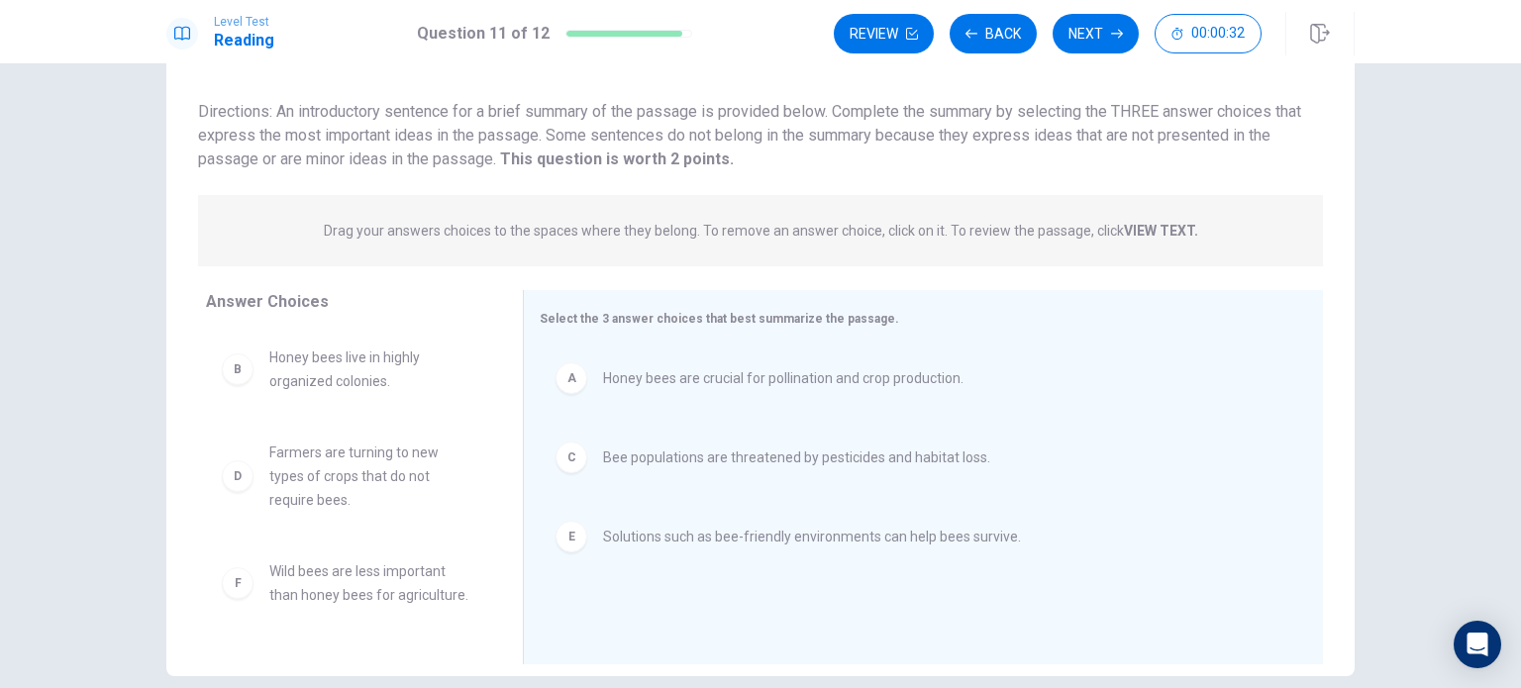
scroll to position [0, 0]
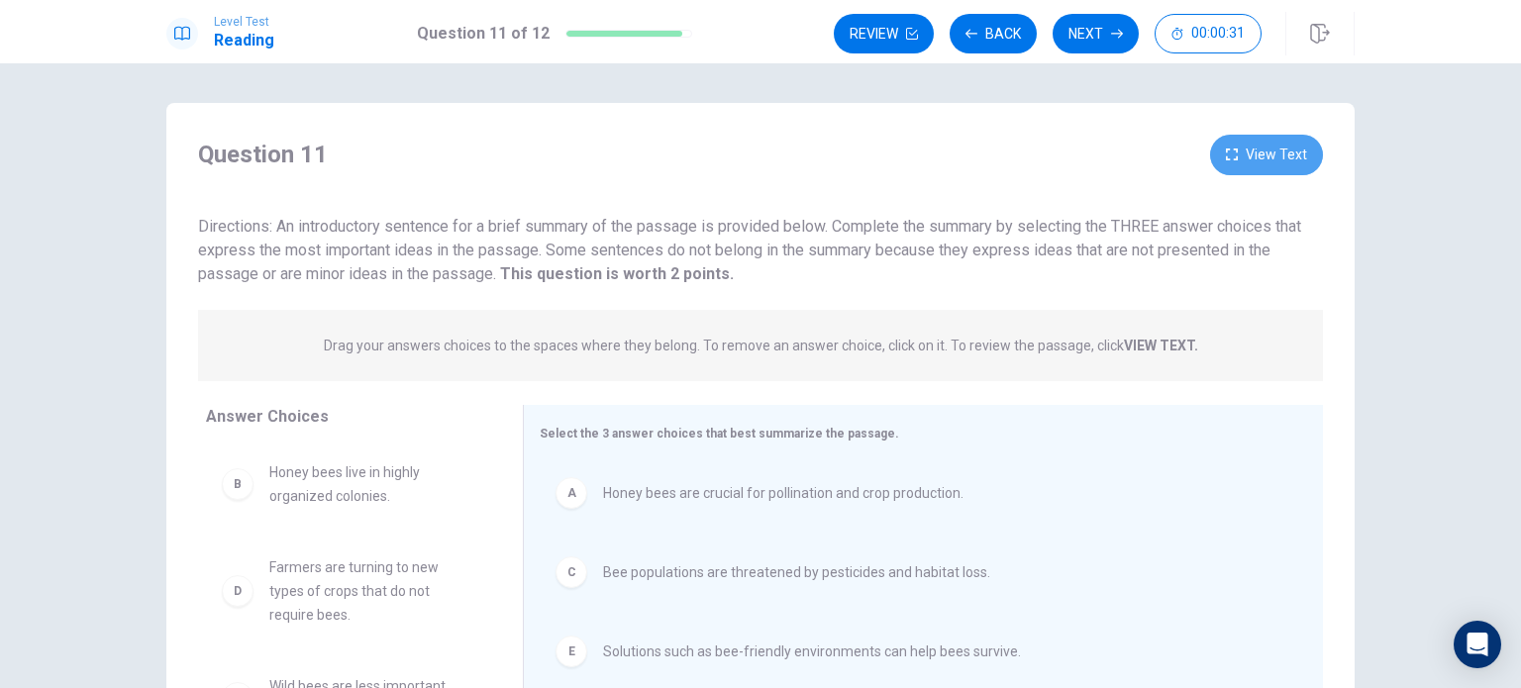
click at [1242, 148] on button "View Text" at bounding box center [1266, 155] width 113 height 41
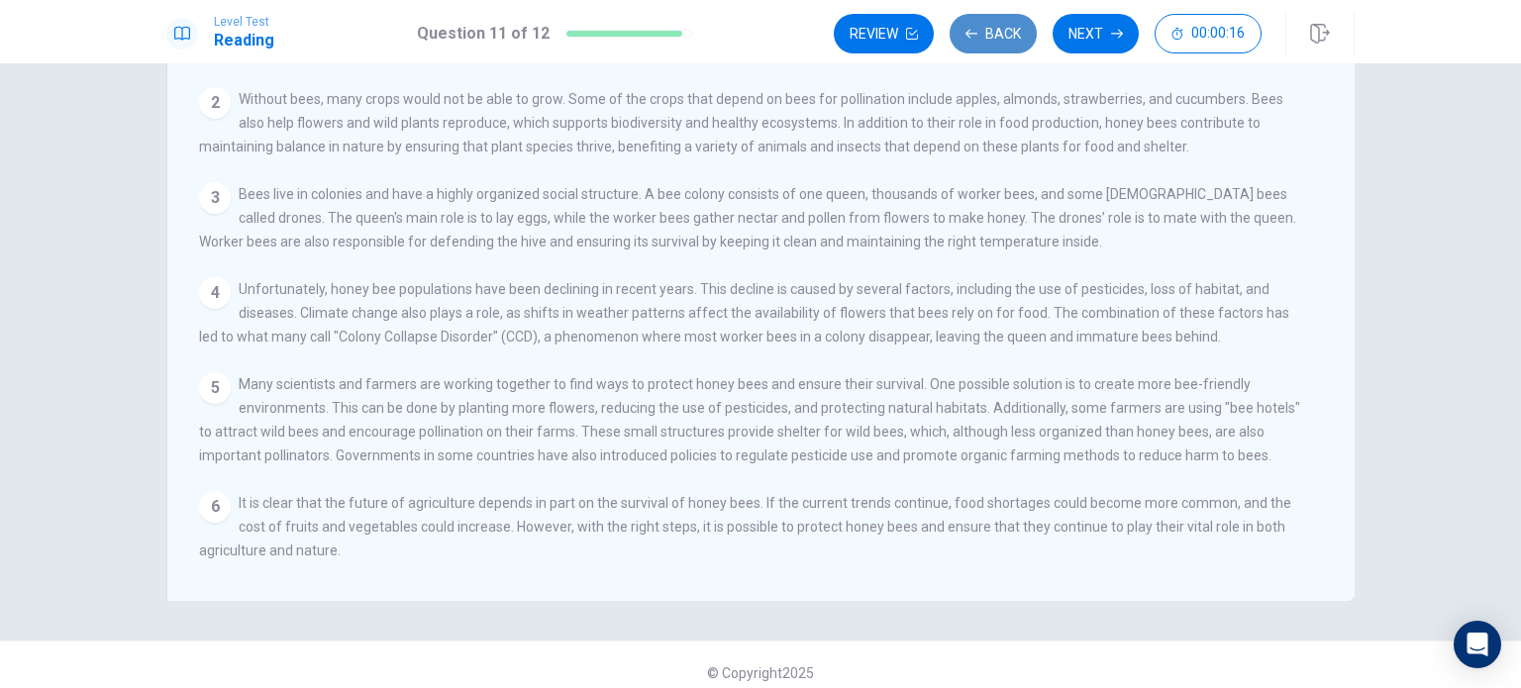
click at [1012, 33] on button "Back" at bounding box center [993, 34] width 87 height 40
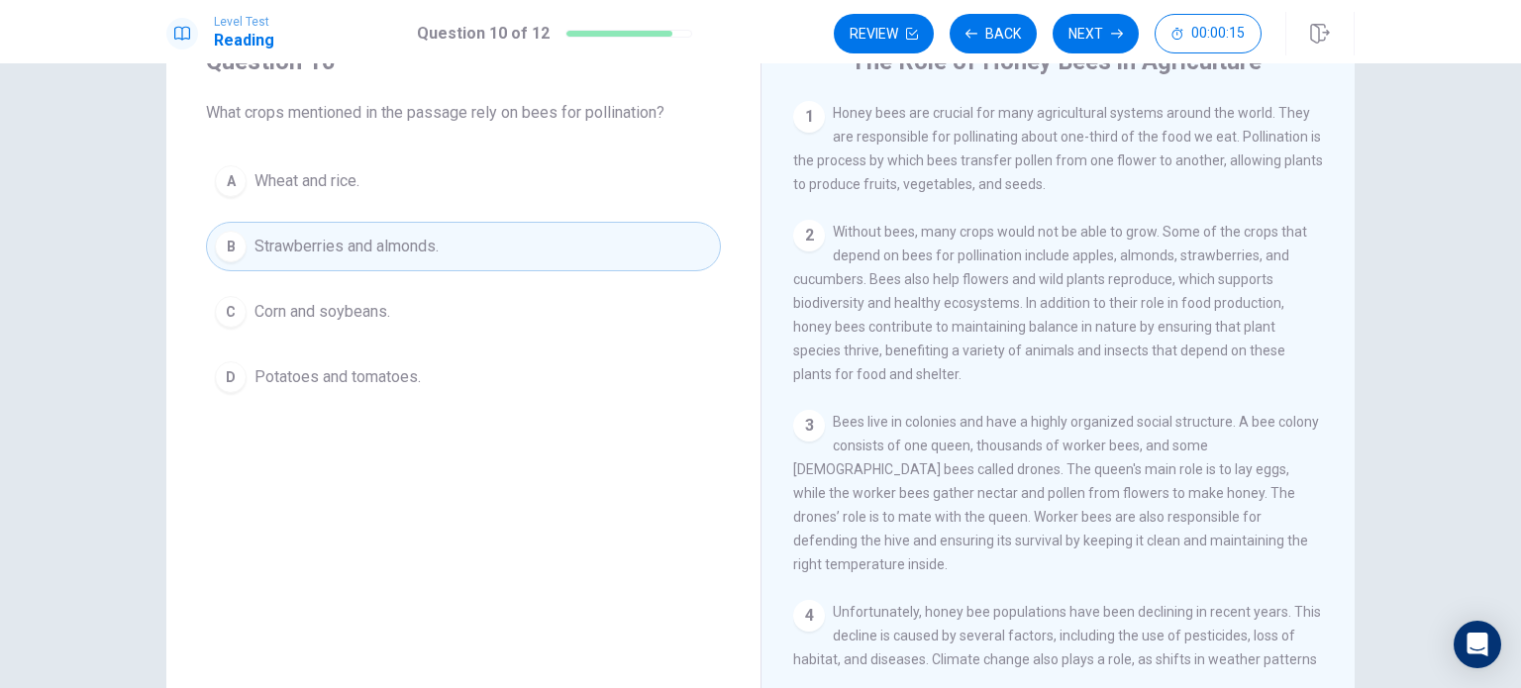
scroll to position [87, 0]
click at [1106, 47] on button "Next" at bounding box center [1095, 34] width 86 height 40
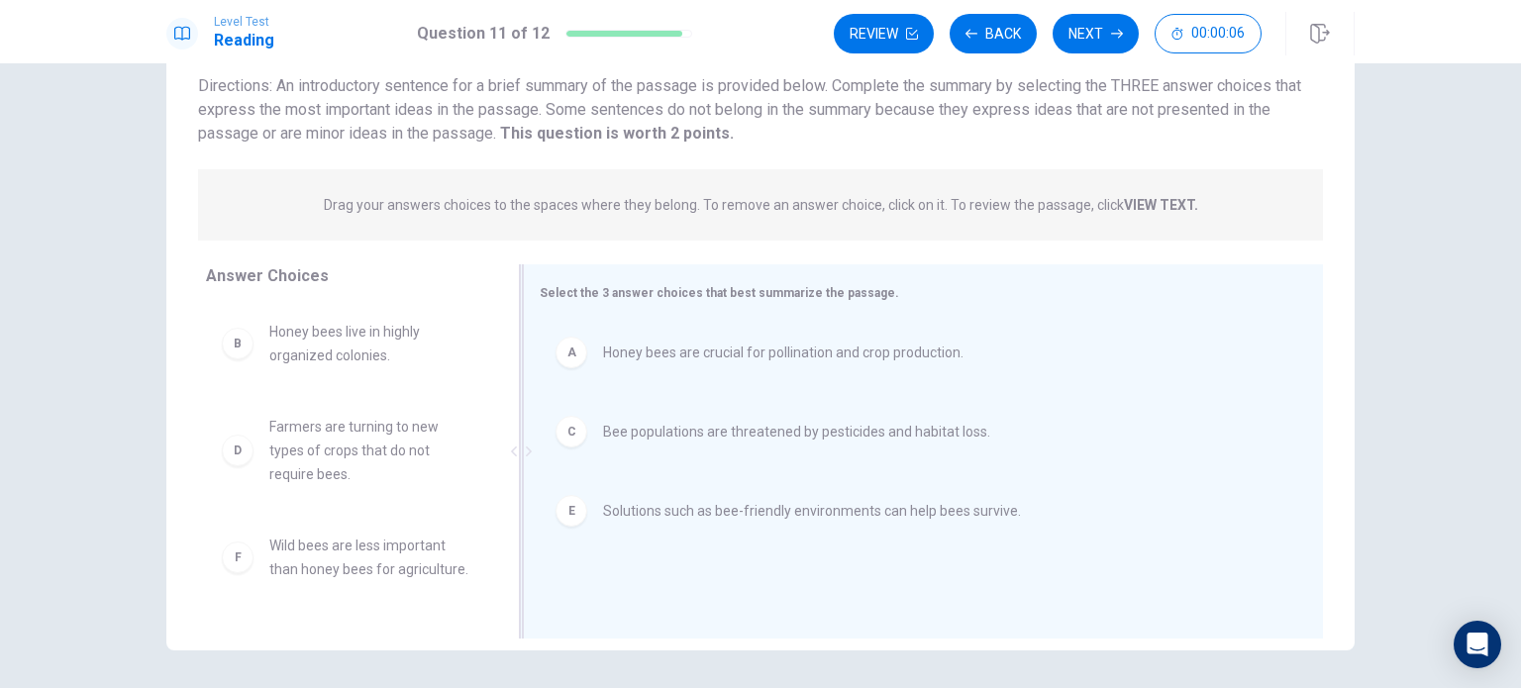
scroll to position [0, 0]
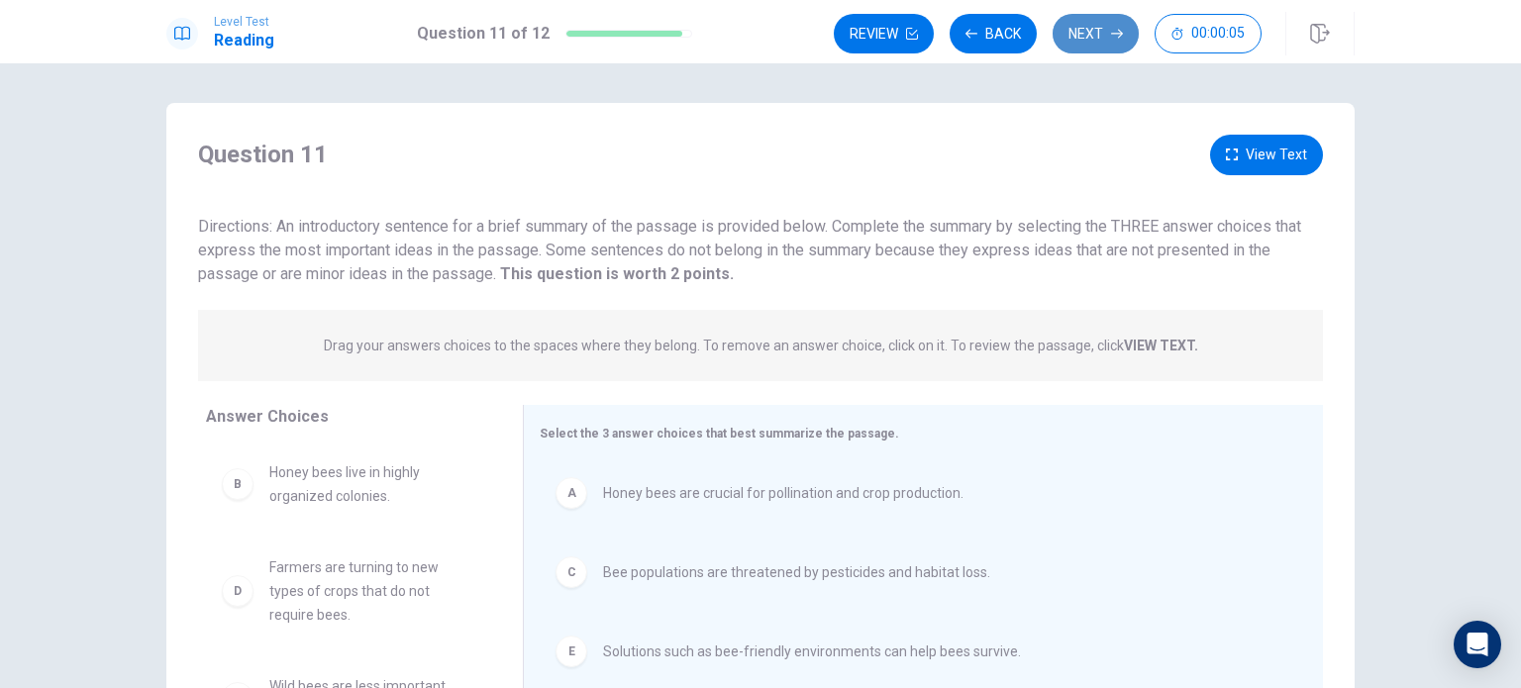
click at [1100, 50] on button "Next" at bounding box center [1095, 34] width 86 height 40
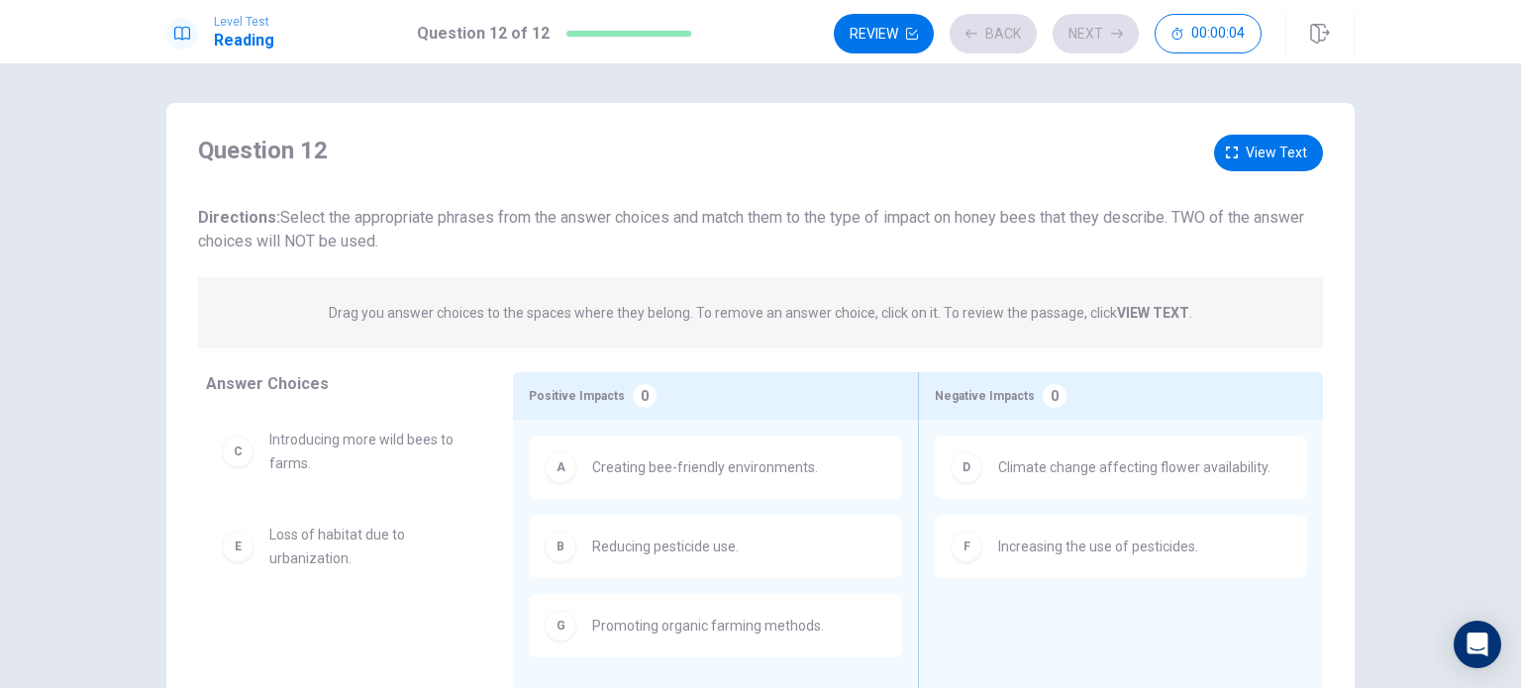
scroll to position [63, 0]
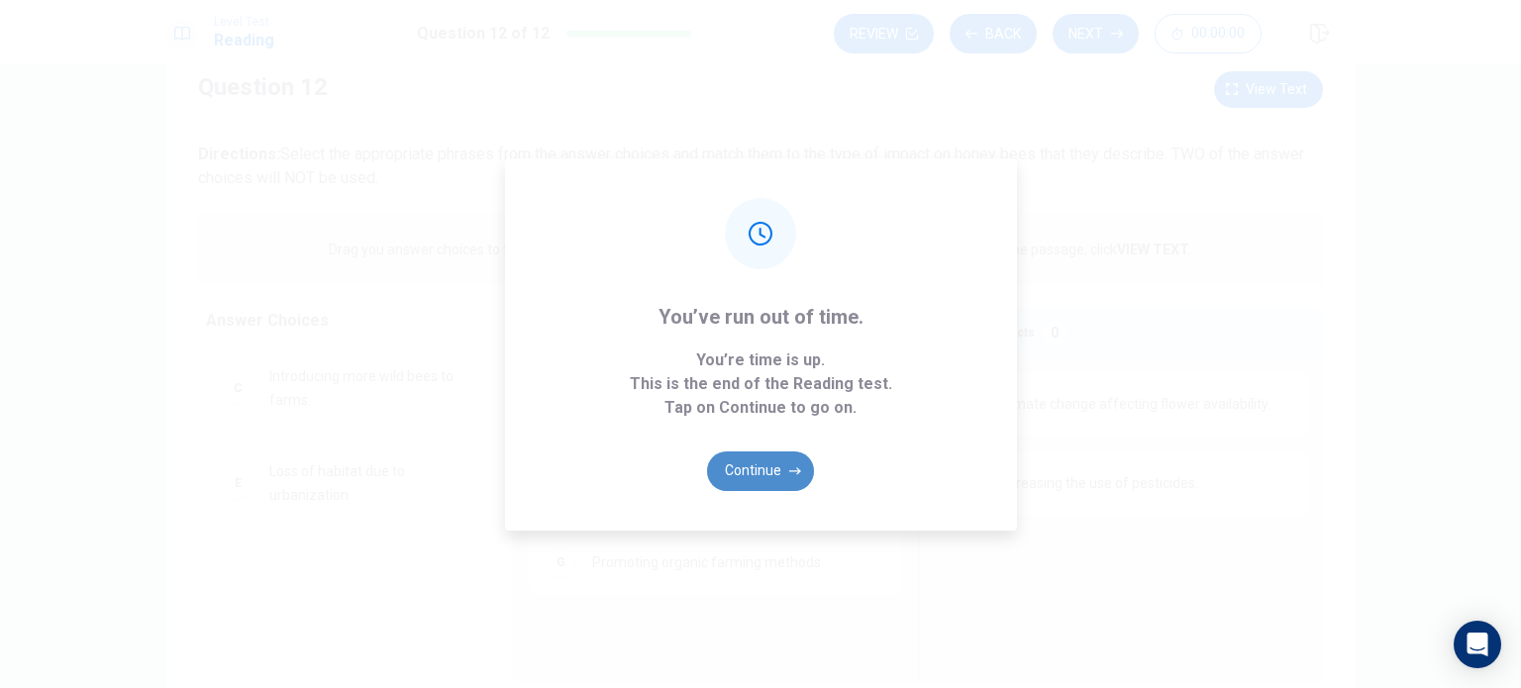
click at [775, 452] on button "Continue" at bounding box center [760, 471] width 107 height 40
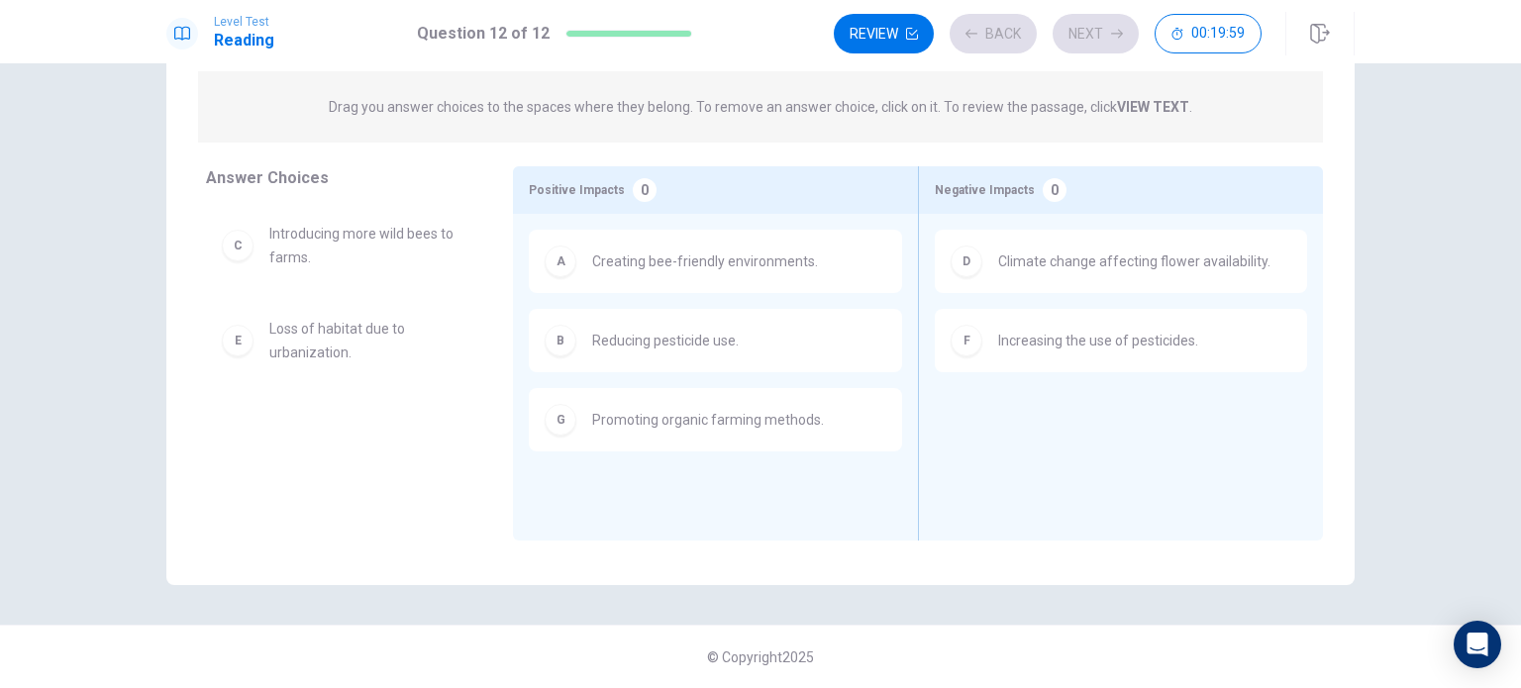
scroll to position [0, 0]
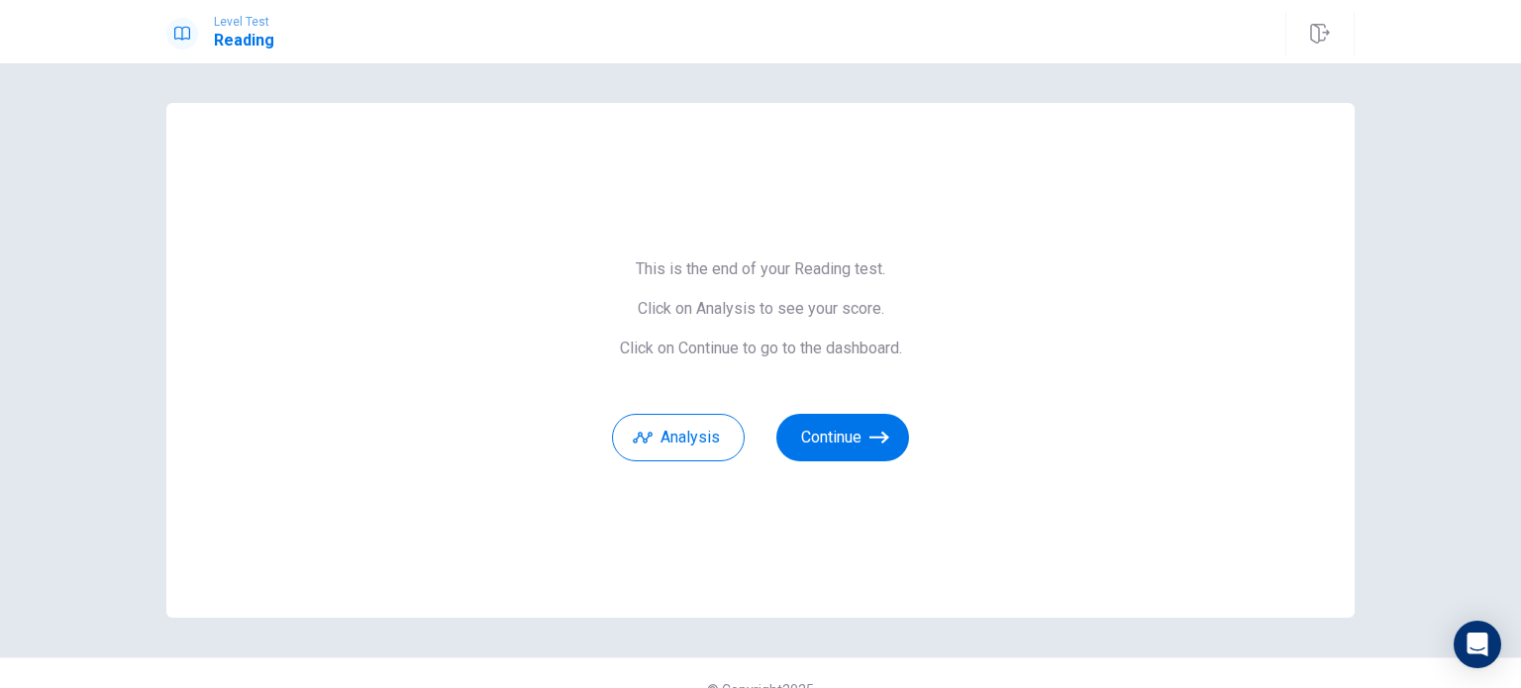
scroll to position [32, 0]
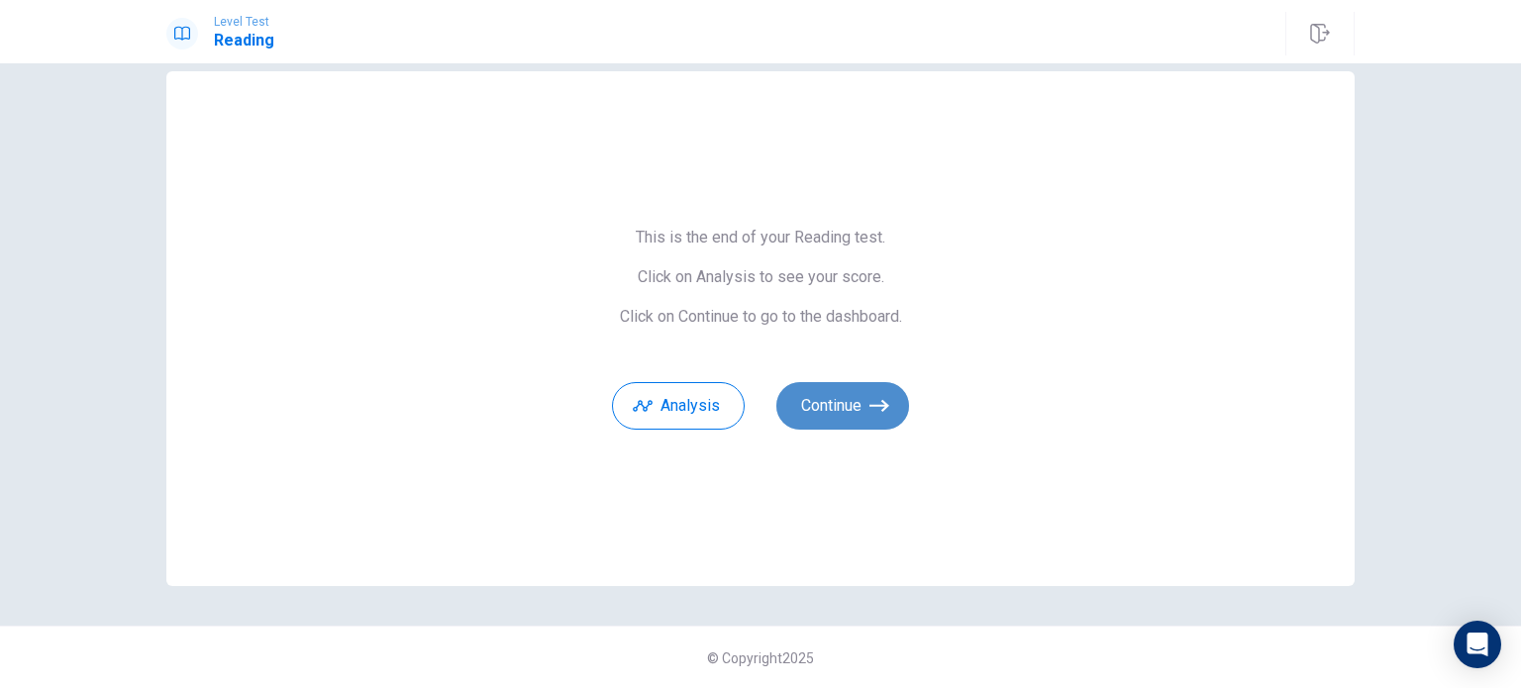
click at [869, 399] on icon "button" at bounding box center [879, 406] width 20 height 20
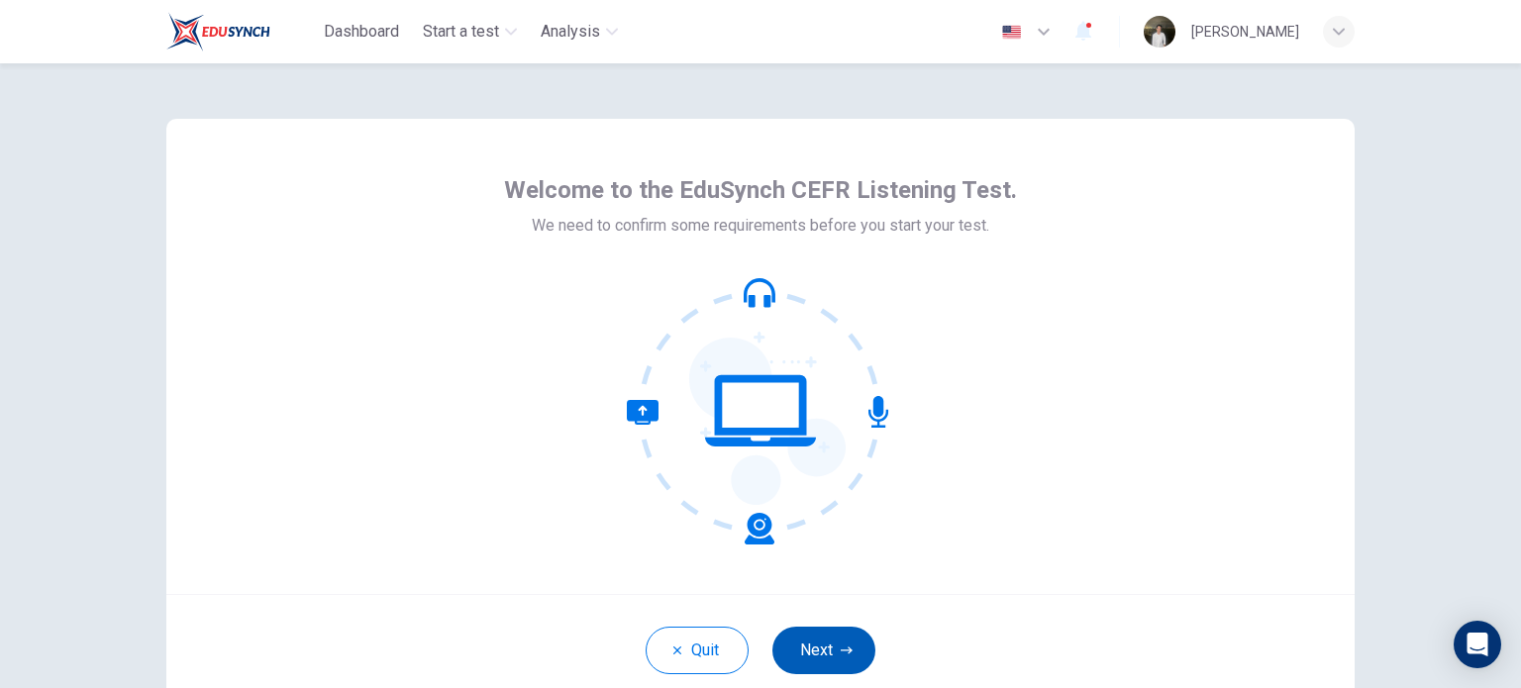
click at [824, 646] on button "Next" at bounding box center [823, 651] width 103 height 48
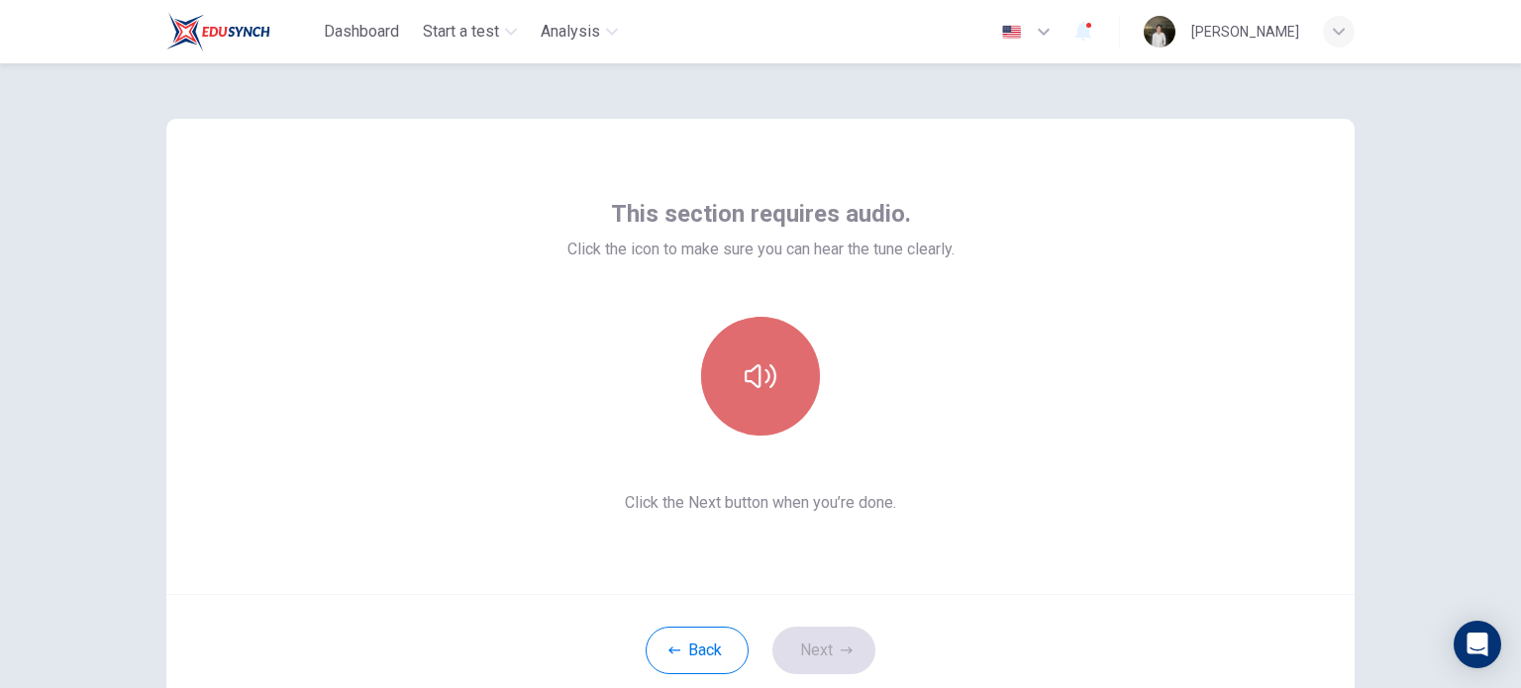
click at [755, 393] on button "button" at bounding box center [760, 376] width 119 height 119
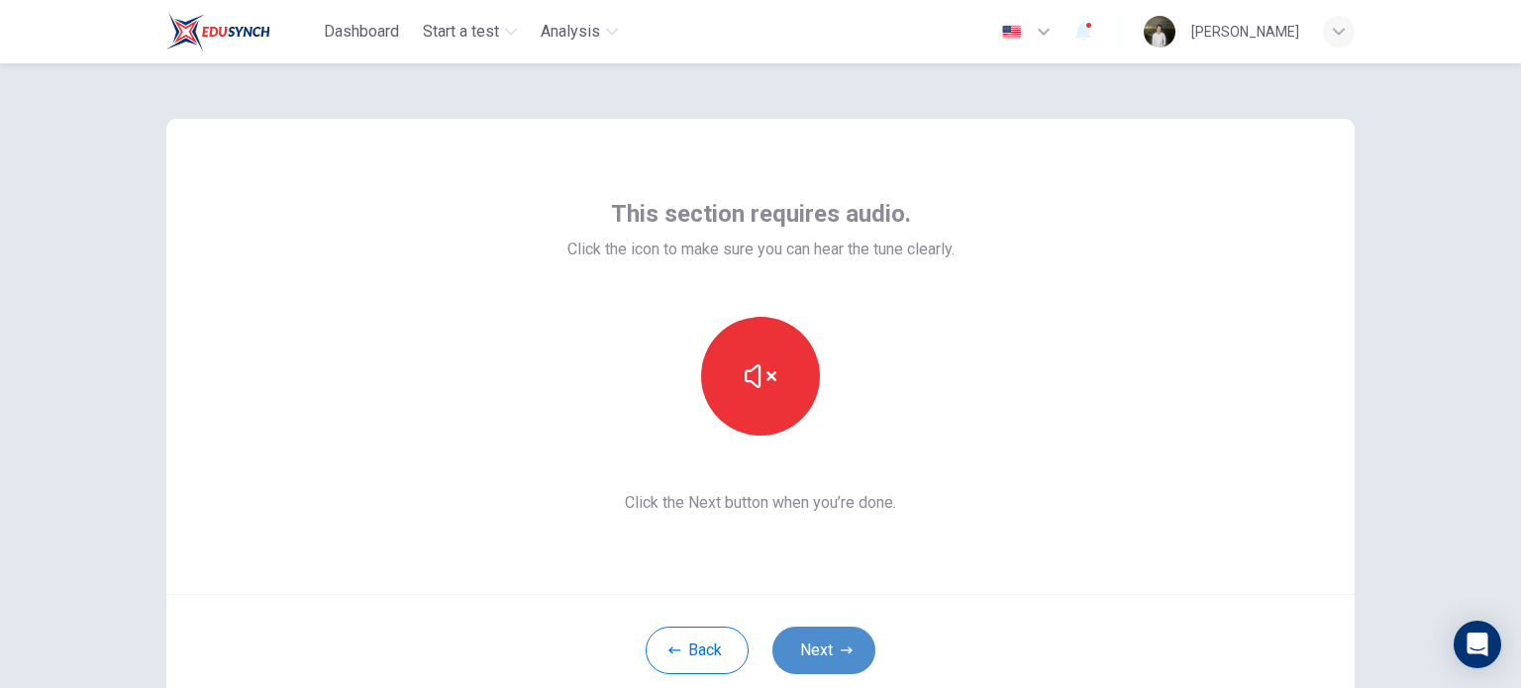
click at [828, 633] on button "Next" at bounding box center [823, 651] width 103 height 48
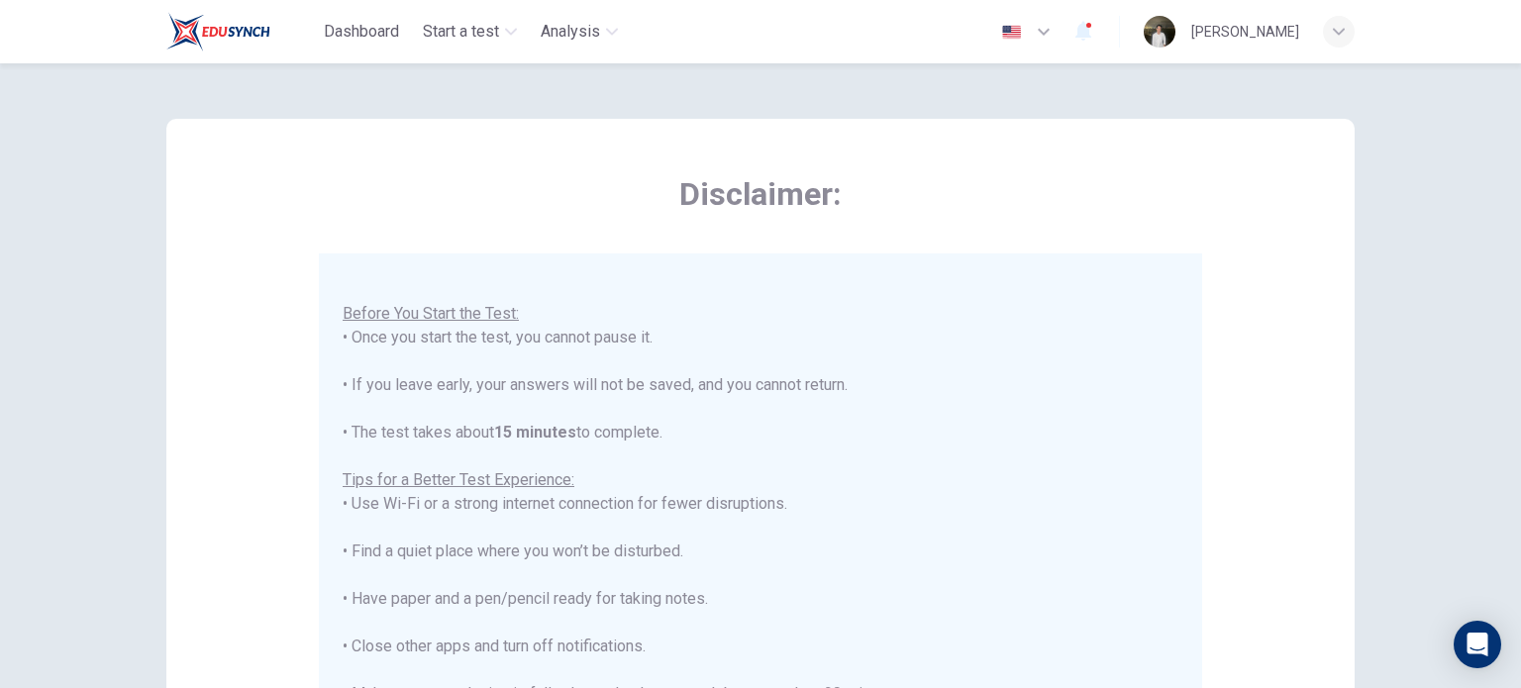
scroll to position [250, 0]
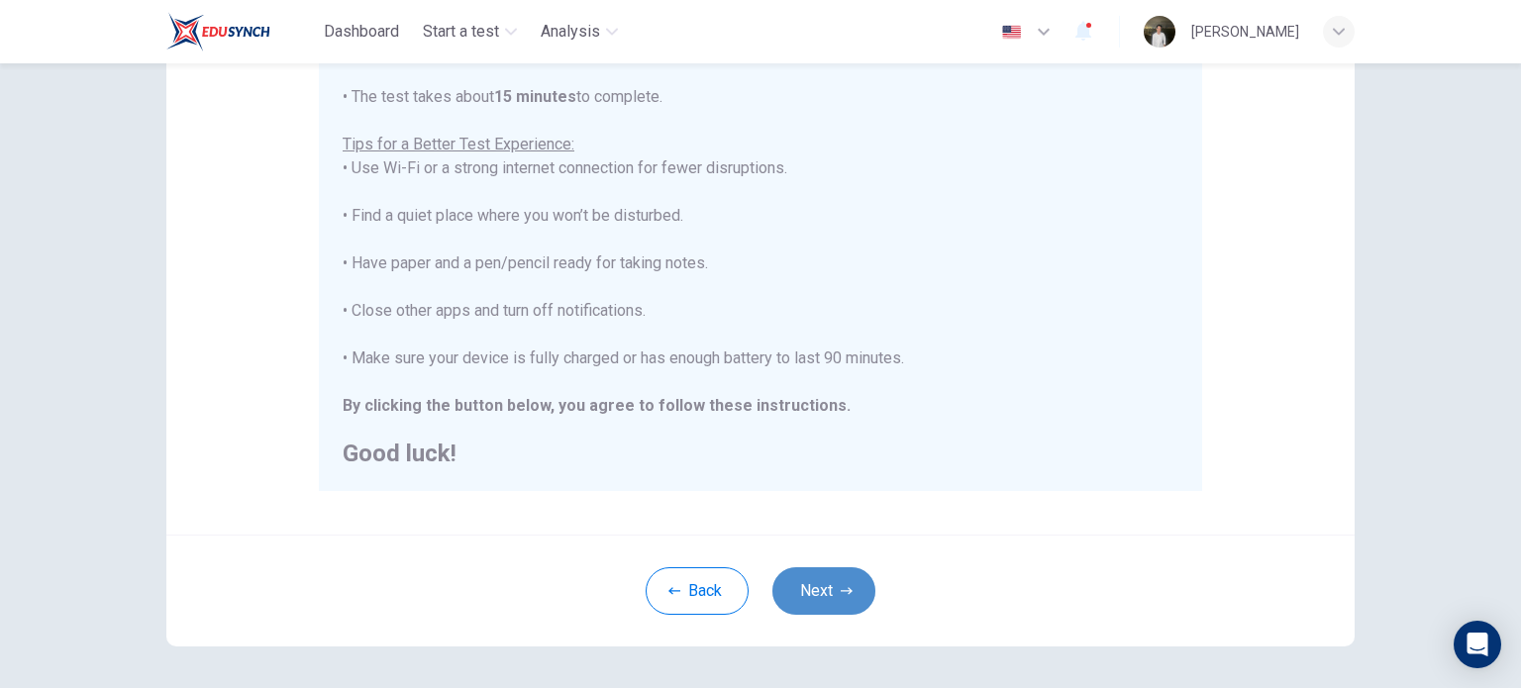
click at [816, 584] on button "Next" at bounding box center [823, 591] width 103 height 48
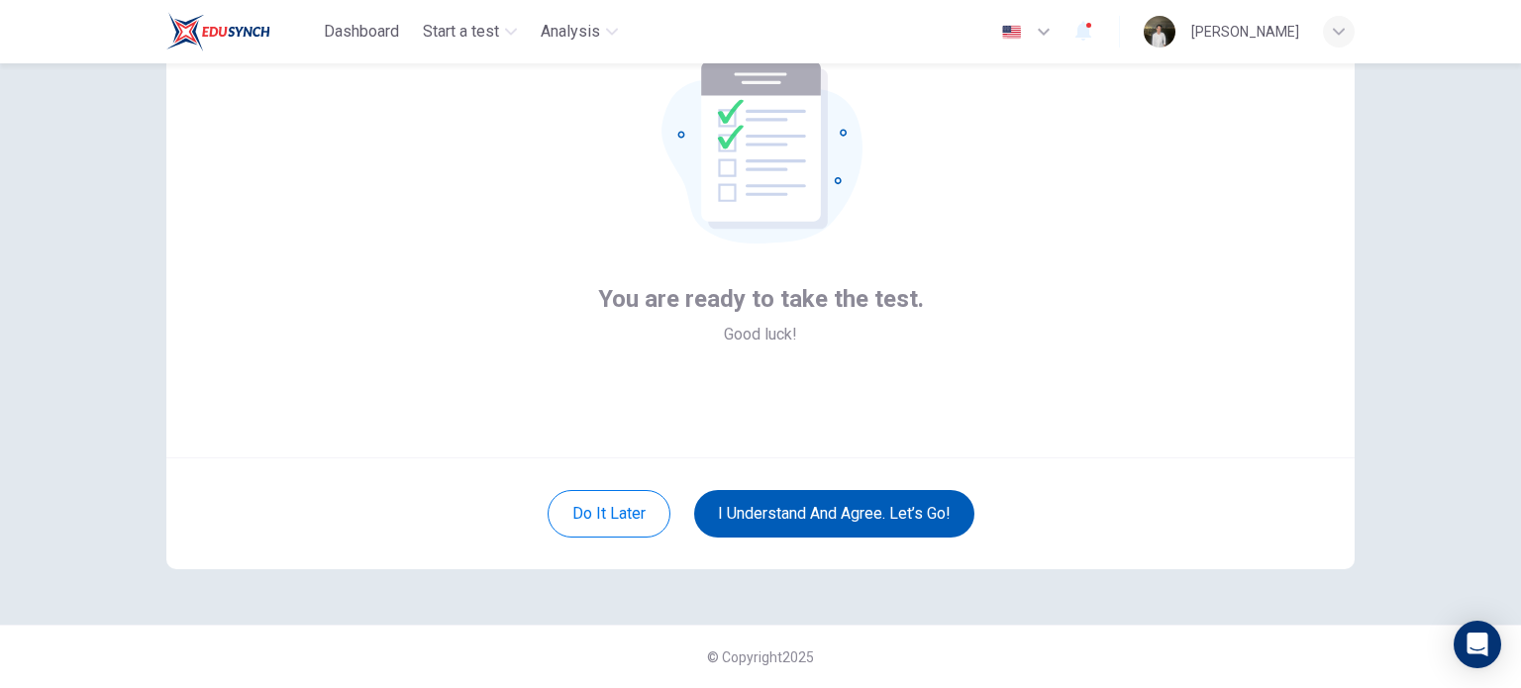
scroll to position [136, 0]
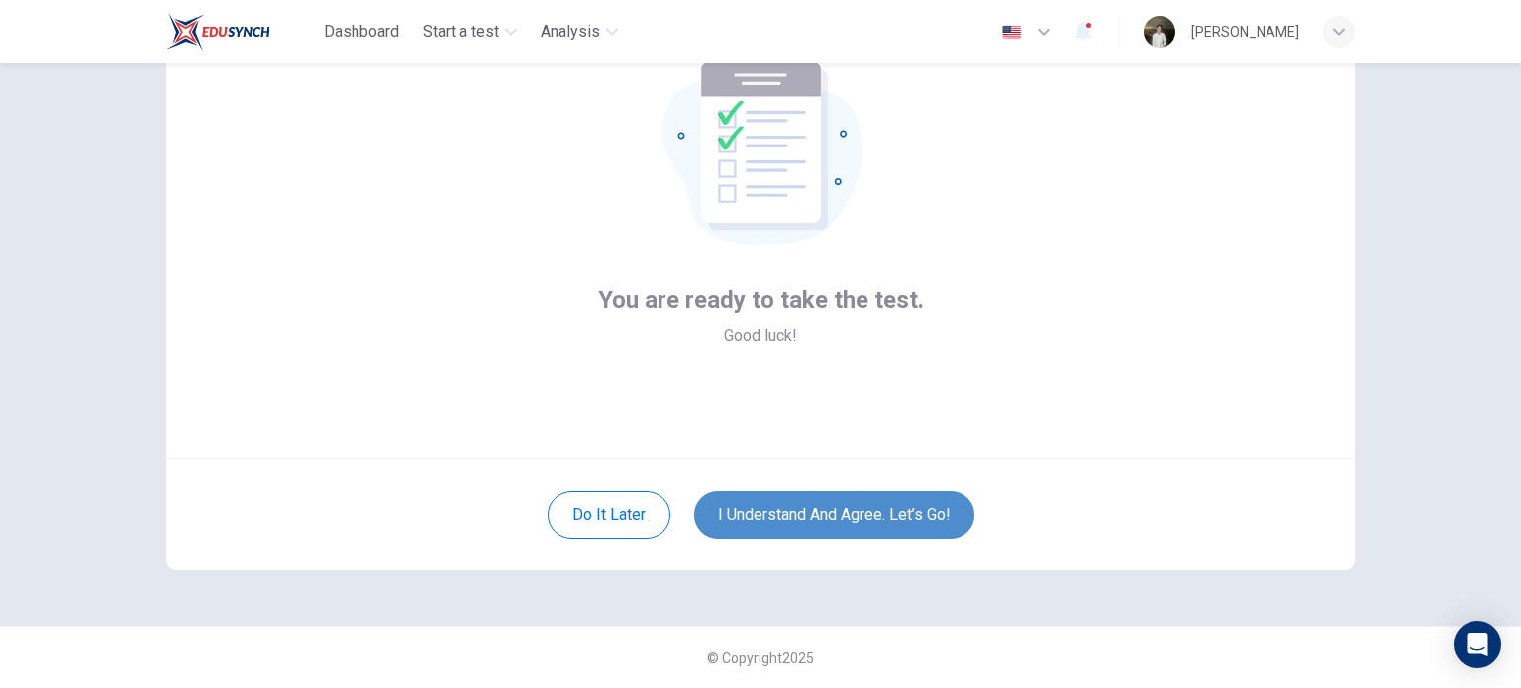
click at [835, 523] on button "I understand and agree. Let’s go!" at bounding box center [834, 515] width 280 height 48
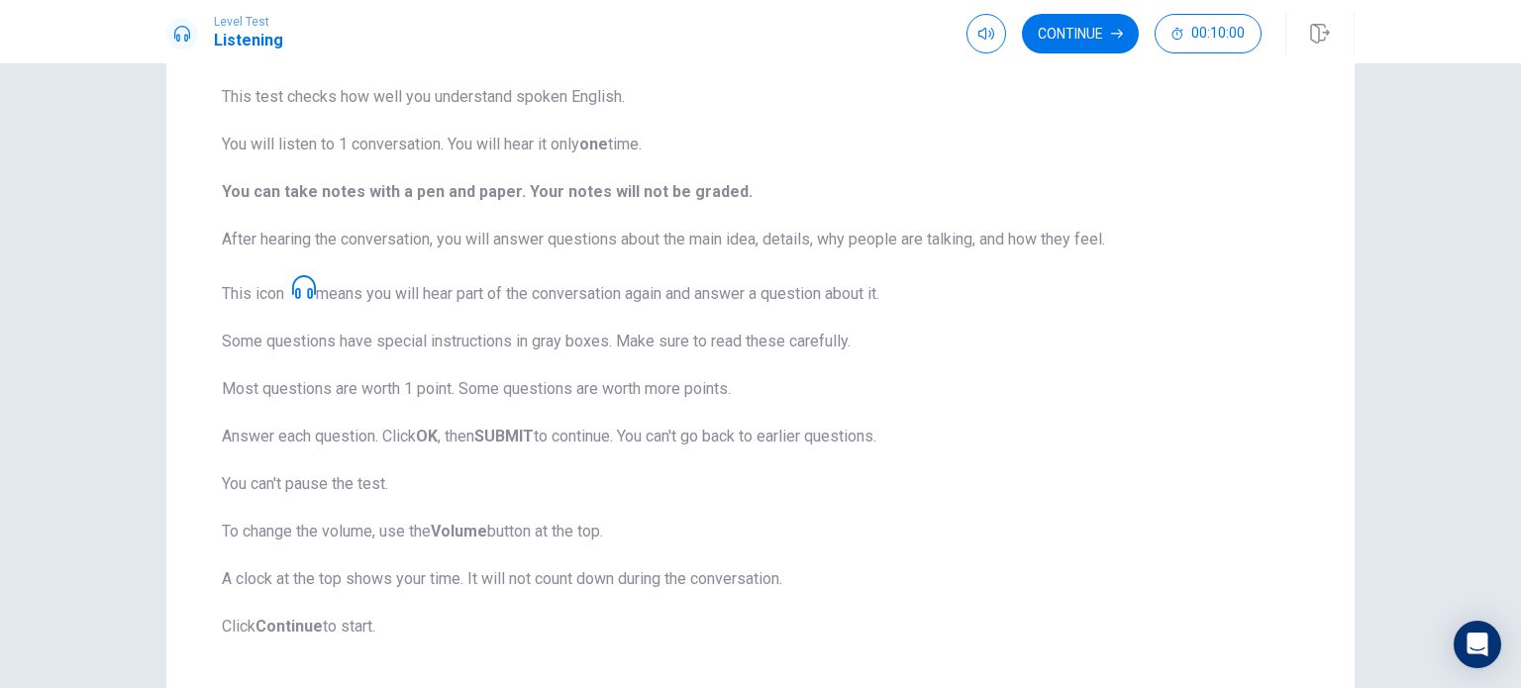
scroll to position [151, 0]
click at [1070, 44] on button "Continue" at bounding box center [1080, 34] width 117 height 40
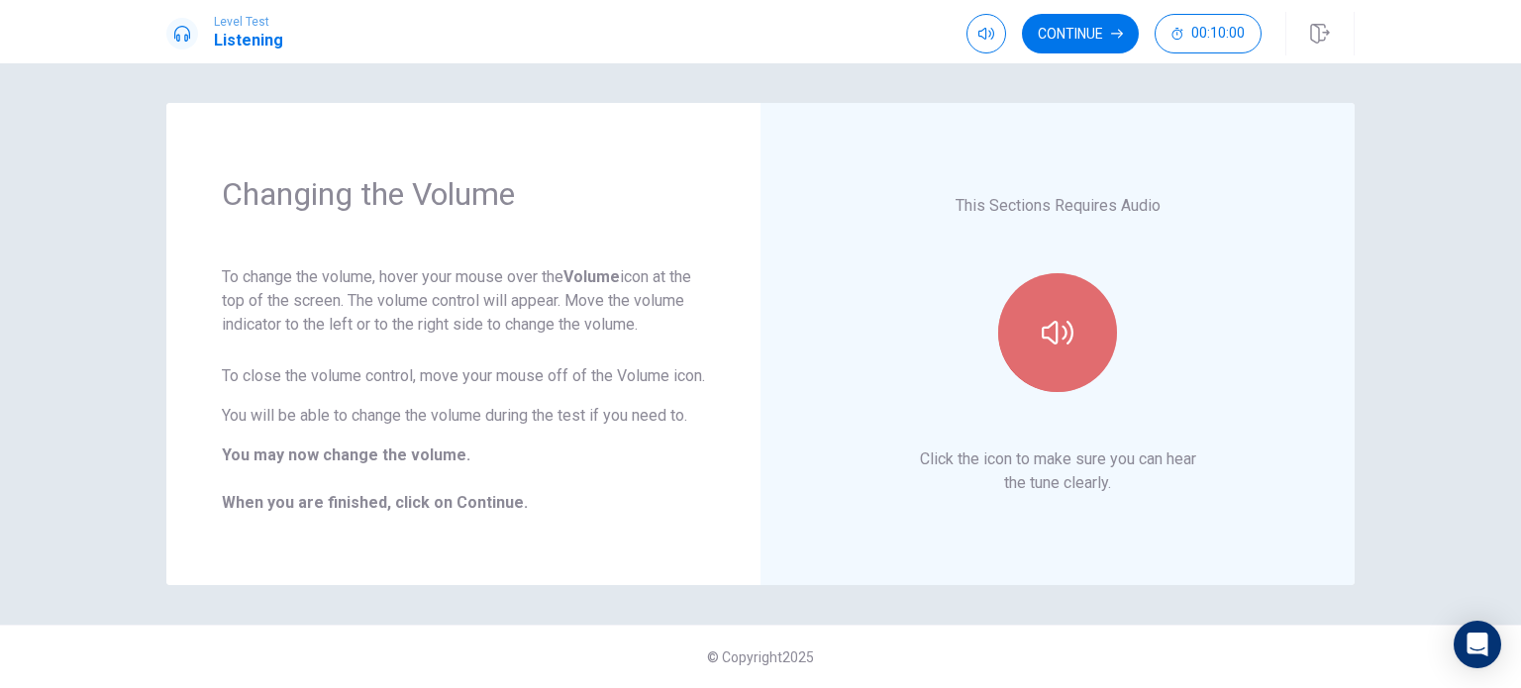
click at [1057, 328] on icon "button" at bounding box center [1058, 333] width 32 height 32
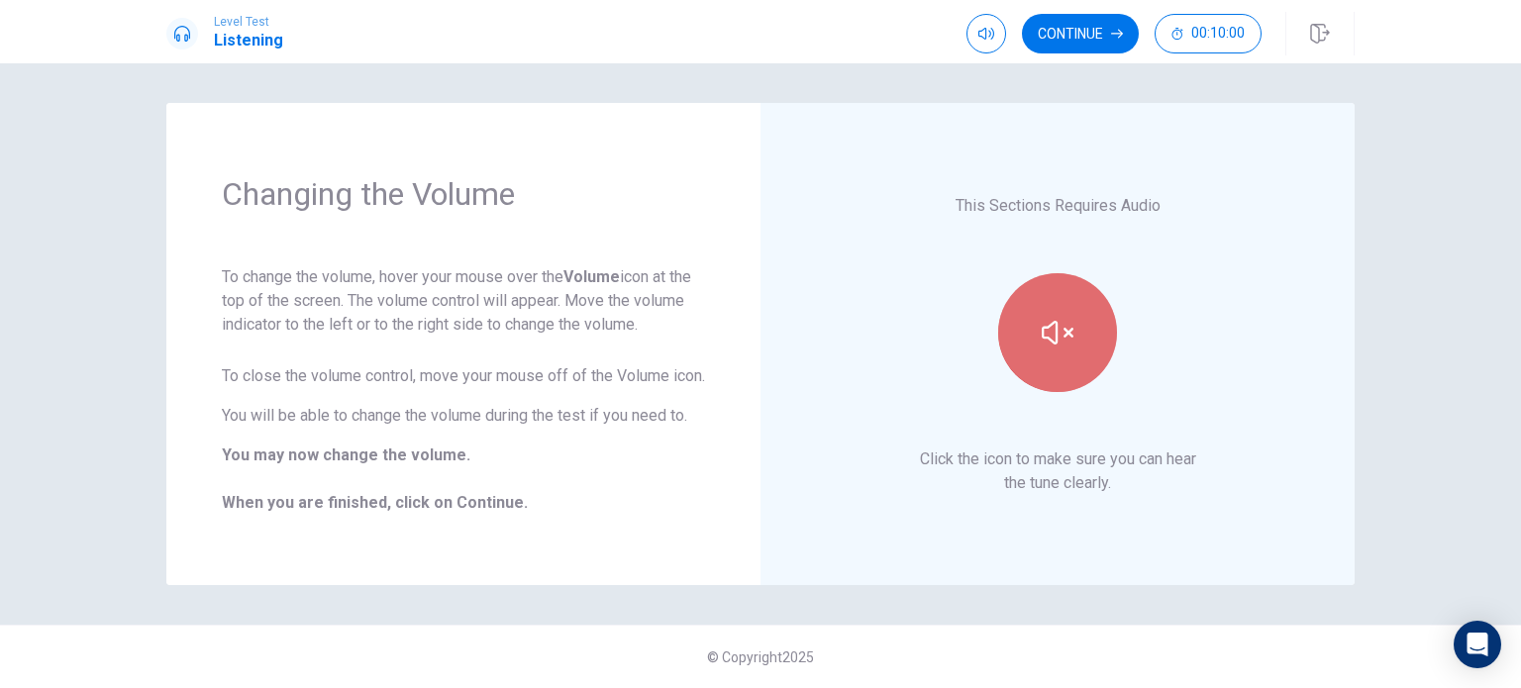
click at [1057, 328] on icon "button" at bounding box center [1058, 333] width 32 height 32
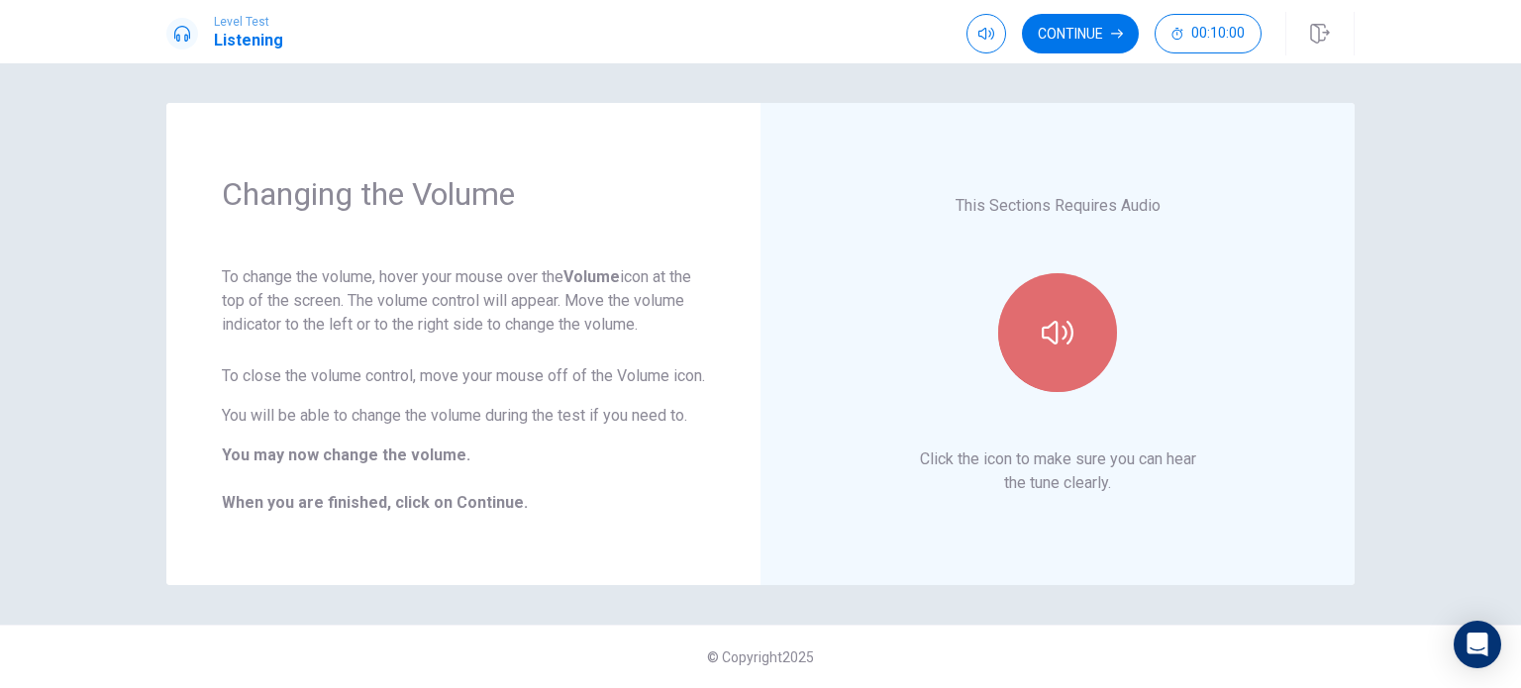
click at [1057, 328] on icon "button" at bounding box center [1058, 333] width 32 height 32
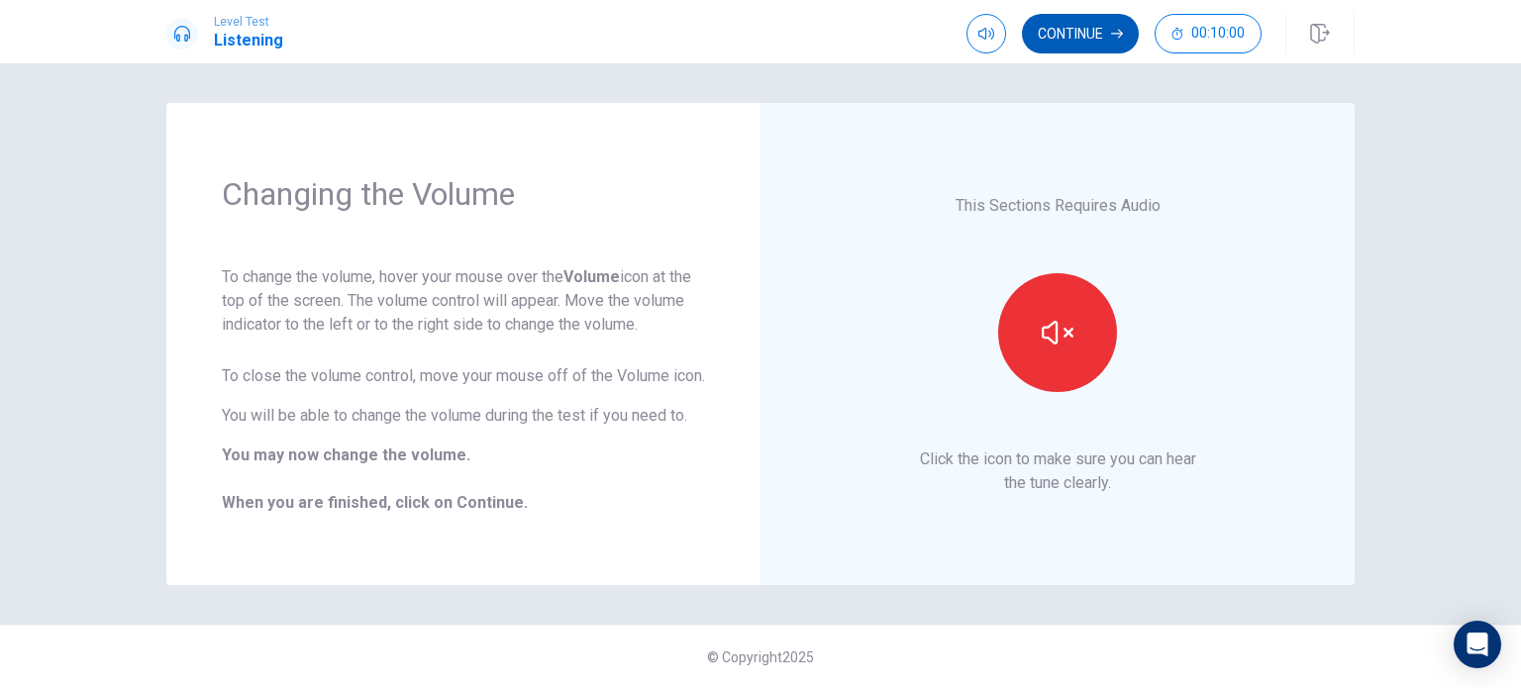
click at [1081, 31] on button "Continue" at bounding box center [1080, 34] width 117 height 40
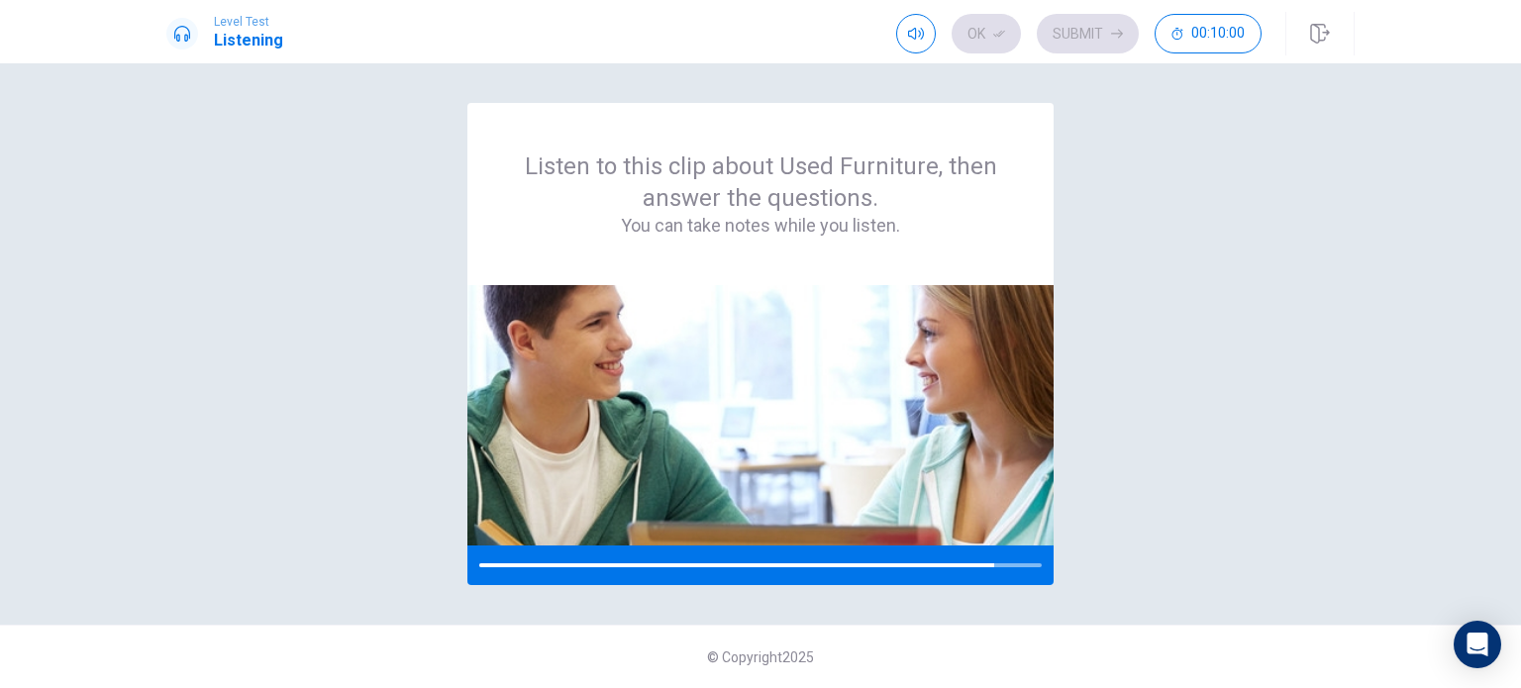
click at [1079, 165] on div "Listen to this clip about Used Furniture, then answer the questions. You can ta…" at bounding box center [760, 344] width 1188 height 482
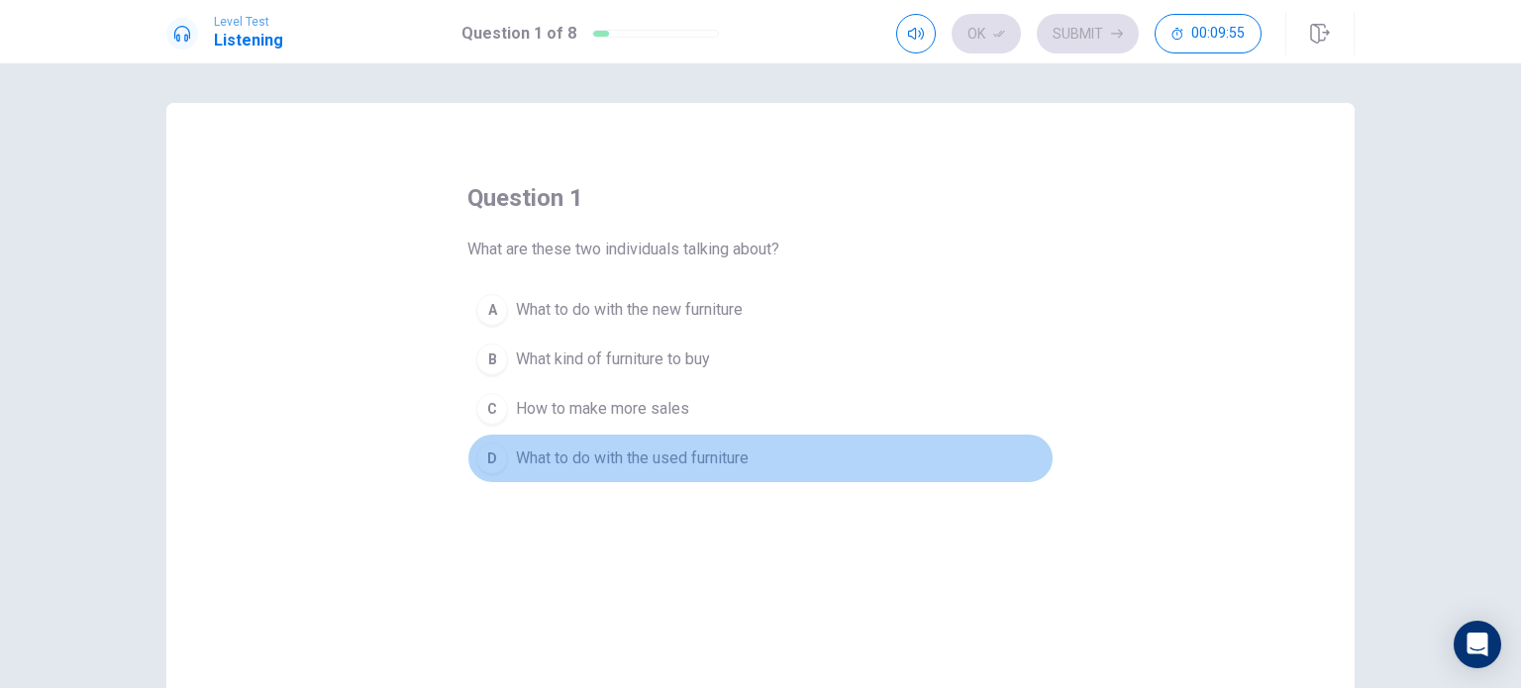
click at [622, 450] on span "What to do with the used furniture" at bounding box center [632, 459] width 233 height 24
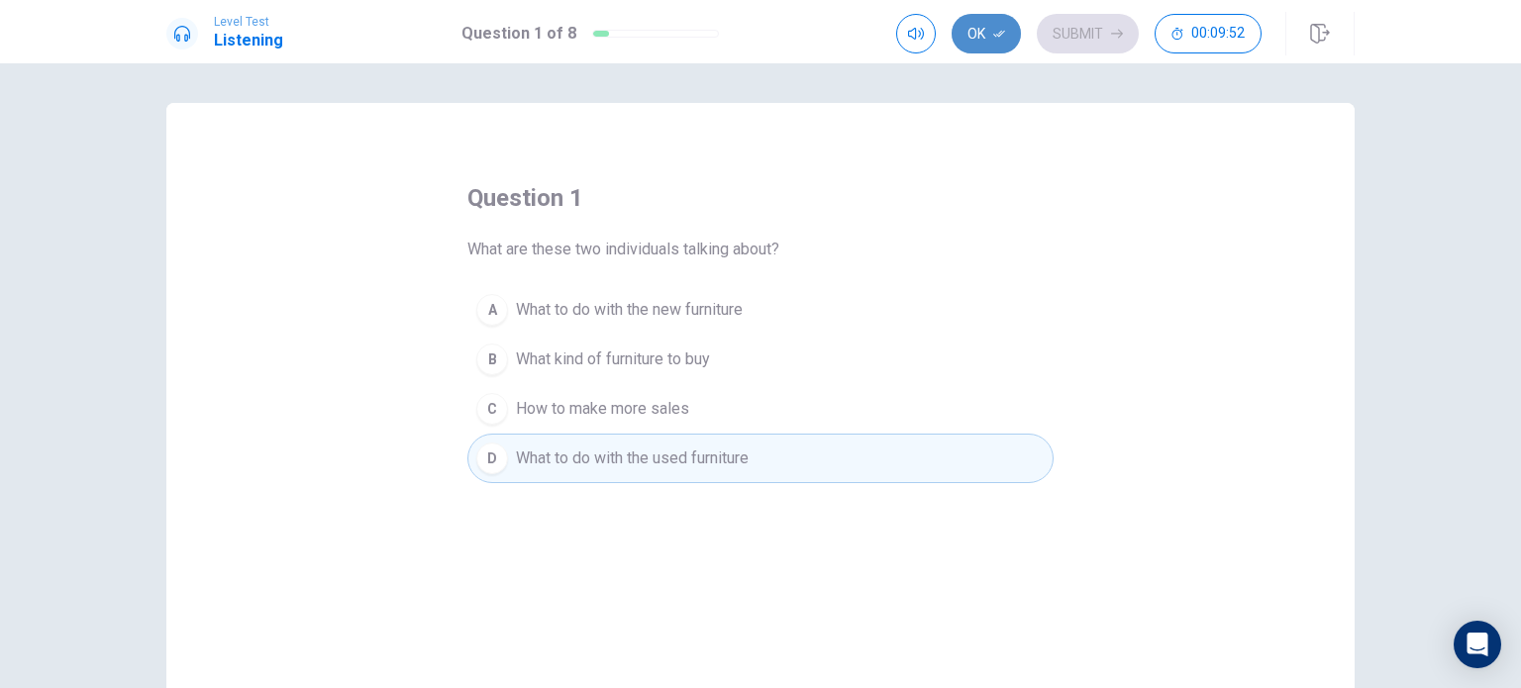
click at [979, 35] on button "Ok" at bounding box center [985, 34] width 69 height 40
click at [1050, 31] on button "Submit" at bounding box center [1088, 34] width 102 height 40
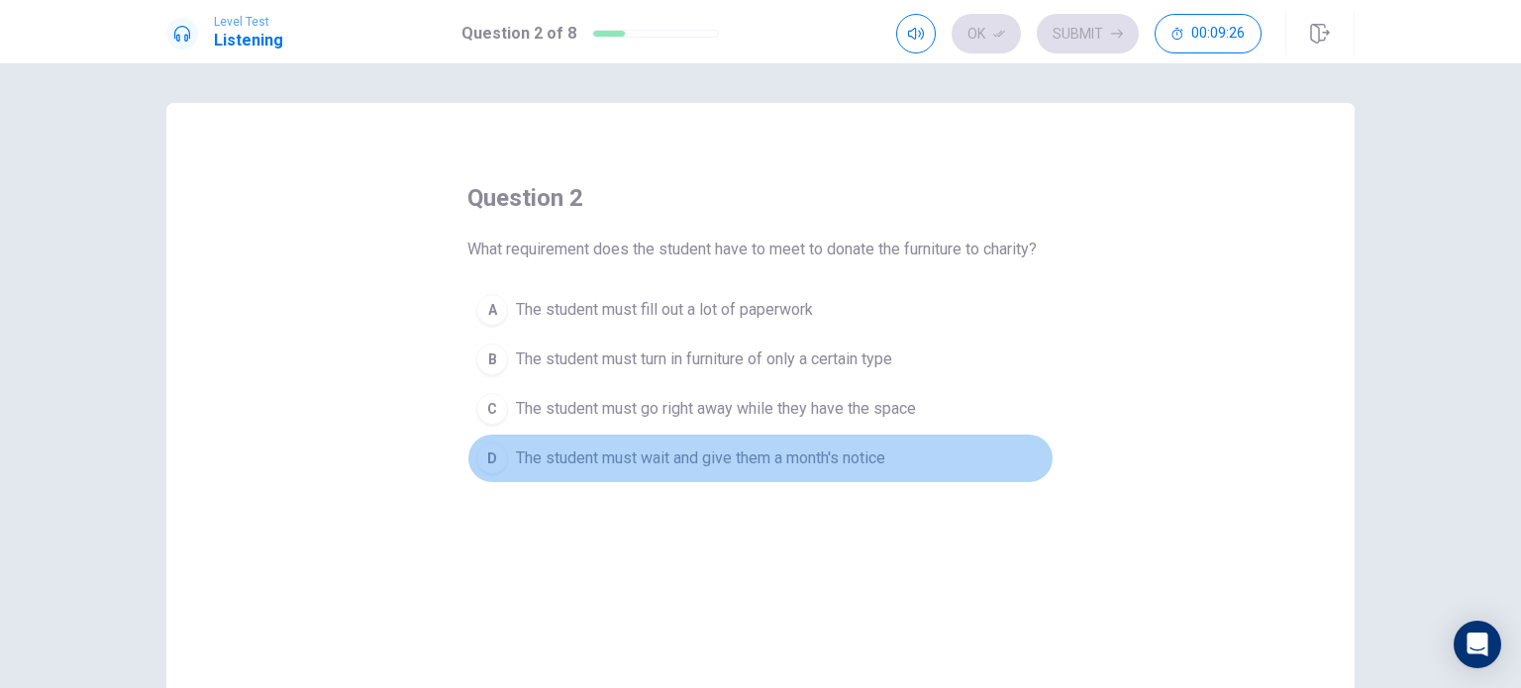
click at [683, 466] on span "The student must wait and give them a month's notice" at bounding box center [700, 459] width 369 height 24
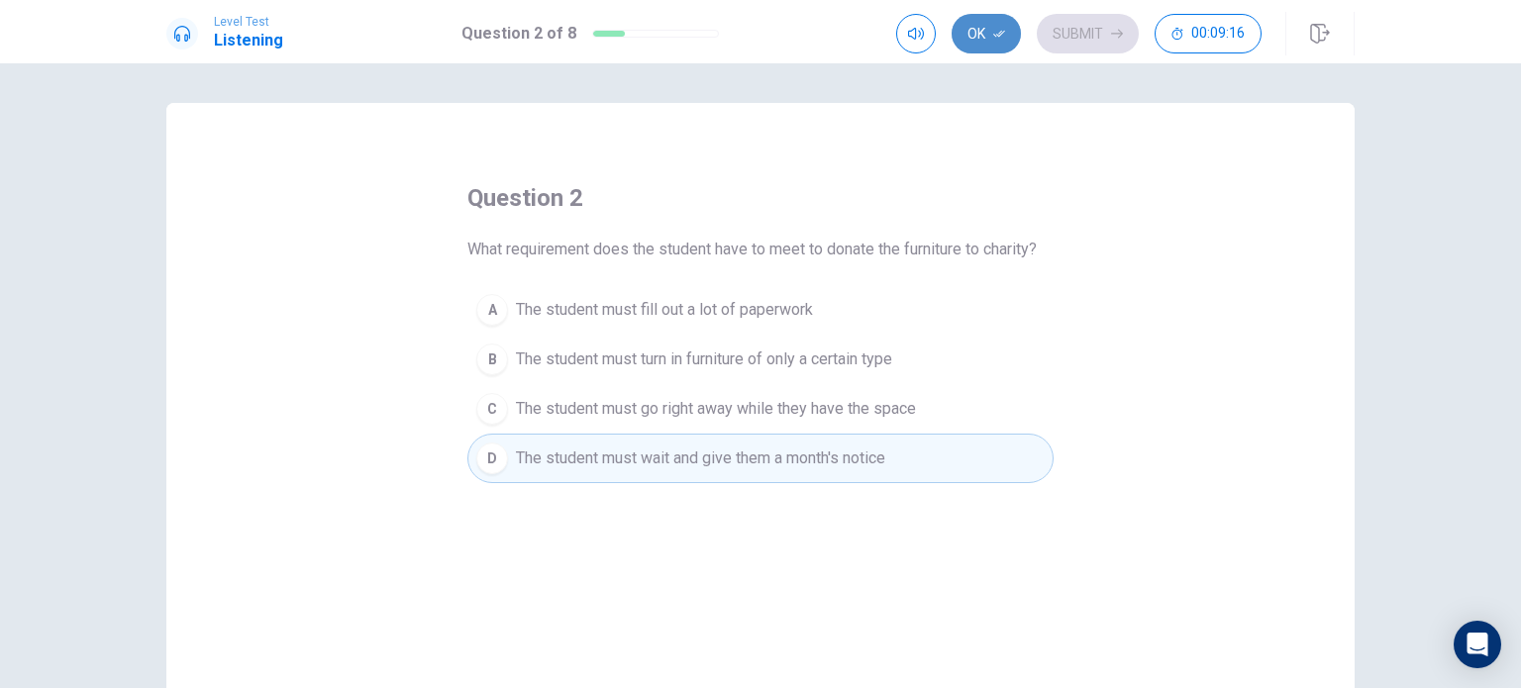
click at [1012, 43] on button "Ok" at bounding box center [985, 34] width 69 height 40
click at [1081, 30] on button "Submit" at bounding box center [1088, 34] width 102 height 40
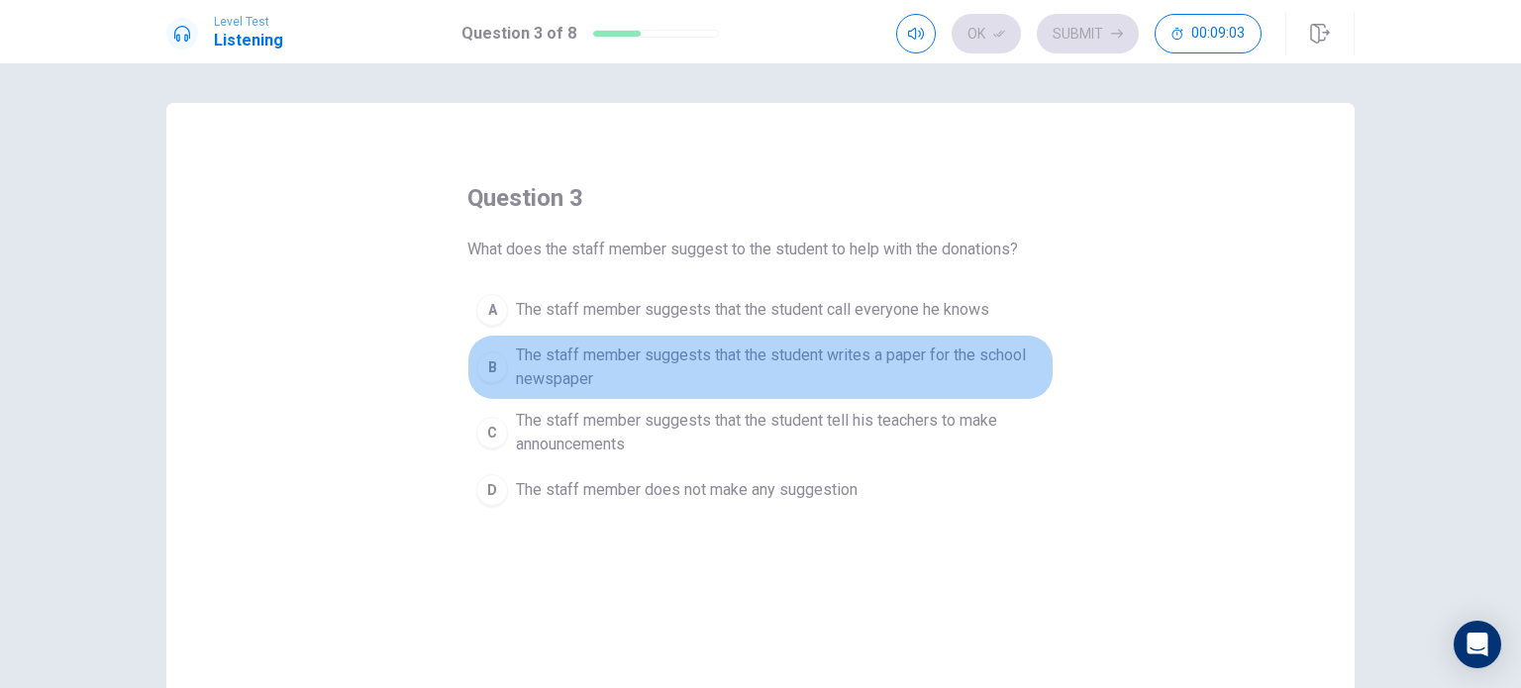
click at [764, 375] on span "The staff member suggests that the student writes a paper for the school newspa…" at bounding box center [780, 368] width 529 height 48
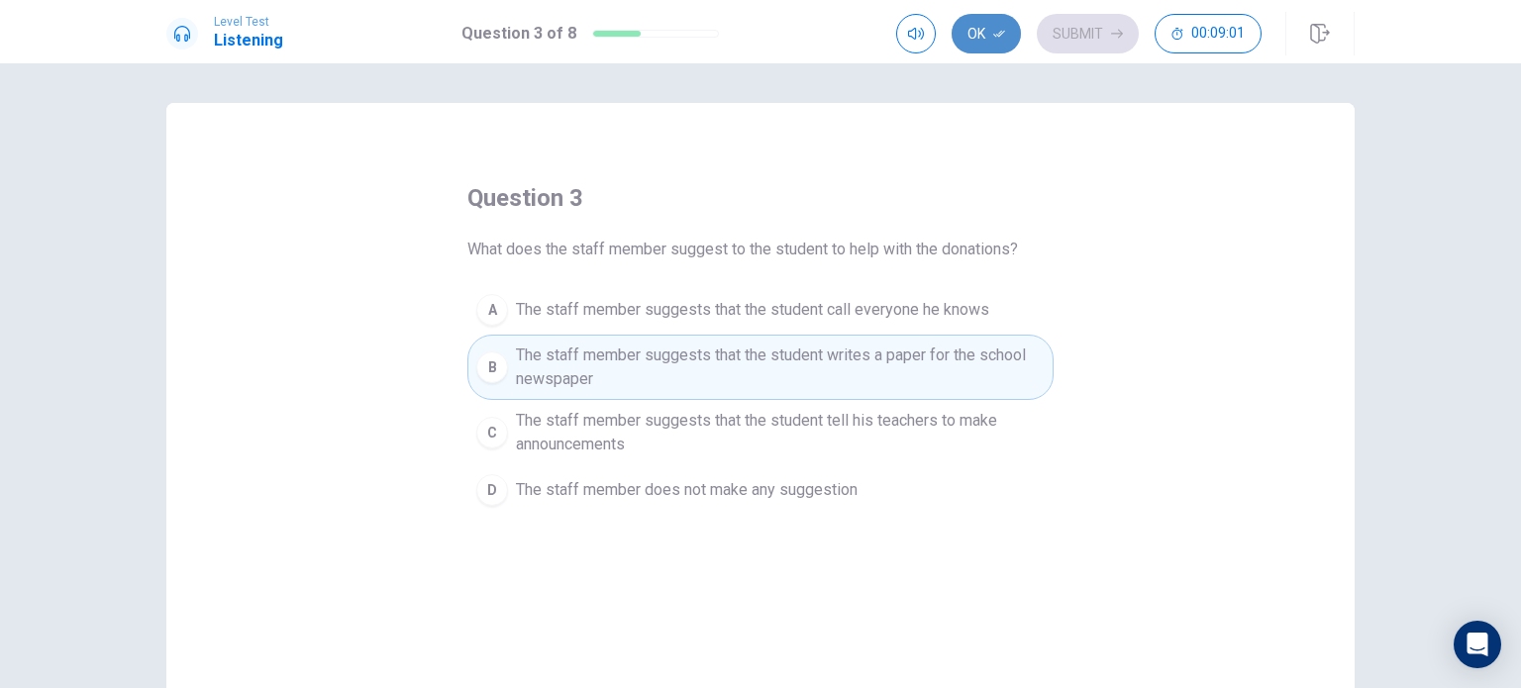
click at [978, 27] on button "Ok" at bounding box center [985, 34] width 69 height 40
click at [1069, 19] on button "Submit" at bounding box center [1088, 34] width 102 height 40
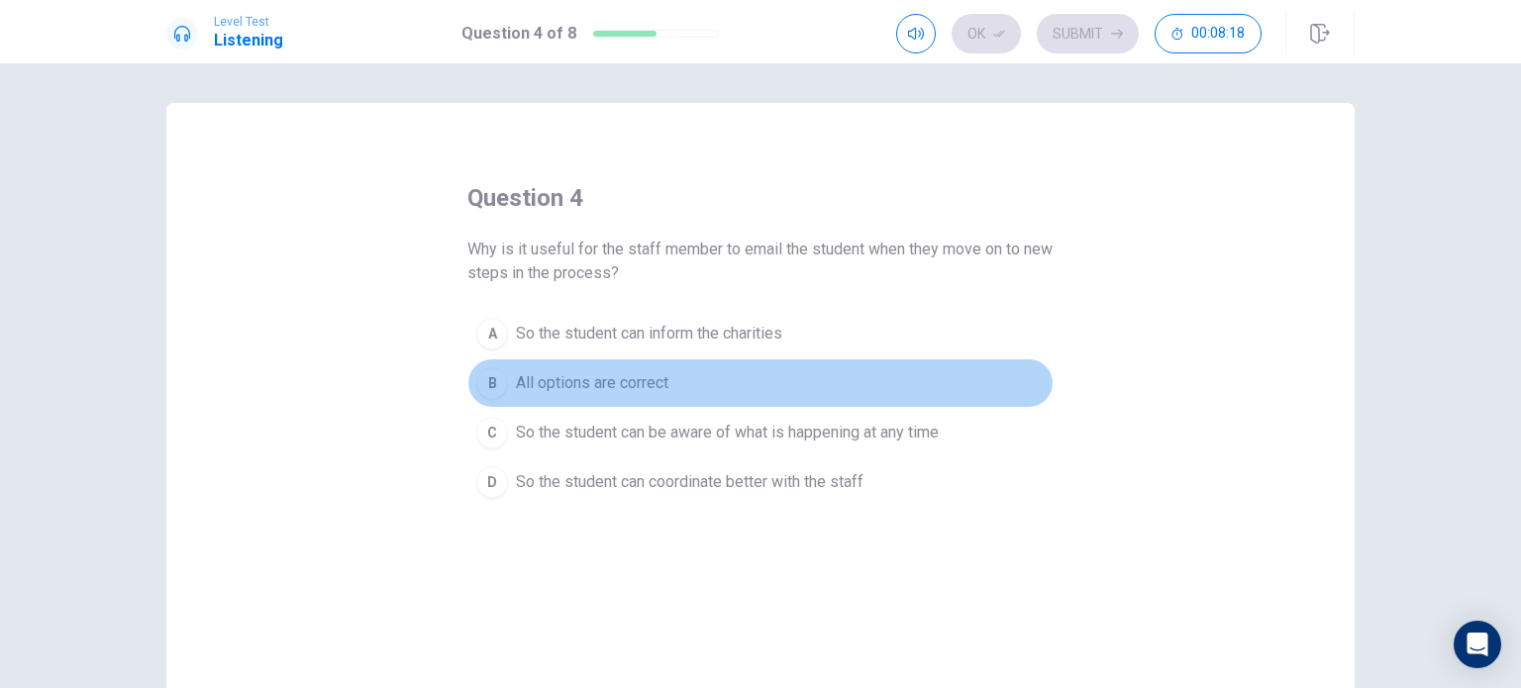
click at [527, 388] on span "All options are correct" at bounding box center [592, 383] width 152 height 24
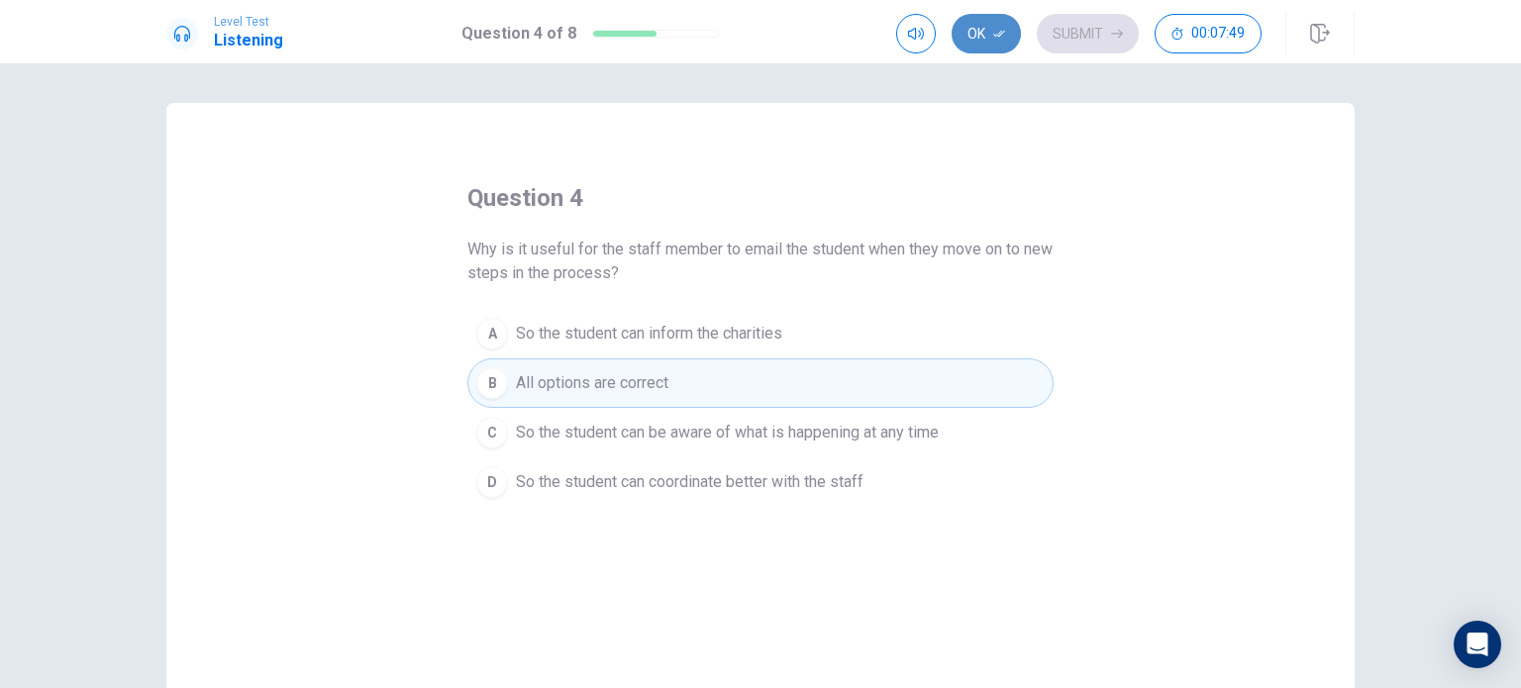
click at [995, 34] on icon "button" at bounding box center [999, 34] width 12 height 12
click at [1064, 35] on button "Submit" at bounding box center [1088, 34] width 102 height 40
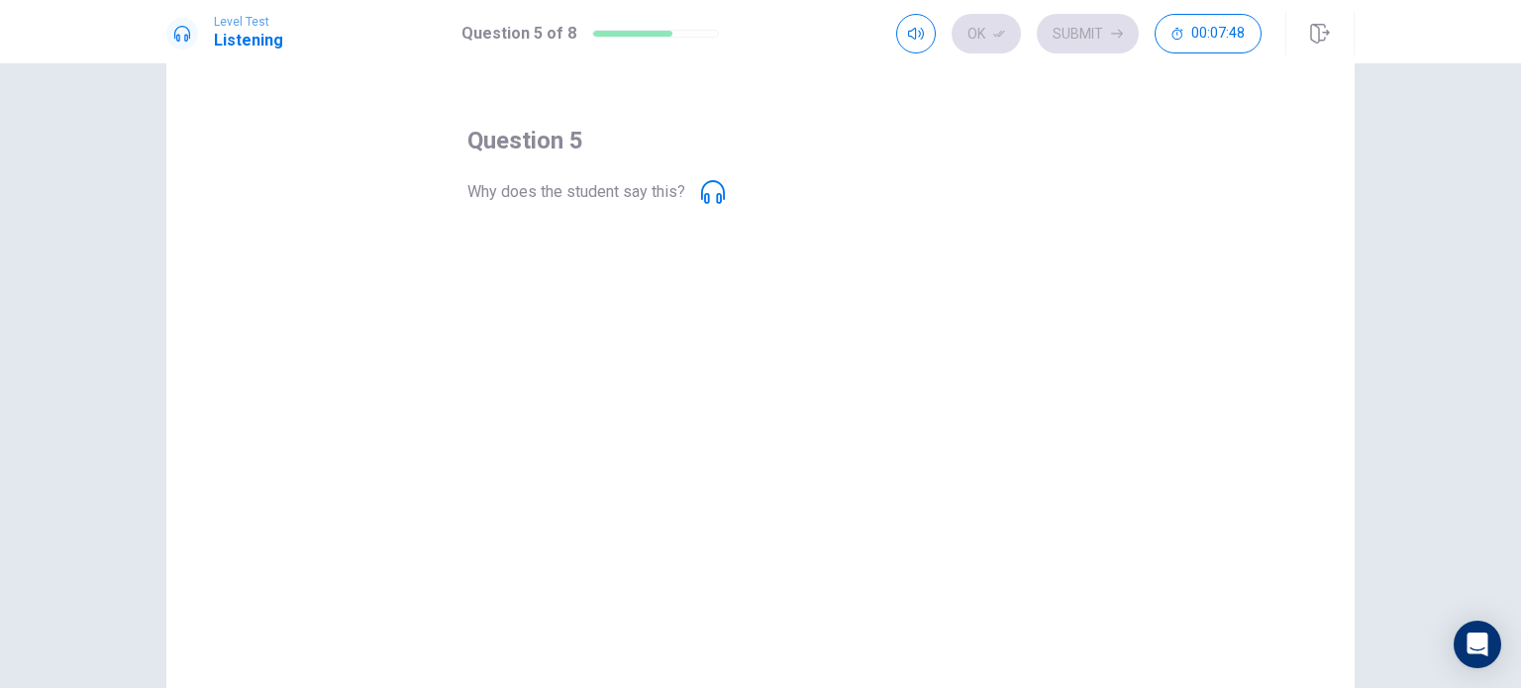
scroll to position [63, 0]
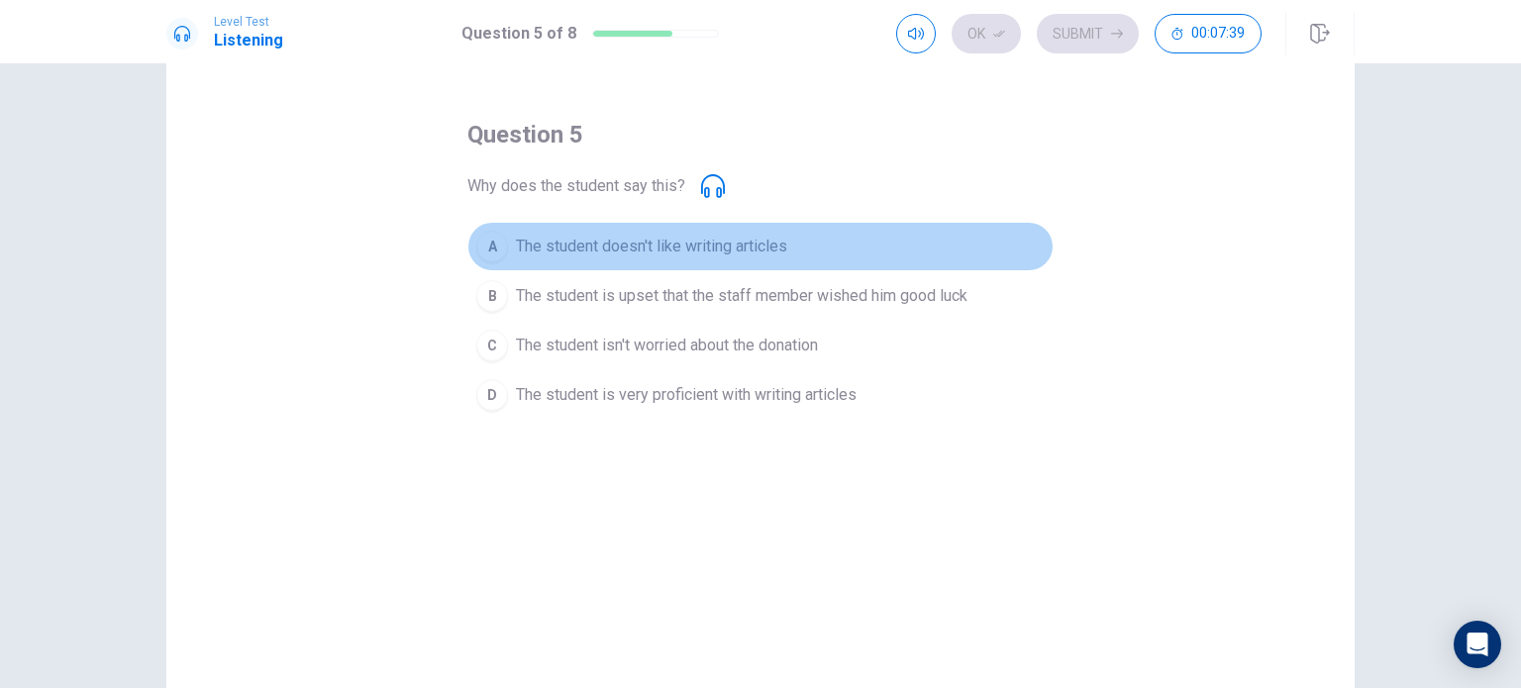
click at [706, 227] on button "A The student doesn't like writing articles" at bounding box center [760, 247] width 586 height 50
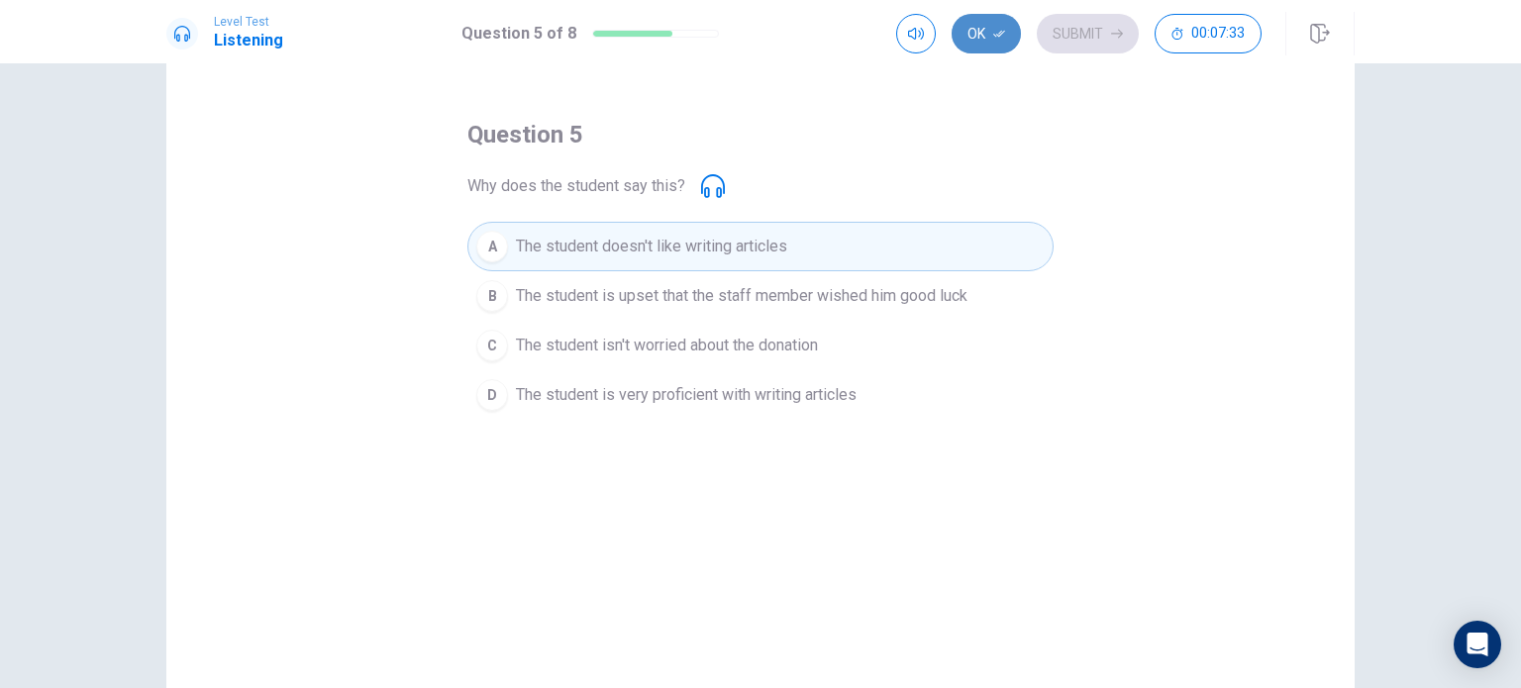
click at [1006, 25] on button "Ok" at bounding box center [985, 34] width 69 height 40
click at [1077, 31] on button "Submit" at bounding box center [1088, 34] width 102 height 40
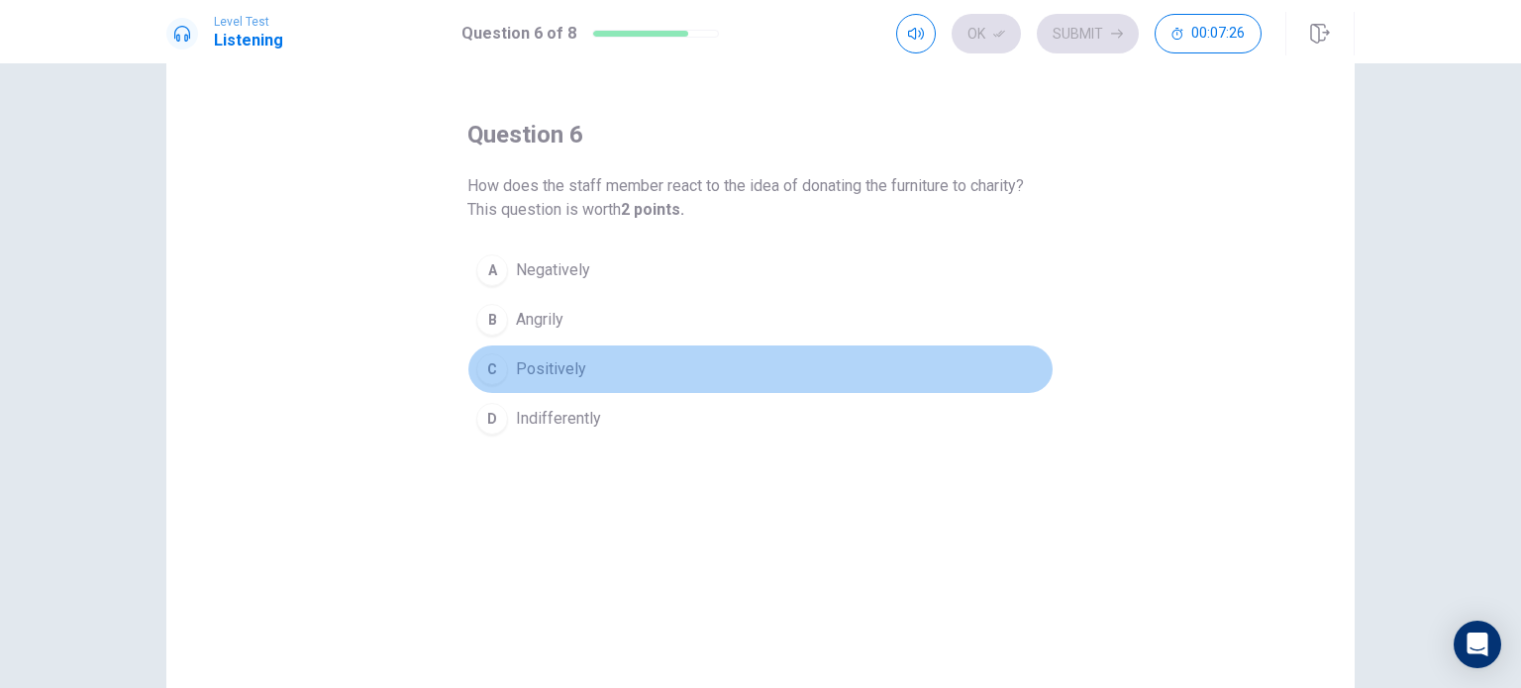
click at [524, 368] on span "Positively" at bounding box center [551, 369] width 70 height 24
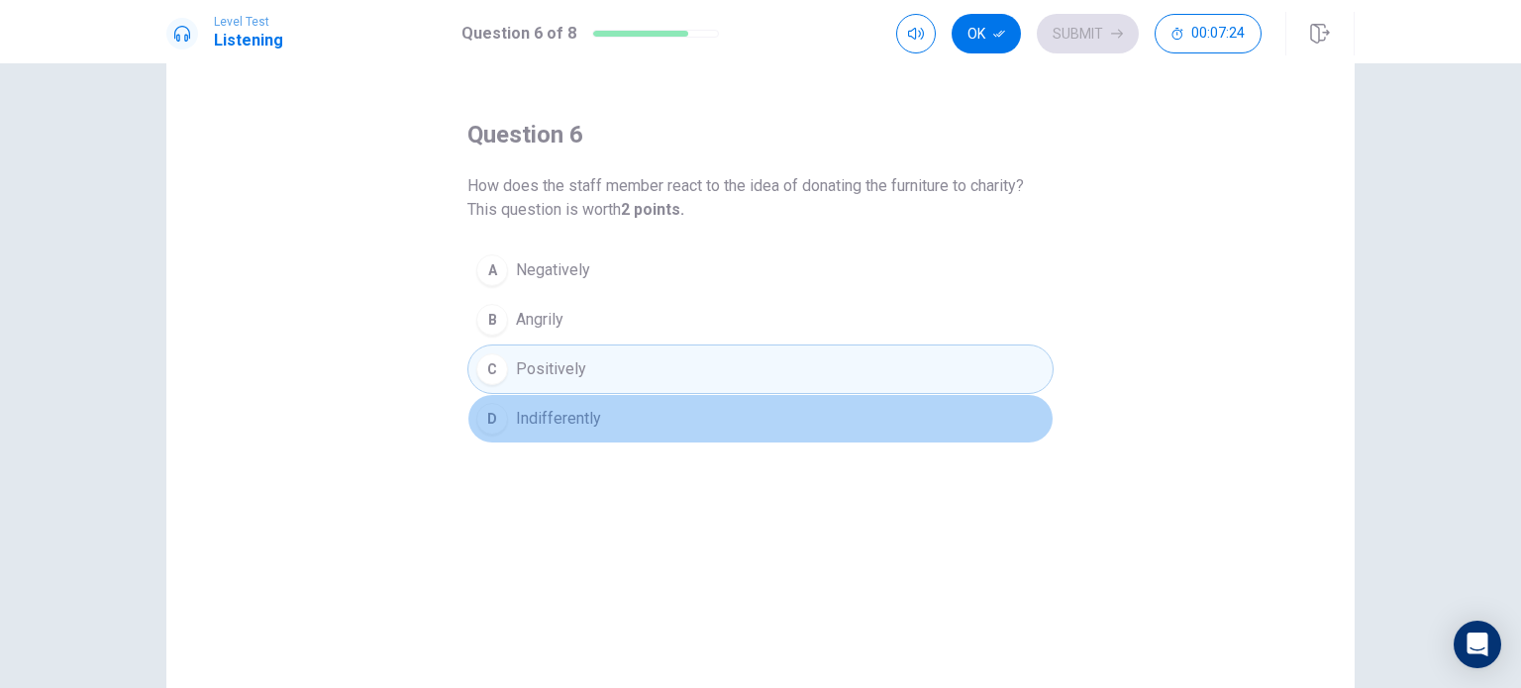
click at [530, 399] on button "D Indifferently" at bounding box center [760, 419] width 586 height 50
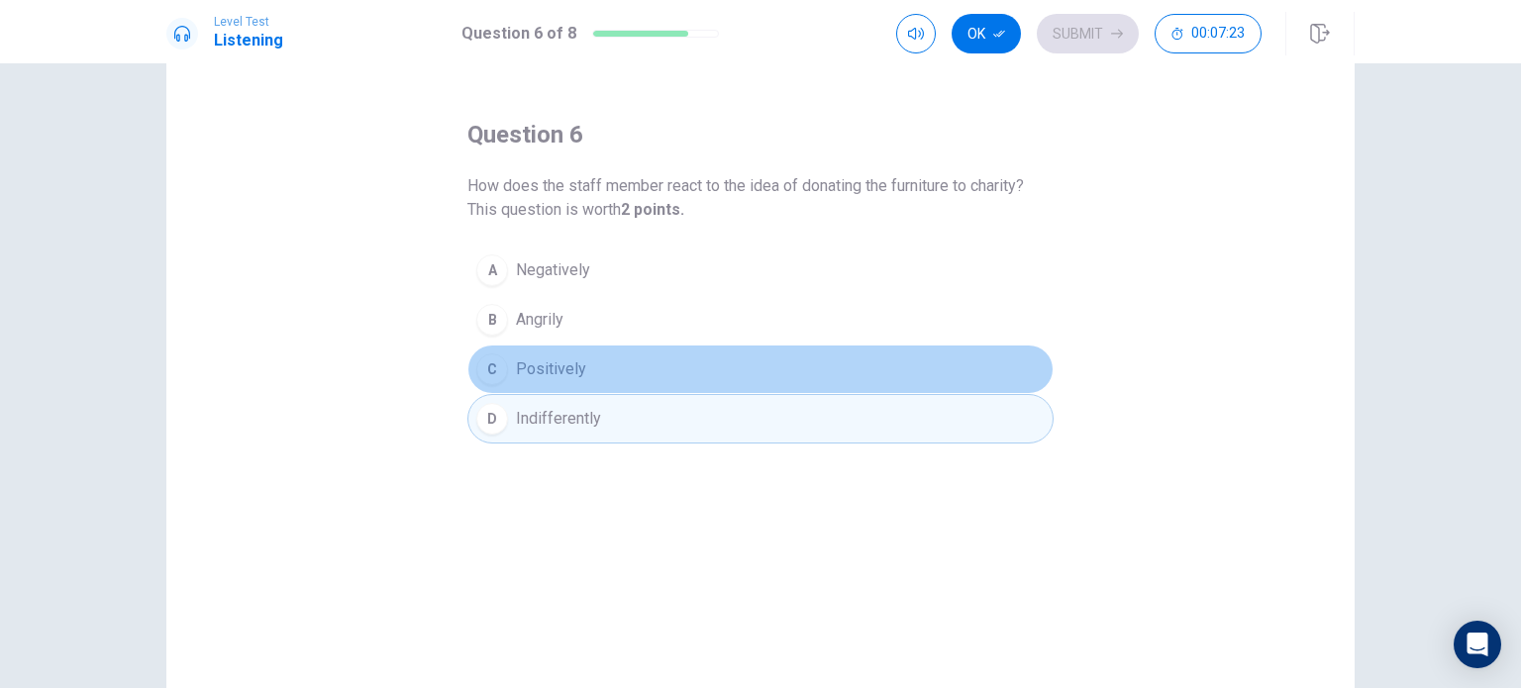
click at [547, 383] on button "C Positively" at bounding box center [760, 370] width 586 height 50
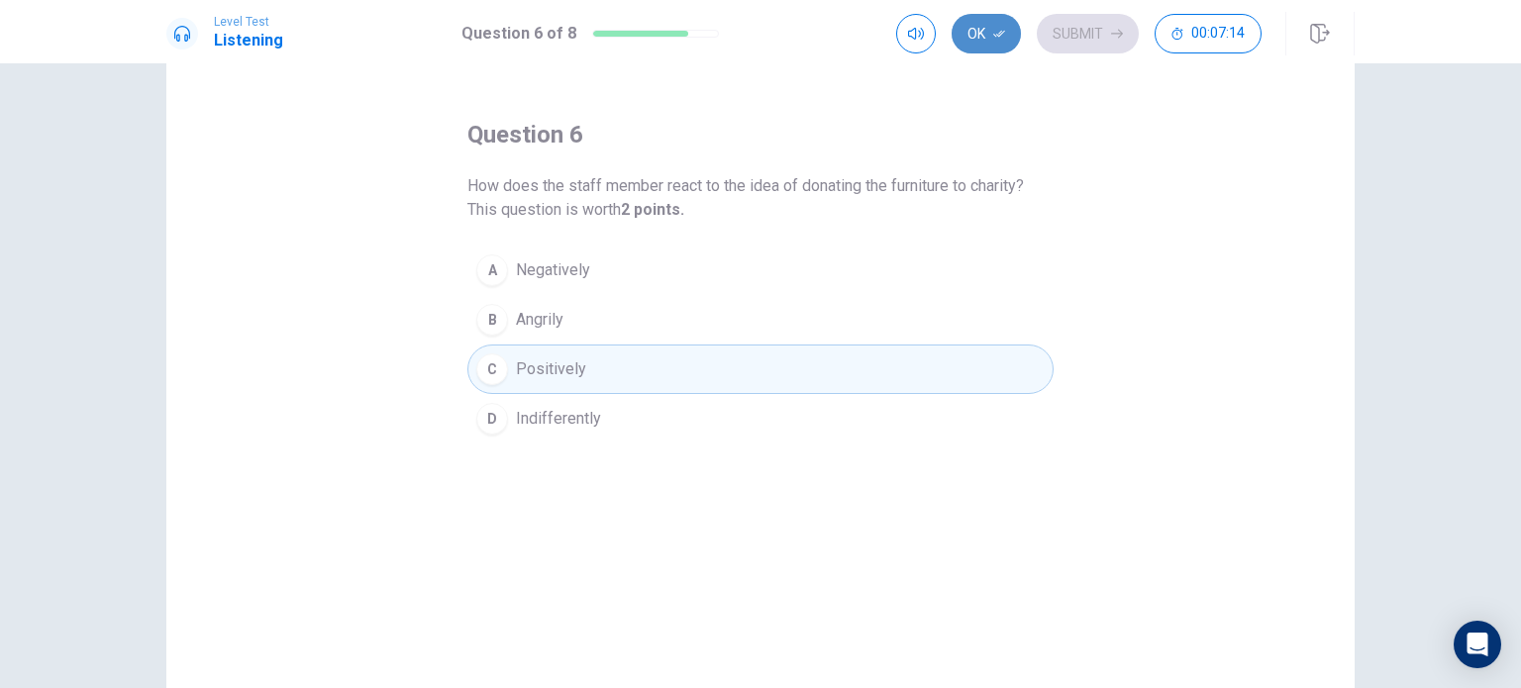
click at [970, 33] on button "Ok" at bounding box center [985, 34] width 69 height 40
click at [1078, 39] on button "Submit" at bounding box center [1088, 34] width 102 height 40
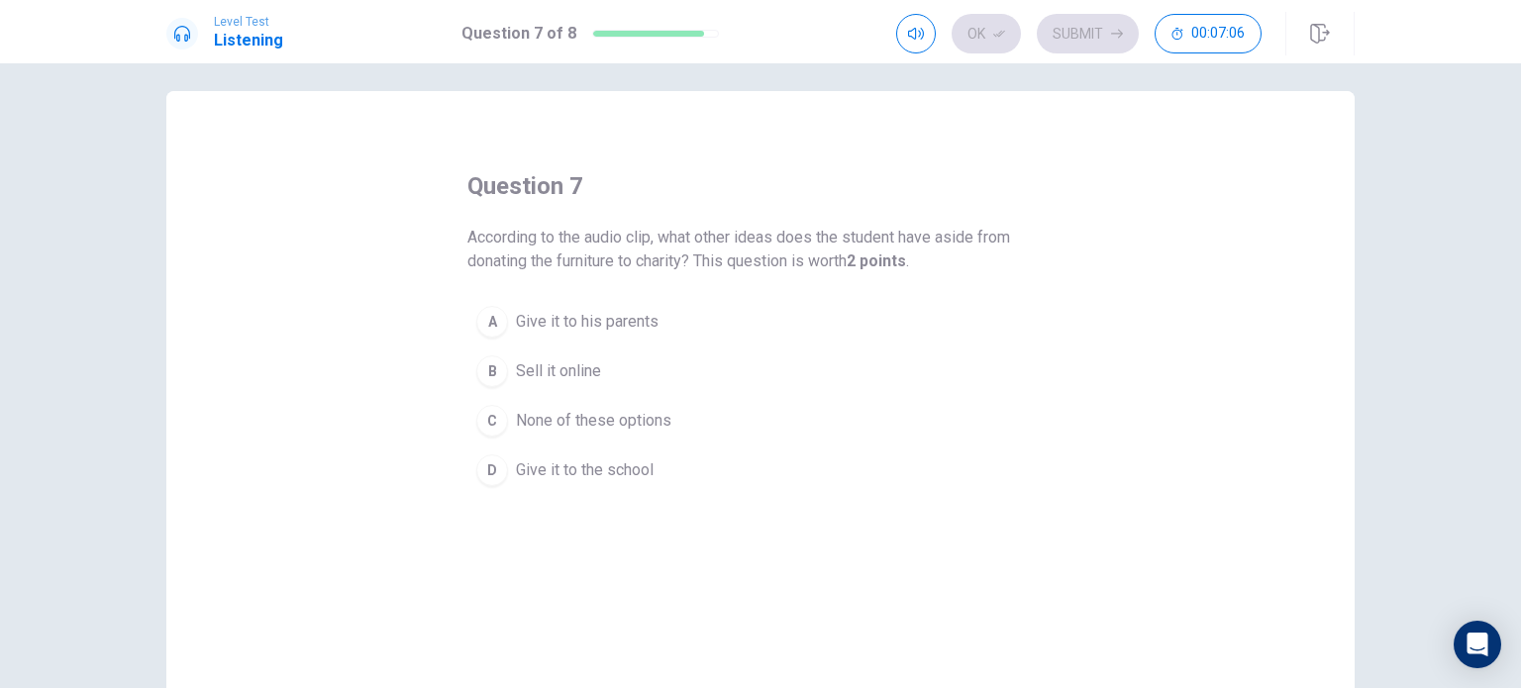
scroll to position [12, 0]
click at [997, 35] on div "Ok Submit 00:06:31" at bounding box center [1078, 34] width 365 height 40
click at [569, 460] on span "Give it to the school" at bounding box center [585, 470] width 138 height 24
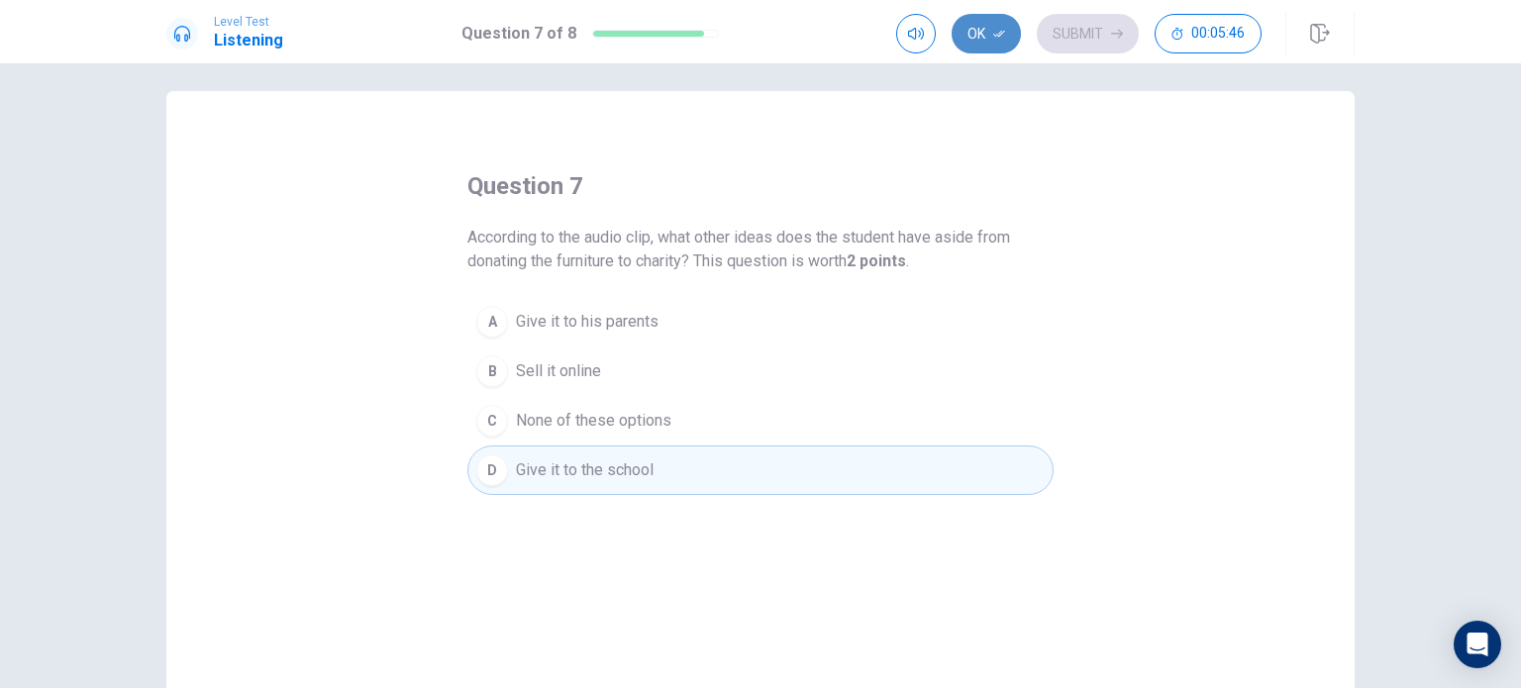
click at [980, 34] on button "Ok" at bounding box center [985, 34] width 69 height 40
click at [1083, 21] on button "Submit" at bounding box center [1088, 34] width 102 height 40
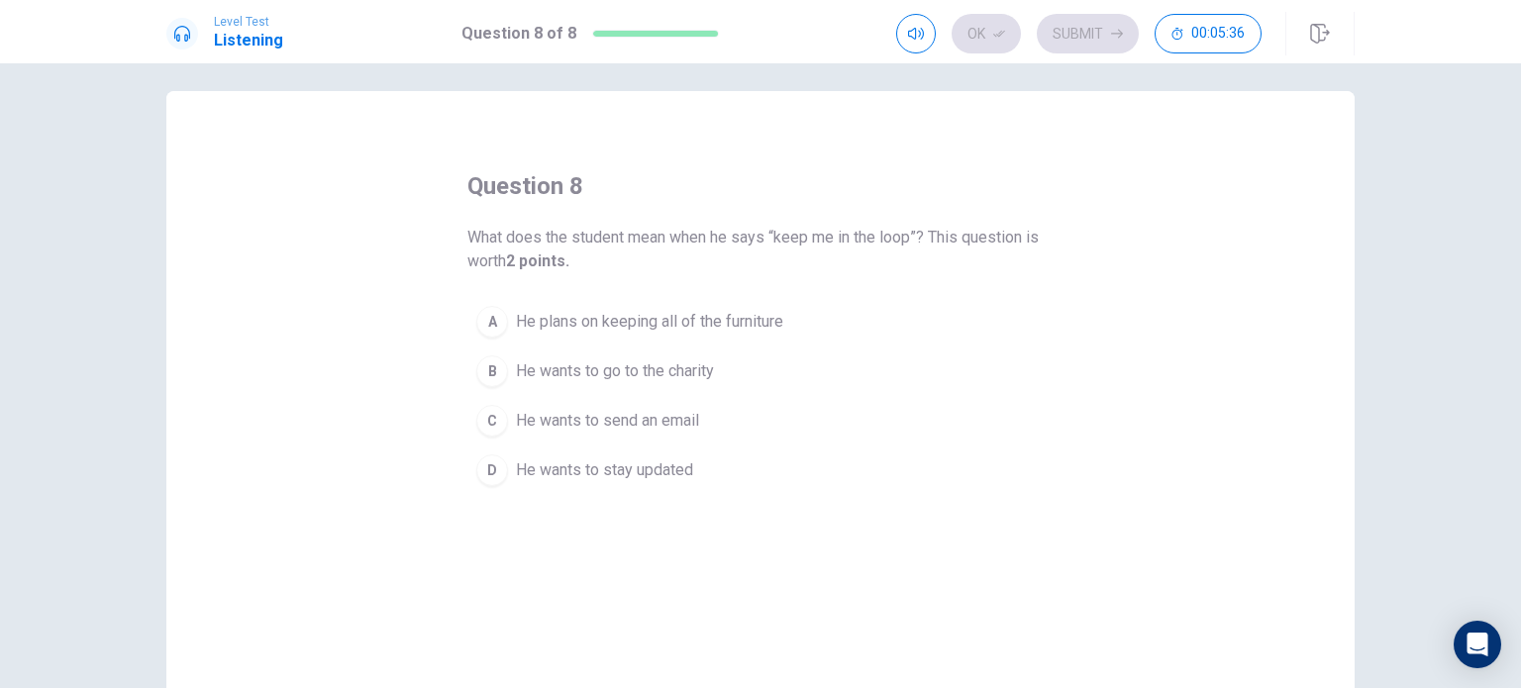
drag, startPoint x: 607, startPoint y: 495, endPoint x: 595, endPoint y: 488, distance: 13.8
click at [595, 488] on div "question 8 What does the student mean when he says “keep me in the loop”? This …" at bounding box center [760, 435] width 1188 height 688
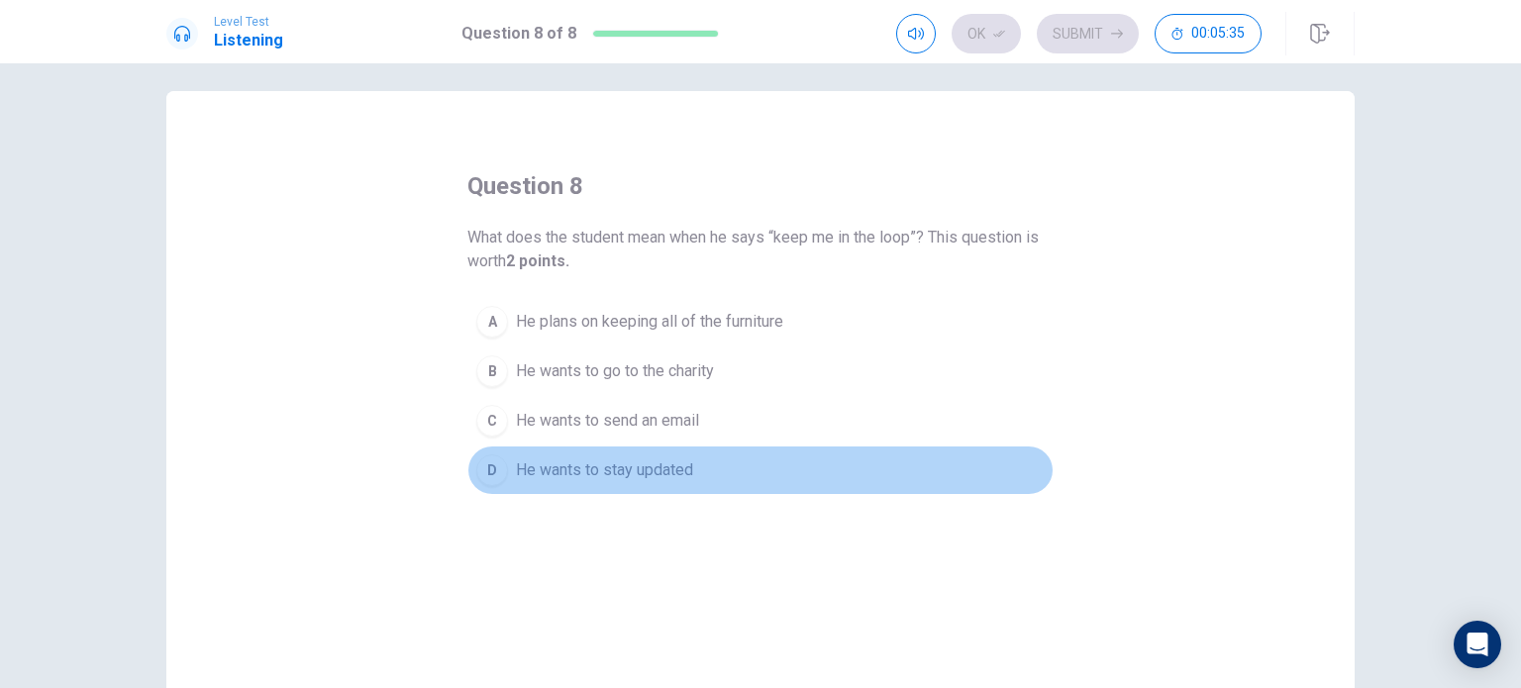
click at [574, 469] on span "He wants to stay updated" at bounding box center [604, 470] width 177 height 24
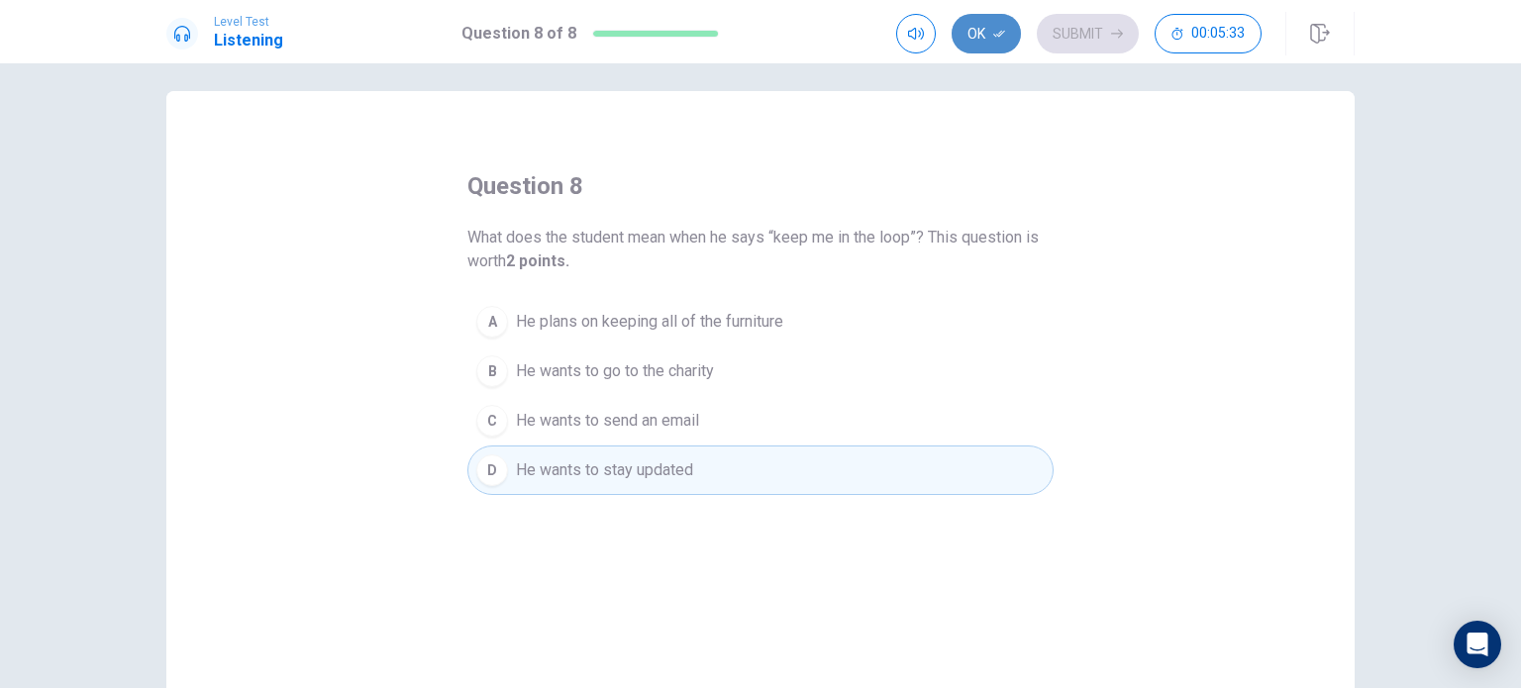
click at [994, 29] on icon "button" at bounding box center [999, 34] width 12 height 12
click at [1133, 24] on button "Submit" at bounding box center [1088, 34] width 102 height 40
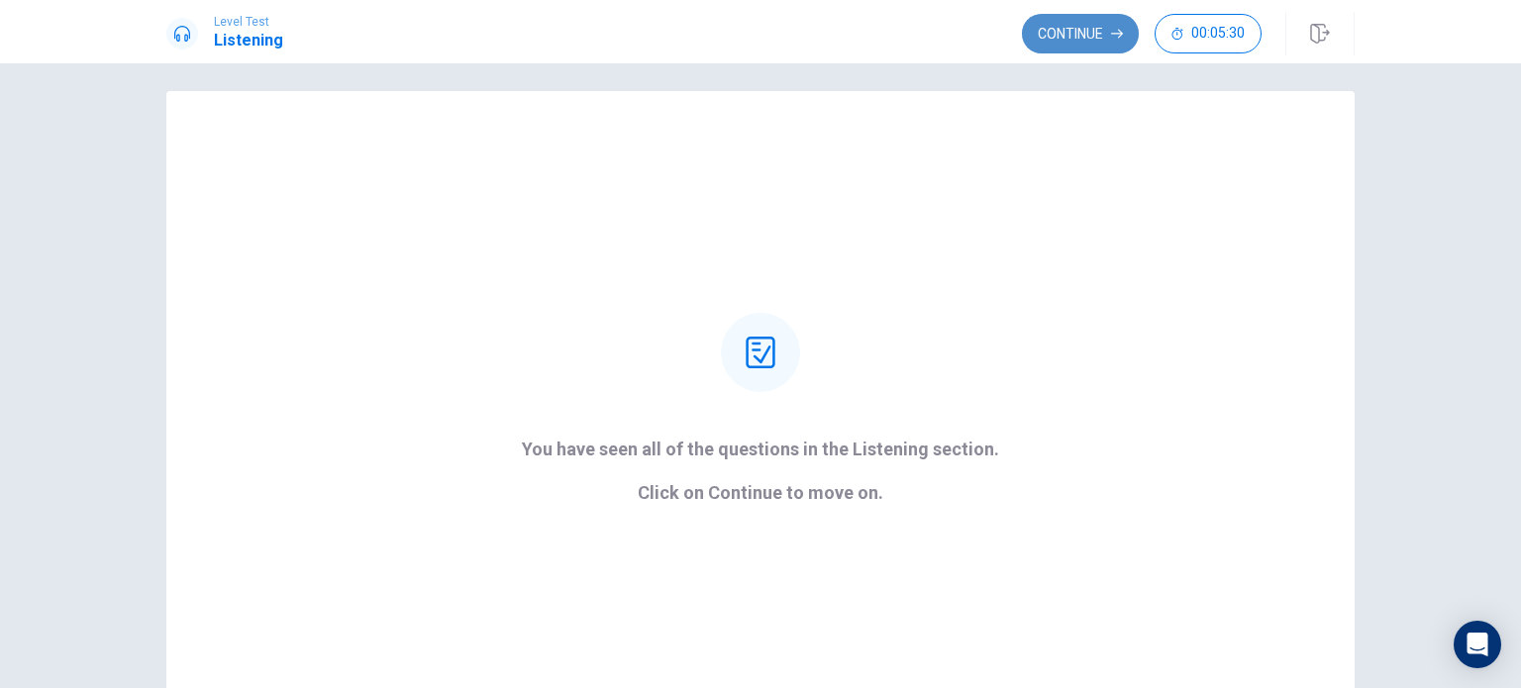
click at [1080, 39] on button "Continue" at bounding box center [1080, 34] width 117 height 40
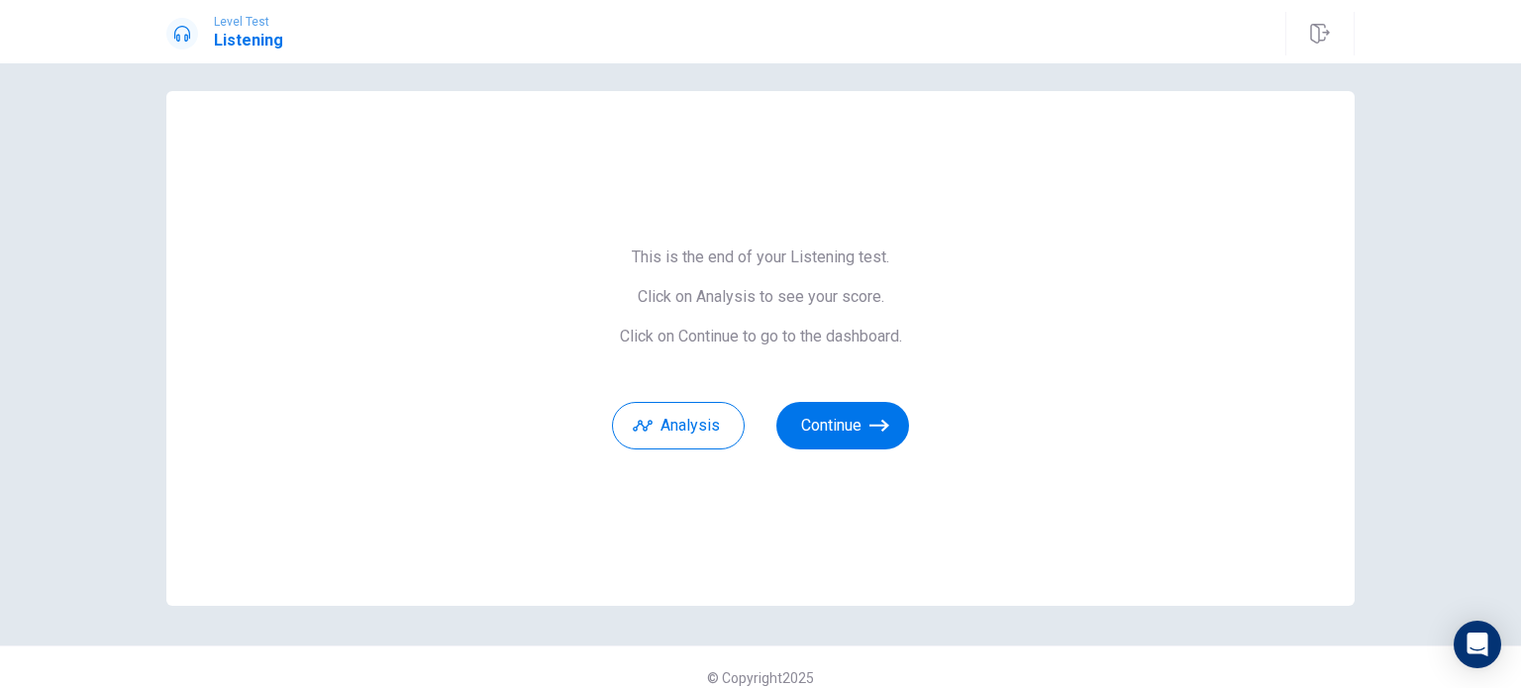
scroll to position [32, 0]
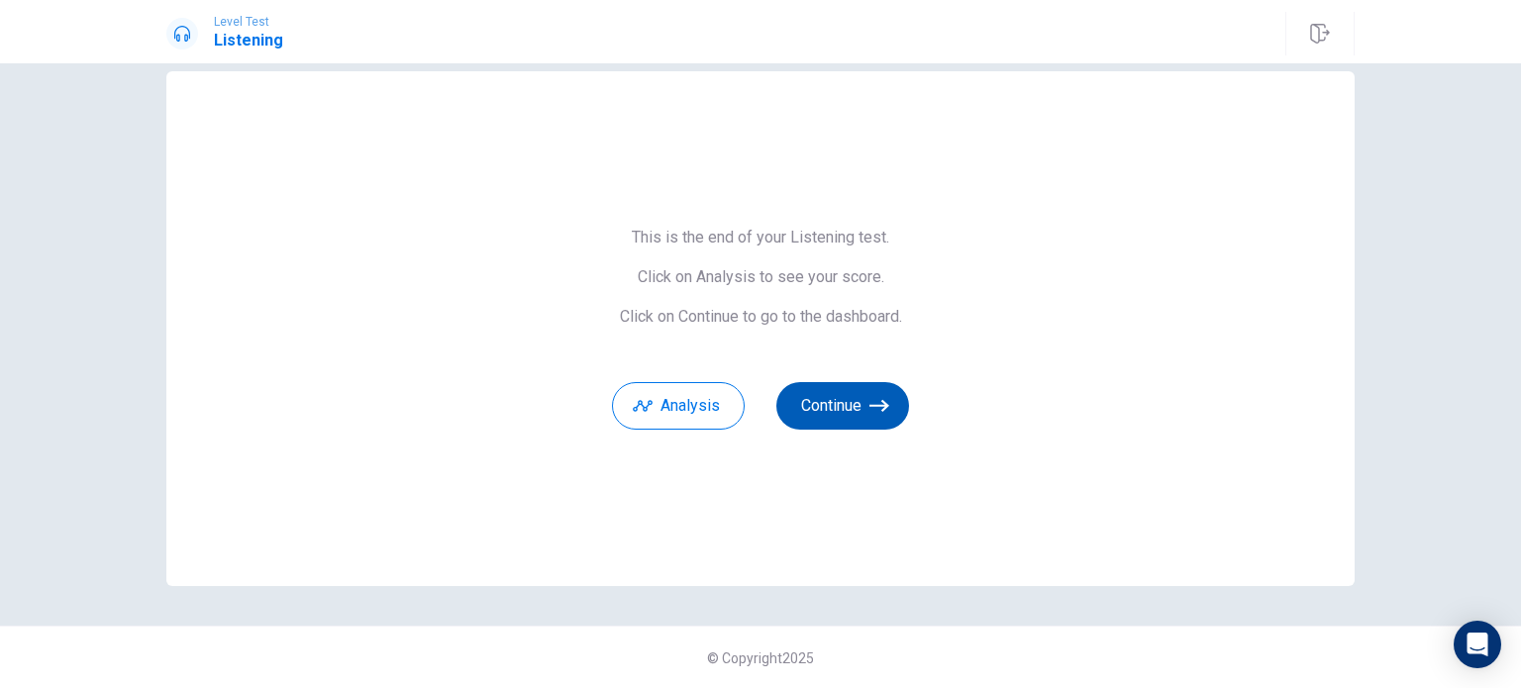
click at [840, 388] on button "Continue" at bounding box center [842, 406] width 133 height 48
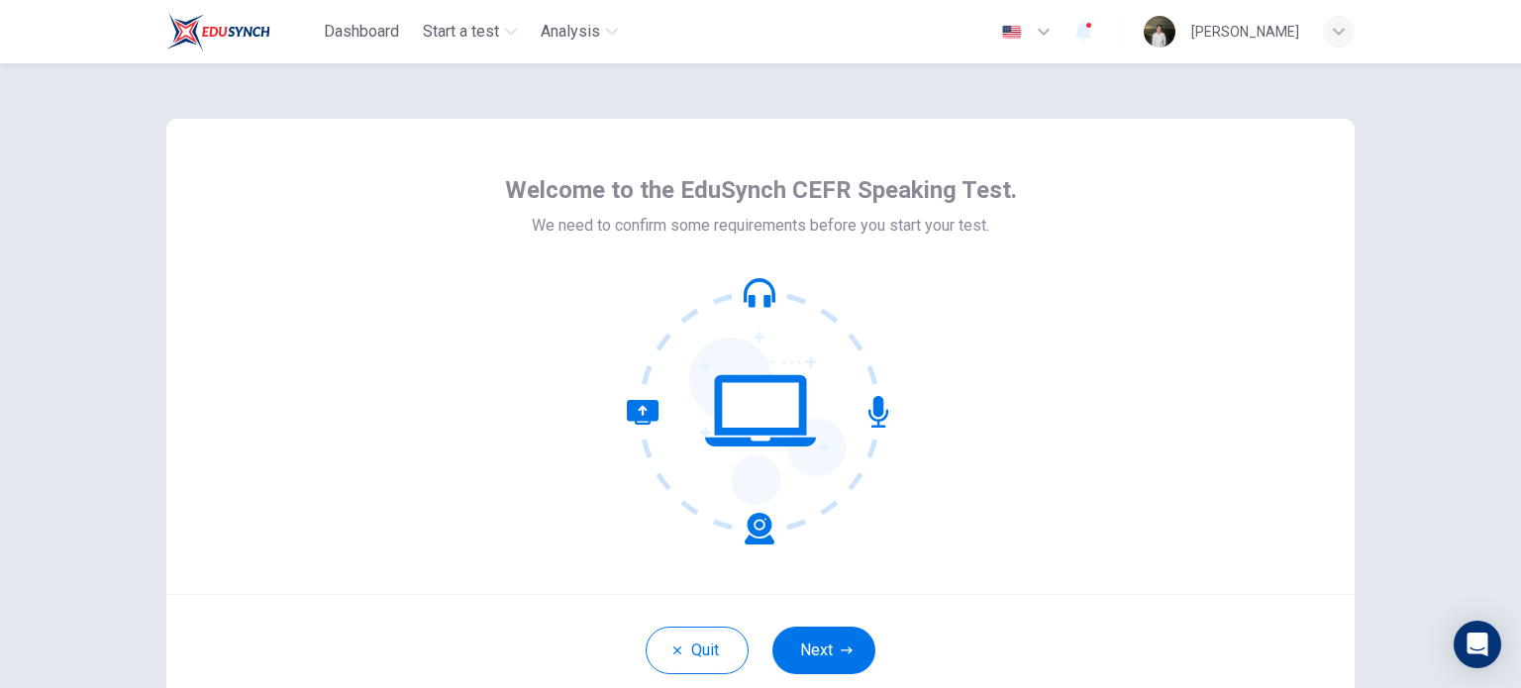
scroll to position [136, 0]
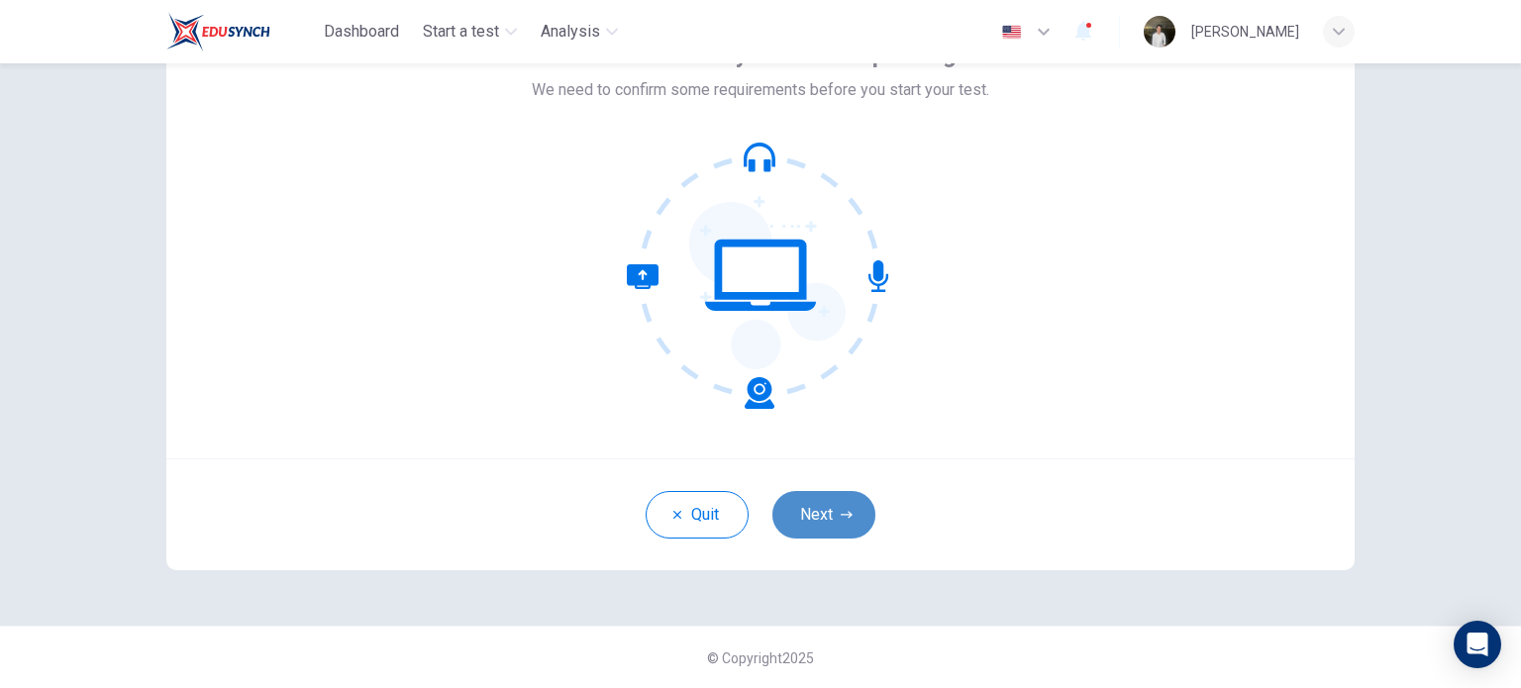
click at [818, 512] on button "Next" at bounding box center [823, 515] width 103 height 48
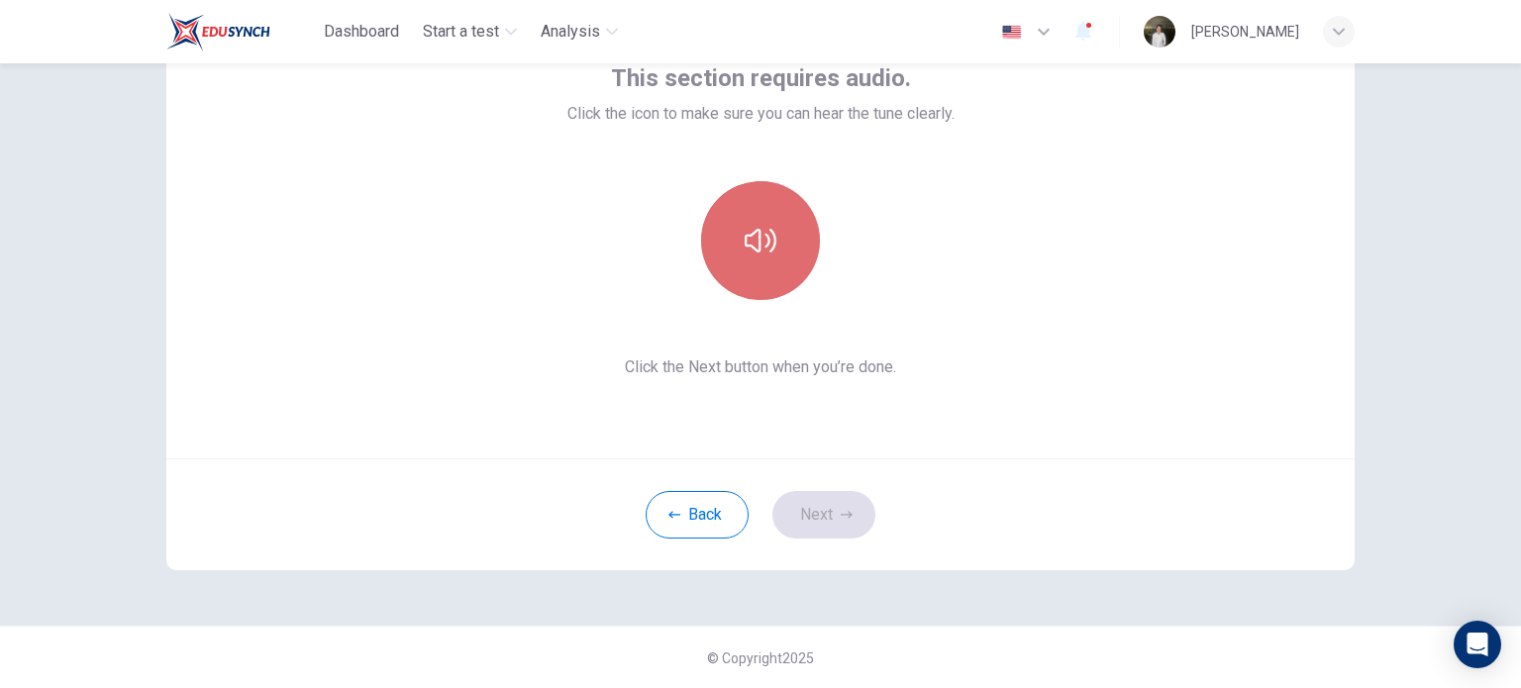
click at [760, 266] on button "button" at bounding box center [760, 240] width 119 height 119
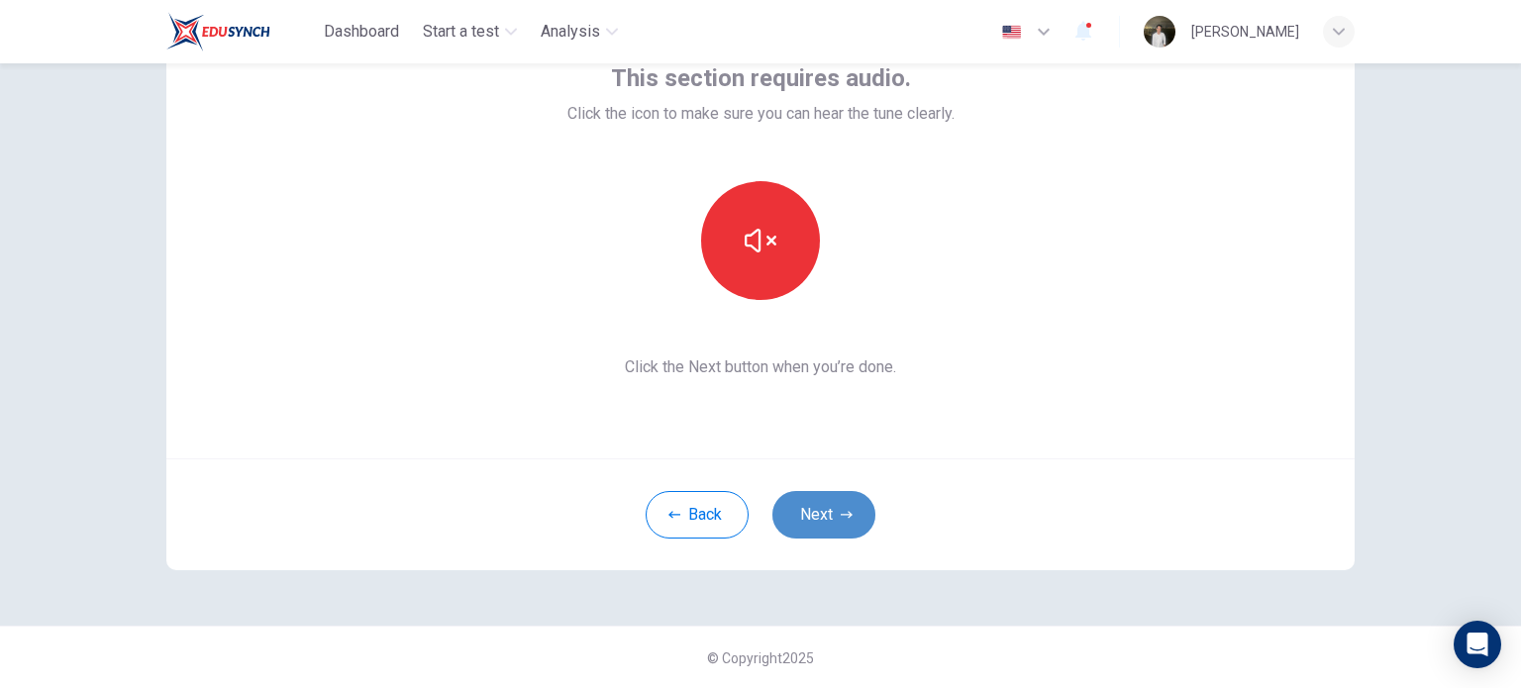
click at [807, 507] on button "Next" at bounding box center [823, 515] width 103 height 48
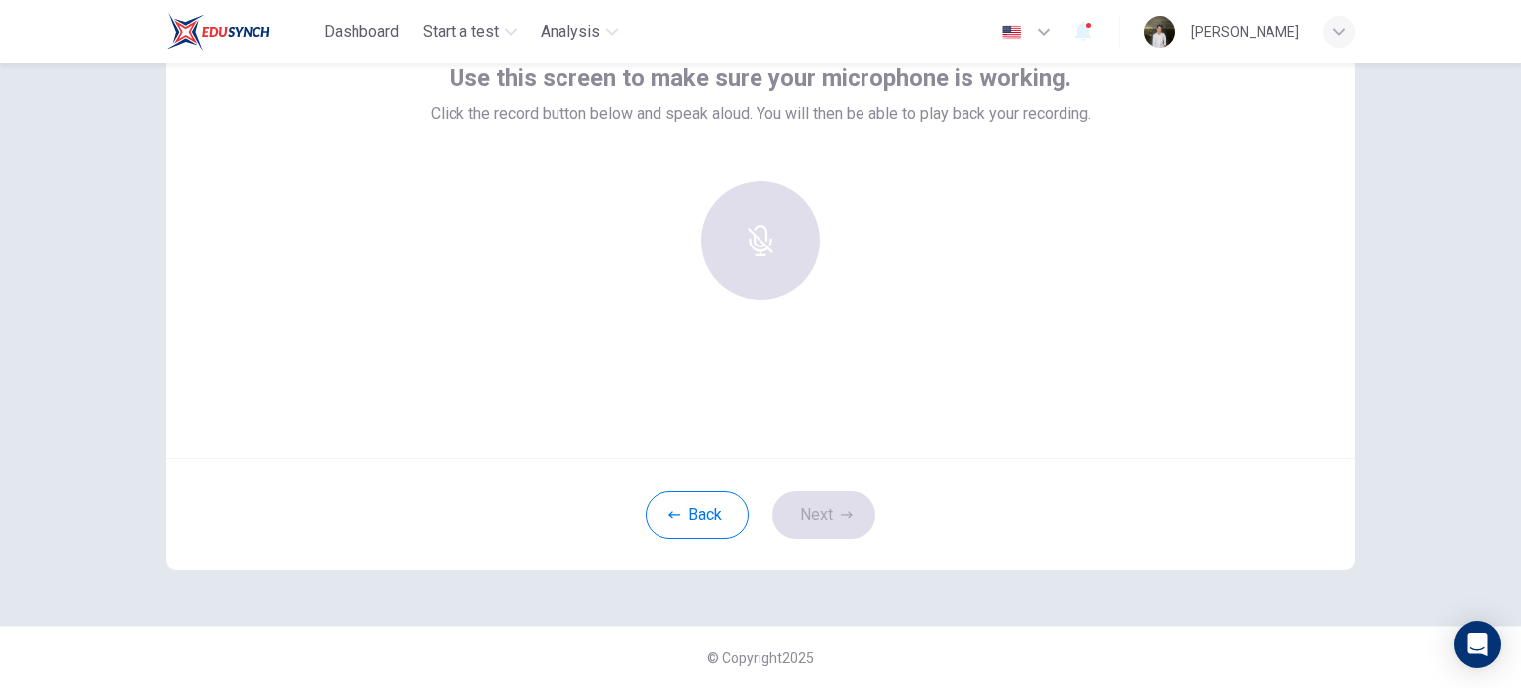
scroll to position [93, 0]
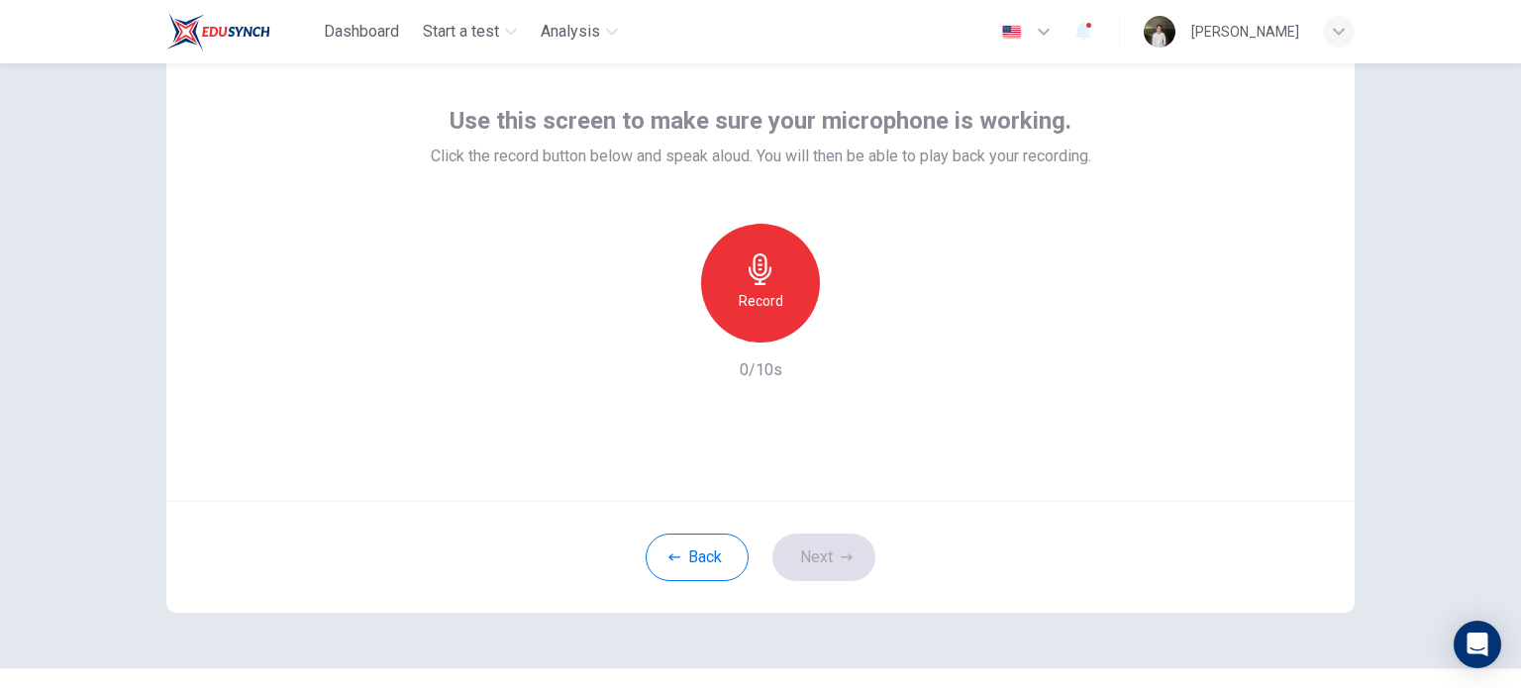
click at [754, 285] on div "Record" at bounding box center [760, 283] width 119 height 119
click at [754, 285] on div "Stop" at bounding box center [760, 283] width 119 height 119
click at [845, 338] on div "button" at bounding box center [852, 327] width 32 height 32
click at [662, 332] on icon "button" at bounding box center [669, 327] width 18 height 18
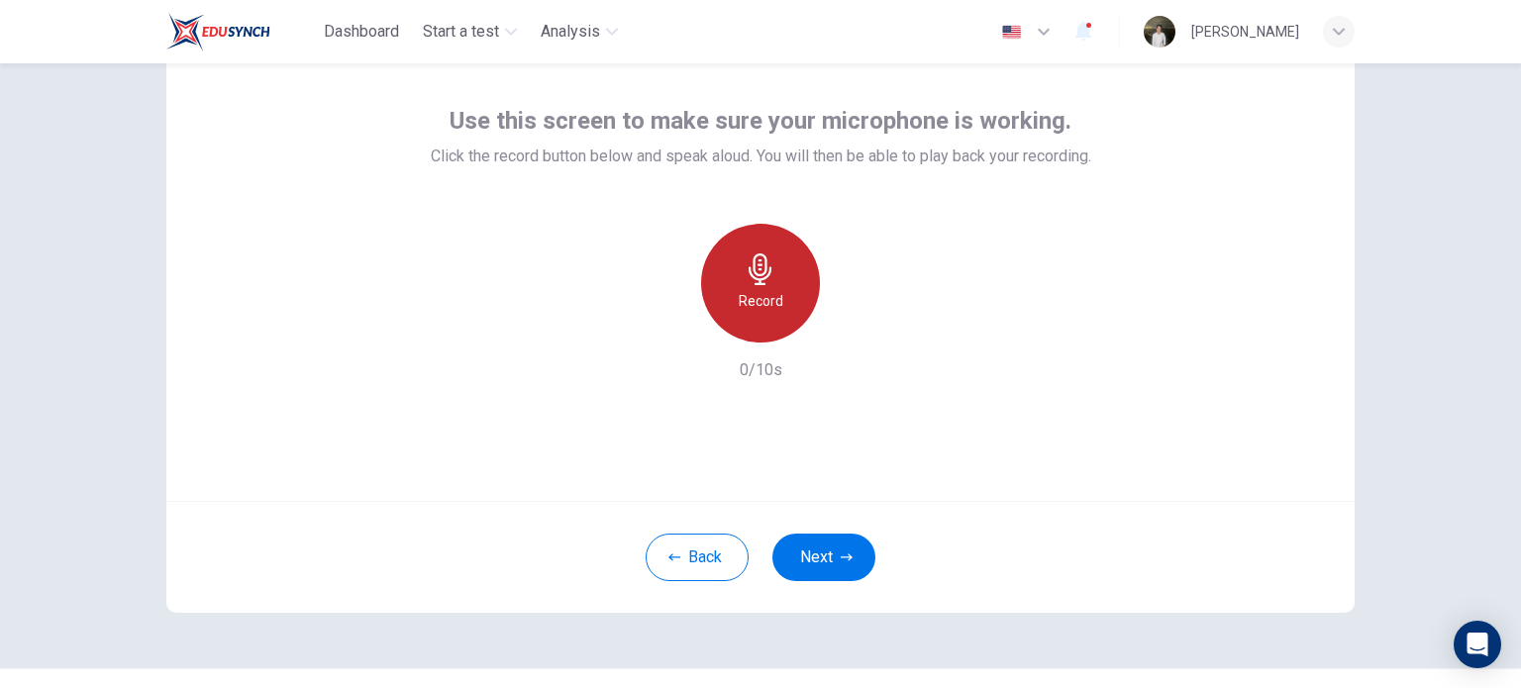
click at [749, 276] on icon "button" at bounding box center [760, 269] width 23 height 32
click at [836, 323] on div "button" at bounding box center [852, 327] width 32 height 32
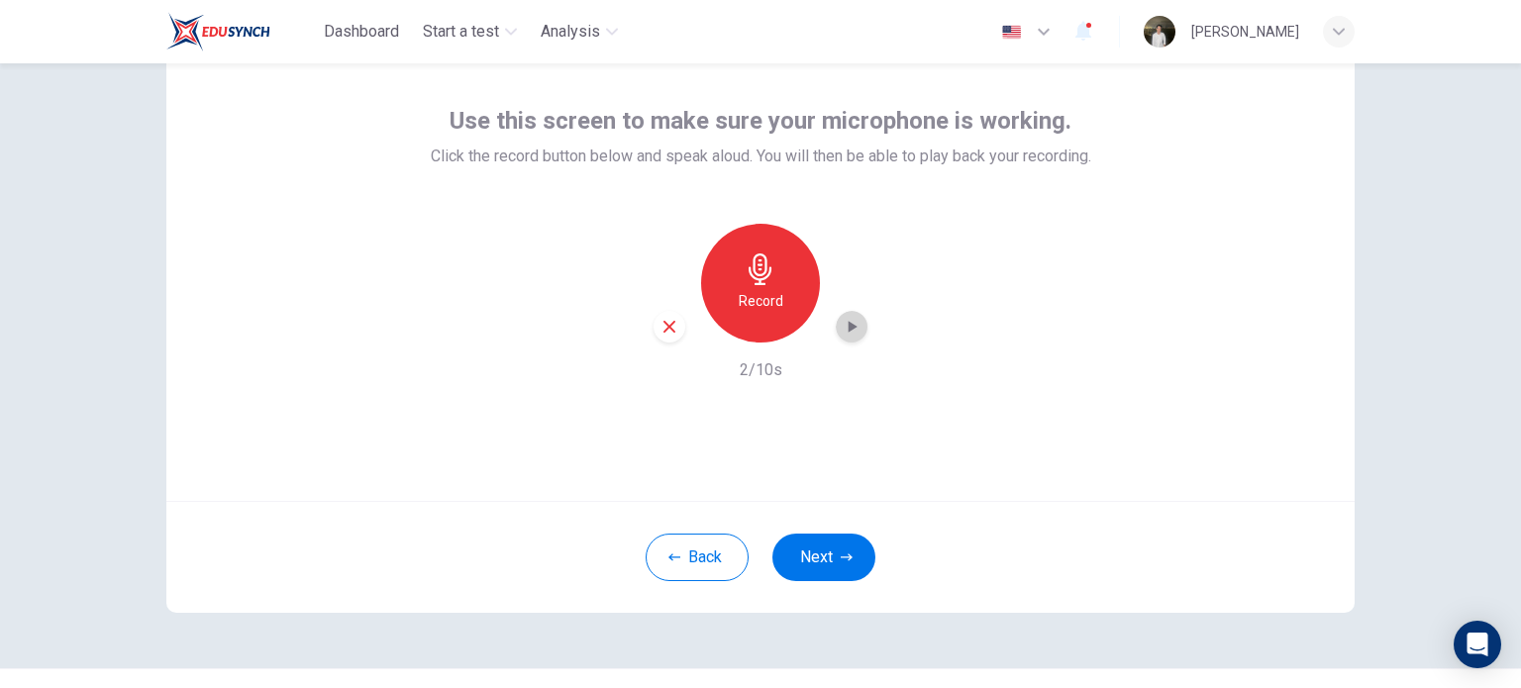
click at [836, 323] on div "button" at bounding box center [852, 327] width 32 height 32
click at [660, 332] on icon "button" at bounding box center [669, 327] width 18 height 18
click at [752, 259] on icon "button" at bounding box center [761, 269] width 32 height 32
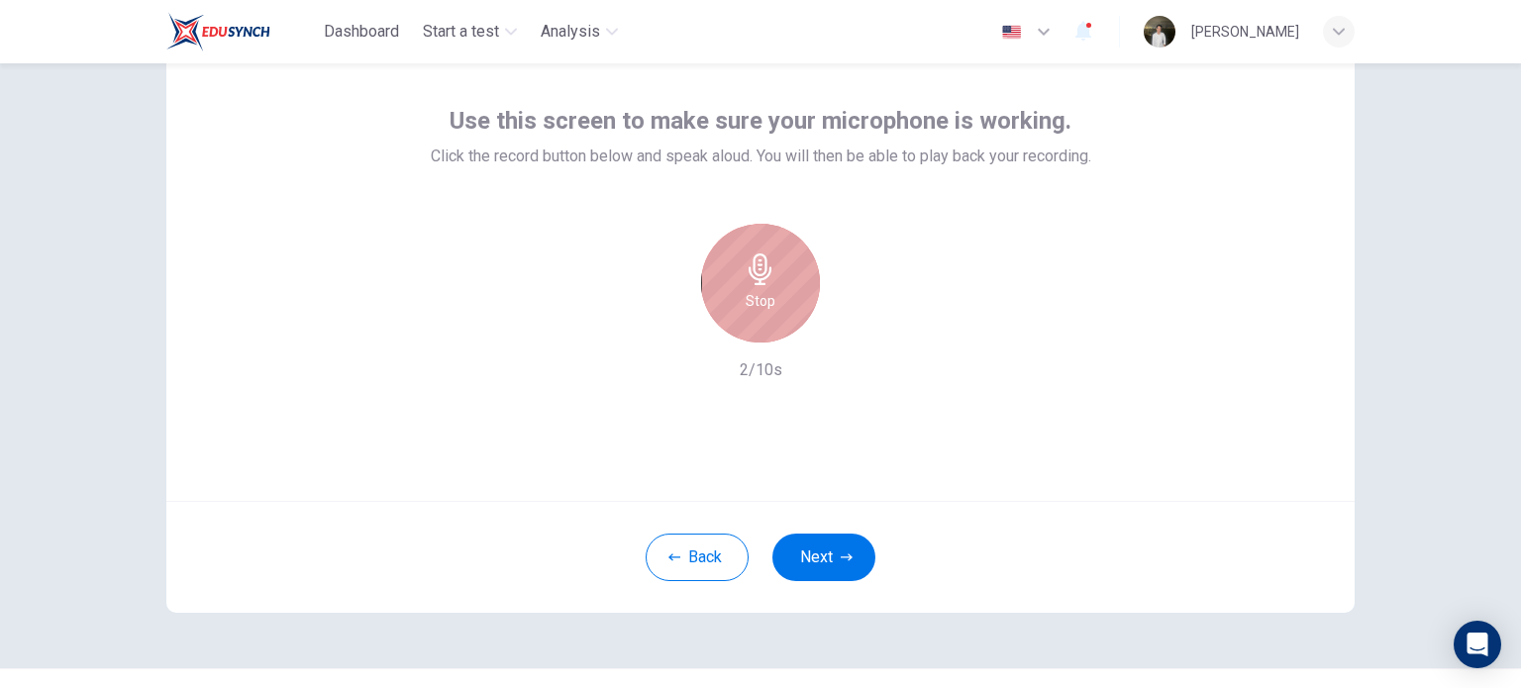
click at [752, 259] on icon "button" at bounding box center [761, 269] width 32 height 32
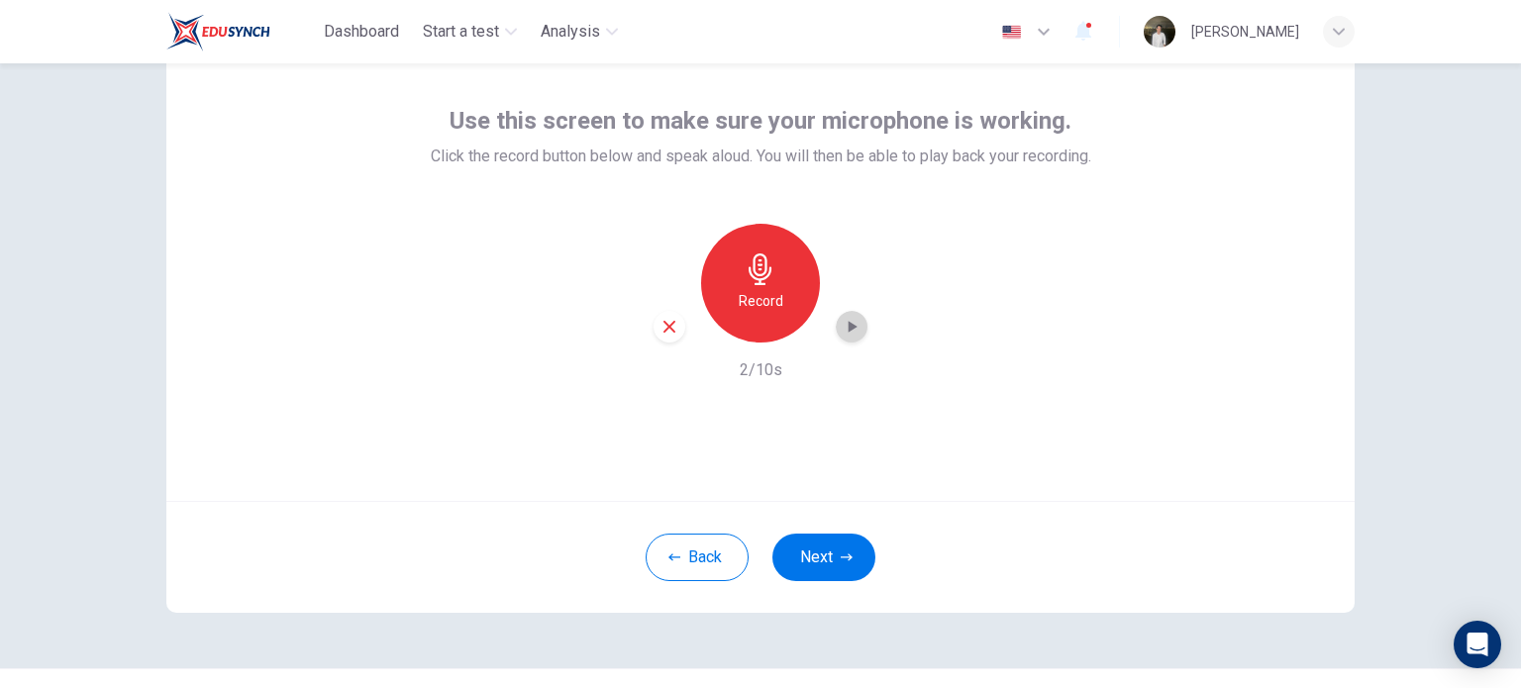
click at [842, 325] on icon "button" at bounding box center [852, 327] width 20 height 20
click at [812, 572] on button "Next" at bounding box center [823, 558] width 103 height 48
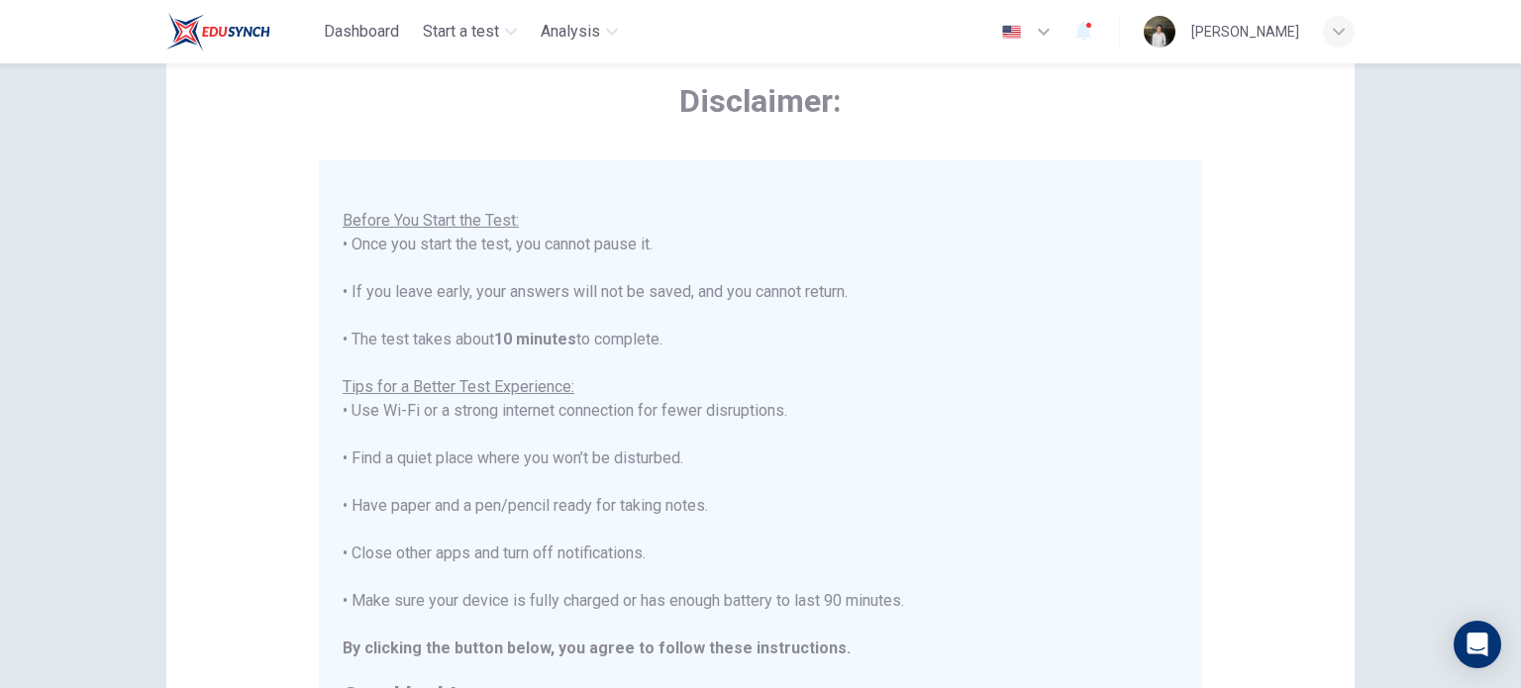
scroll to position [412, 0]
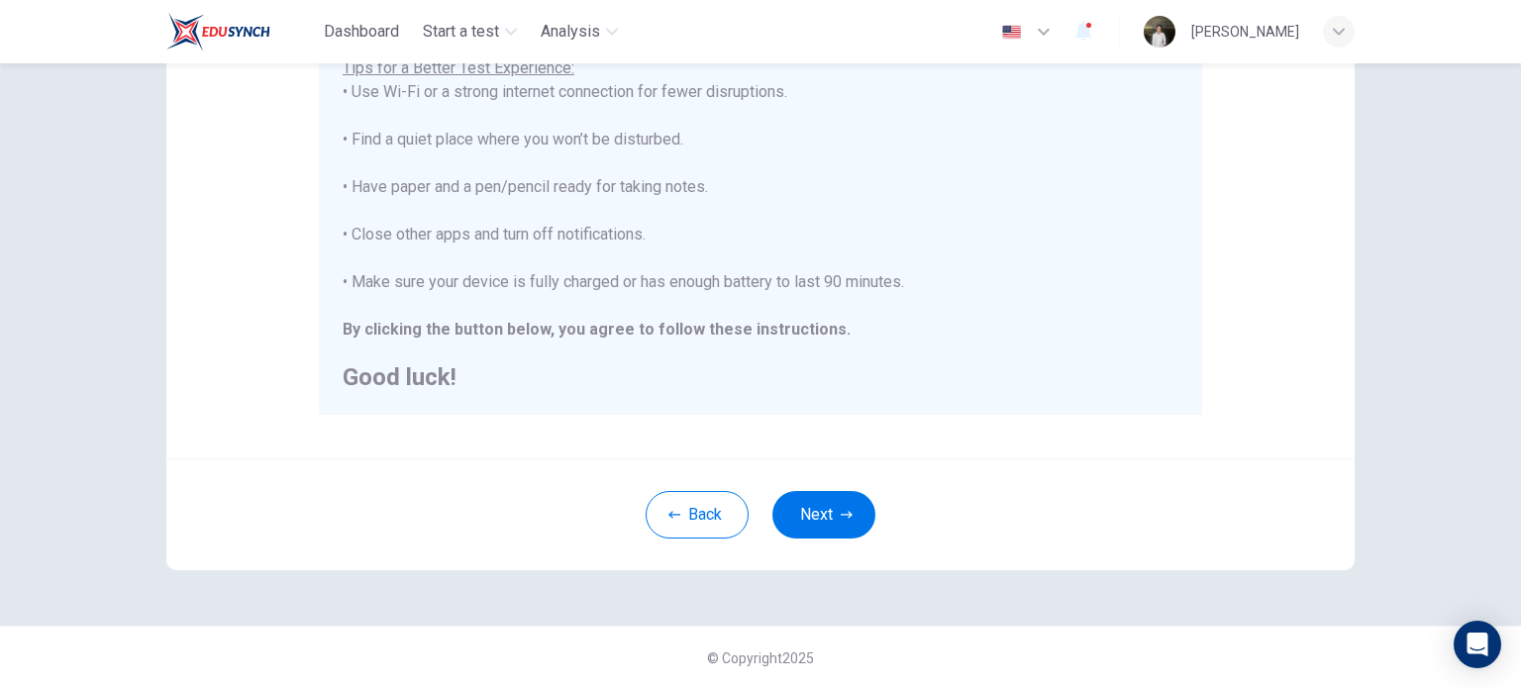
click at [841, 558] on div "Back Next" at bounding box center [760, 514] width 1188 height 112
drag, startPoint x: 841, startPoint y: 558, endPoint x: 828, endPoint y: 549, distance: 16.2
click at [828, 549] on div "Back Next" at bounding box center [760, 514] width 1188 height 112
click at [816, 557] on div "Back Next" at bounding box center [760, 514] width 1188 height 112
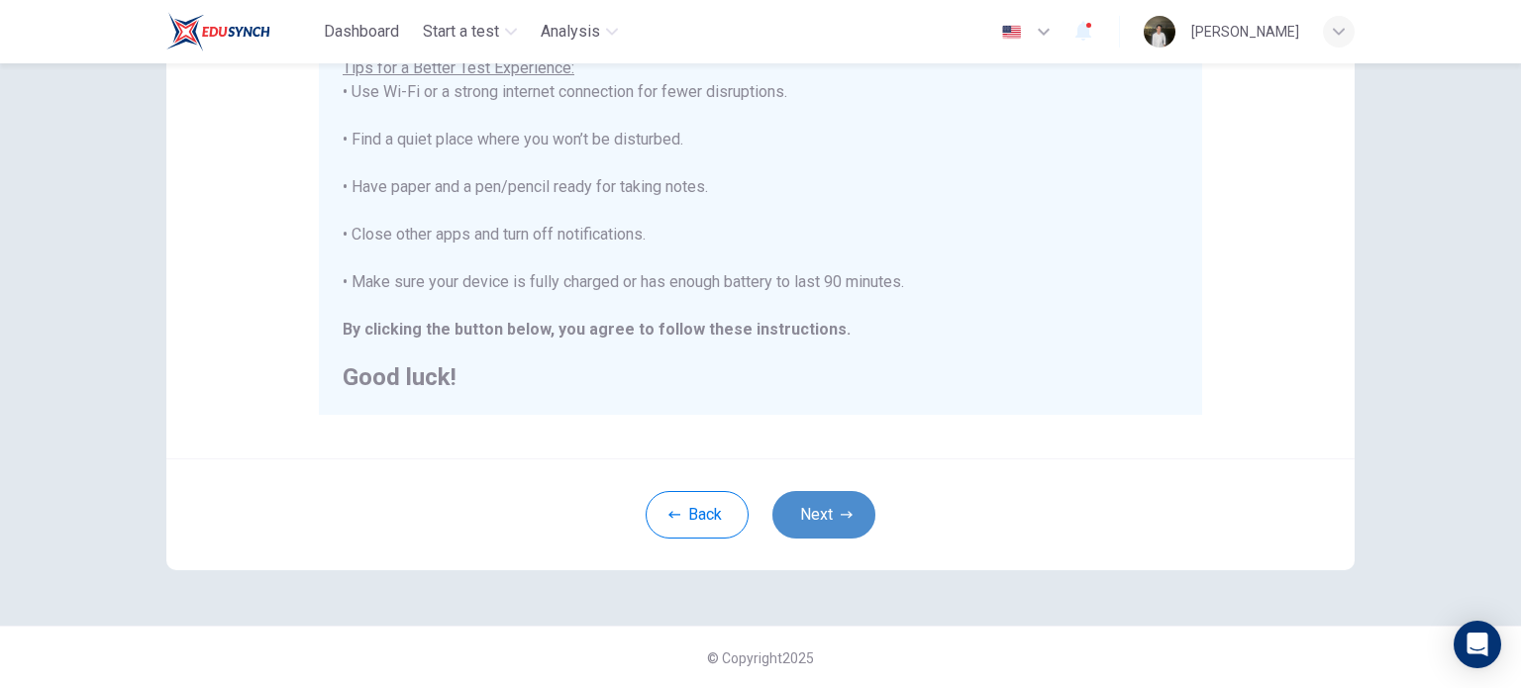
click at [810, 534] on button "Next" at bounding box center [823, 515] width 103 height 48
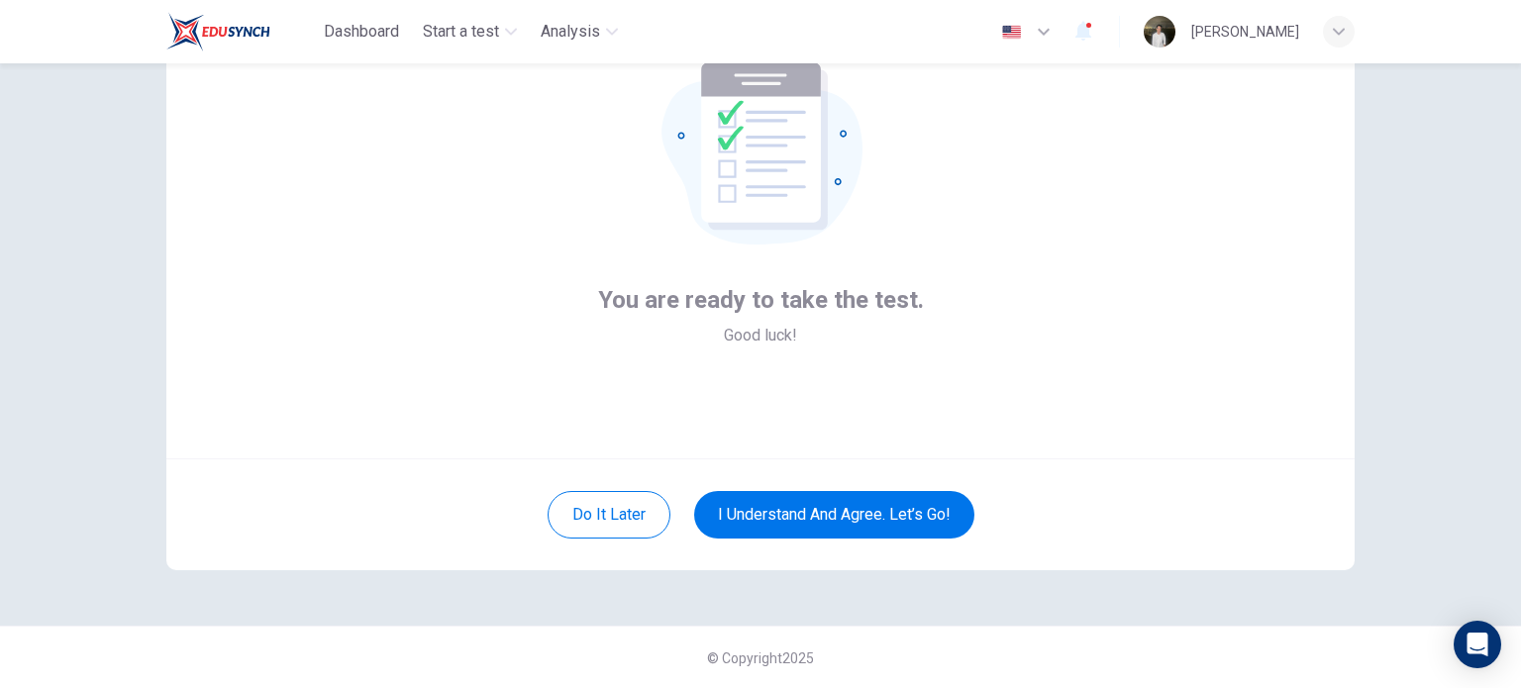
scroll to position [91, 0]
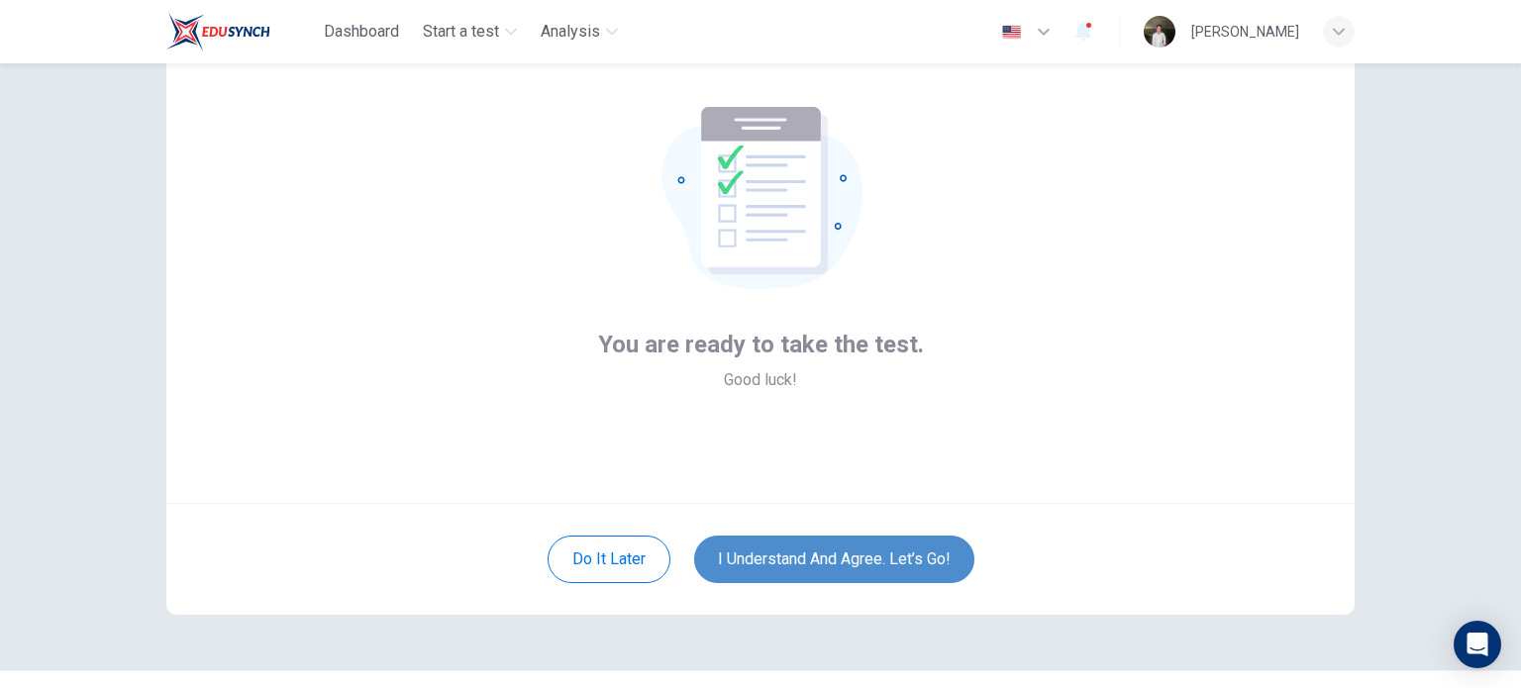
click at [837, 555] on button "I understand and agree. Let’s go!" at bounding box center [834, 560] width 280 height 48
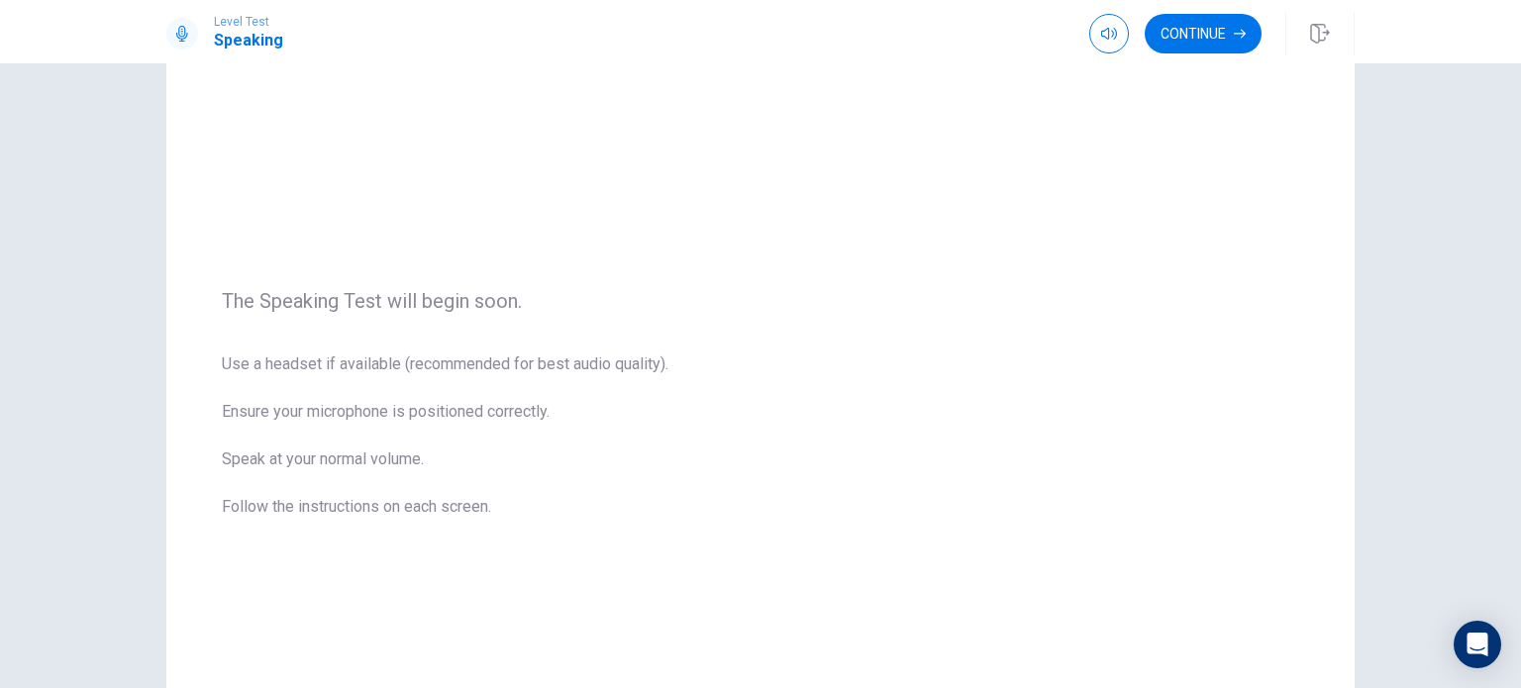
scroll to position [127, 0]
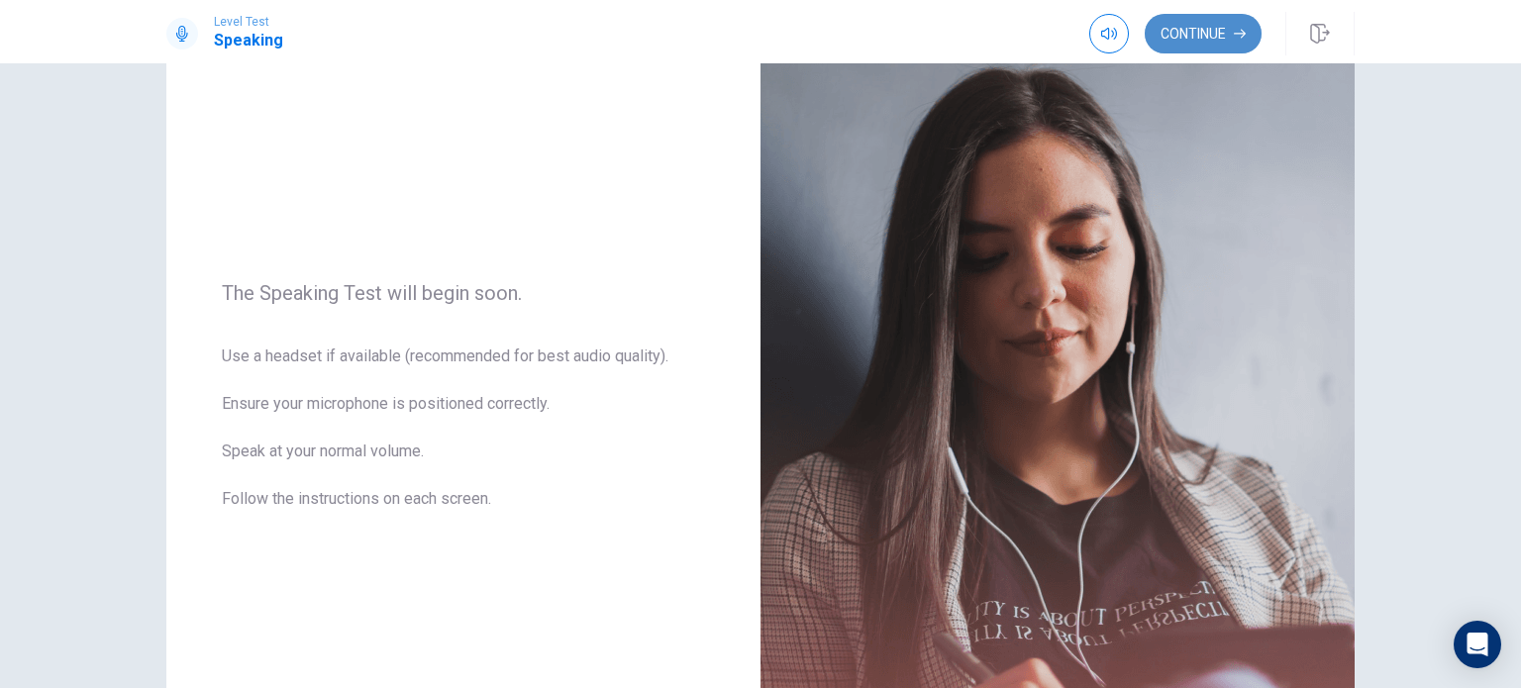
click at [1220, 19] on button "Continue" at bounding box center [1203, 34] width 117 height 40
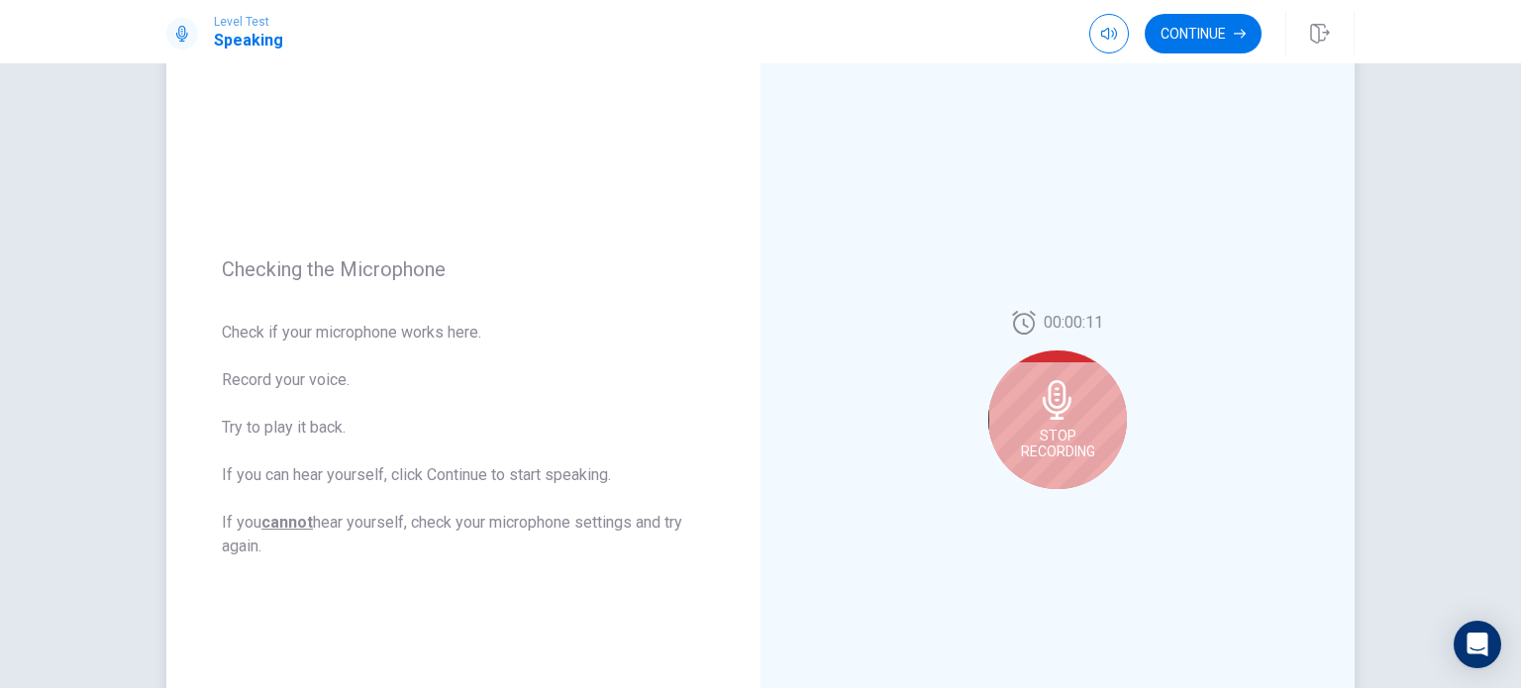
click at [1065, 388] on icon at bounding box center [1058, 400] width 40 height 40
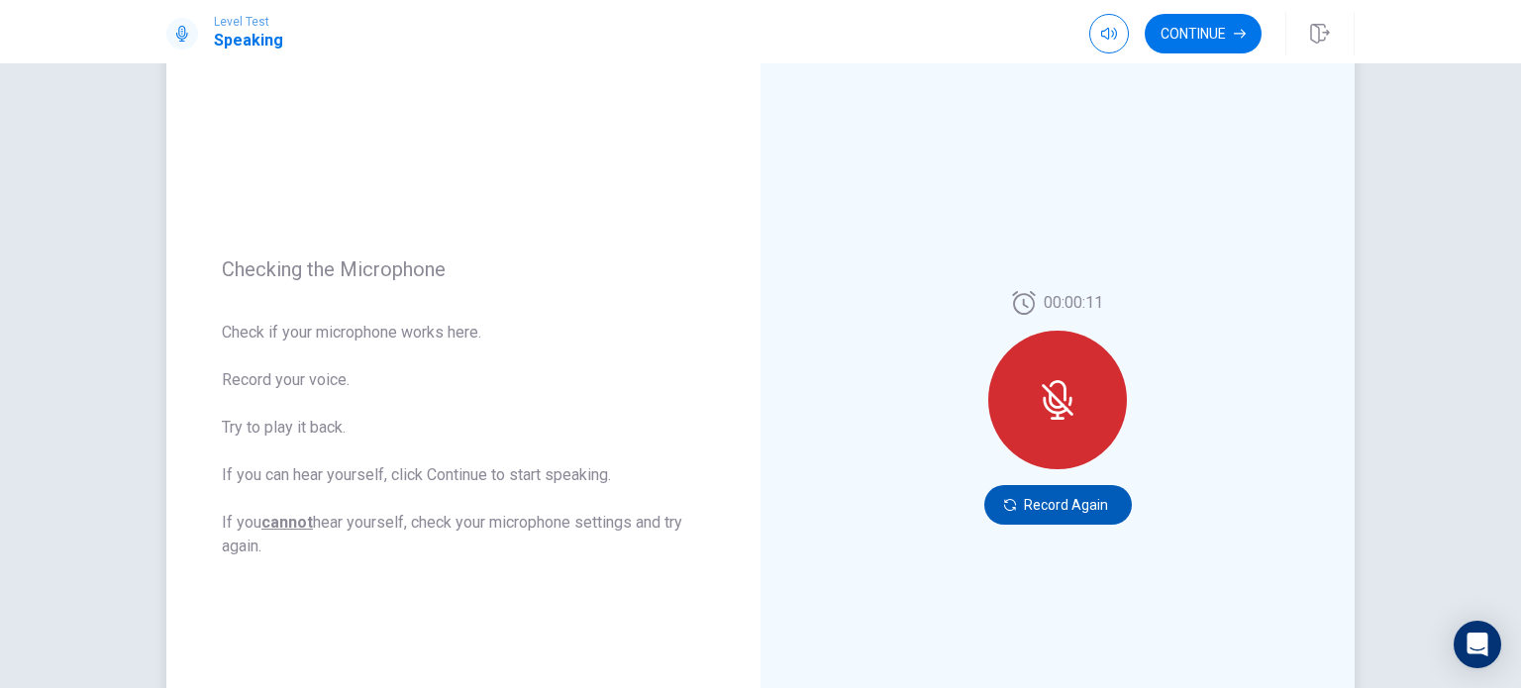
click at [1038, 494] on button "Record Again" at bounding box center [1058, 505] width 148 height 40
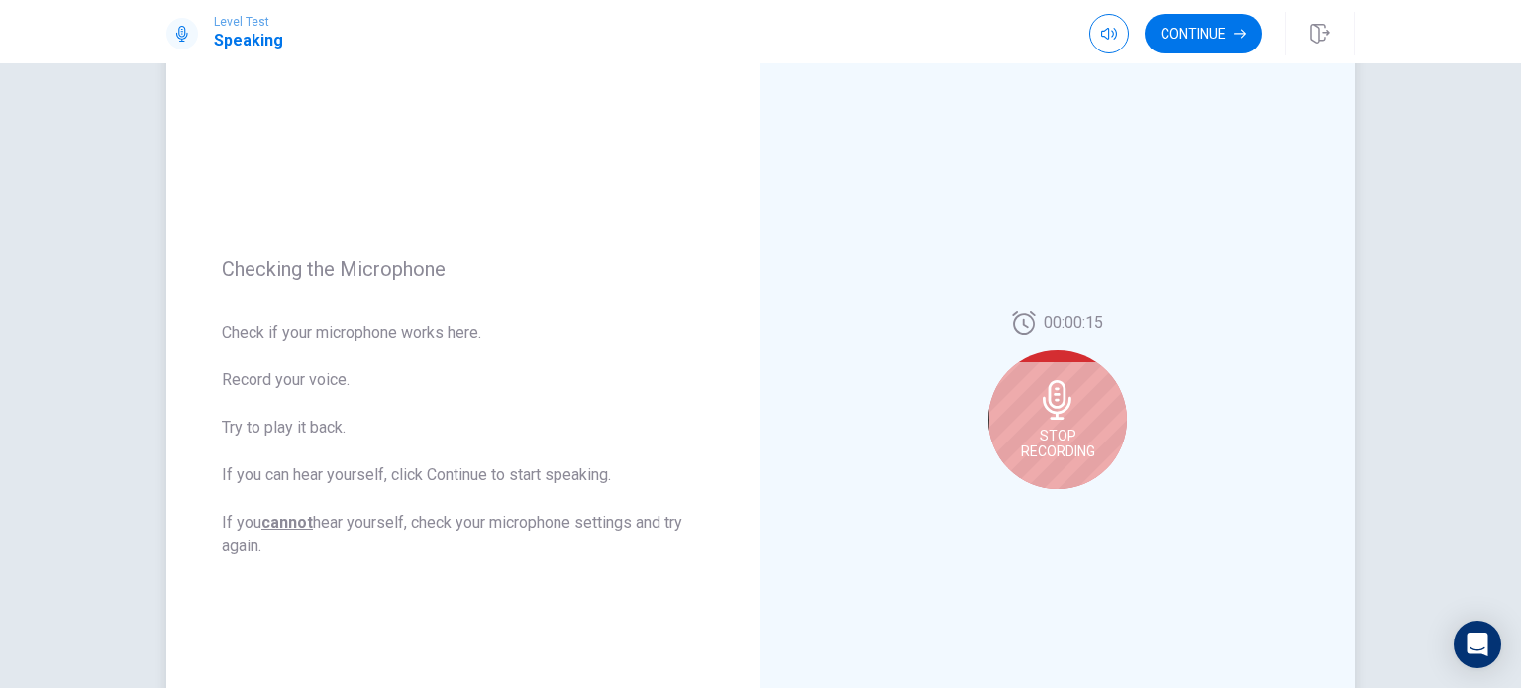
click at [1072, 427] on div "Stop Recording" at bounding box center [1057, 420] width 139 height 139
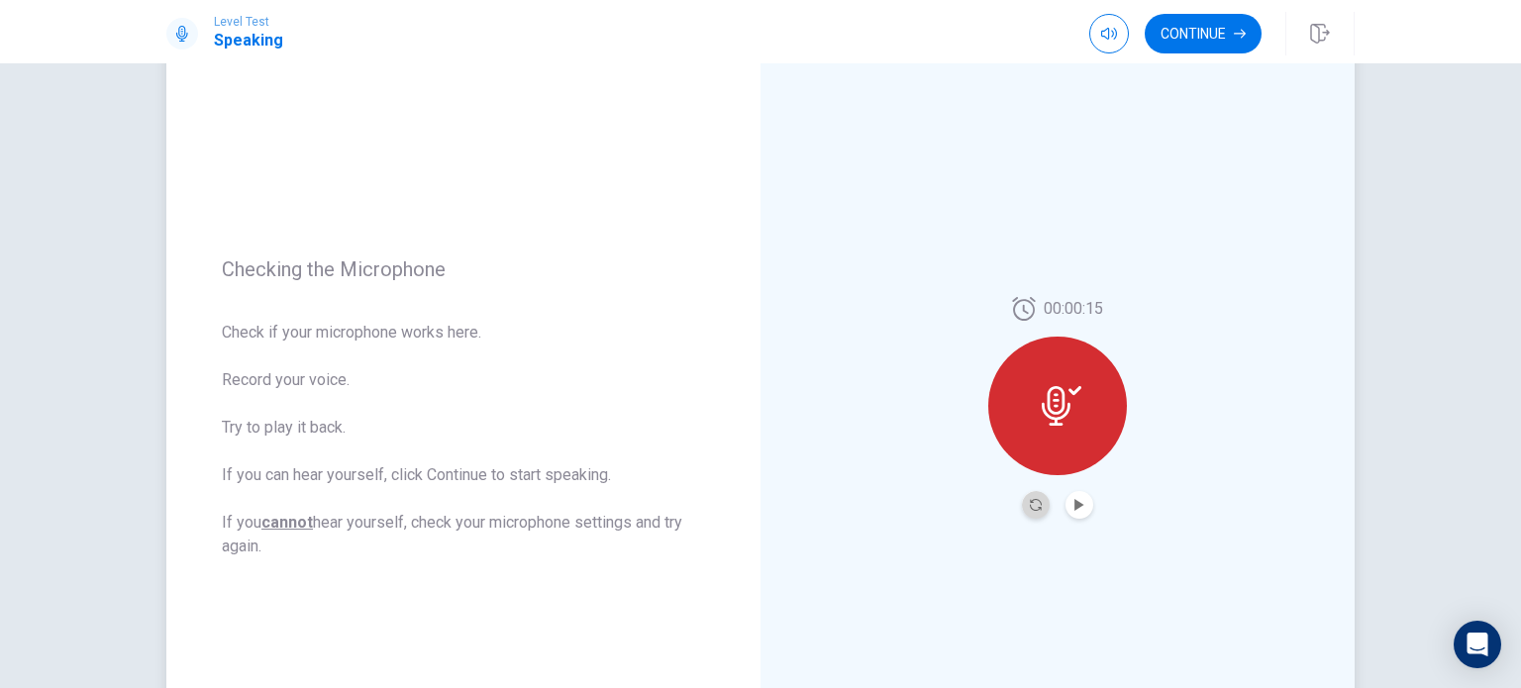
click at [1023, 507] on button "Record Again" at bounding box center [1036, 505] width 28 height 28
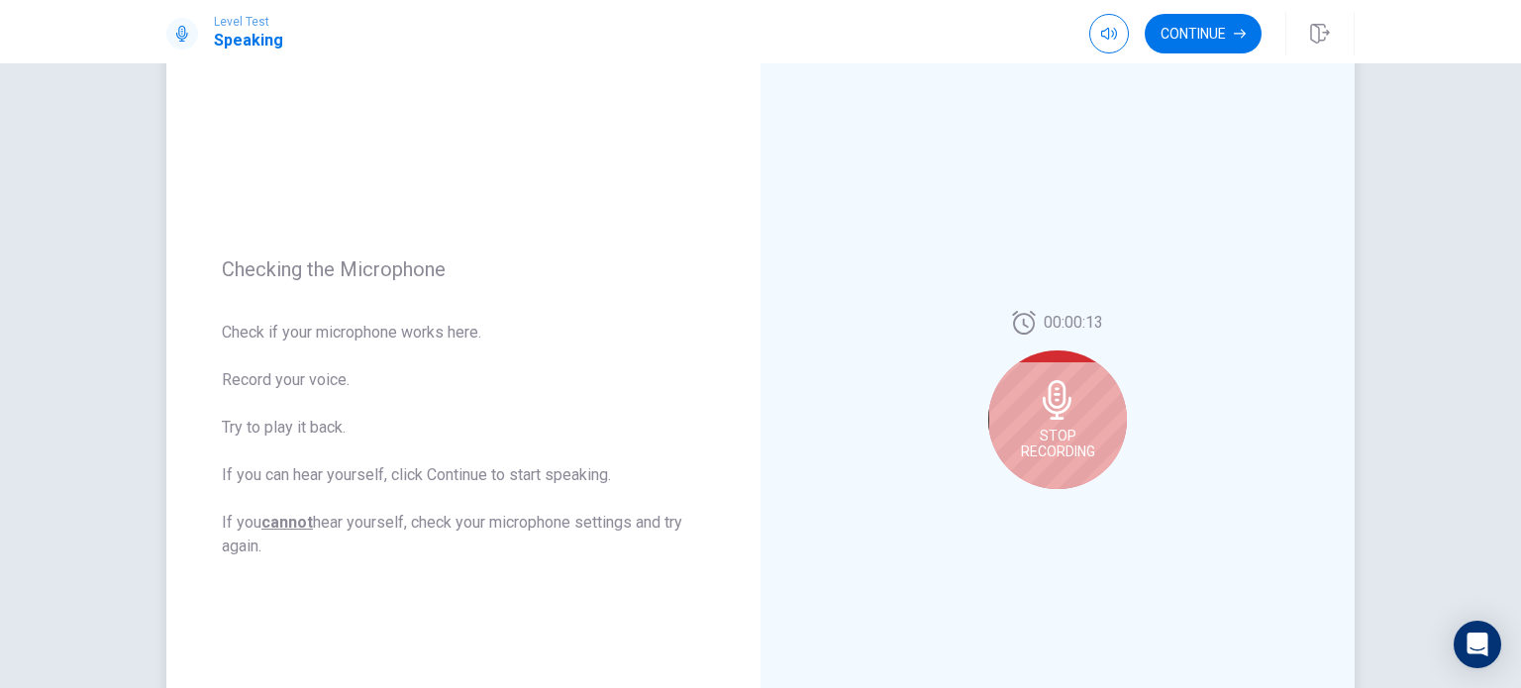
drag, startPoint x: 1048, startPoint y: 448, endPoint x: 1342, endPoint y: 386, distance: 300.4
click at [1342, 386] on div "00:00:13 Stop Recording" at bounding box center [1057, 407] width 594 height 863
click at [1097, 419] on div "Stop Recording" at bounding box center [1057, 420] width 139 height 139
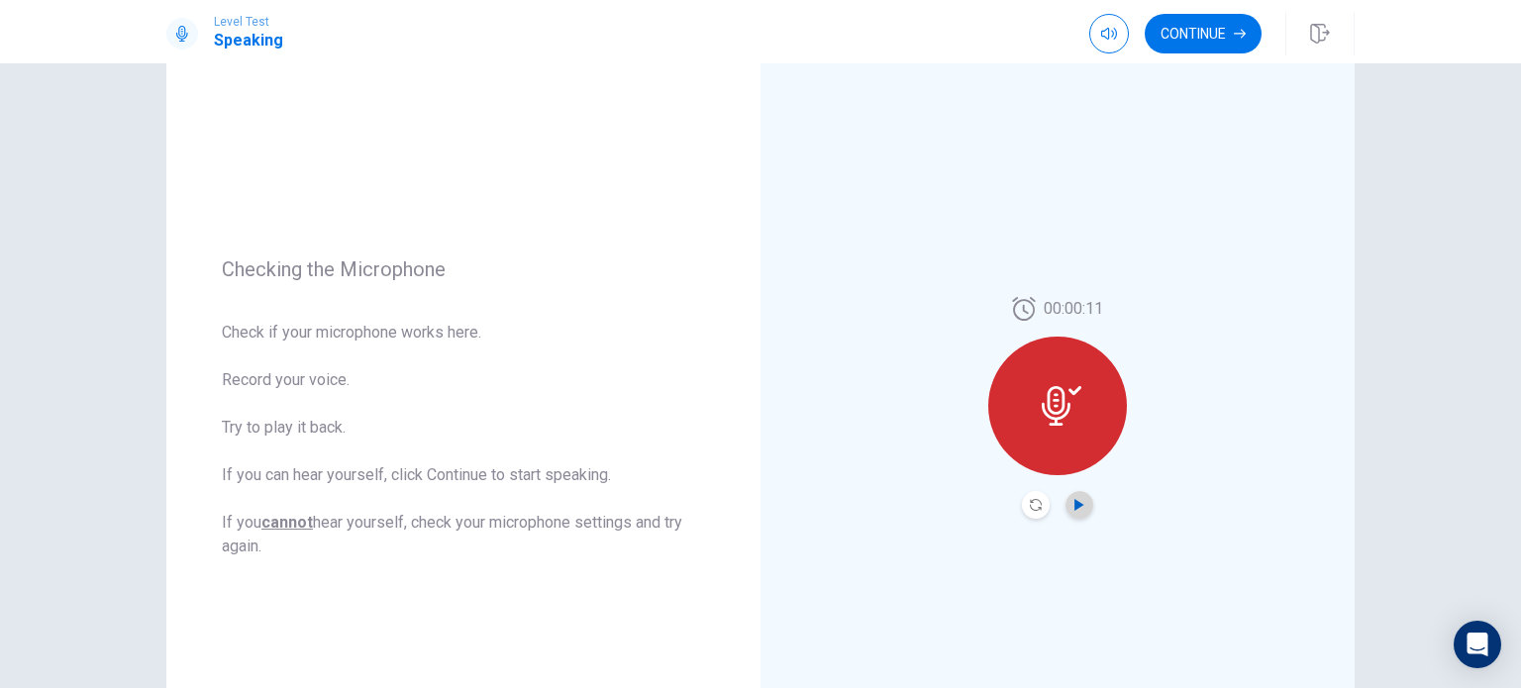
click at [1074, 502] on icon "Play Audio" at bounding box center [1078, 505] width 9 height 12
click at [1074, 500] on icon "Play Audio" at bounding box center [1078, 505] width 9 height 12
click at [1022, 499] on button "Record Again" at bounding box center [1036, 505] width 28 height 28
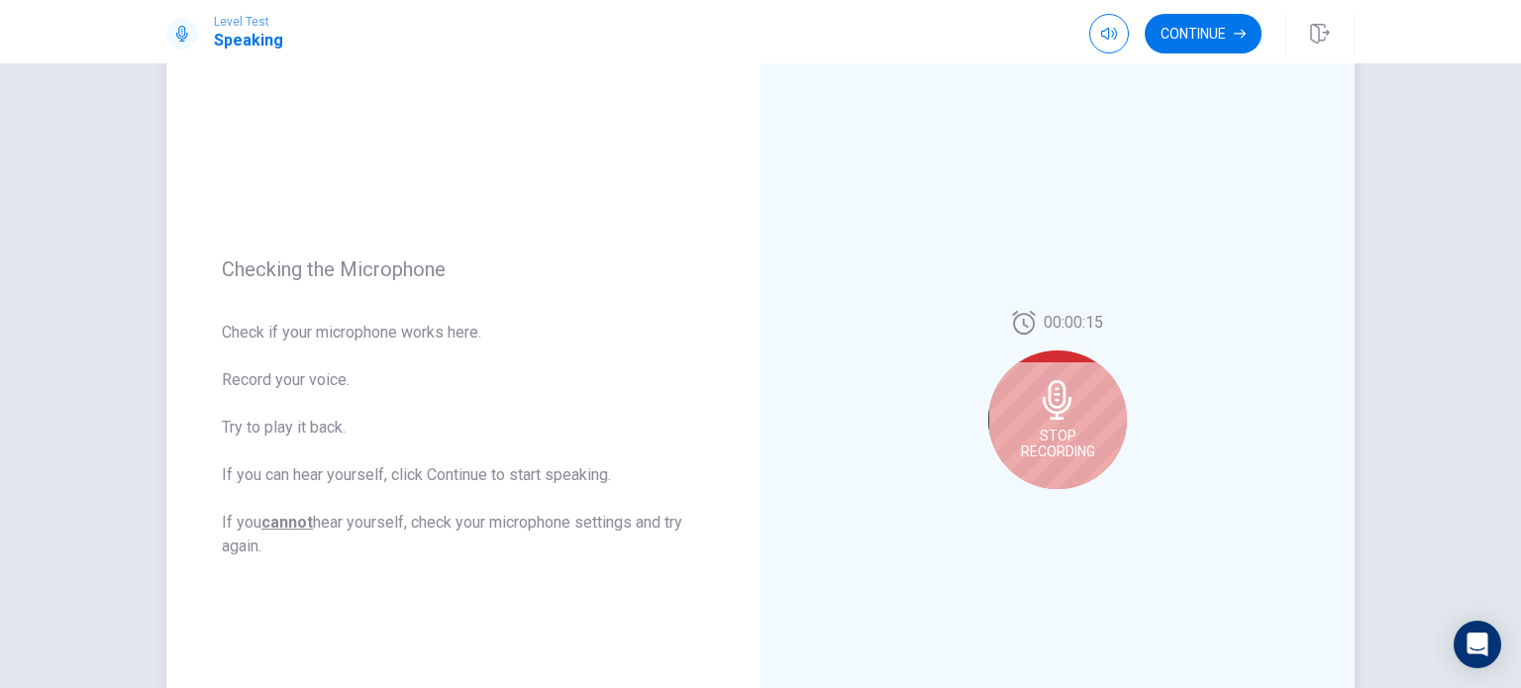
click at [1052, 443] on span "Stop Recording" at bounding box center [1058, 444] width 74 height 32
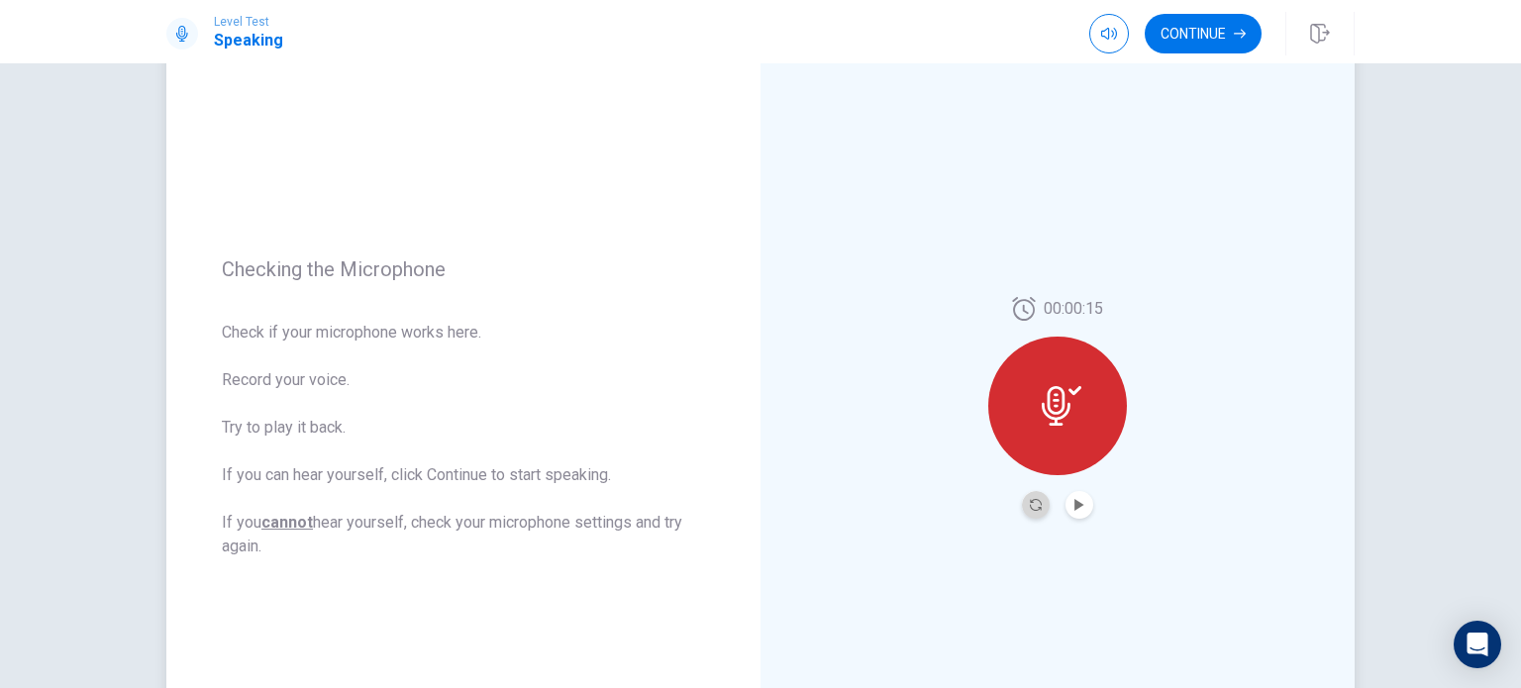
click at [1030, 496] on button "Record Again" at bounding box center [1036, 505] width 28 height 28
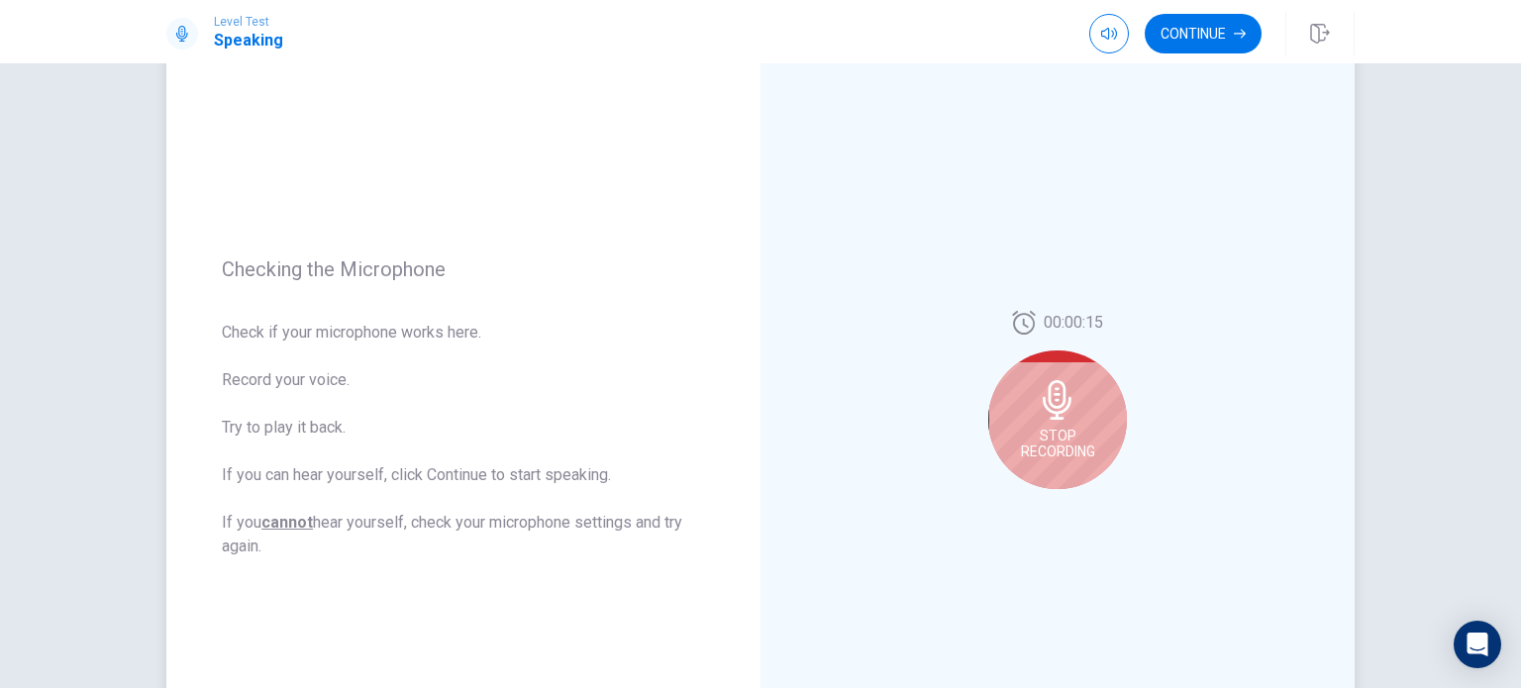
click at [1063, 407] on icon at bounding box center [1057, 400] width 29 height 40
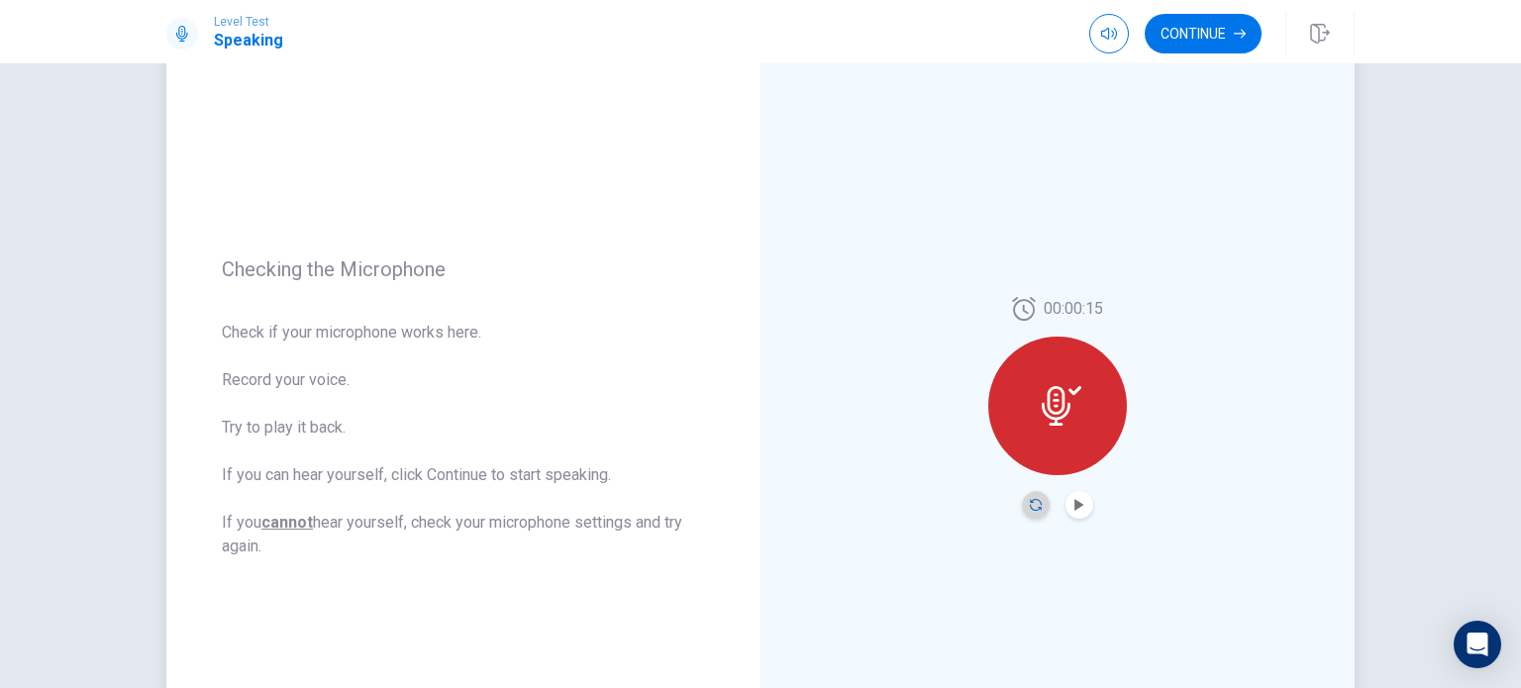
click at [1032, 500] on icon "Record Again" at bounding box center [1036, 505] width 12 height 12
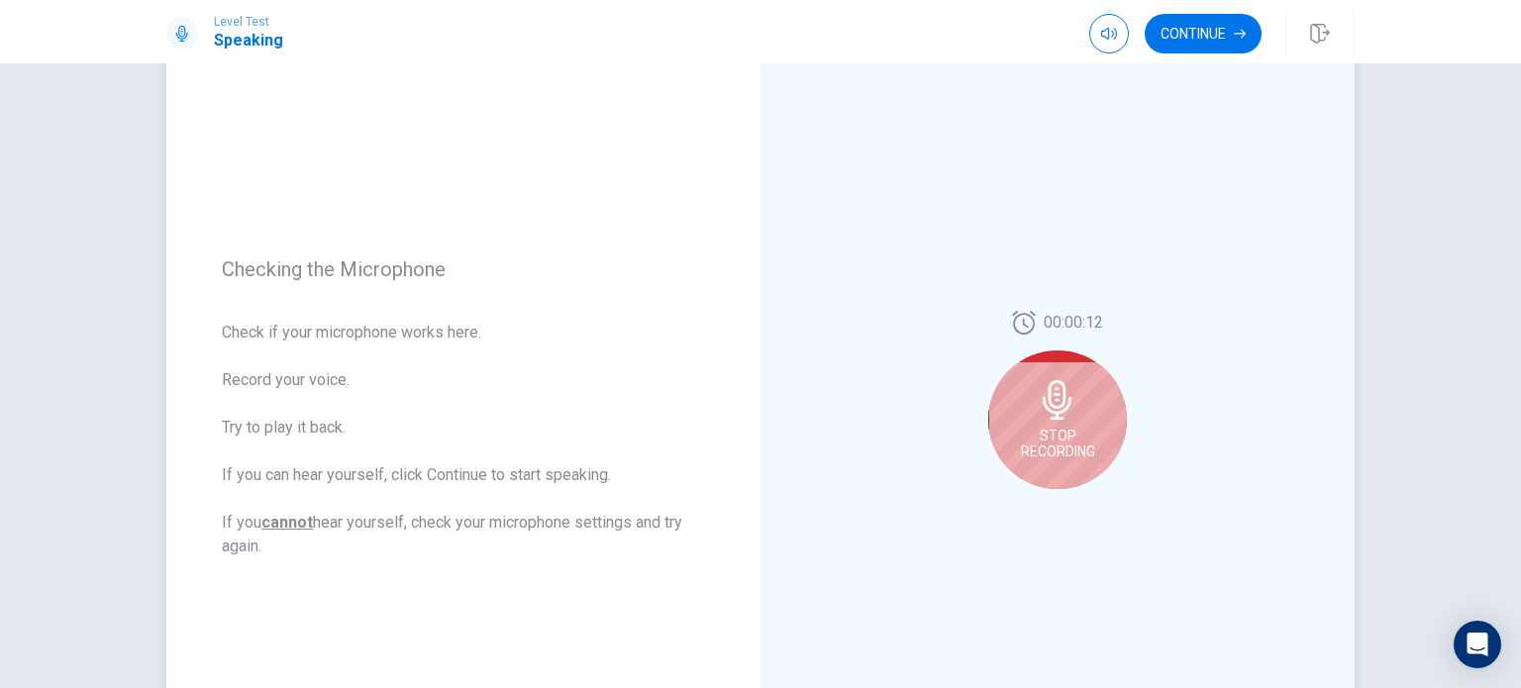
click at [1057, 423] on div "Stop Recording" at bounding box center [1057, 420] width 139 height 139
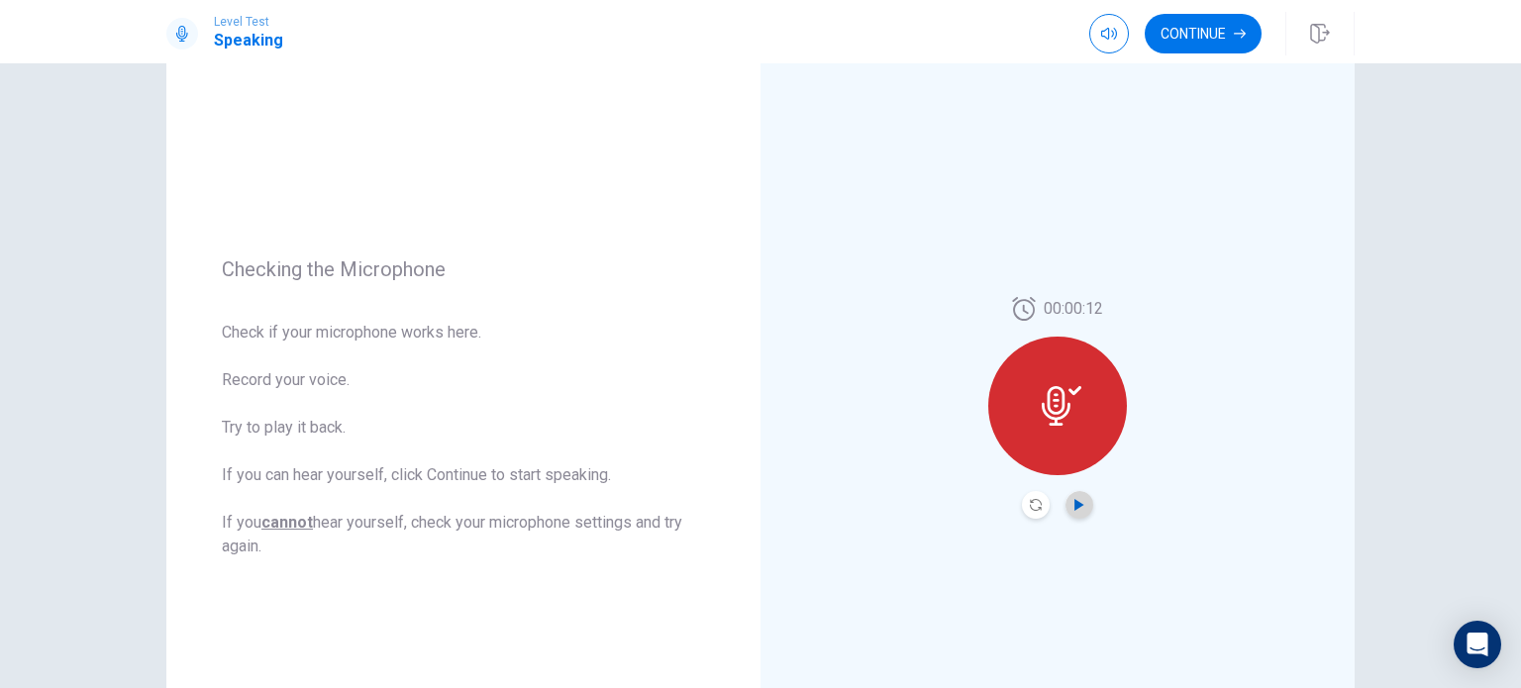
click at [1073, 499] on icon "Play Audio" at bounding box center [1079, 505] width 12 height 12
click at [1032, 501] on icon "Record Again" at bounding box center [1036, 505] width 12 height 12
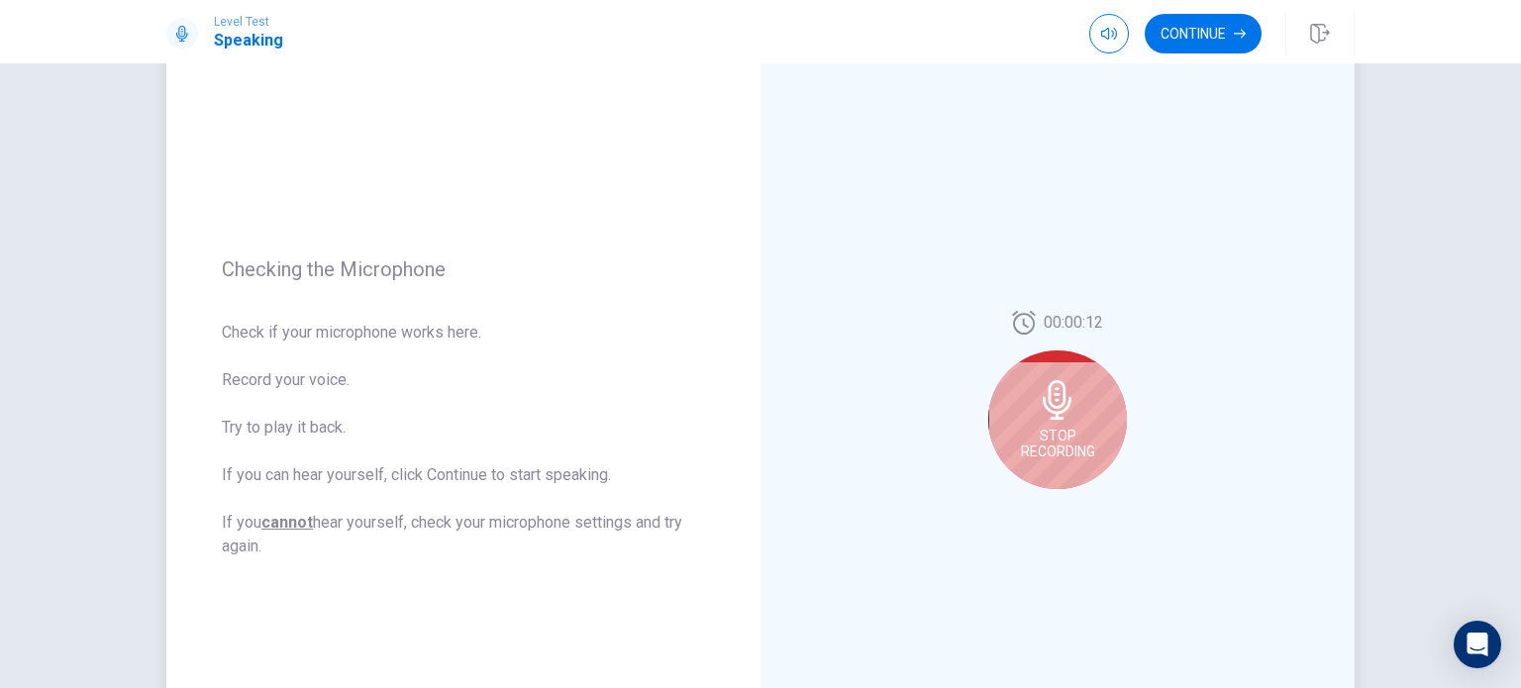
click at [1086, 413] on div "Stop Recording" at bounding box center [1057, 420] width 139 height 139
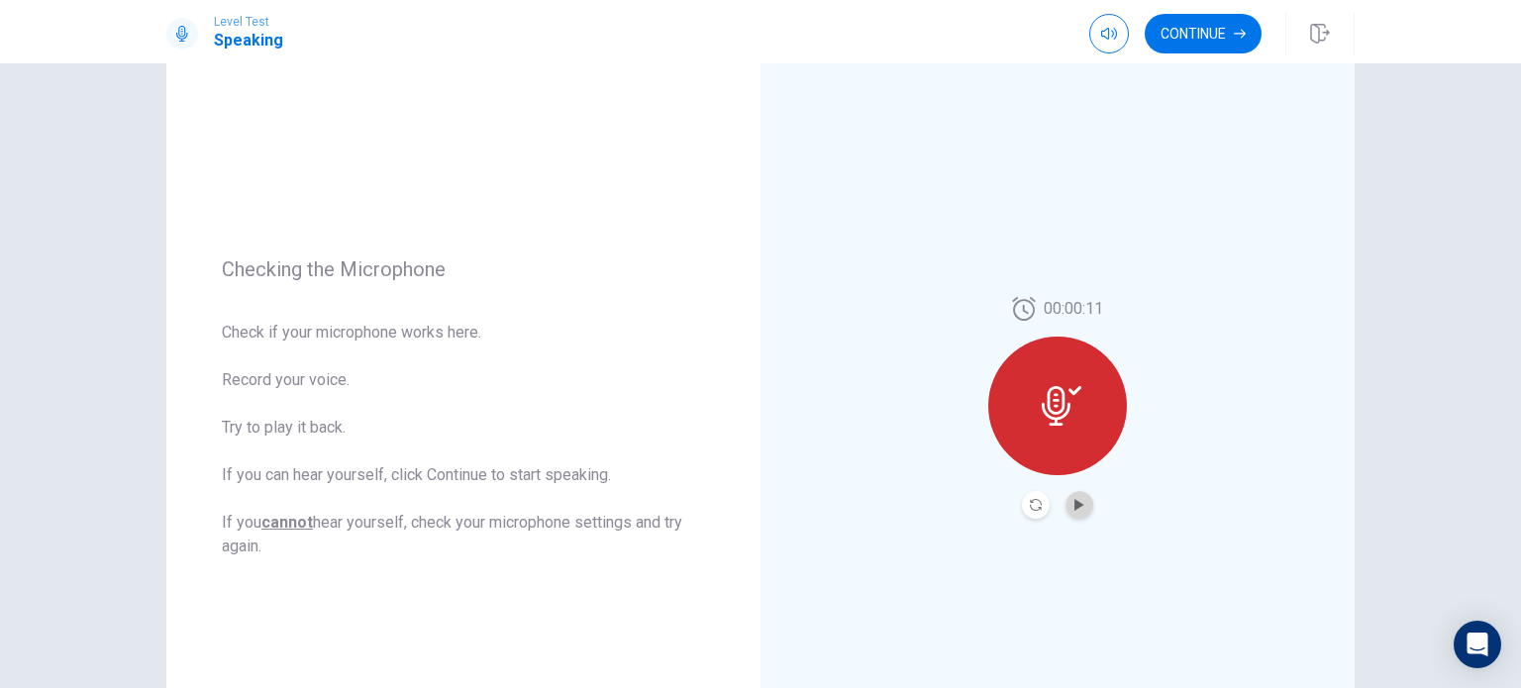
click at [1073, 497] on button "Play Audio" at bounding box center [1079, 505] width 28 height 28
click at [1073, 491] on button "Play Audio" at bounding box center [1079, 505] width 28 height 28
click at [1034, 496] on button "Record Again" at bounding box center [1036, 505] width 28 height 28
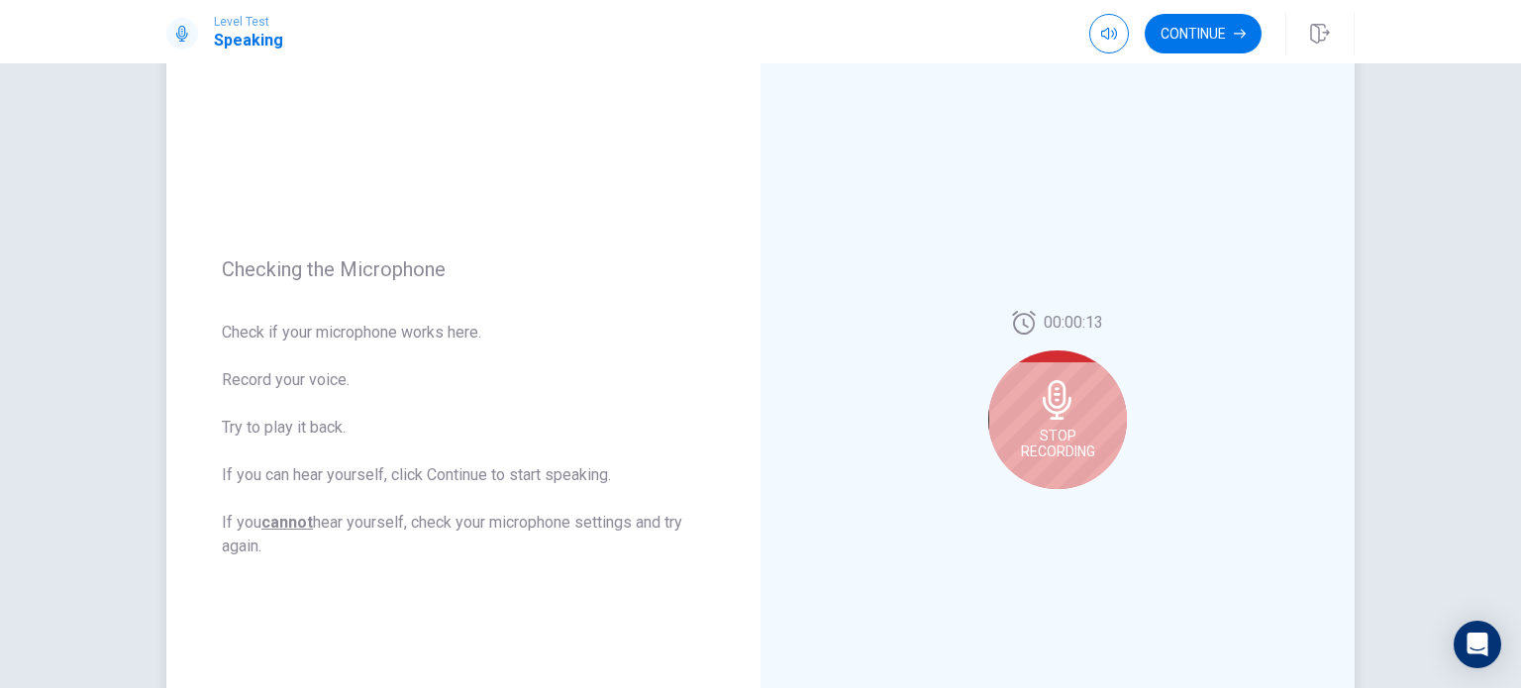
click at [1091, 451] on div "Stop Recording" at bounding box center [1057, 420] width 139 height 139
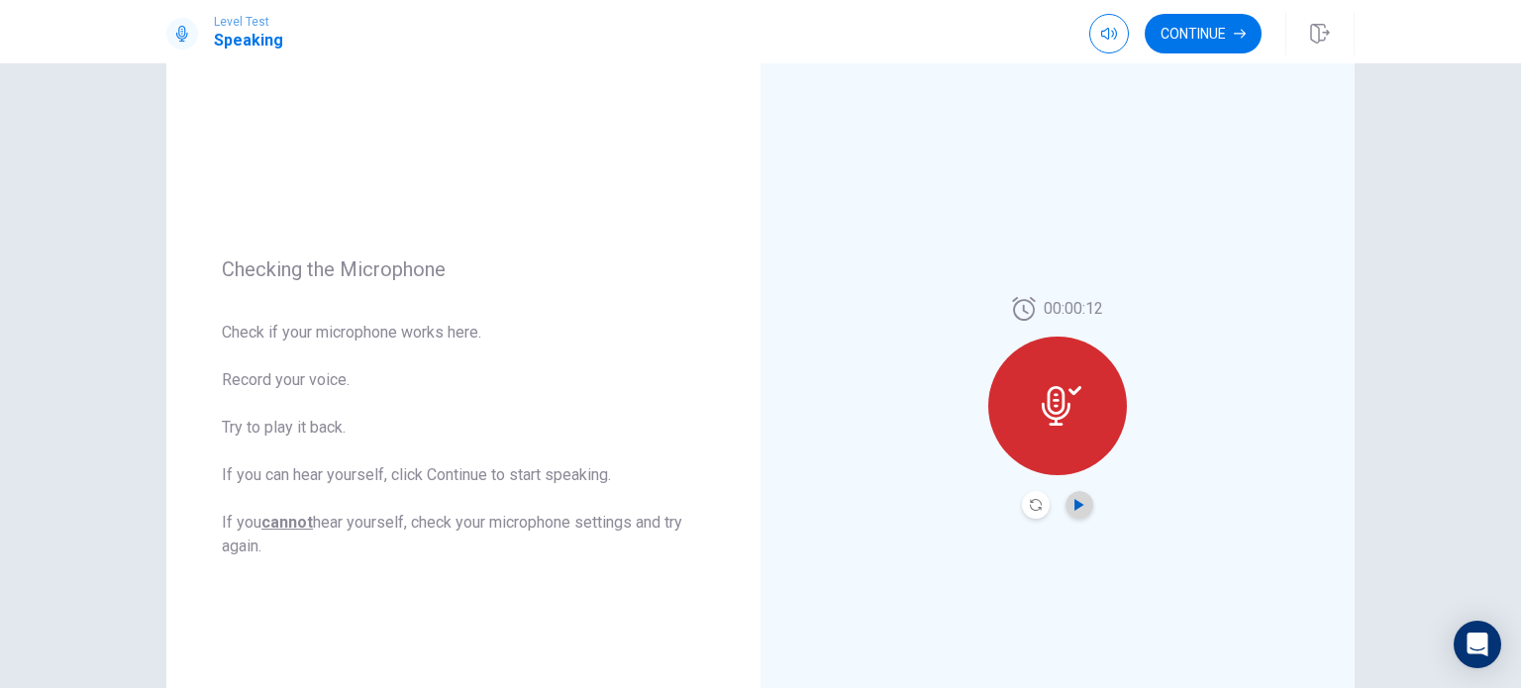
click at [1074, 502] on icon "Play Audio" at bounding box center [1079, 505] width 12 height 12
click at [1028, 495] on button "Record Again" at bounding box center [1036, 505] width 28 height 28
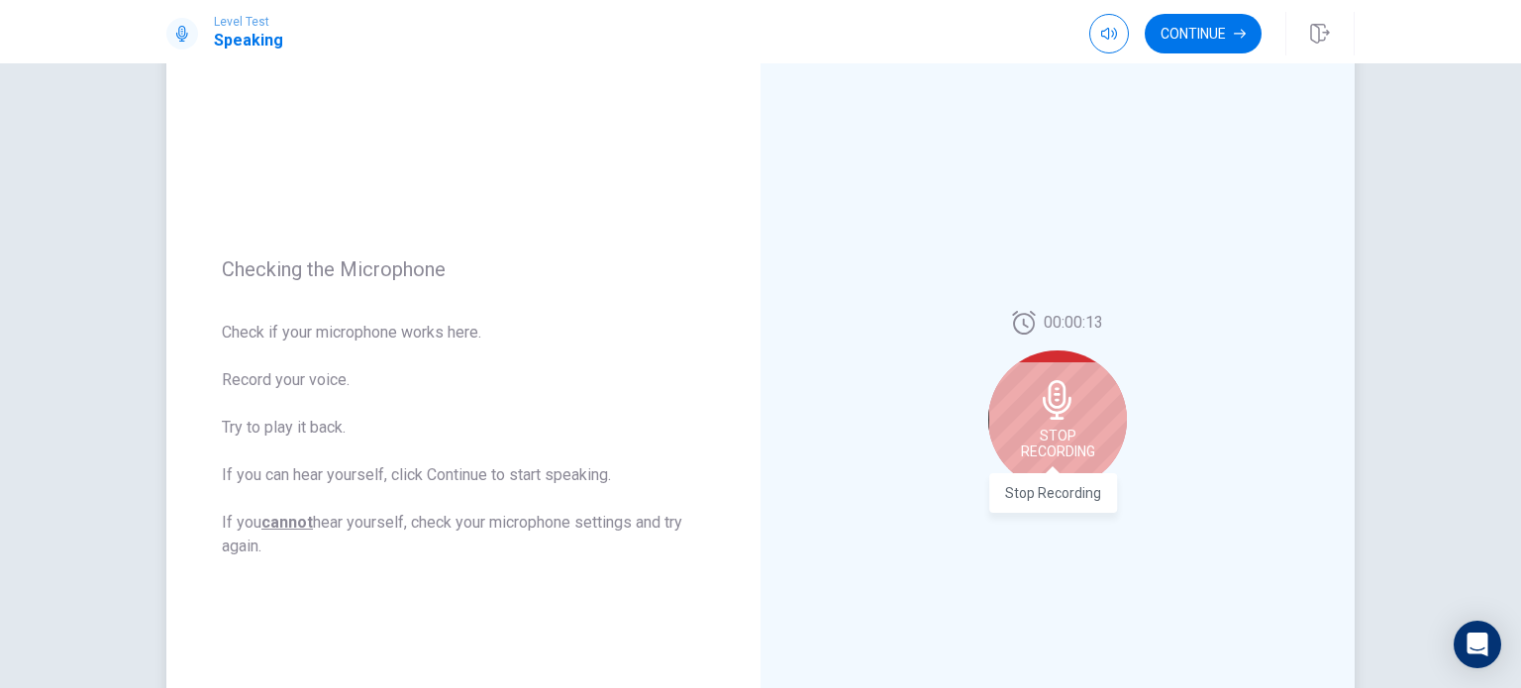
click at [1056, 431] on span "Stop Recording" at bounding box center [1058, 444] width 74 height 32
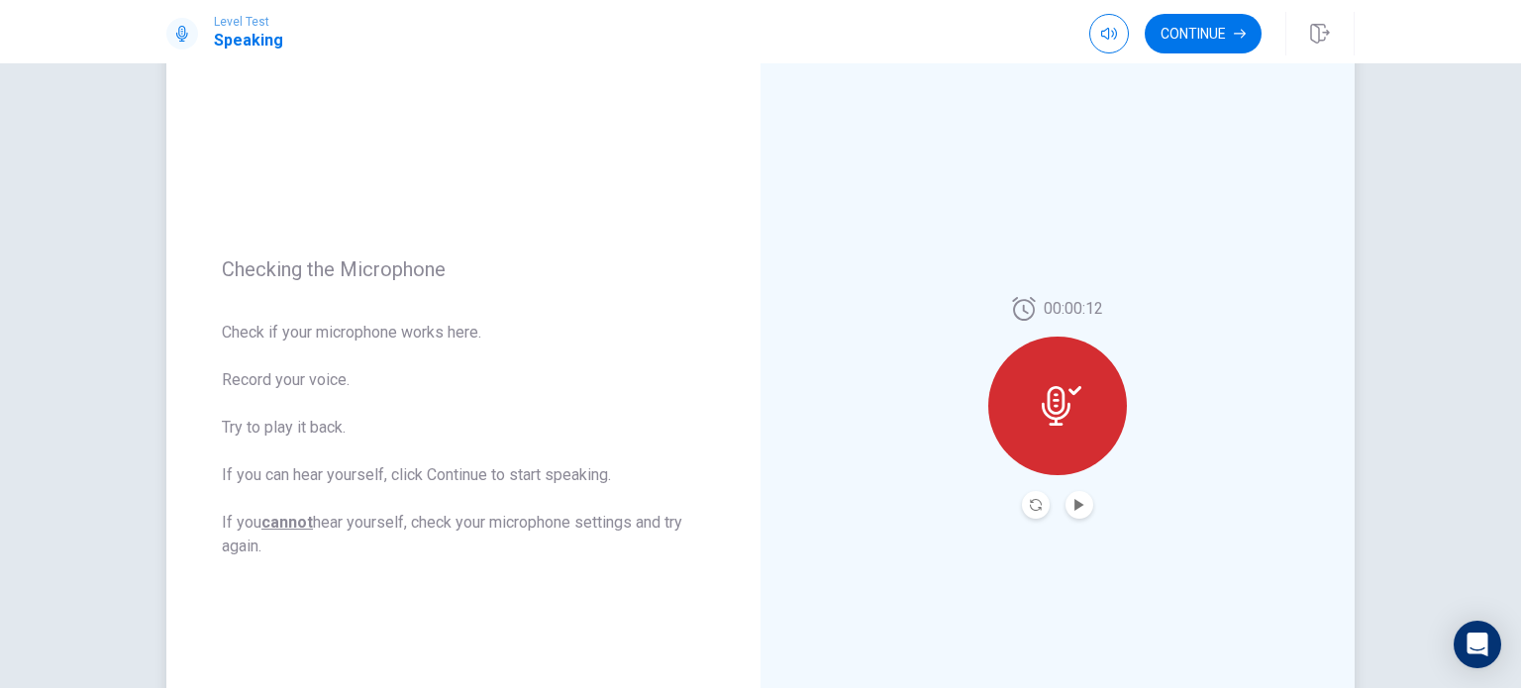
drag, startPoint x: 1071, startPoint y: 498, endPoint x: 1085, endPoint y: 497, distance: 13.9
click at [1085, 497] on button "Play Audio" at bounding box center [1079, 505] width 28 height 28
click at [1085, 497] on button "Pause Audio" at bounding box center [1079, 505] width 28 height 28
click at [1085, 497] on button "Play Audio" at bounding box center [1079, 505] width 28 height 28
click at [1026, 511] on button "Record Again" at bounding box center [1036, 505] width 28 height 28
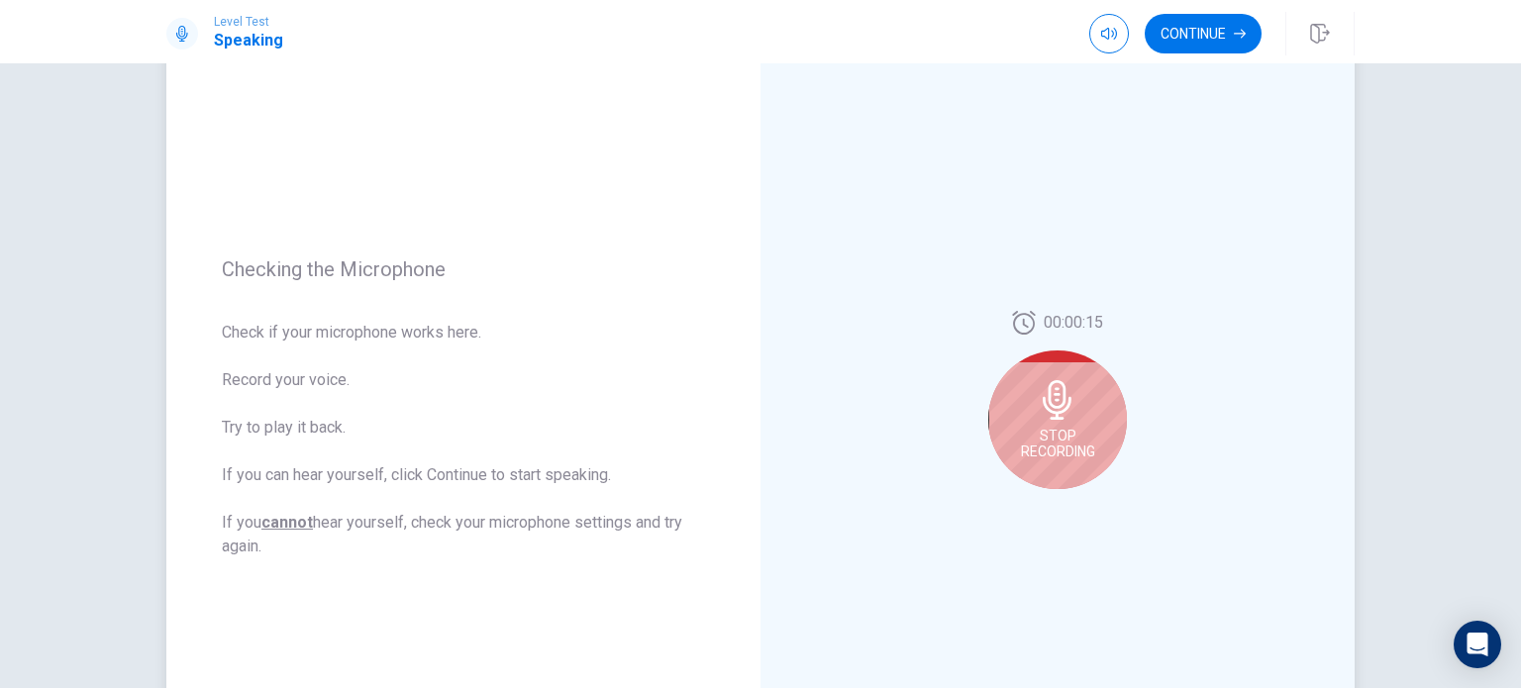
click at [1066, 412] on icon at bounding box center [1058, 400] width 40 height 40
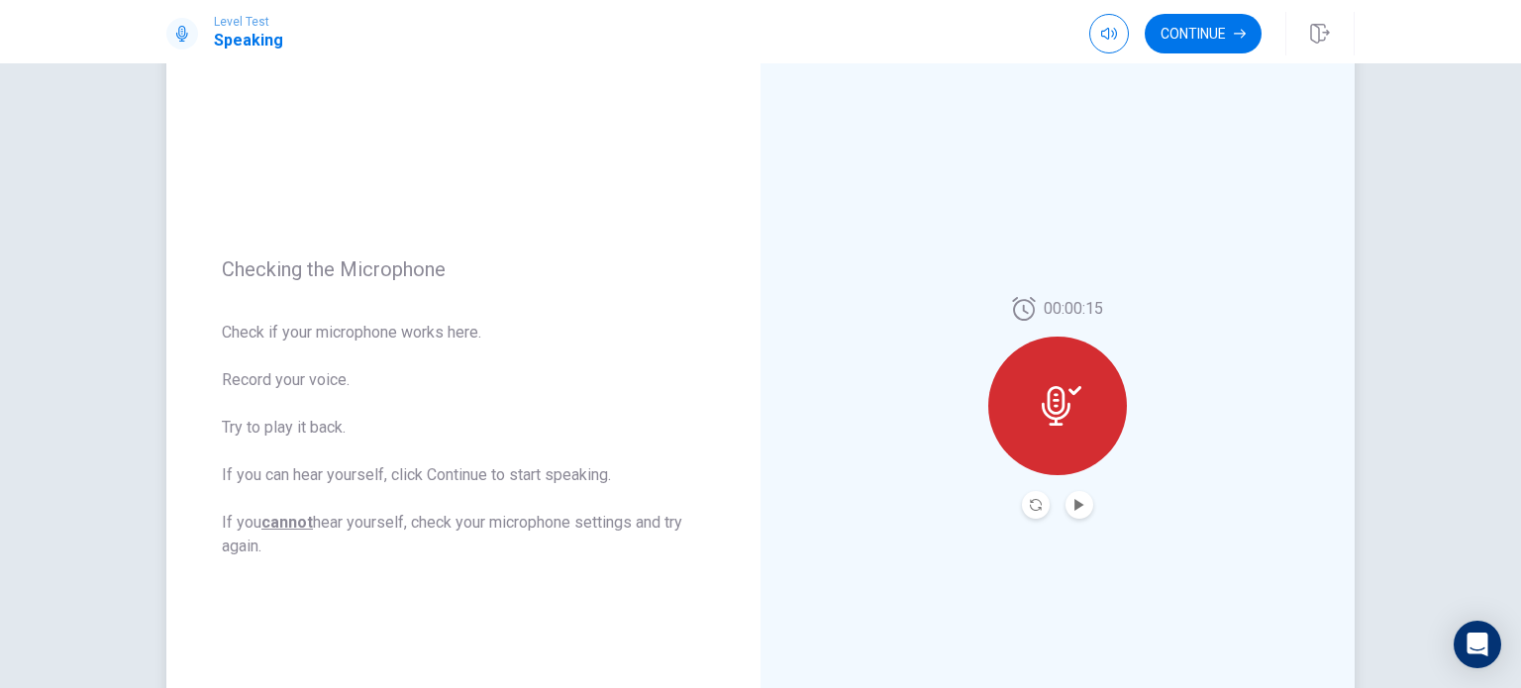
drag, startPoint x: 1066, startPoint y: 412, endPoint x: 1031, endPoint y: 485, distance: 81.5
click at [1031, 485] on div "00:00:15" at bounding box center [1057, 408] width 139 height 222
click at [1032, 499] on icon "Record Again" at bounding box center [1036, 505] width 12 height 12
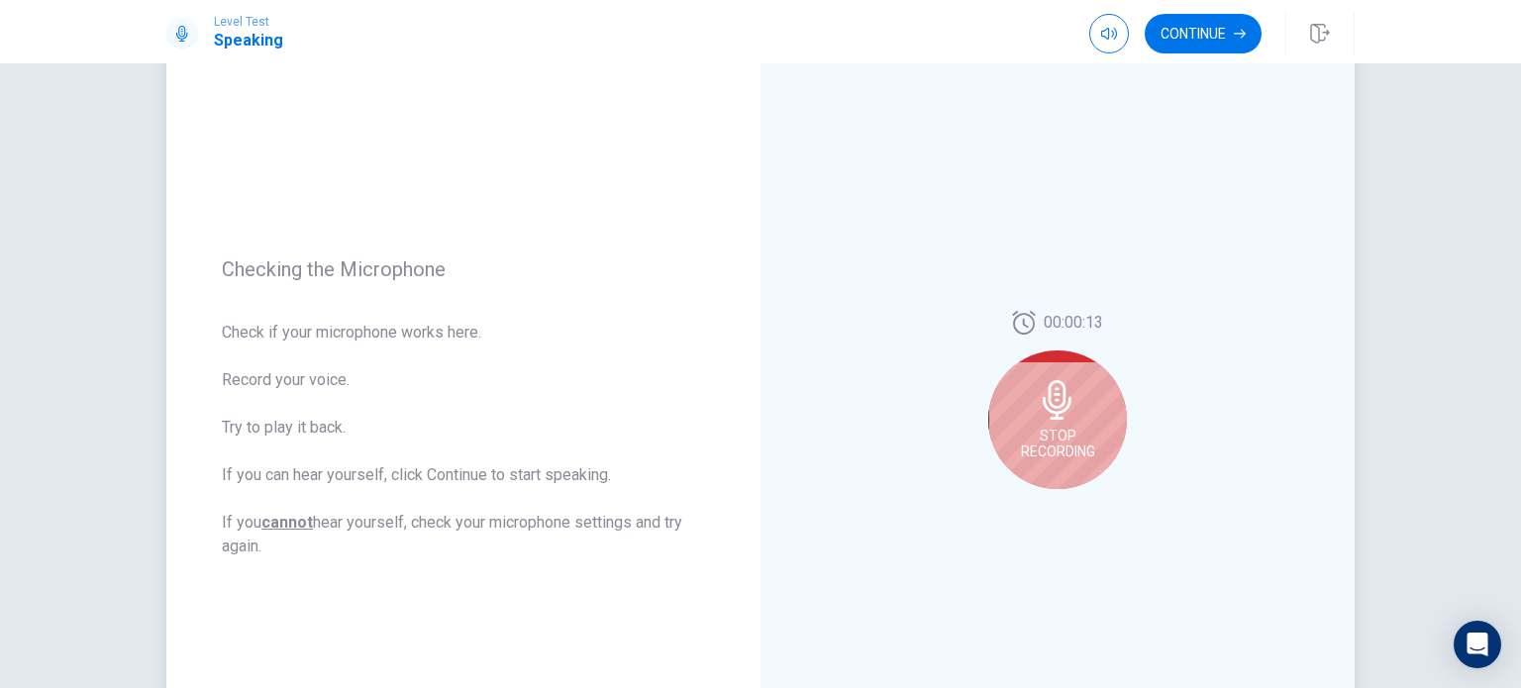
click at [1042, 463] on div "Stop Recording" at bounding box center [1057, 420] width 139 height 139
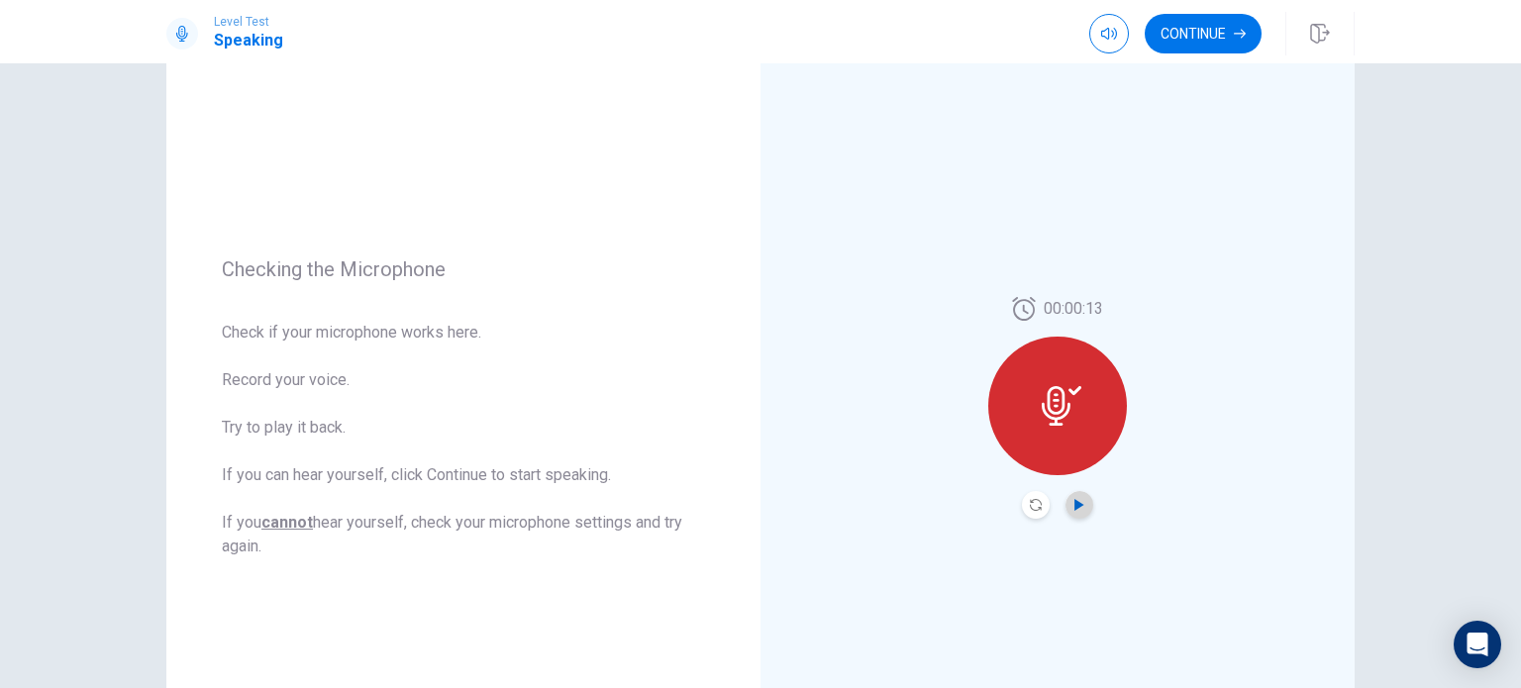
click at [1074, 502] on icon "Play Audio" at bounding box center [1078, 505] width 9 height 12
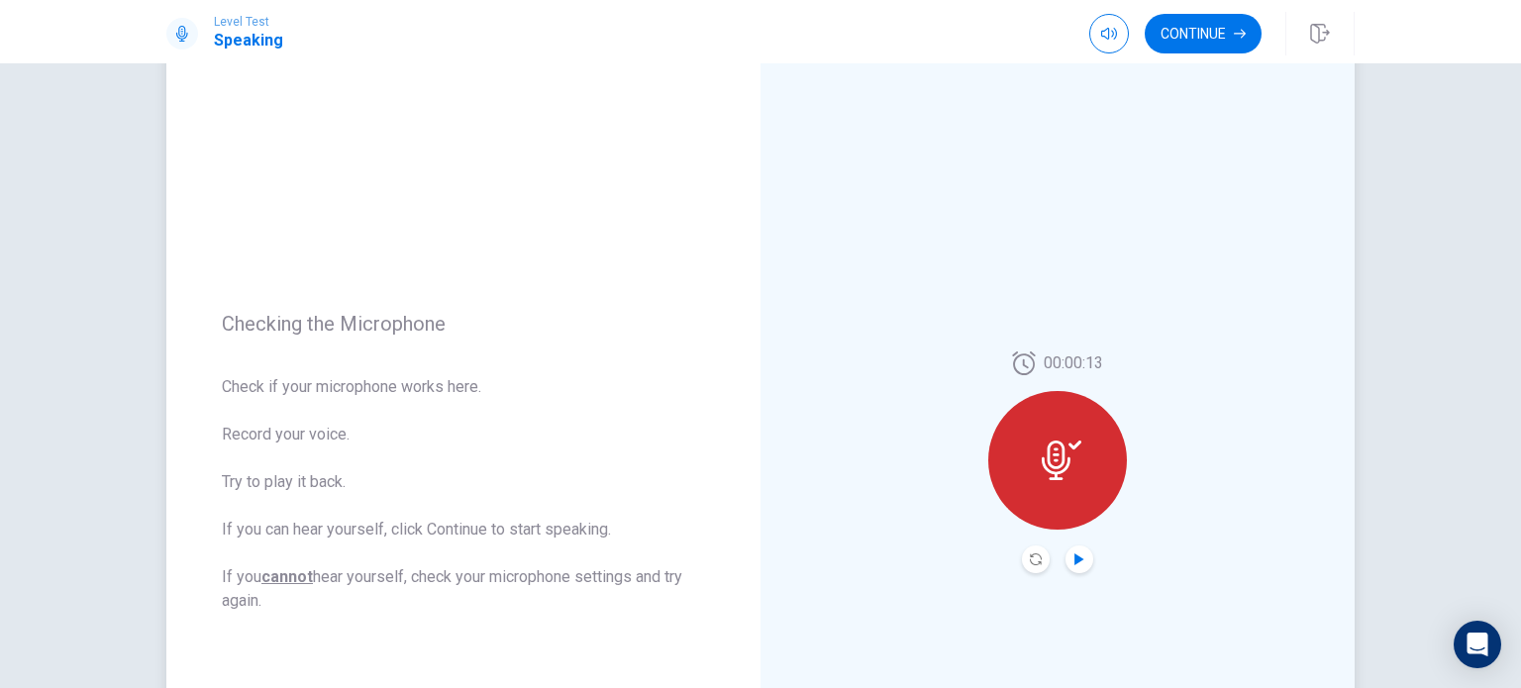
scroll to position [54, 0]
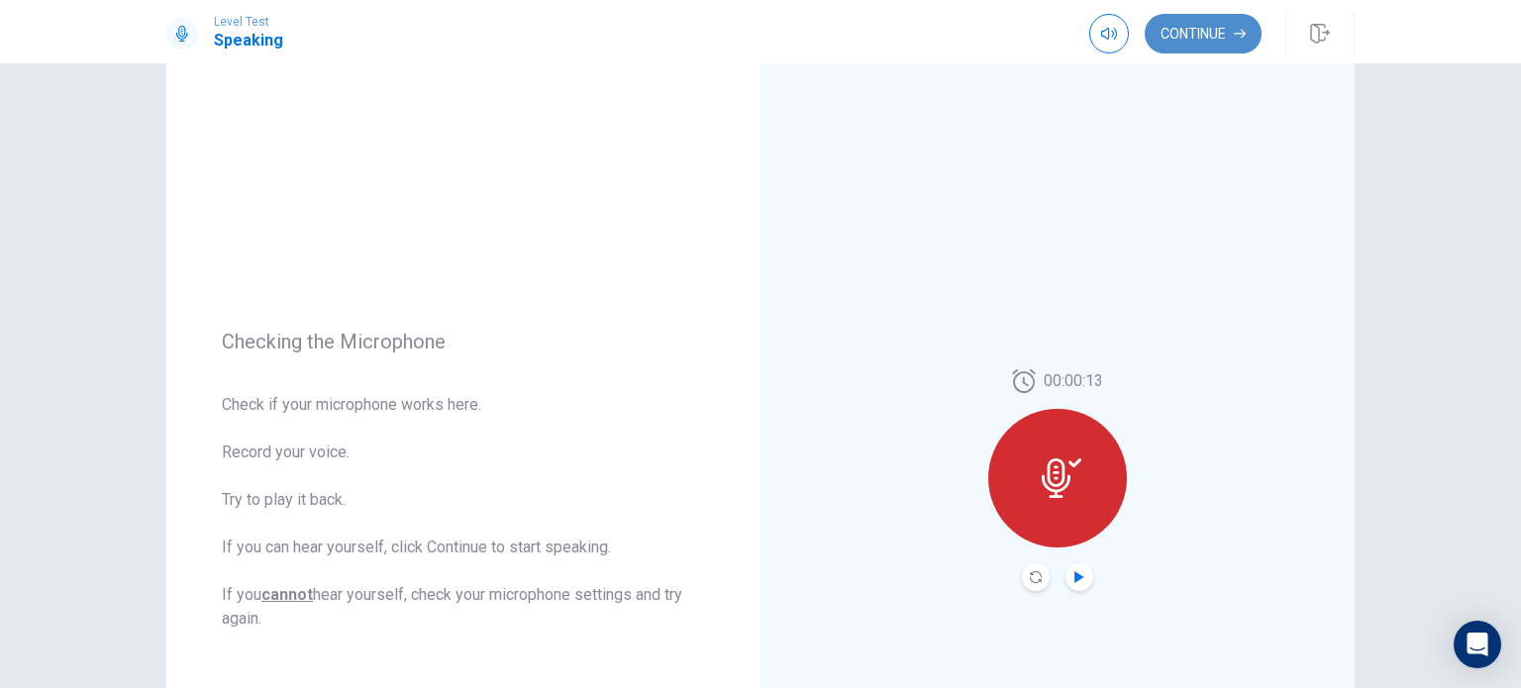
click at [1208, 50] on button "Continue" at bounding box center [1203, 34] width 117 height 40
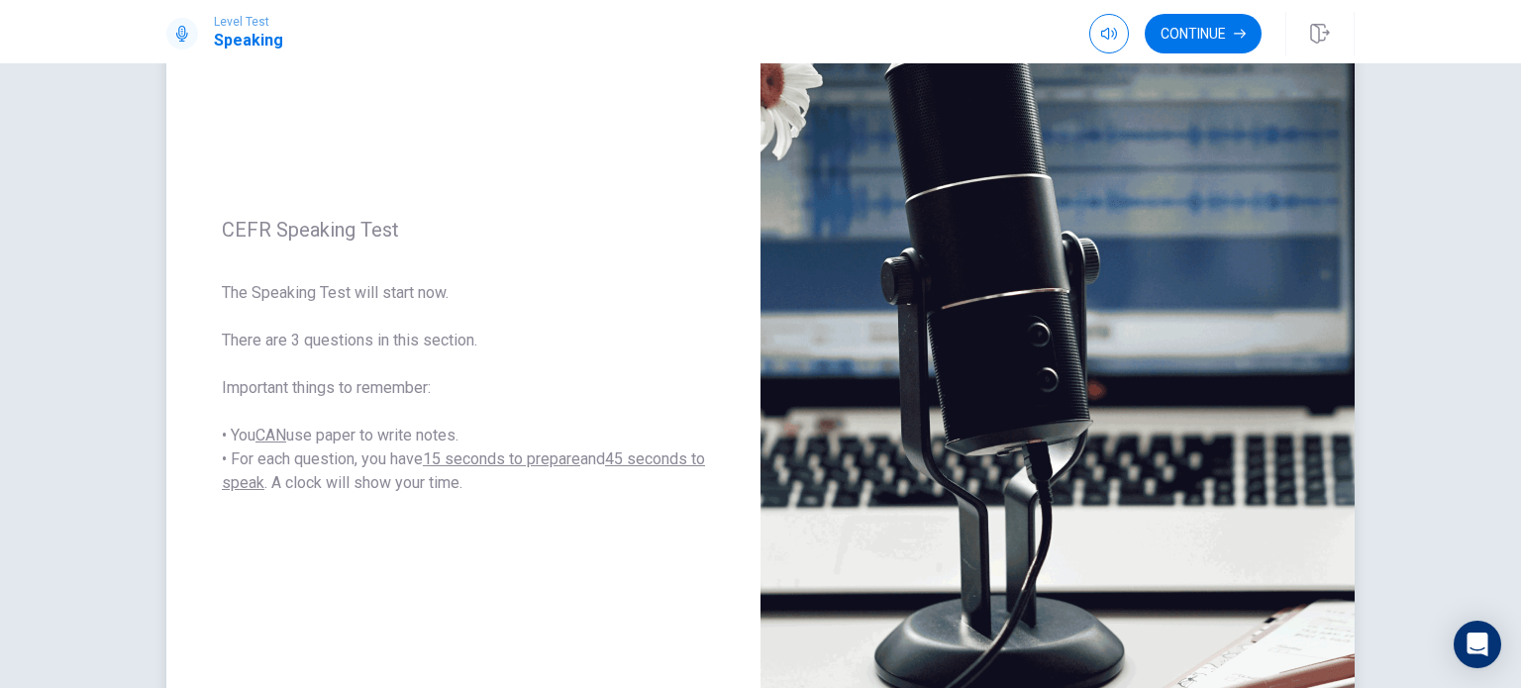
scroll to position [185, 0]
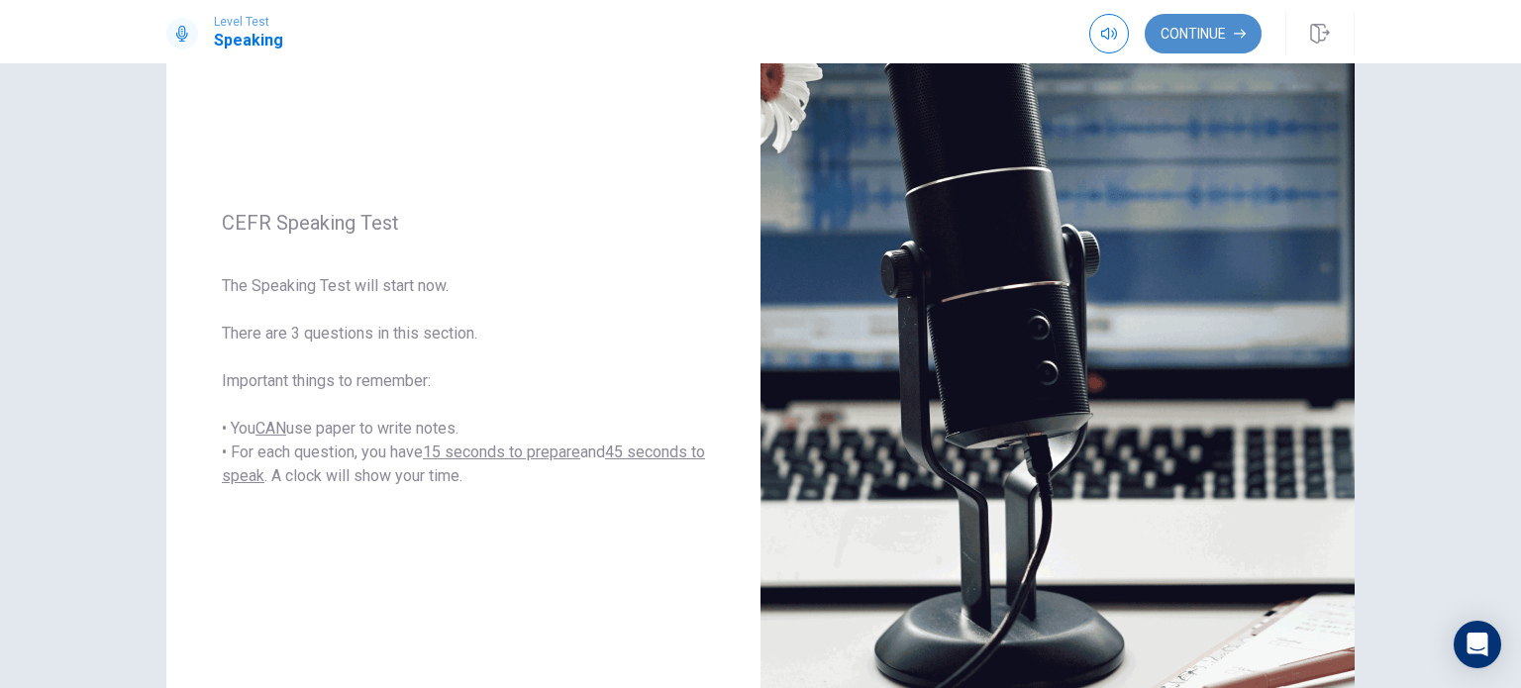
click at [1213, 29] on button "Continue" at bounding box center [1203, 34] width 117 height 40
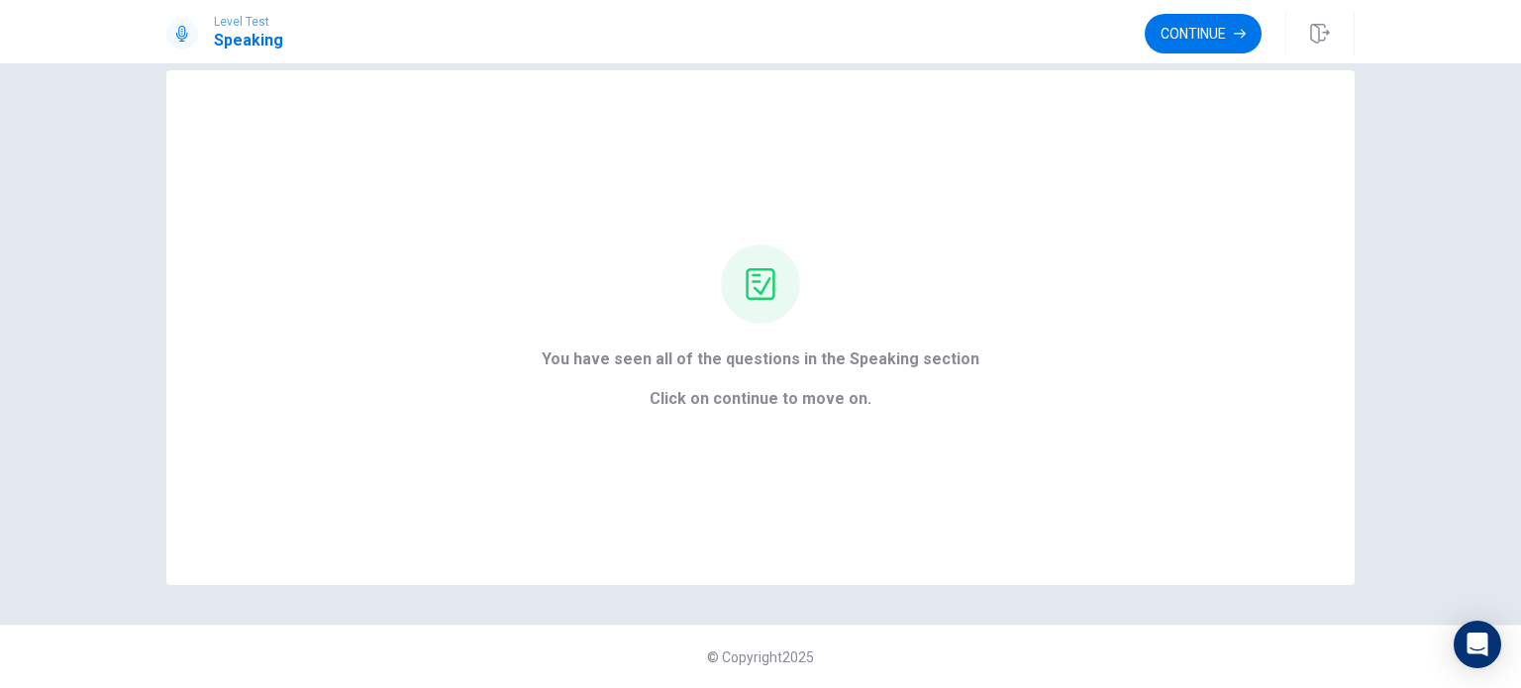
scroll to position [32, 0]
click at [1188, 52] on button "Continue" at bounding box center [1203, 34] width 117 height 40
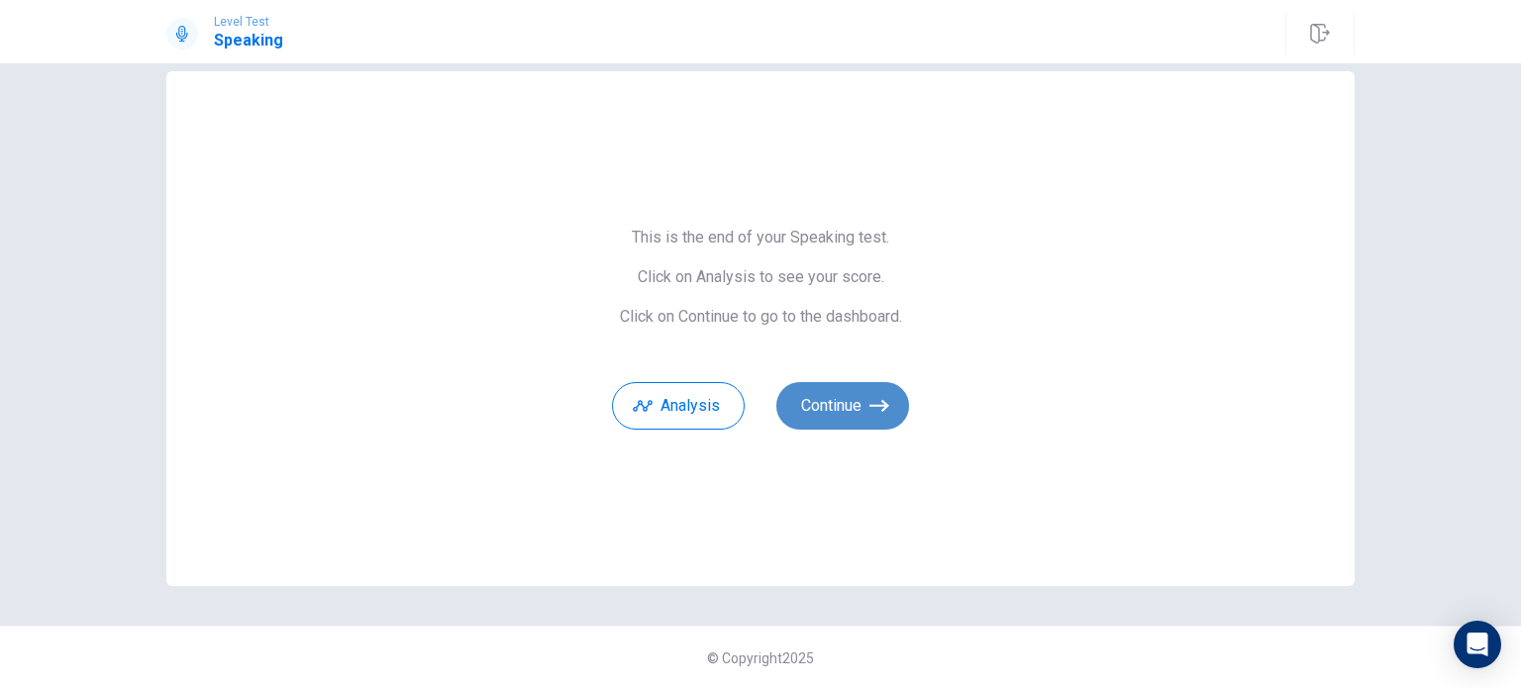
click at [839, 390] on button "Continue" at bounding box center [842, 406] width 133 height 48
